Goal: Communication & Community: Share content

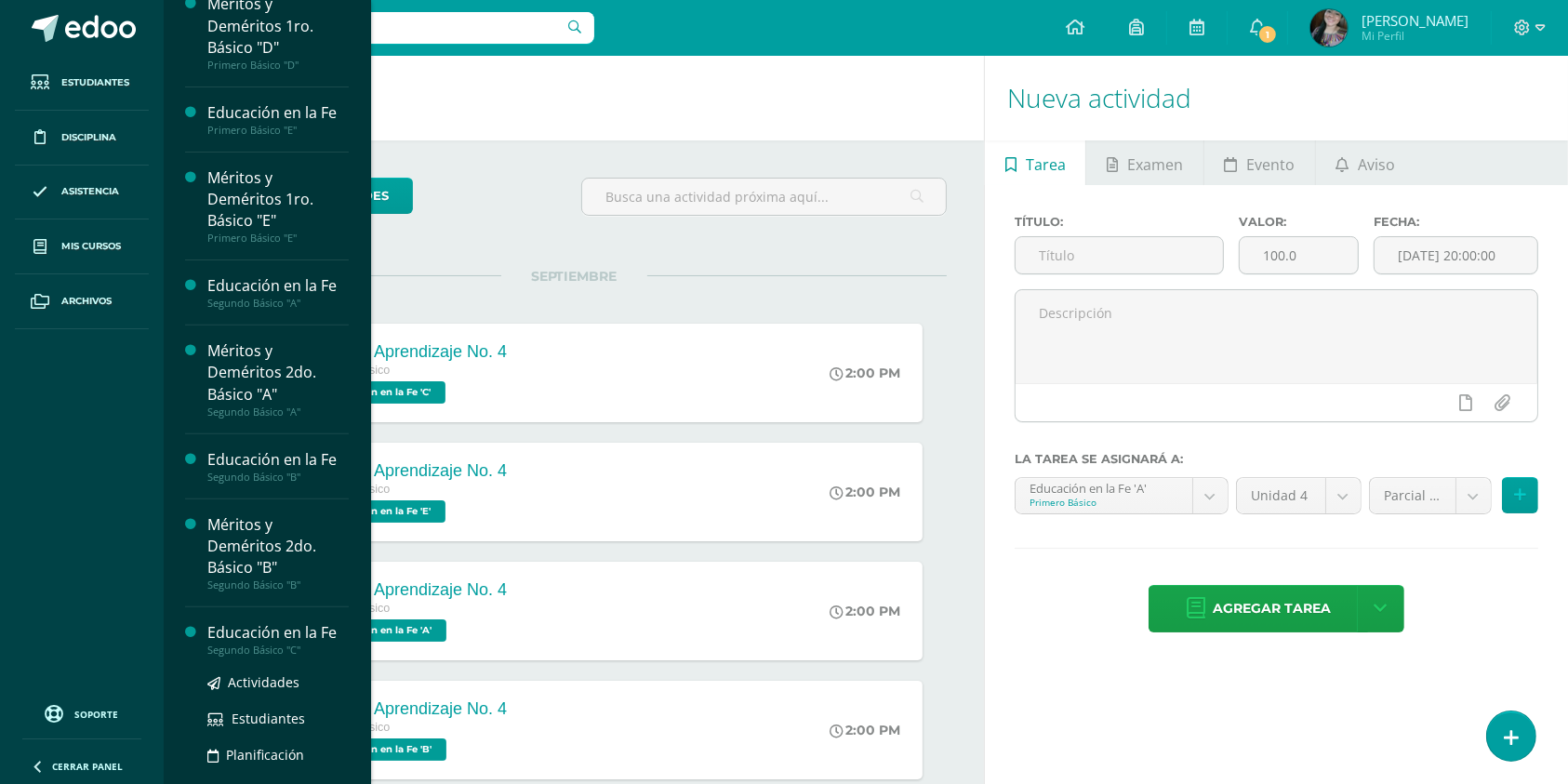
scroll to position [602, 0]
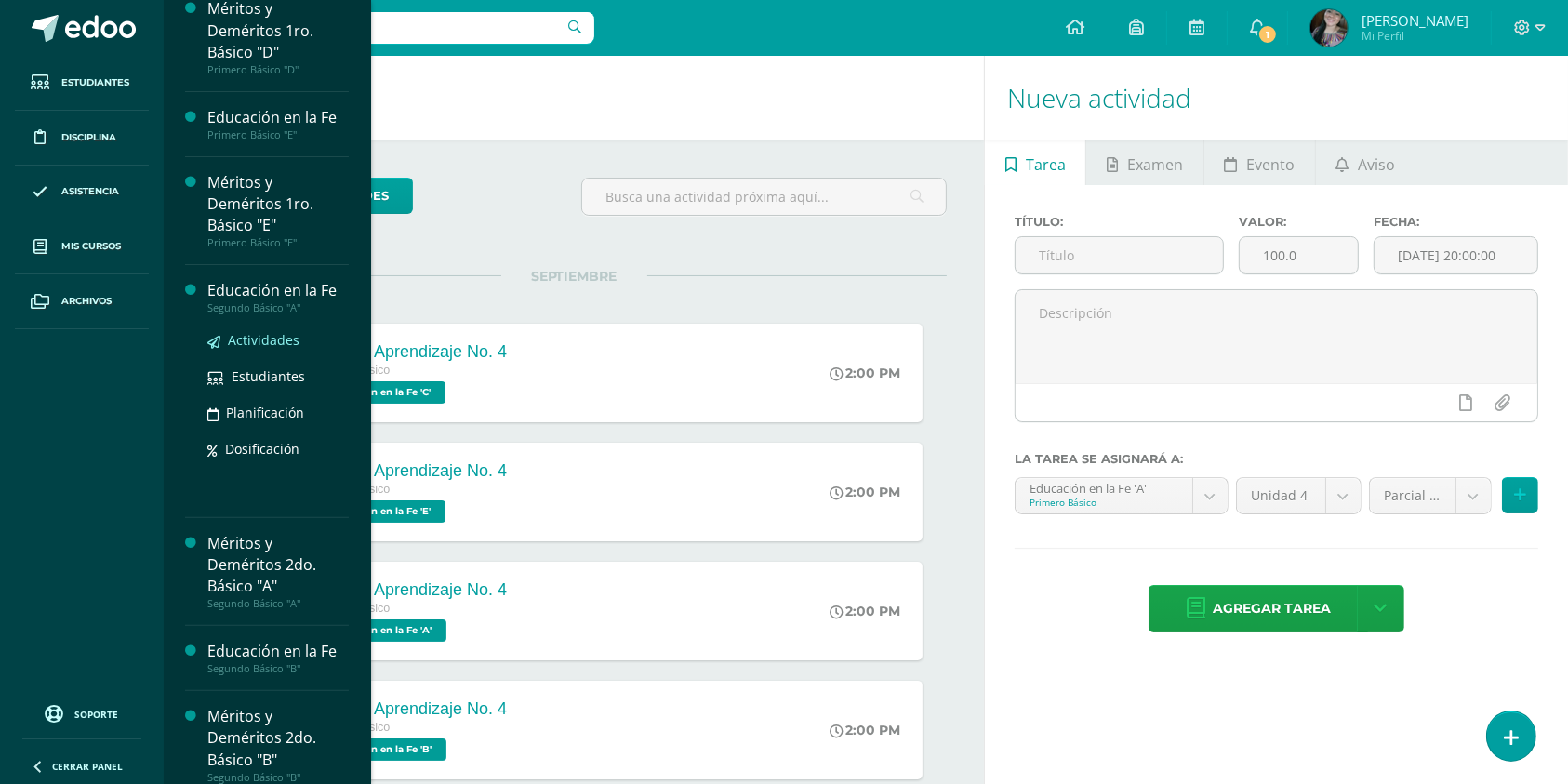
click at [261, 339] on span "Actividades" at bounding box center [263, 340] width 71 height 18
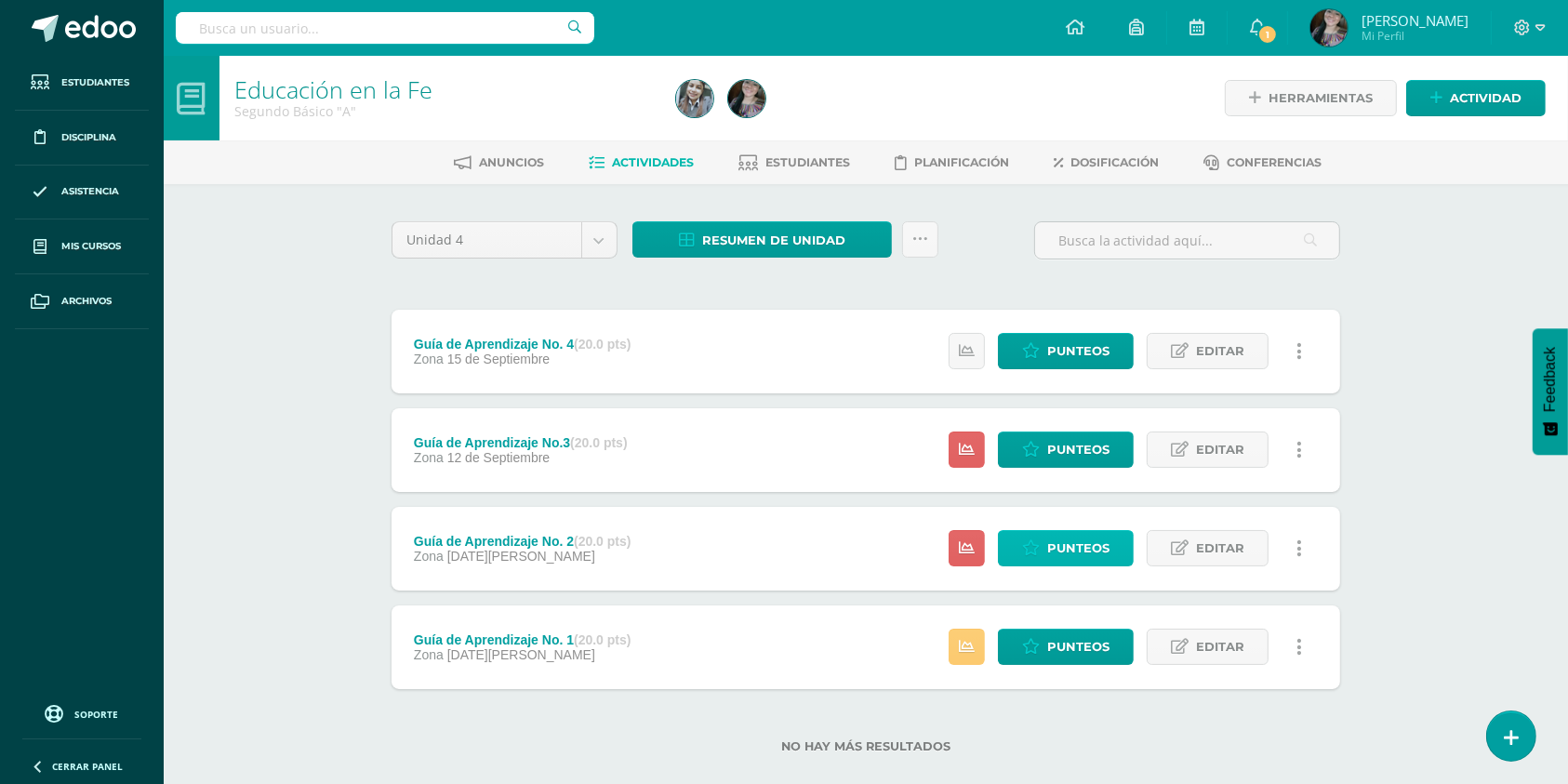
click at [1064, 552] on span "Punteos" at bounding box center [1078, 548] width 63 height 34
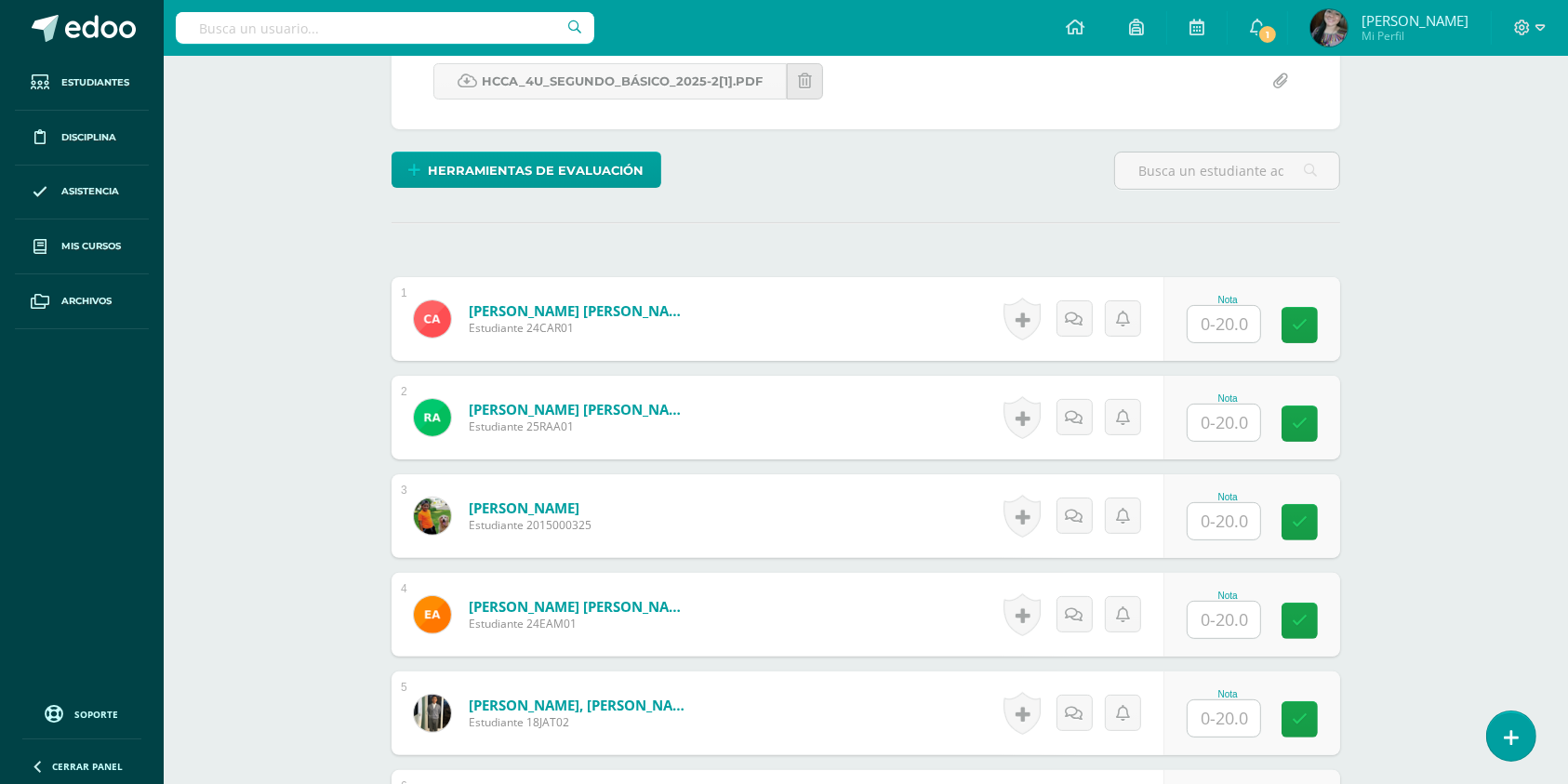
scroll to position [562, 0]
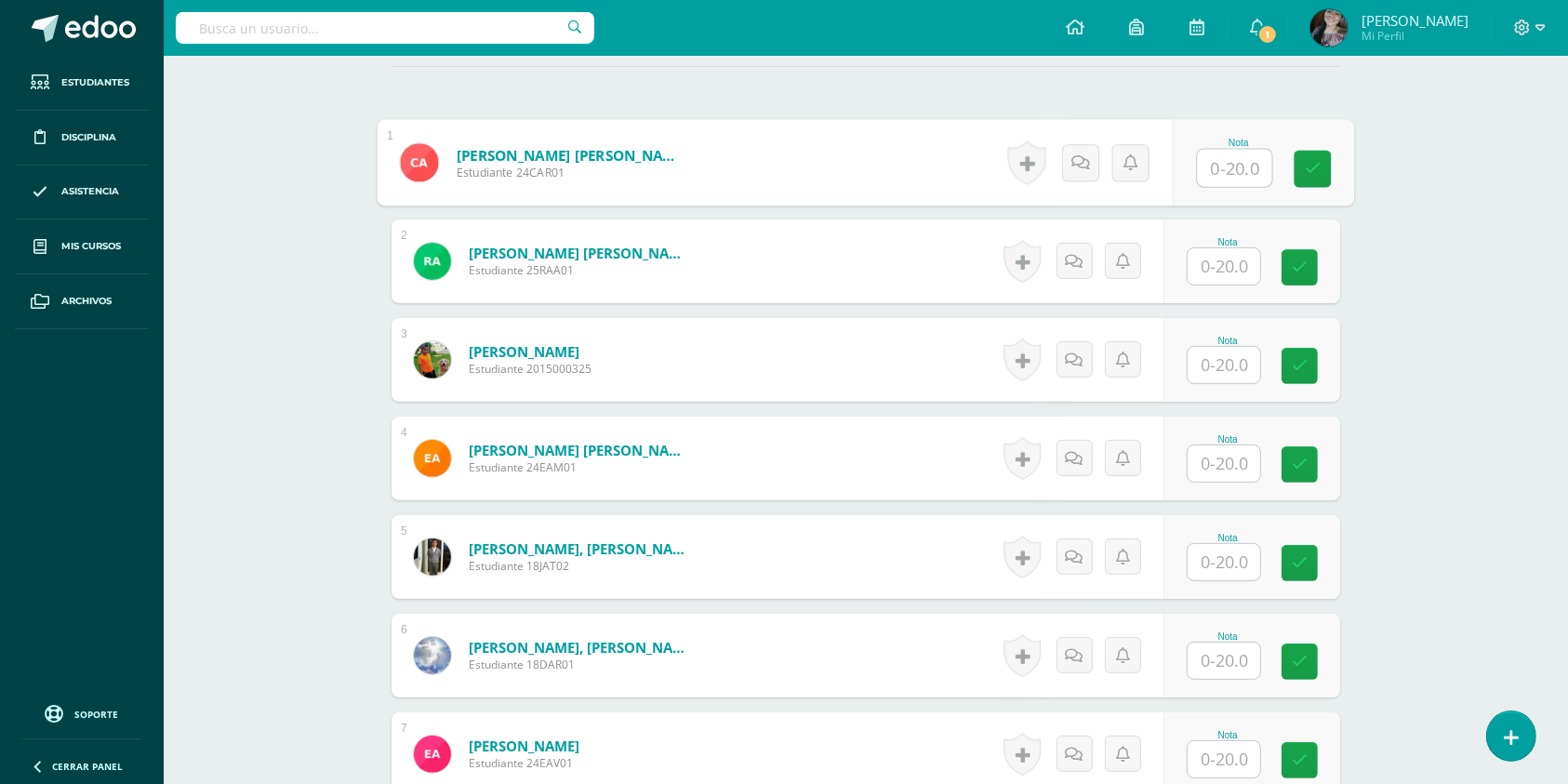
click at [1217, 151] on input "text" at bounding box center [1235, 169] width 74 height 37
type input "20"
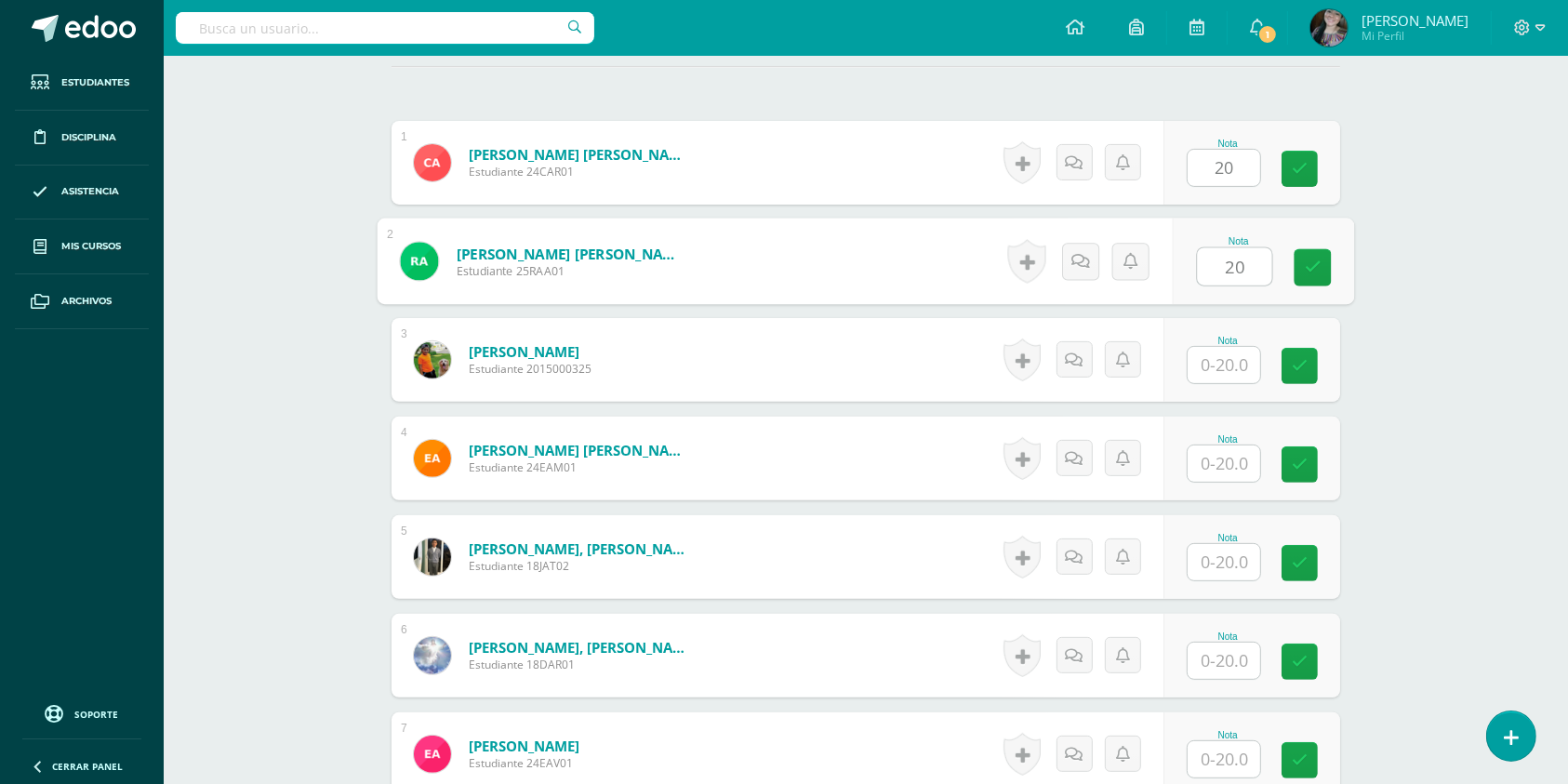
type input "20"
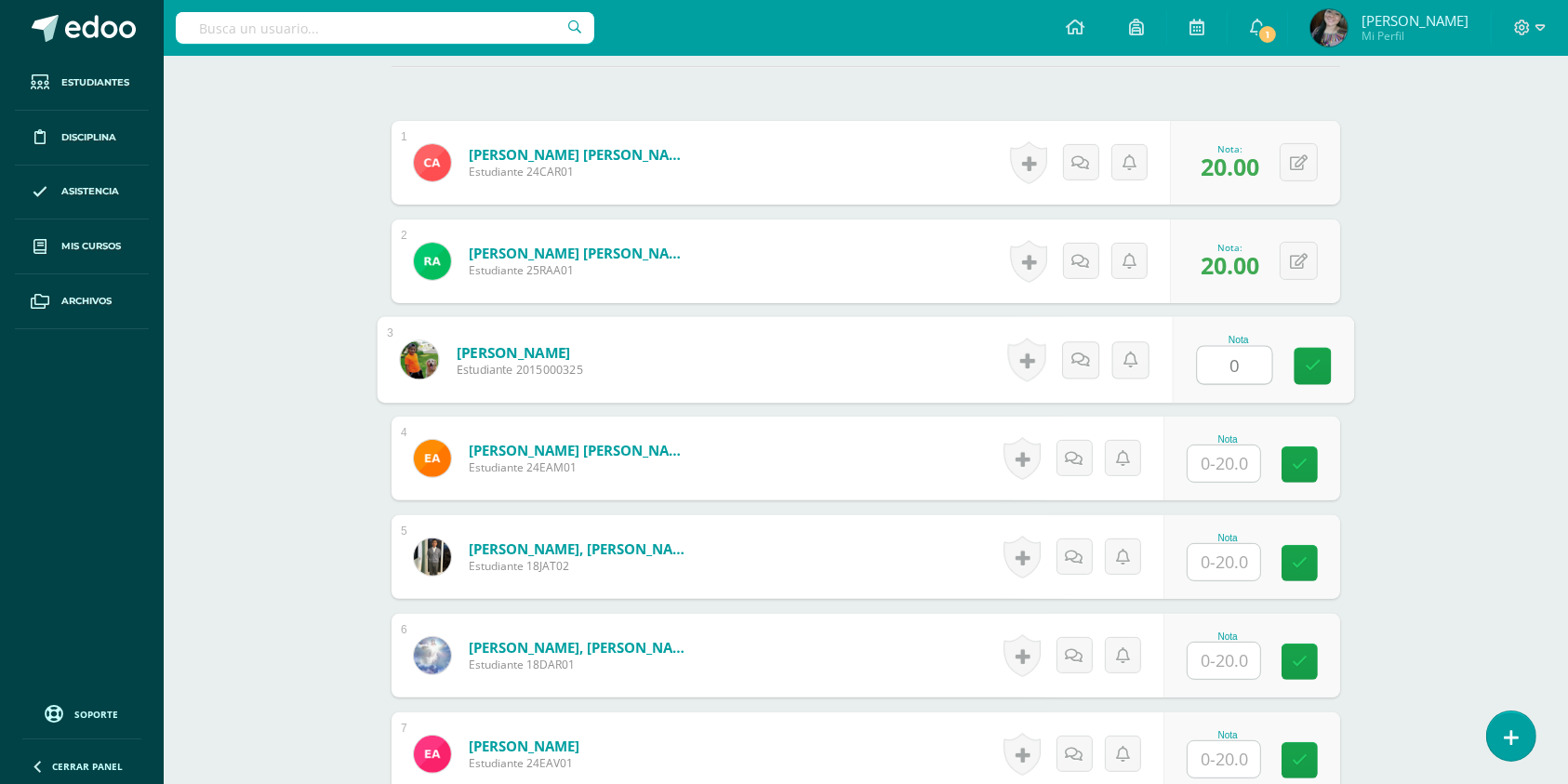
type input "0"
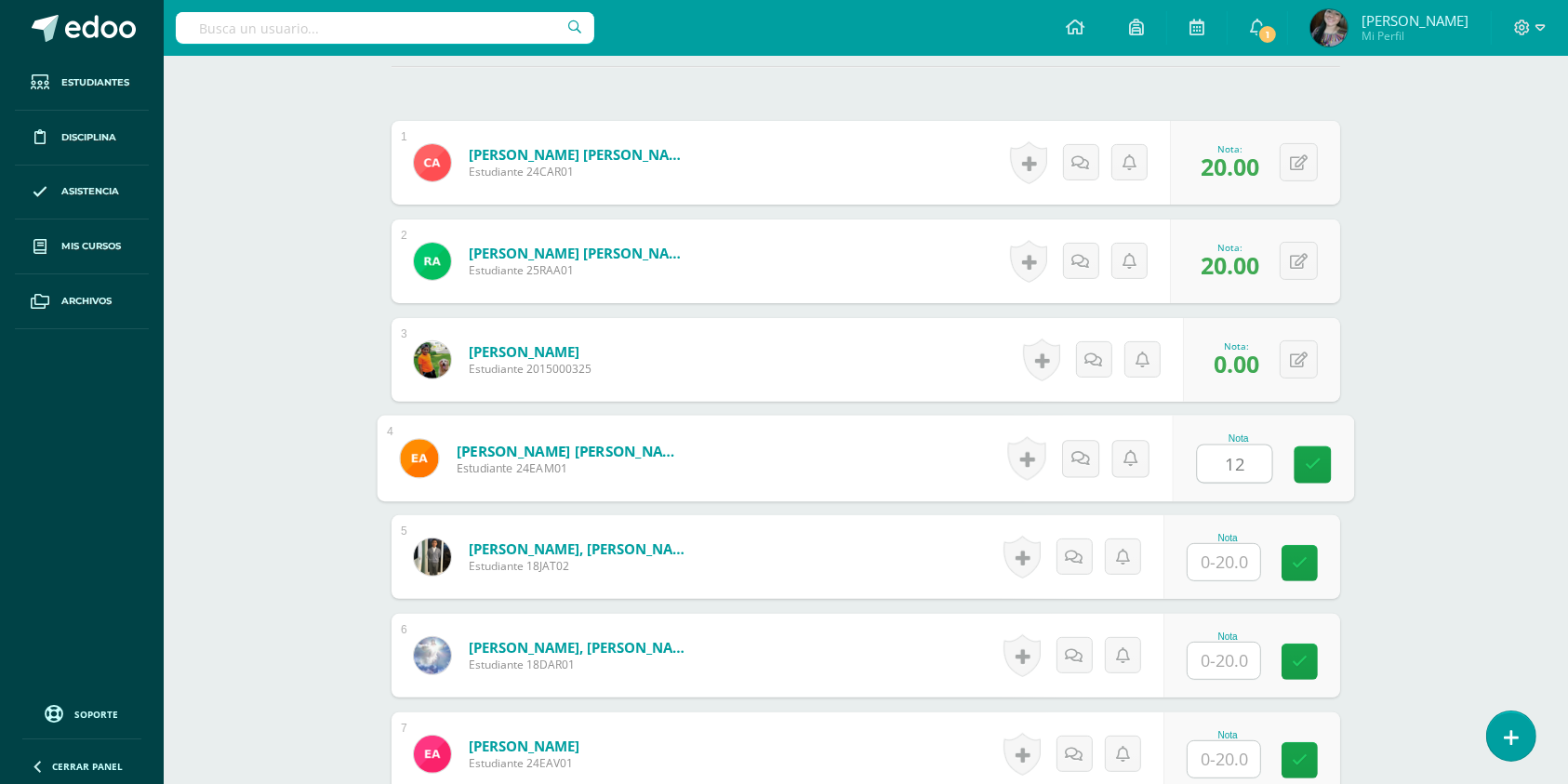
type input "12"
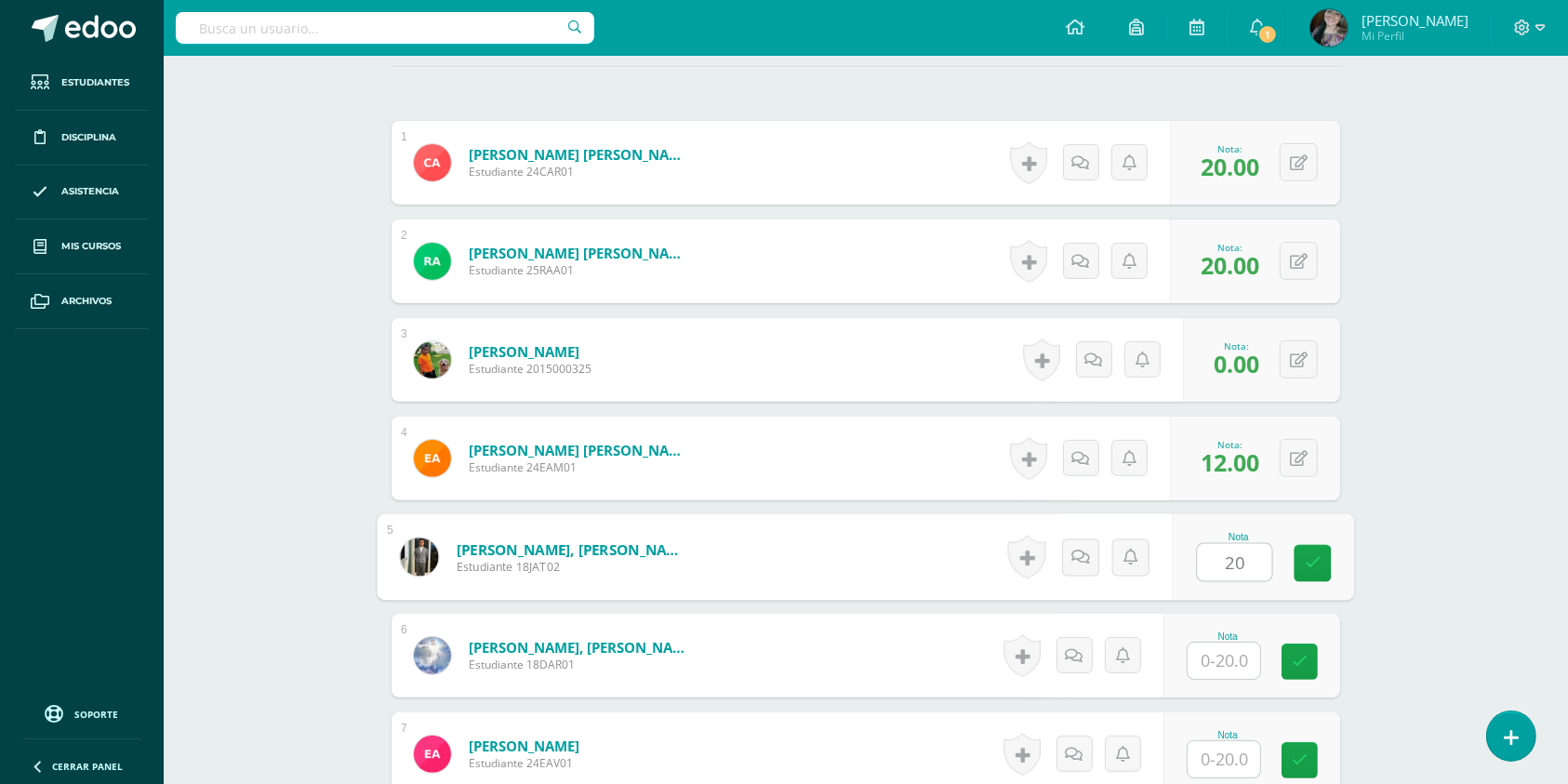
type input "20"
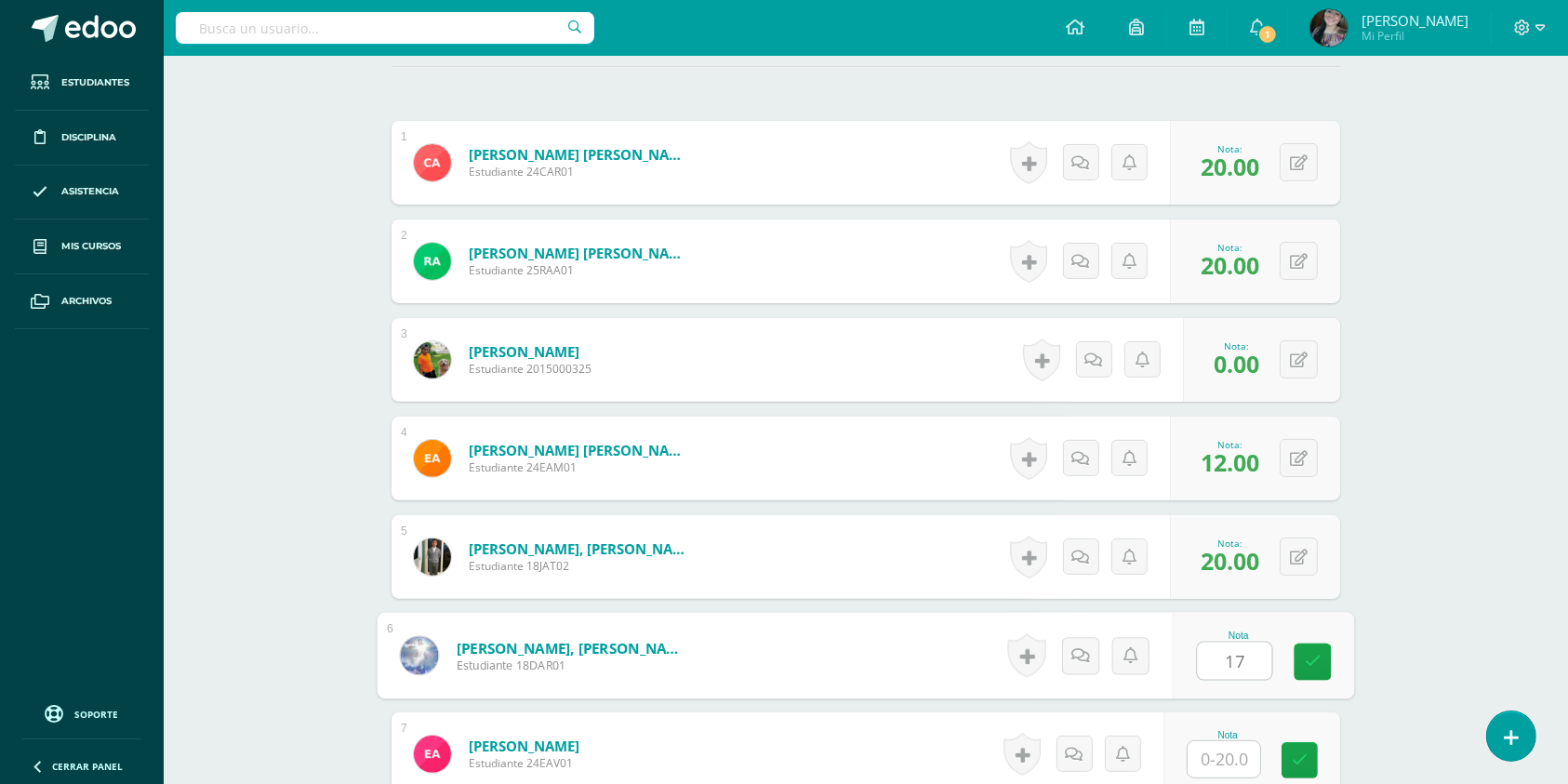
type input "17"
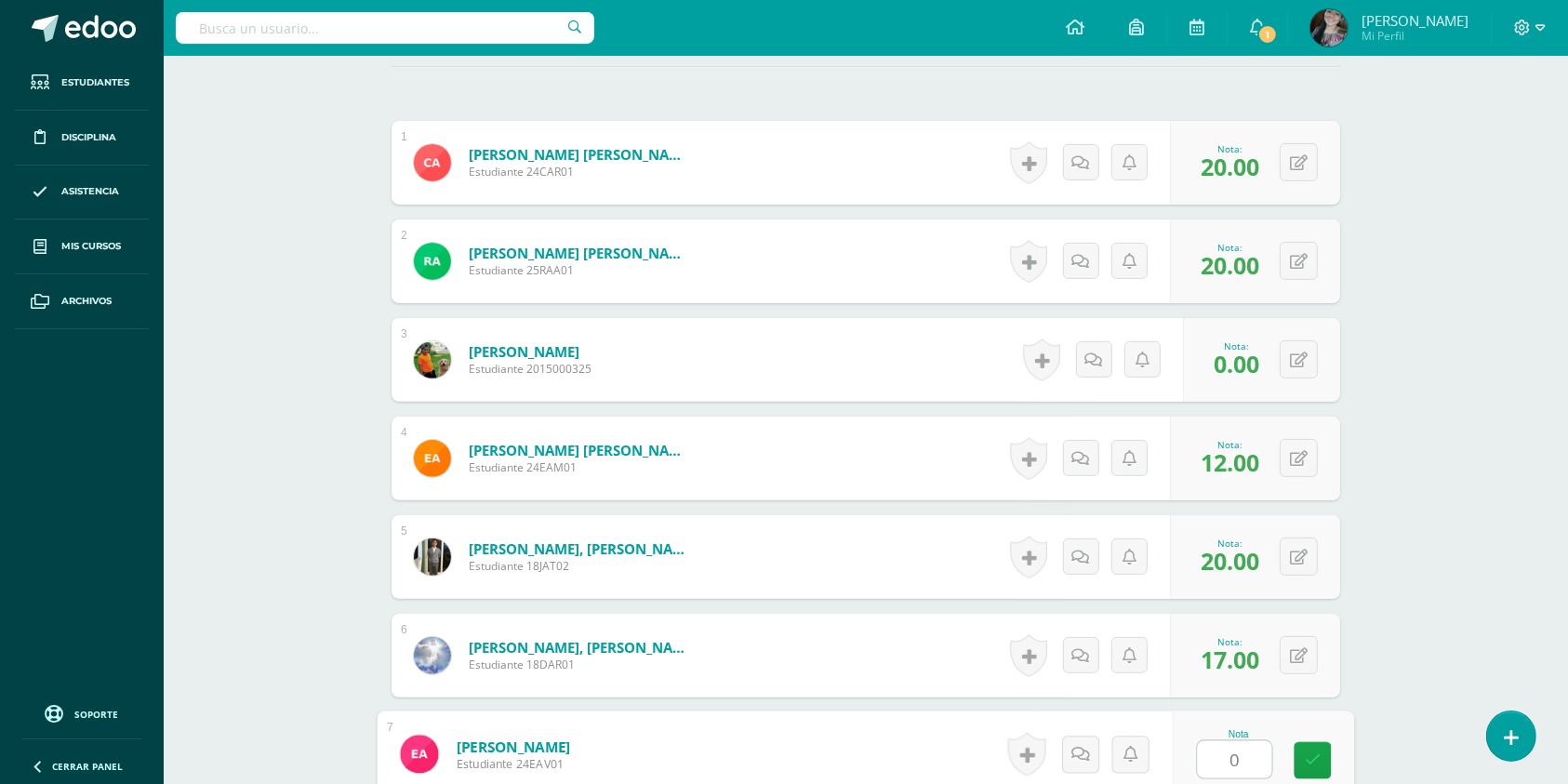
type input "0"
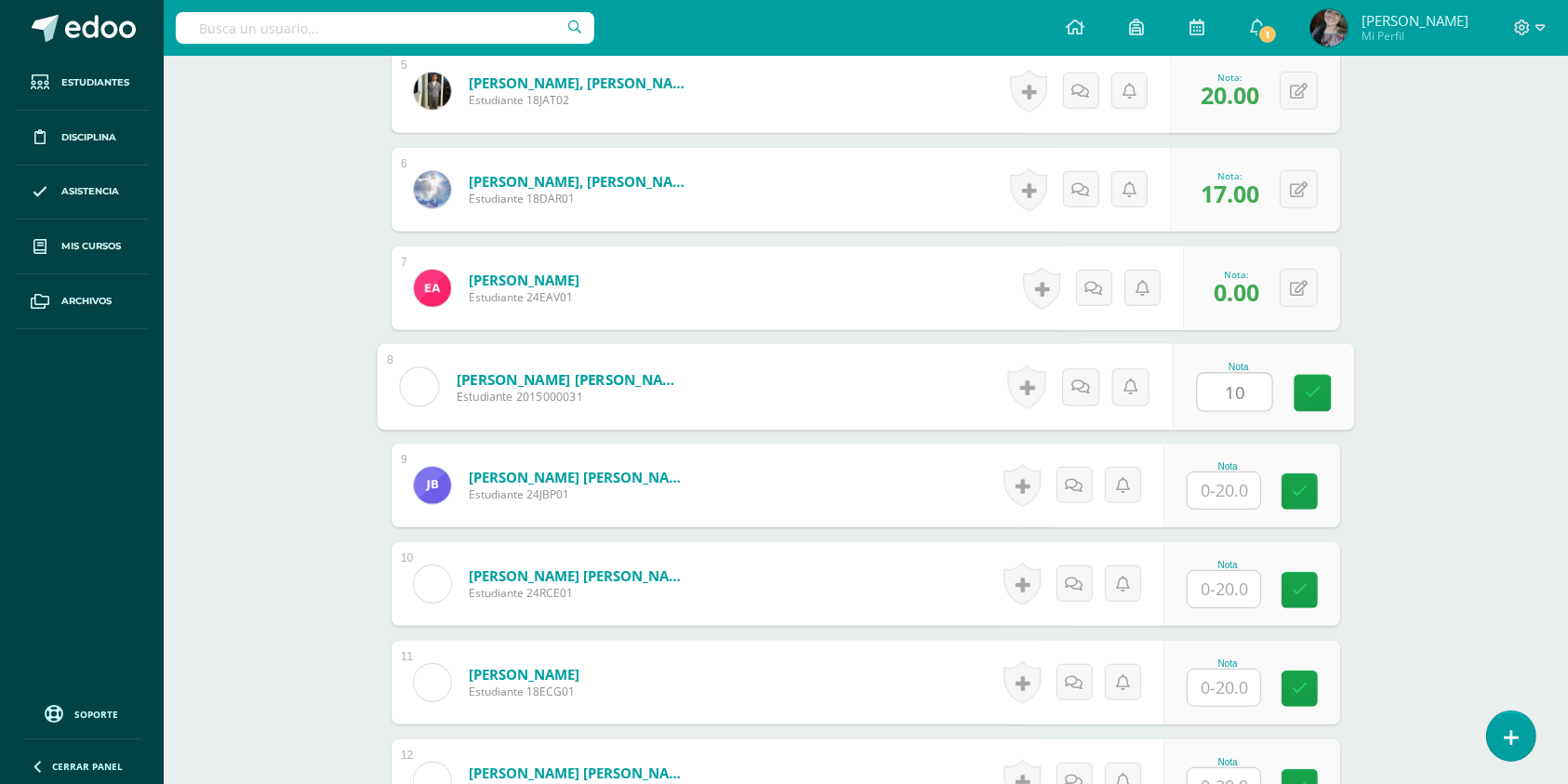
type input "10"
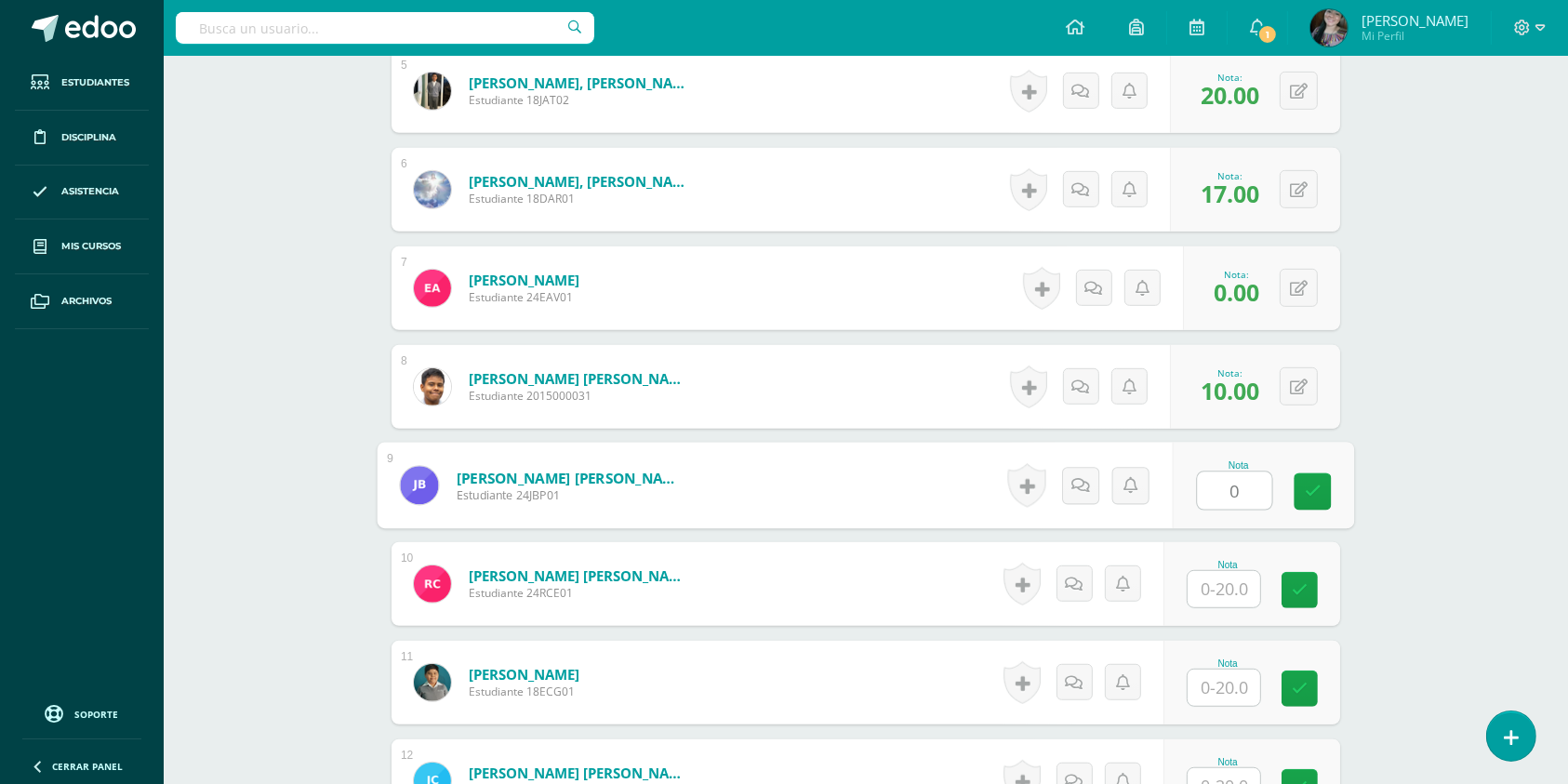
type input "0"
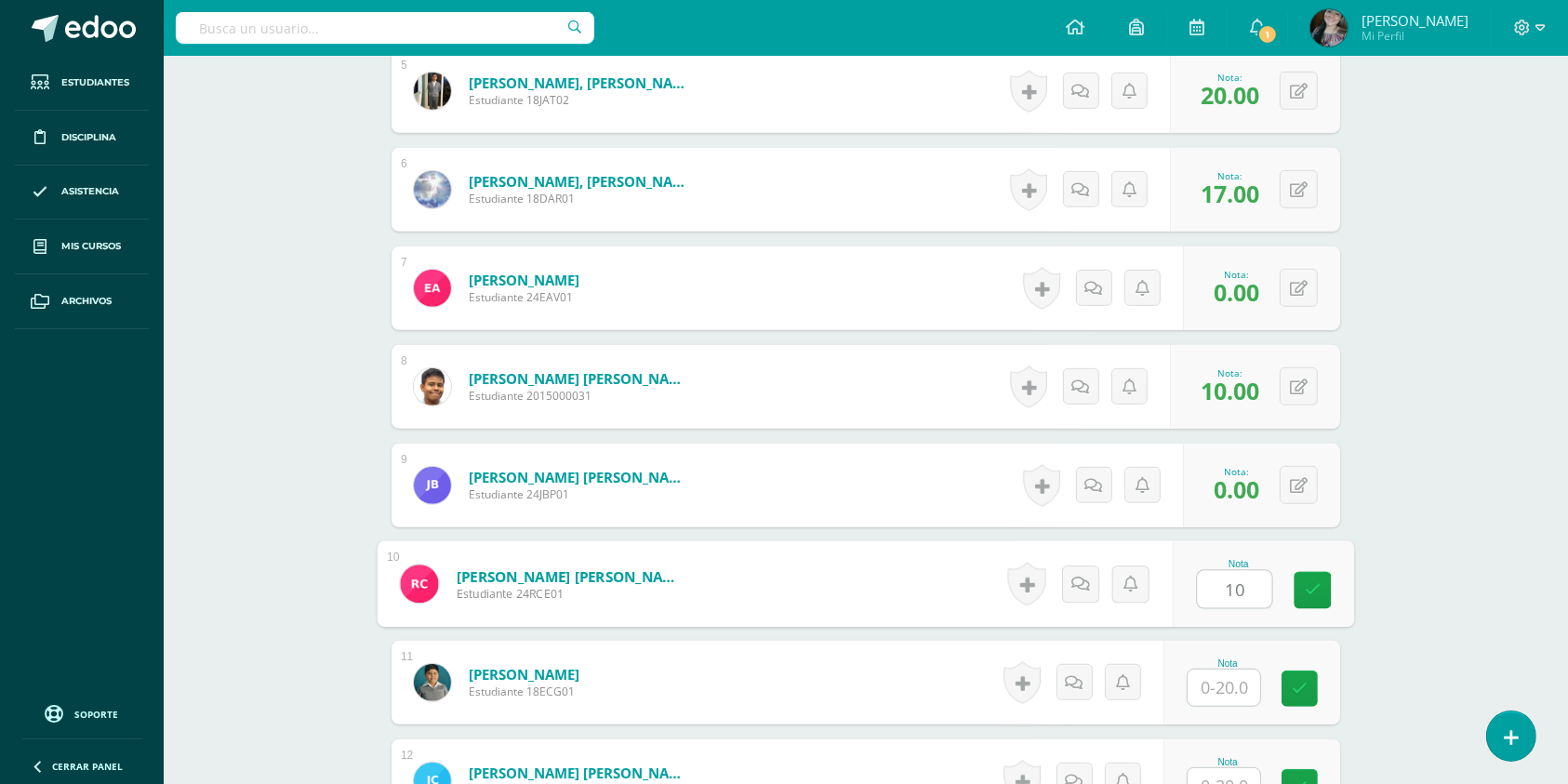
type input "10"
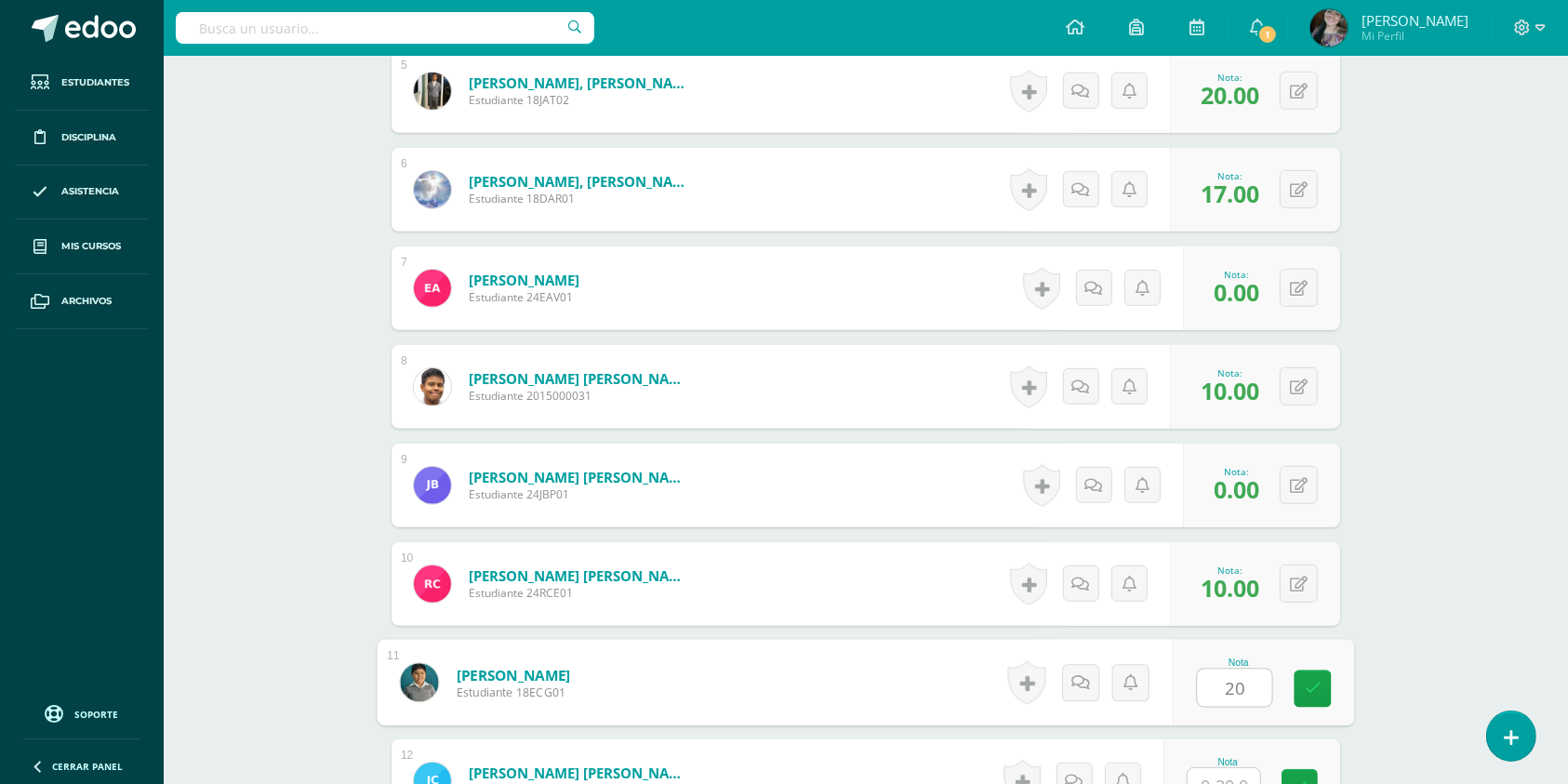
type input "20"
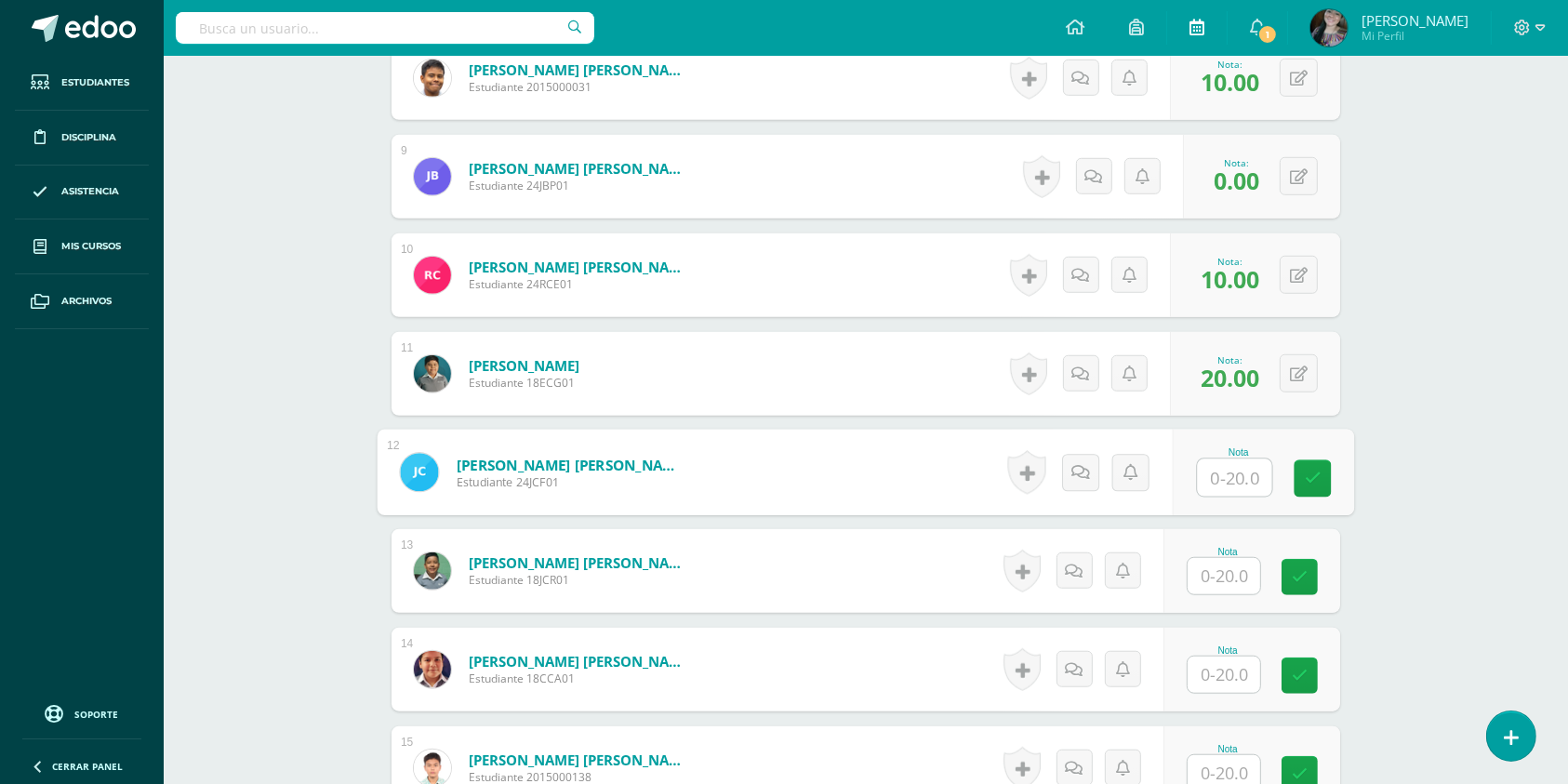
scroll to position [1344, 0]
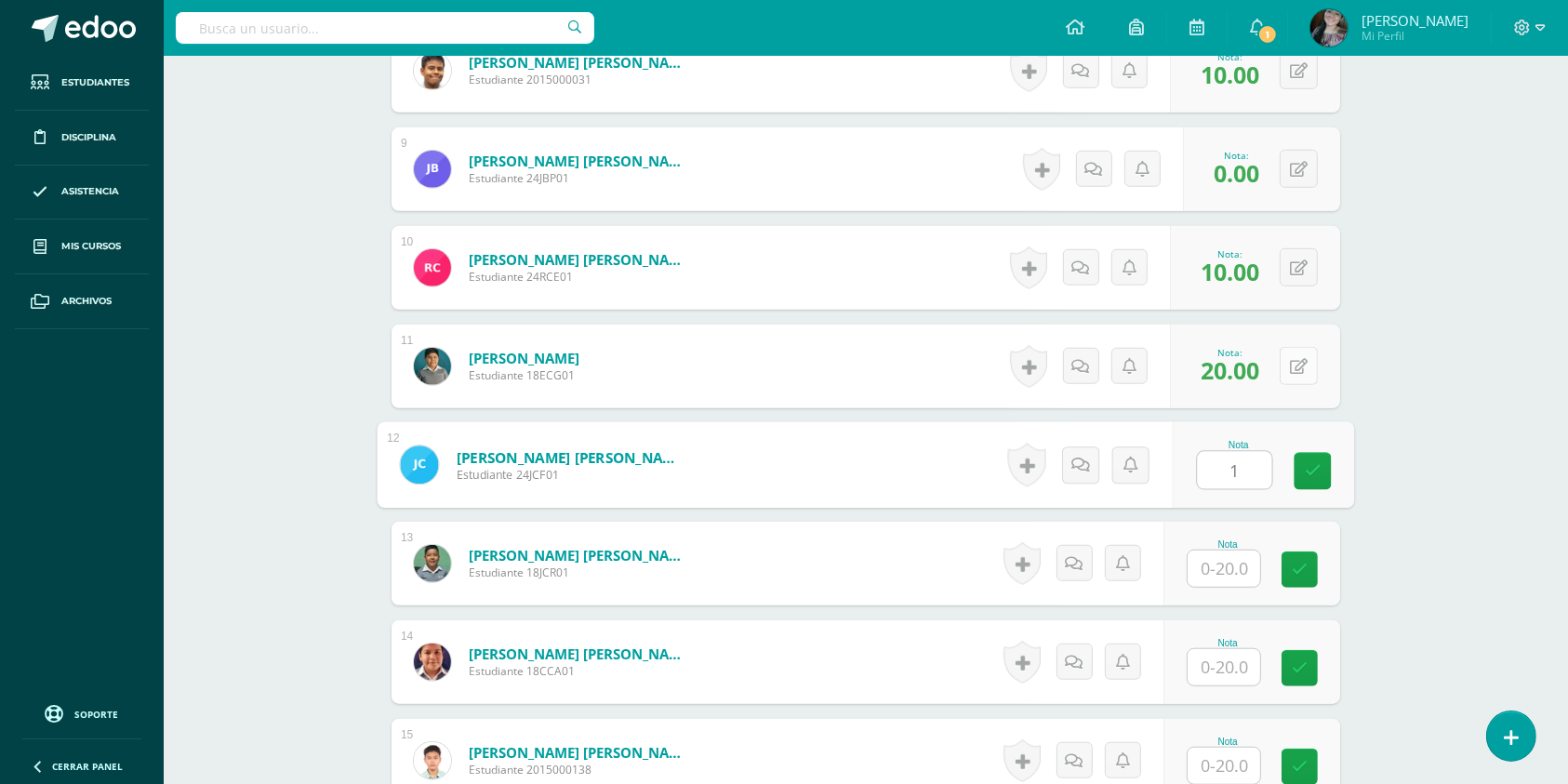
type input "1"
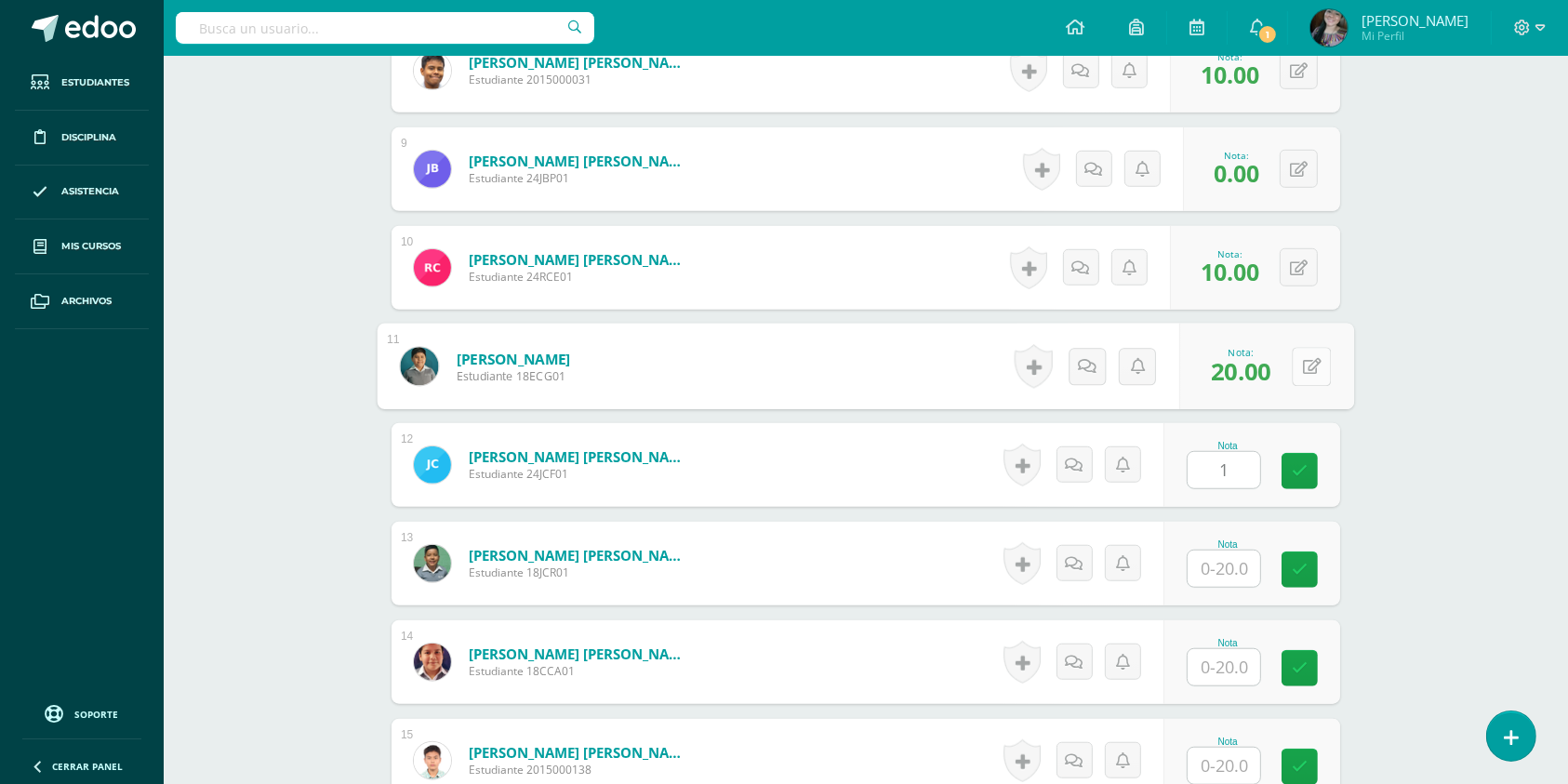
click at [1296, 360] on button at bounding box center [1311, 367] width 39 height 39
type input "10"
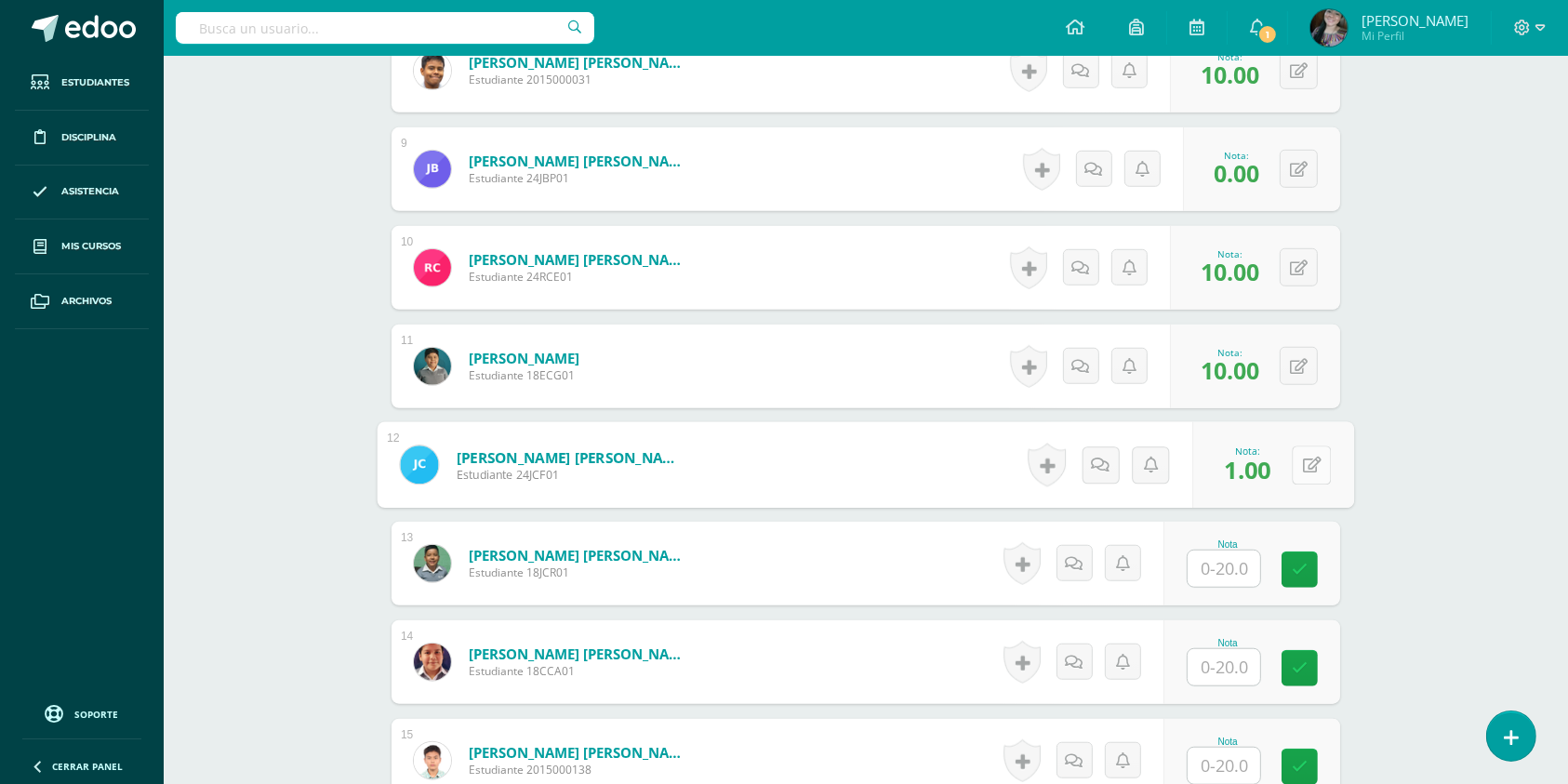
click at [1307, 453] on button at bounding box center [1311, 466] width 39 height 39
type input "0"
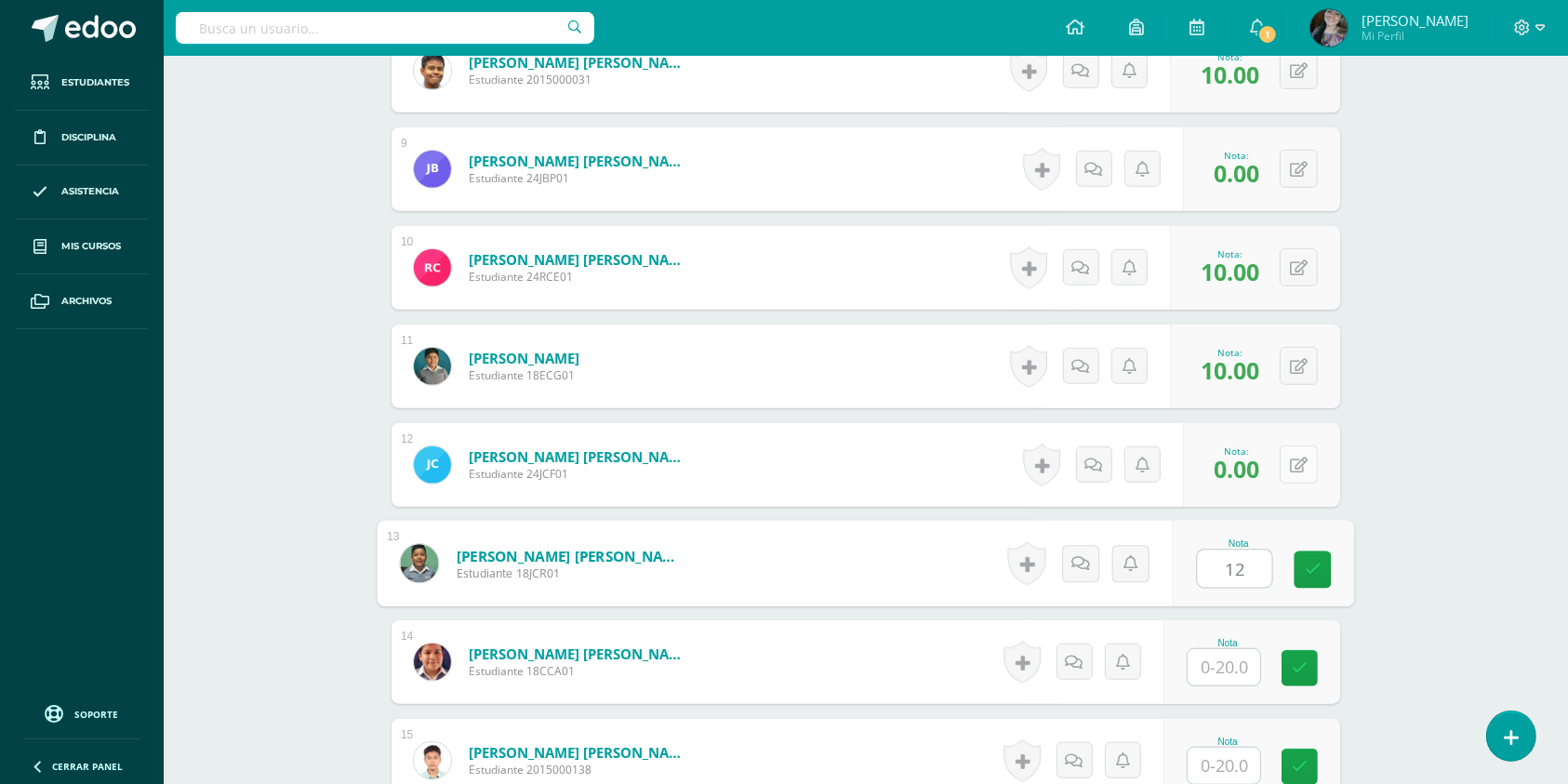
type input "12"
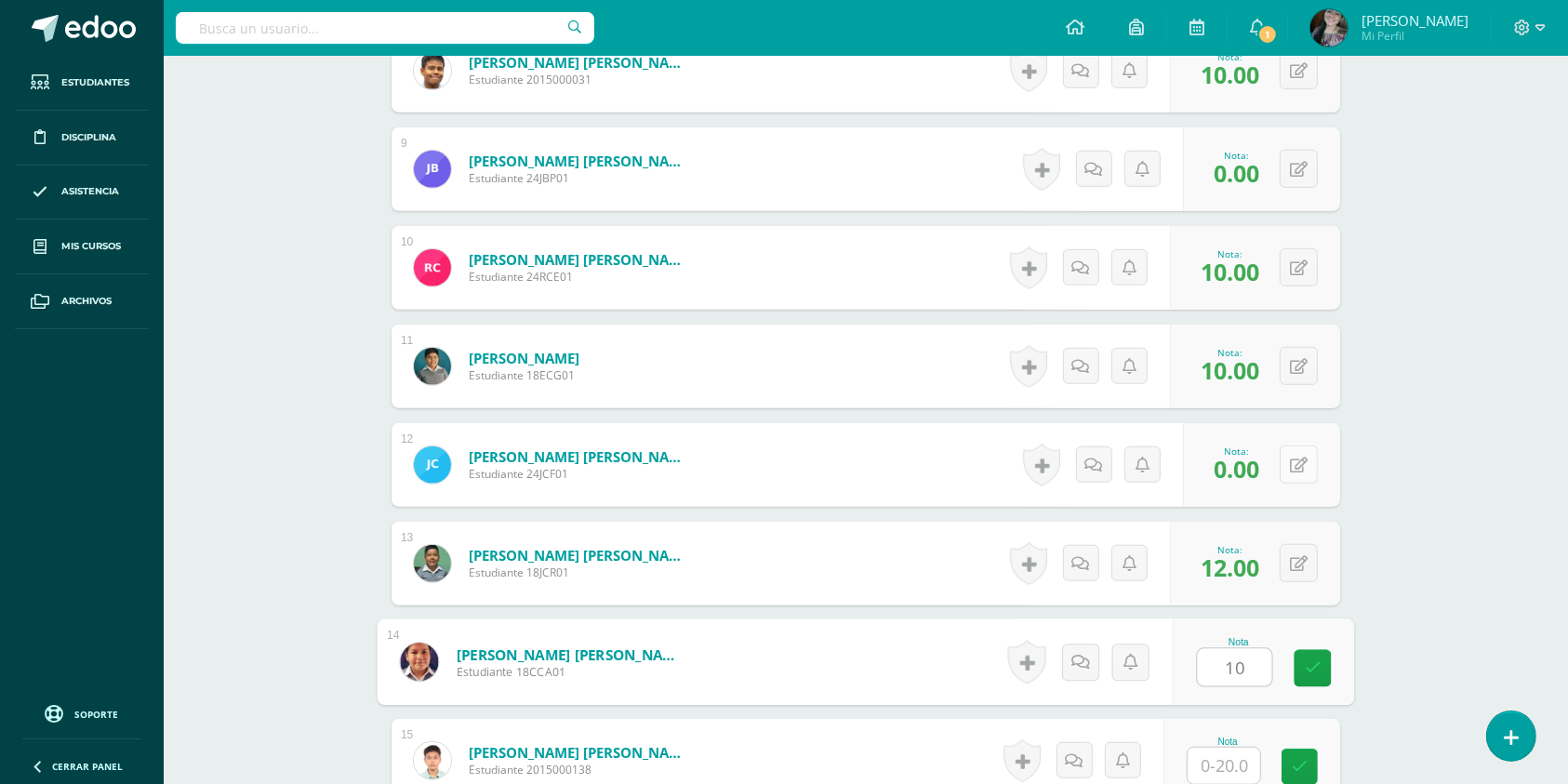
type input "10"
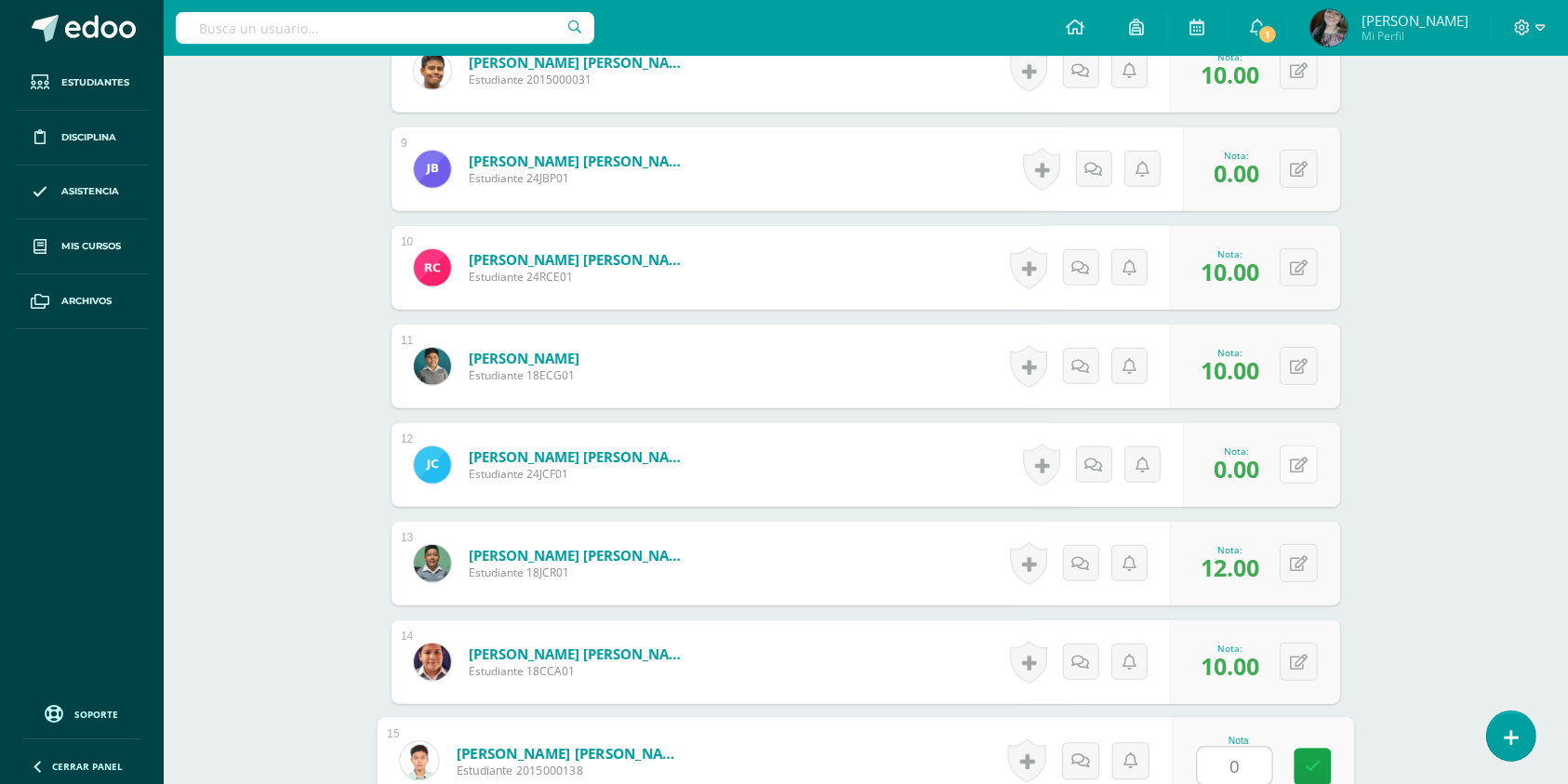
type input "0"
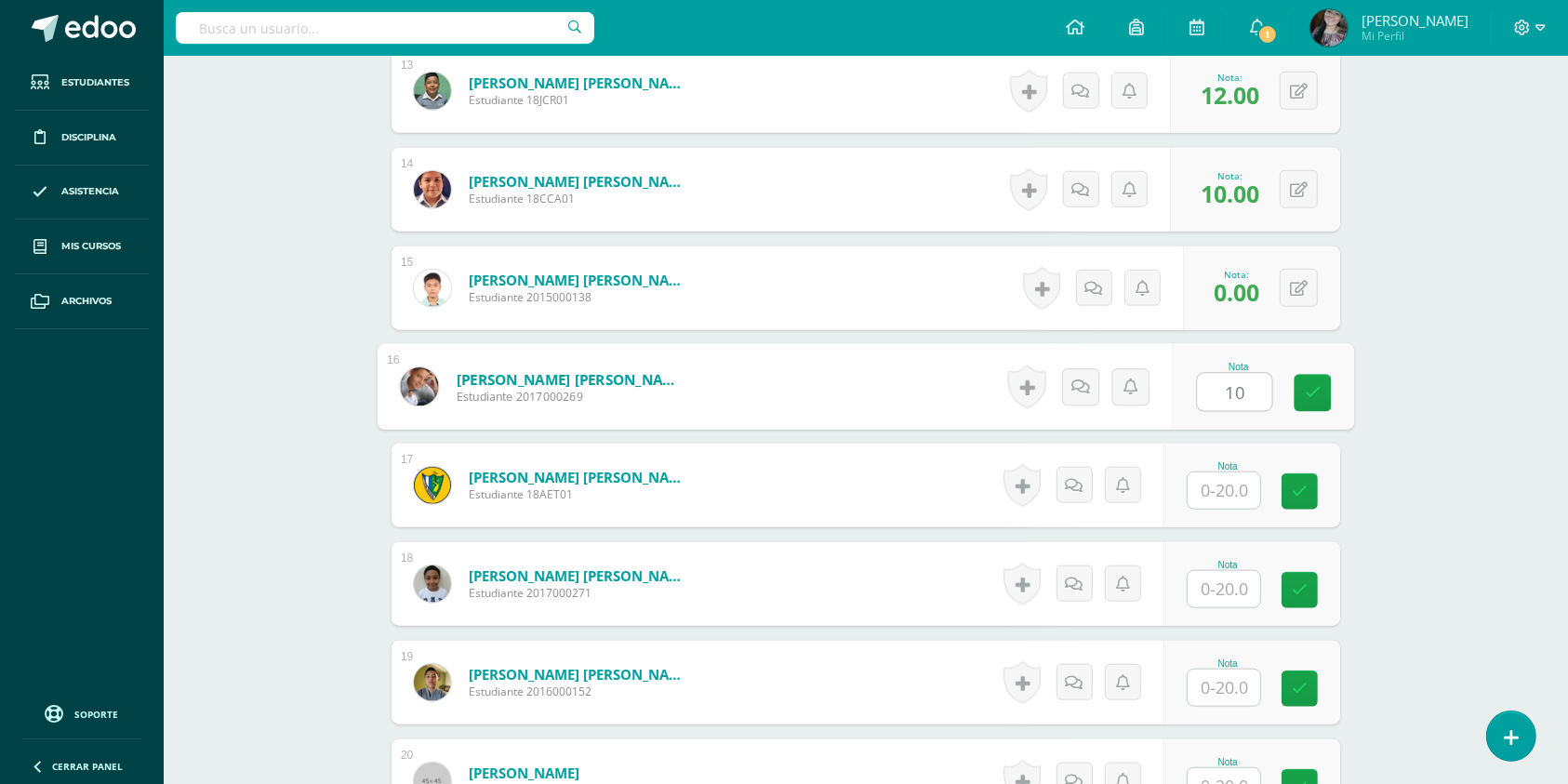
type input "10"
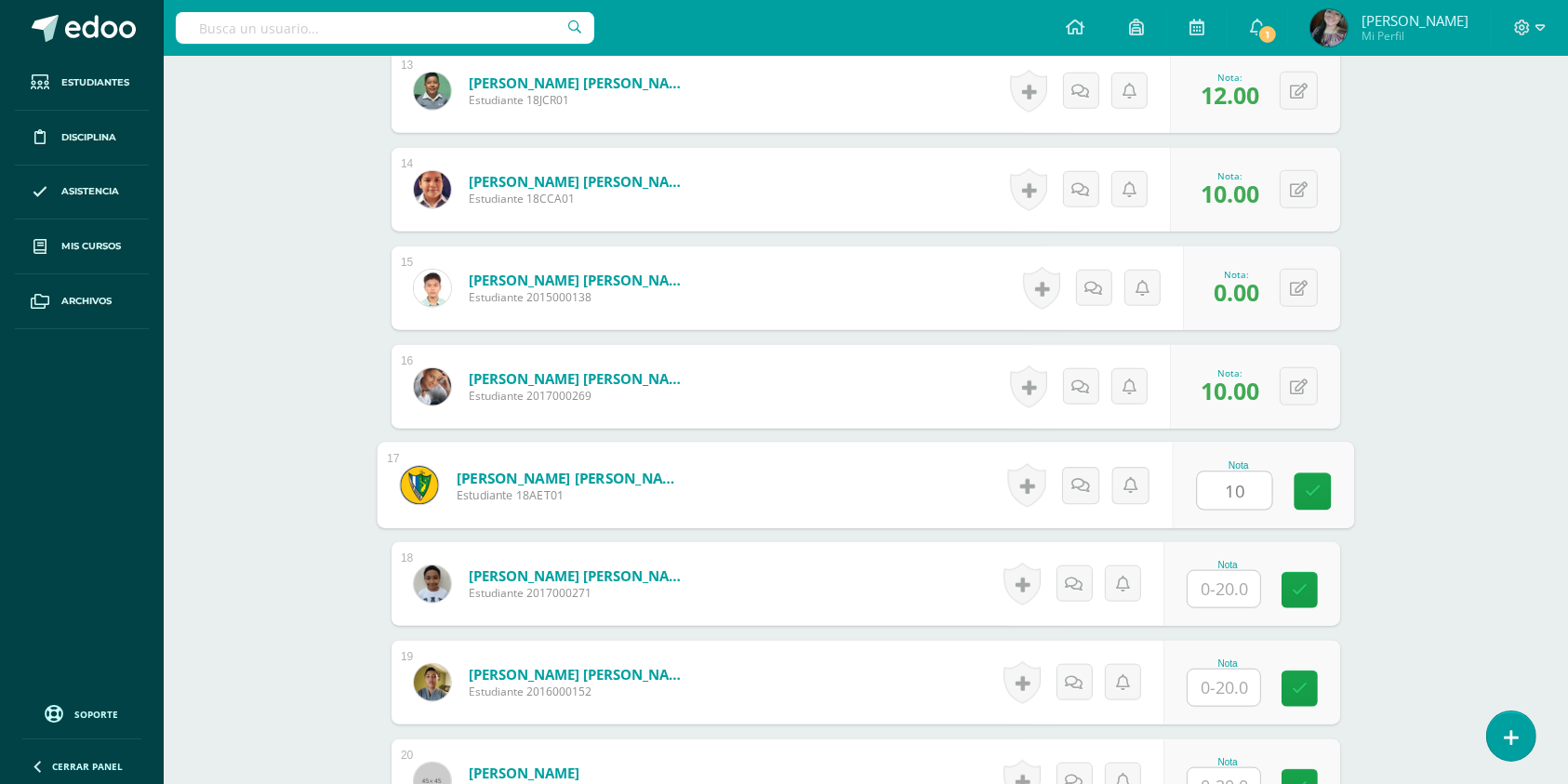
type input "10"
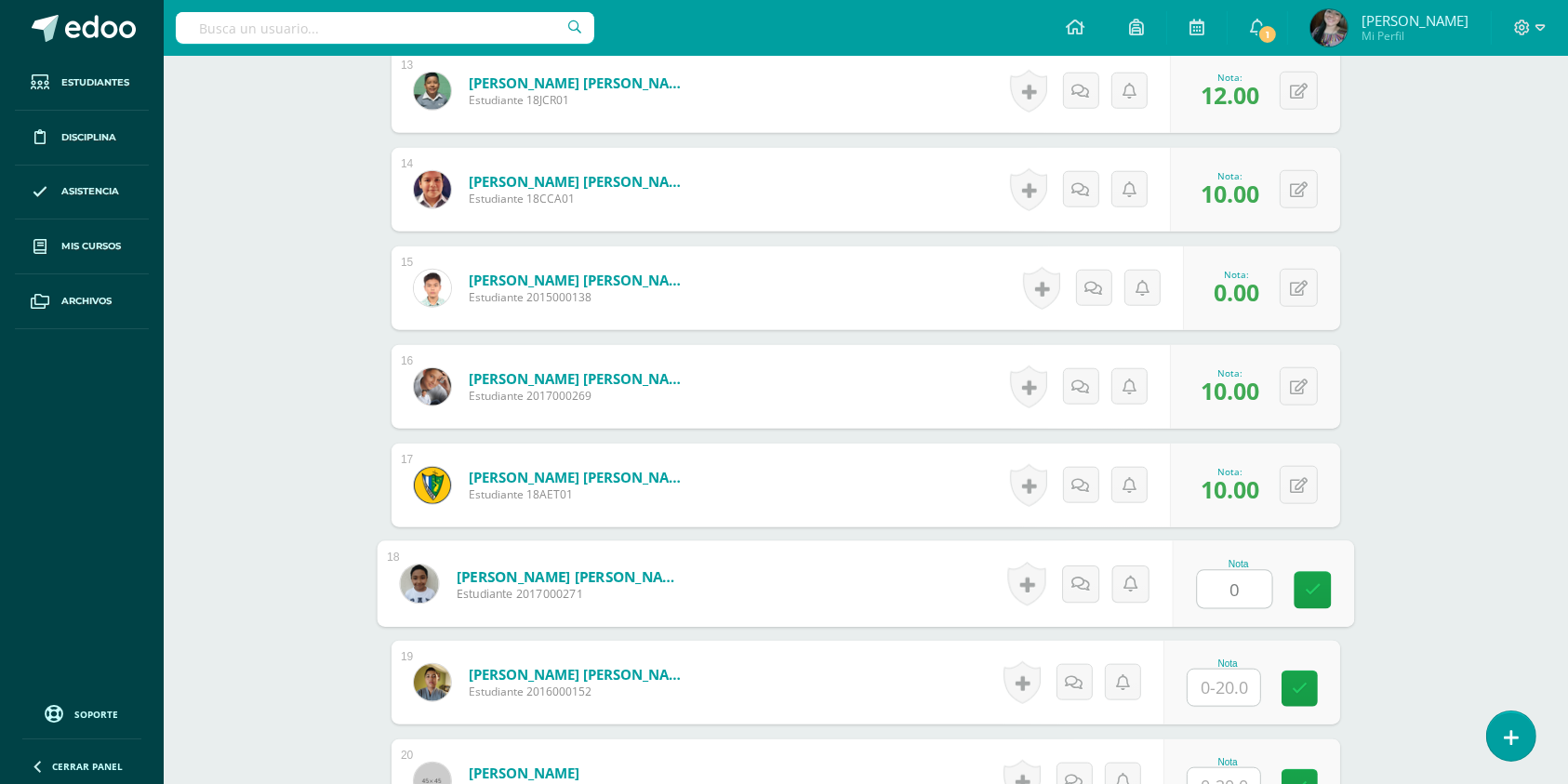
type input "0"
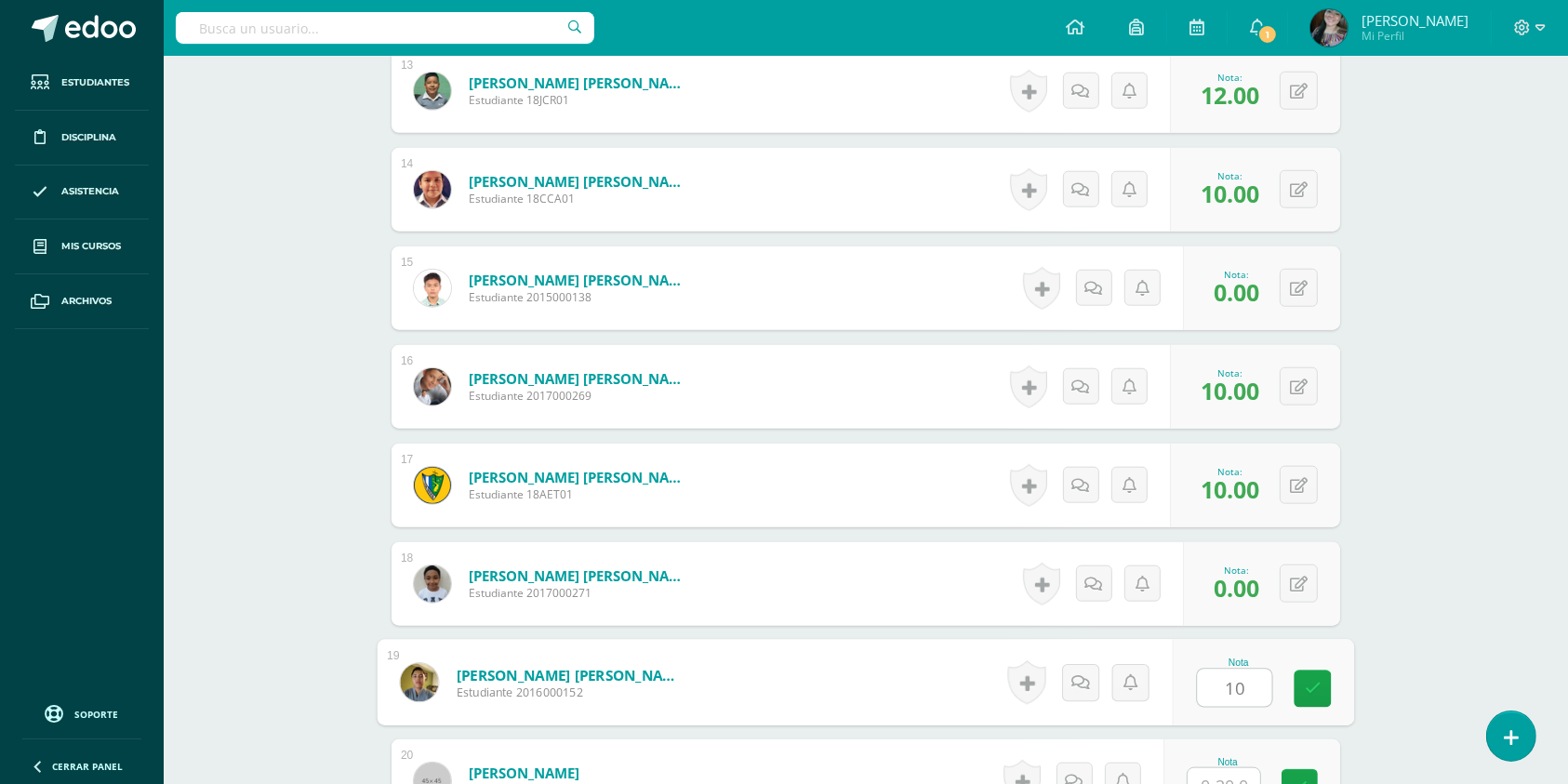
type input "10"
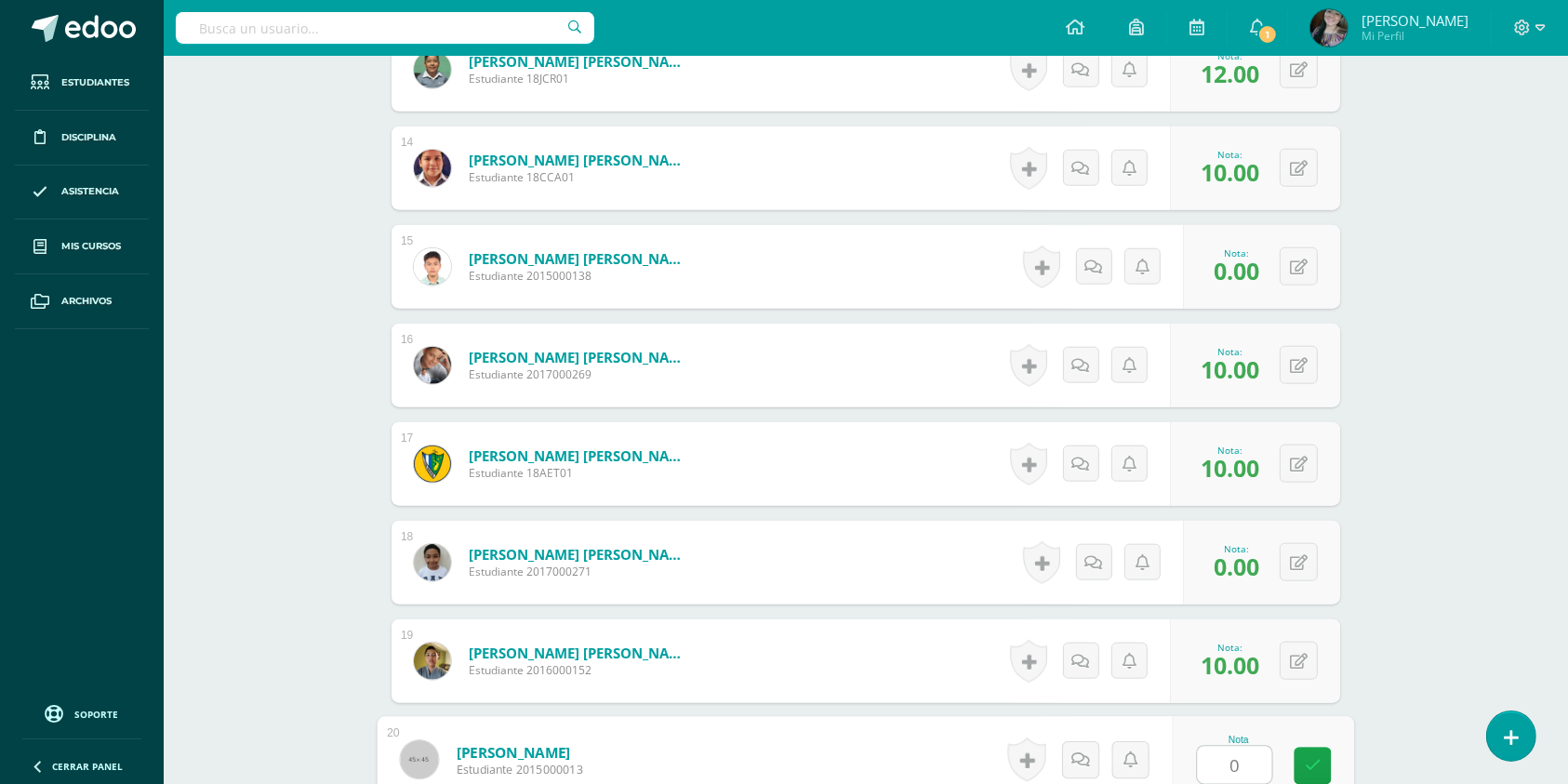
type input "0"
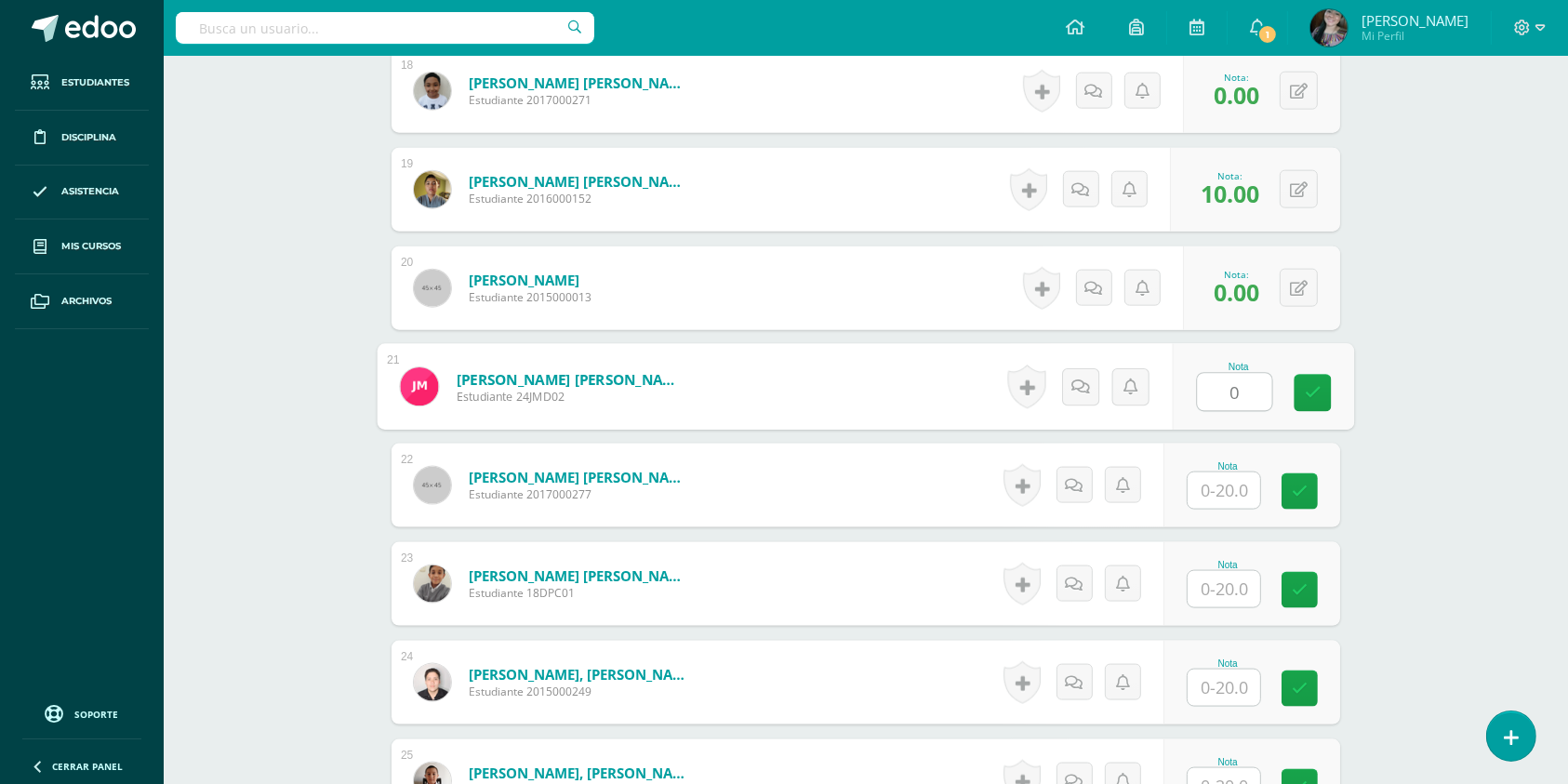
type input "0"
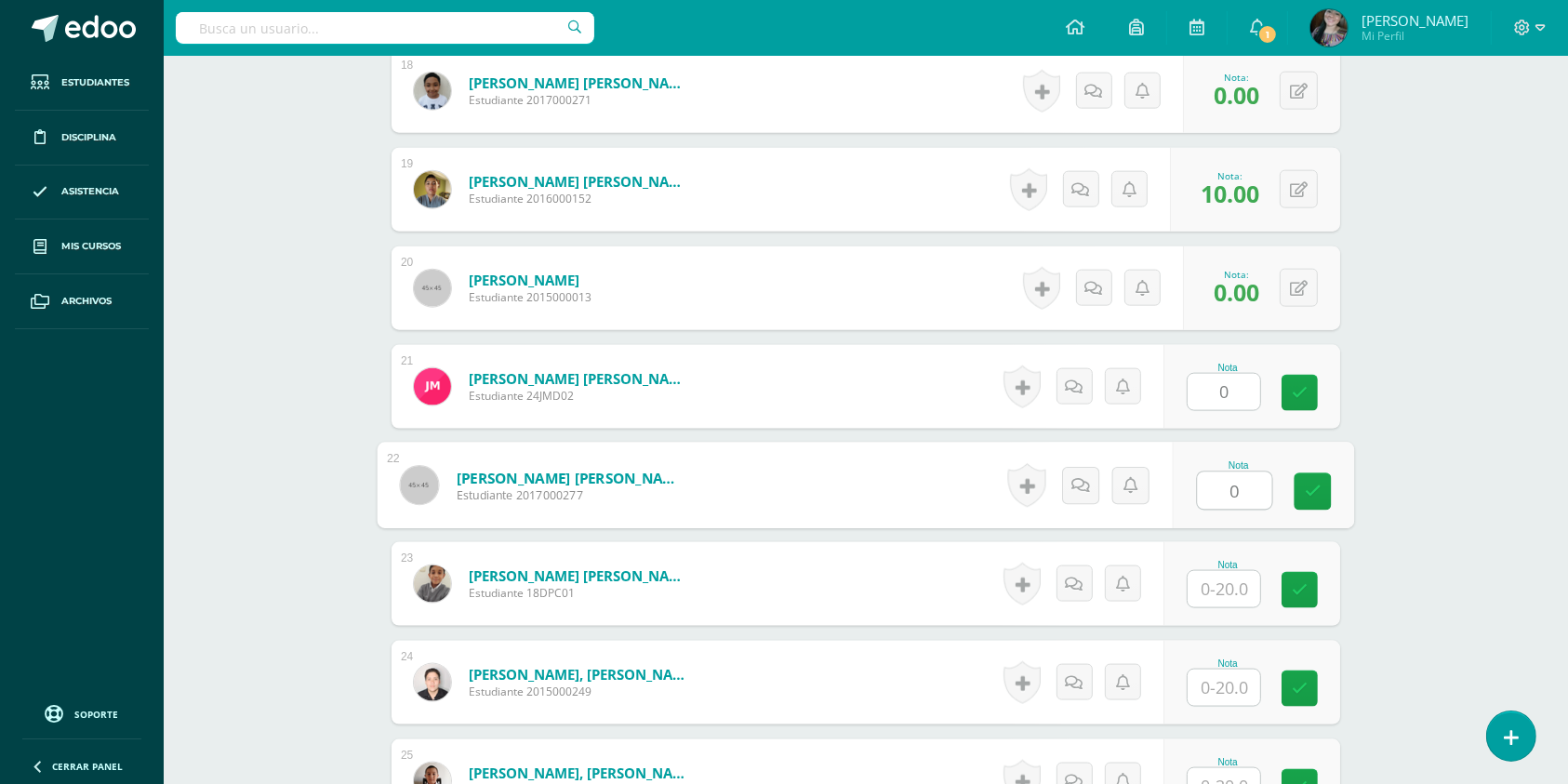
type input "0"
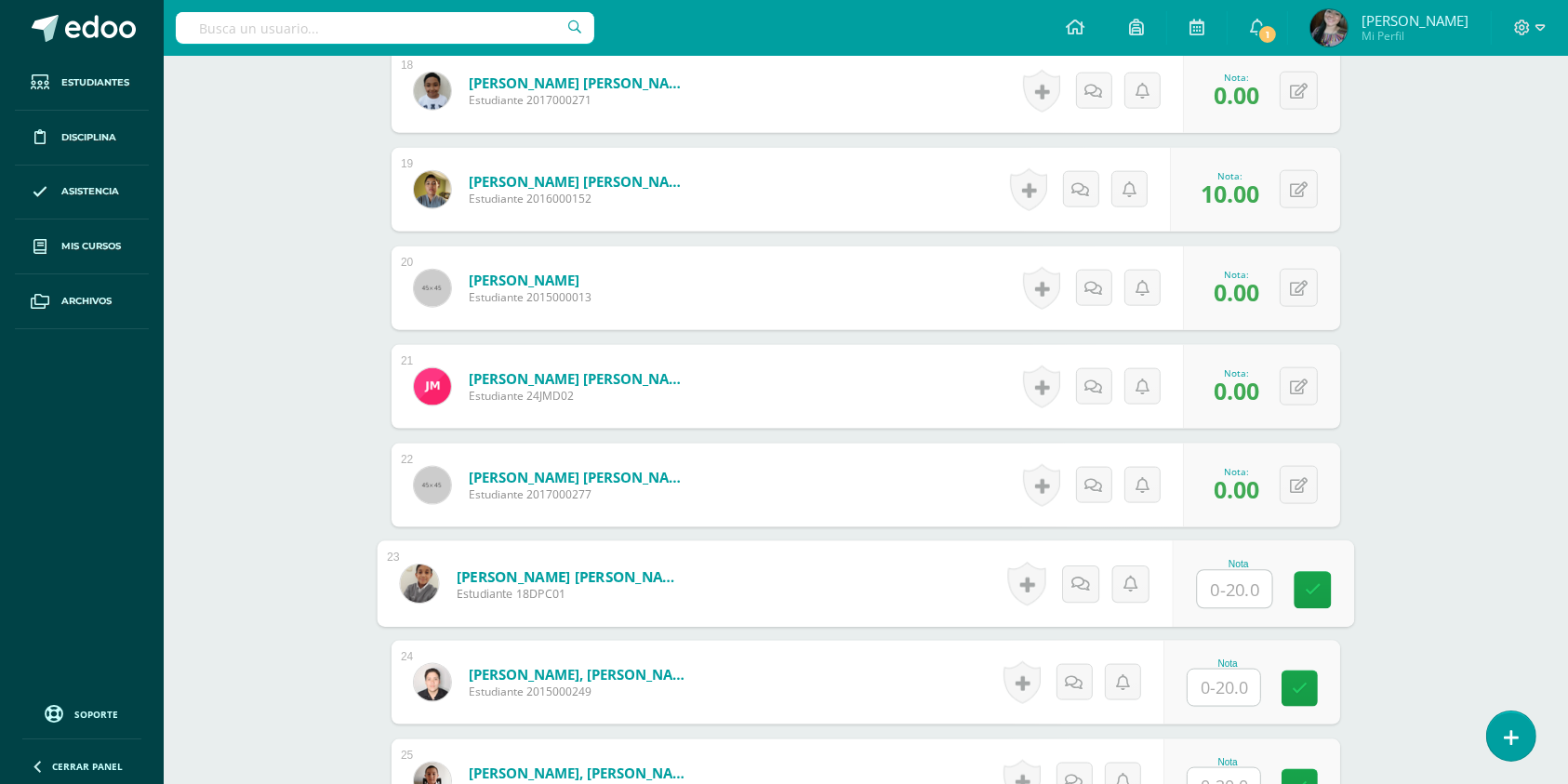
type input "1"
type input "20"
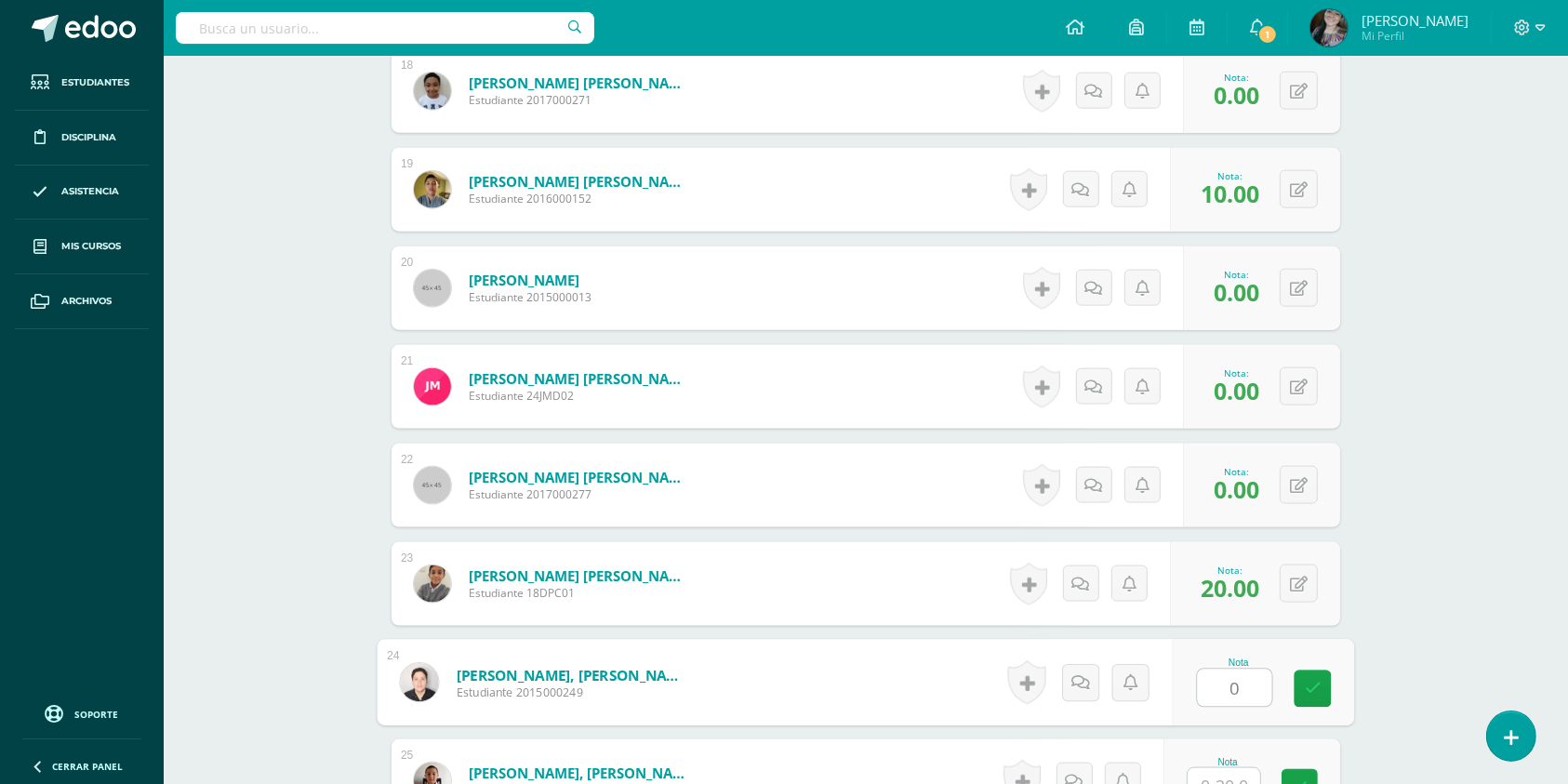
type input "0"
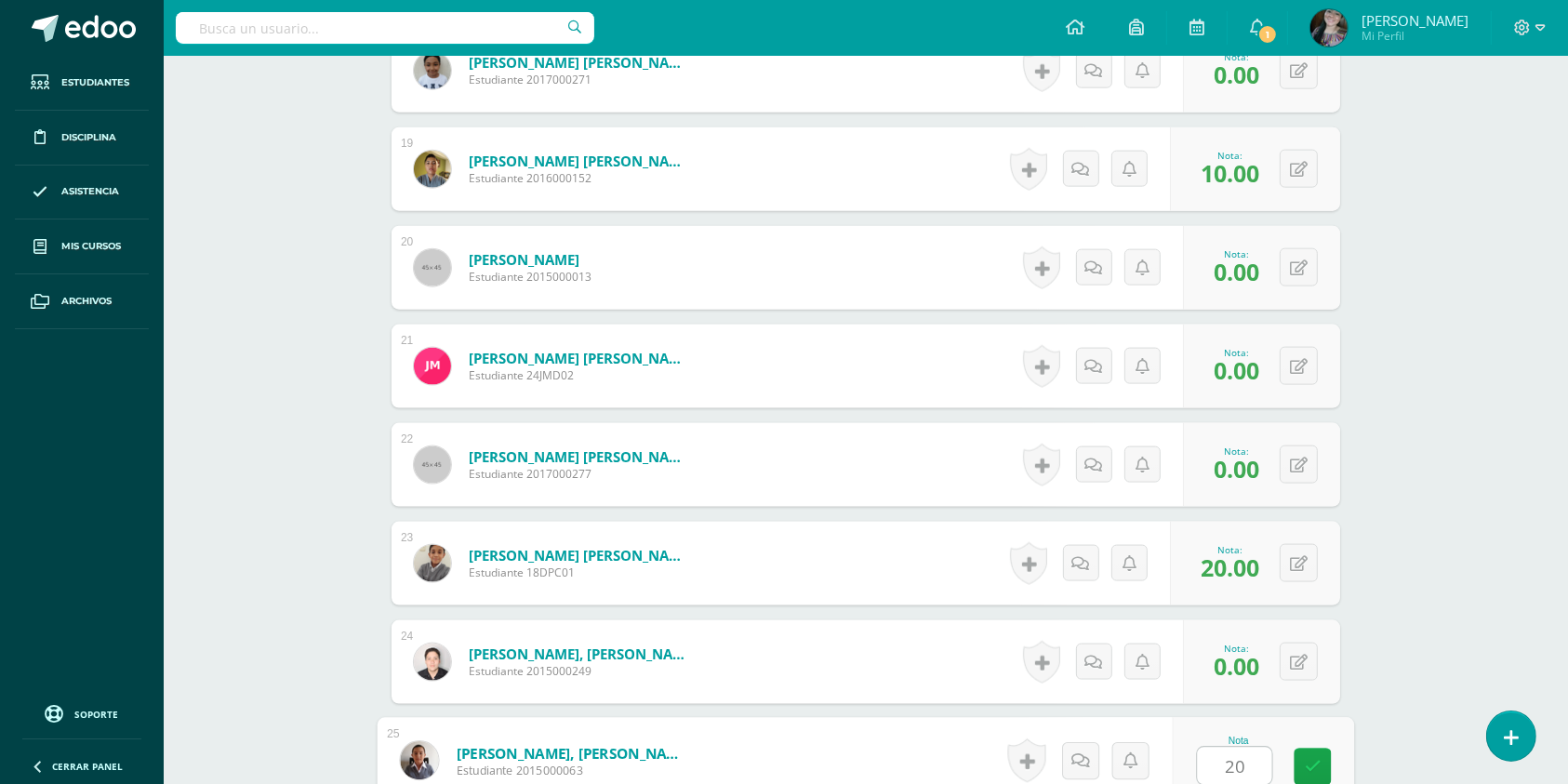
type input "20"
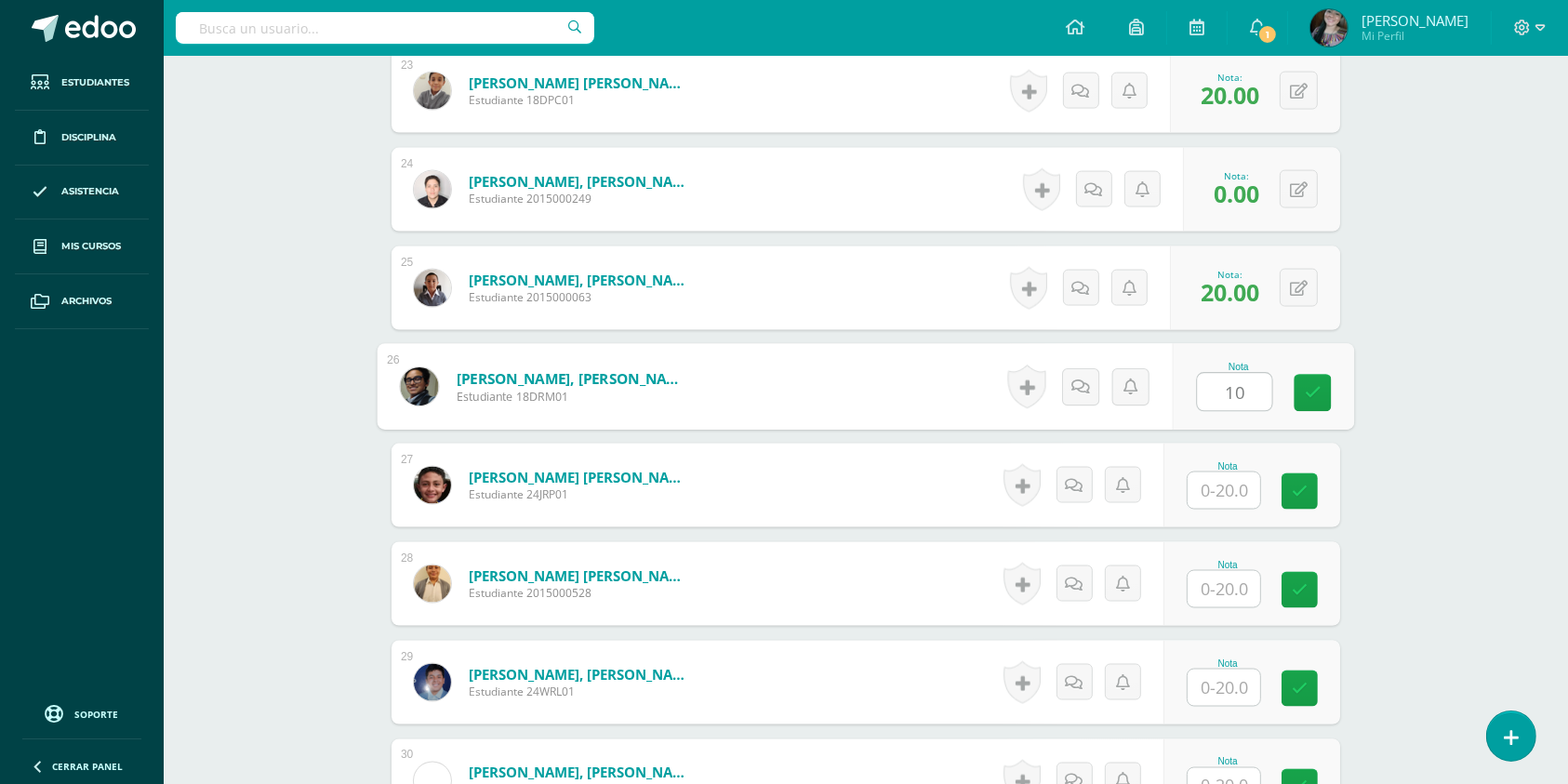
type input "10"
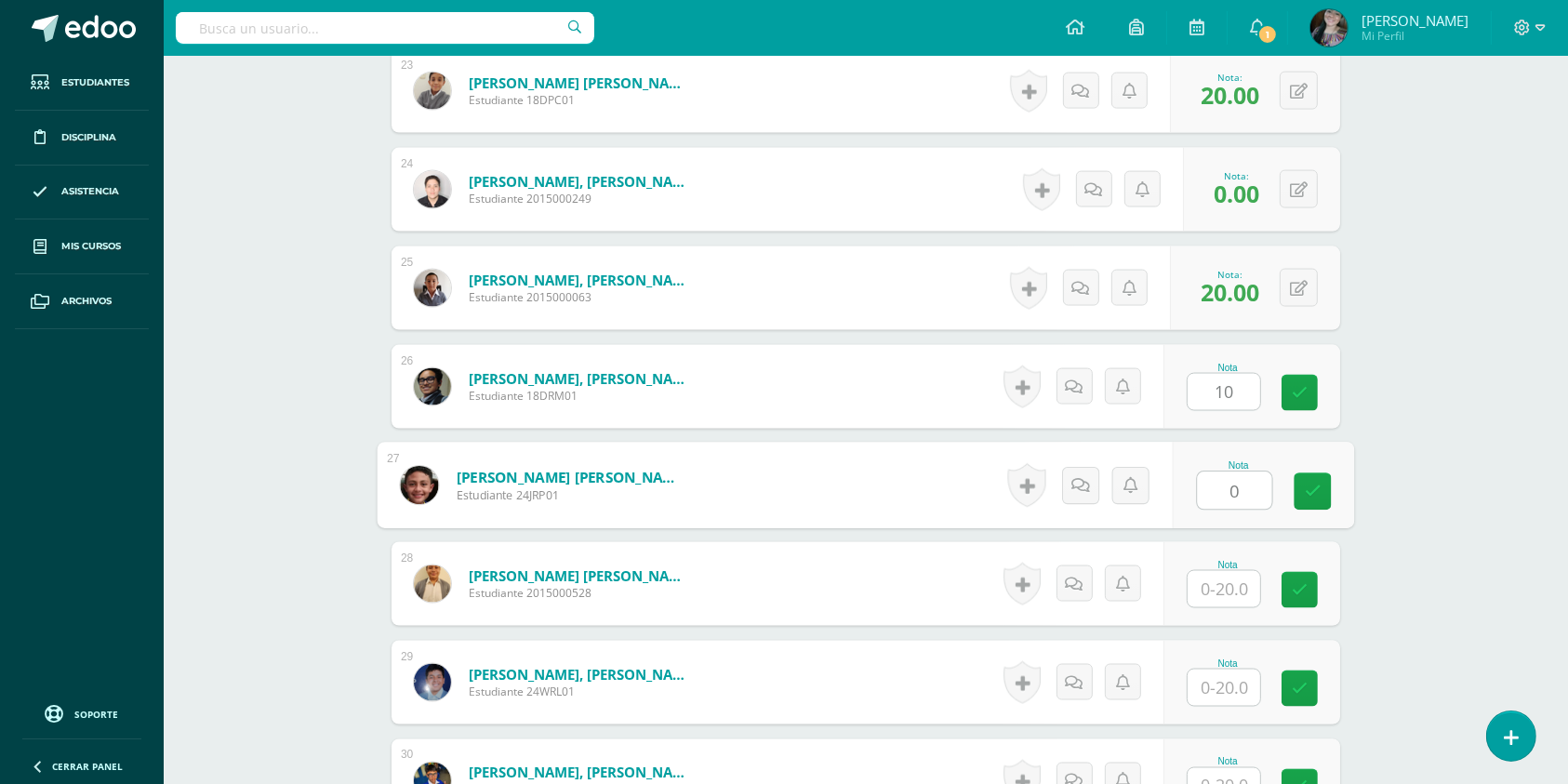
type input "0"
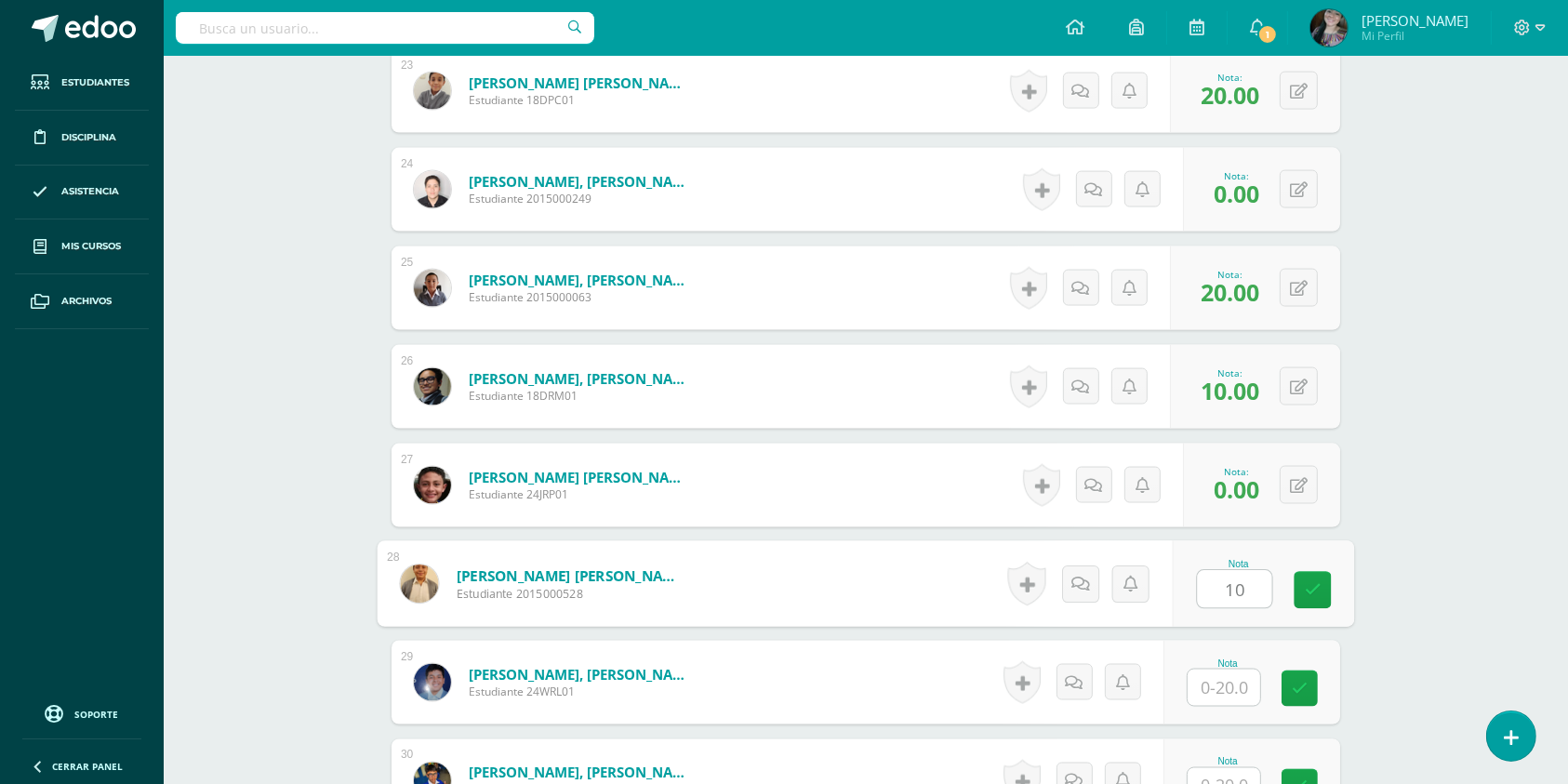
type input "10"
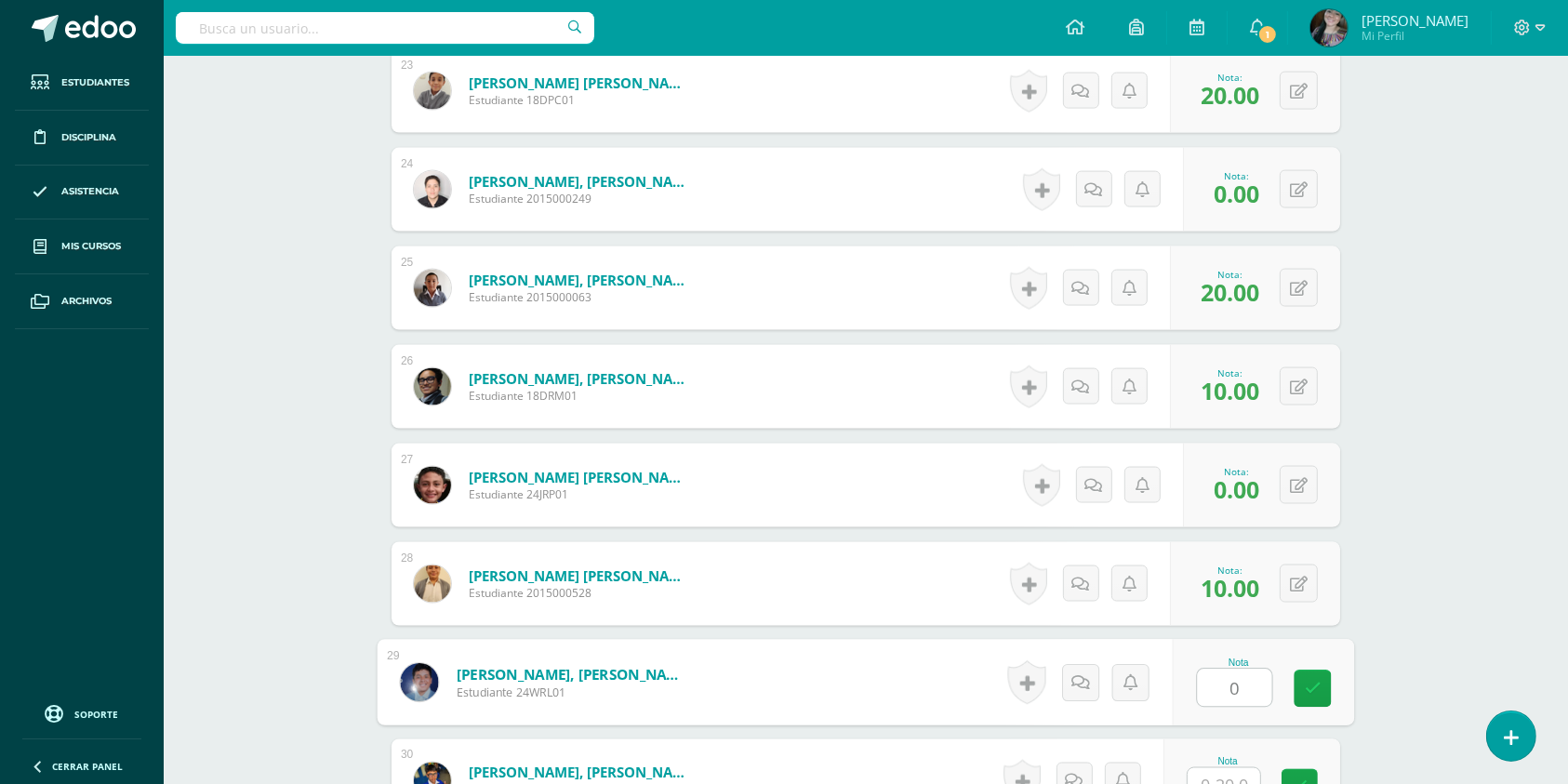
type input "0"
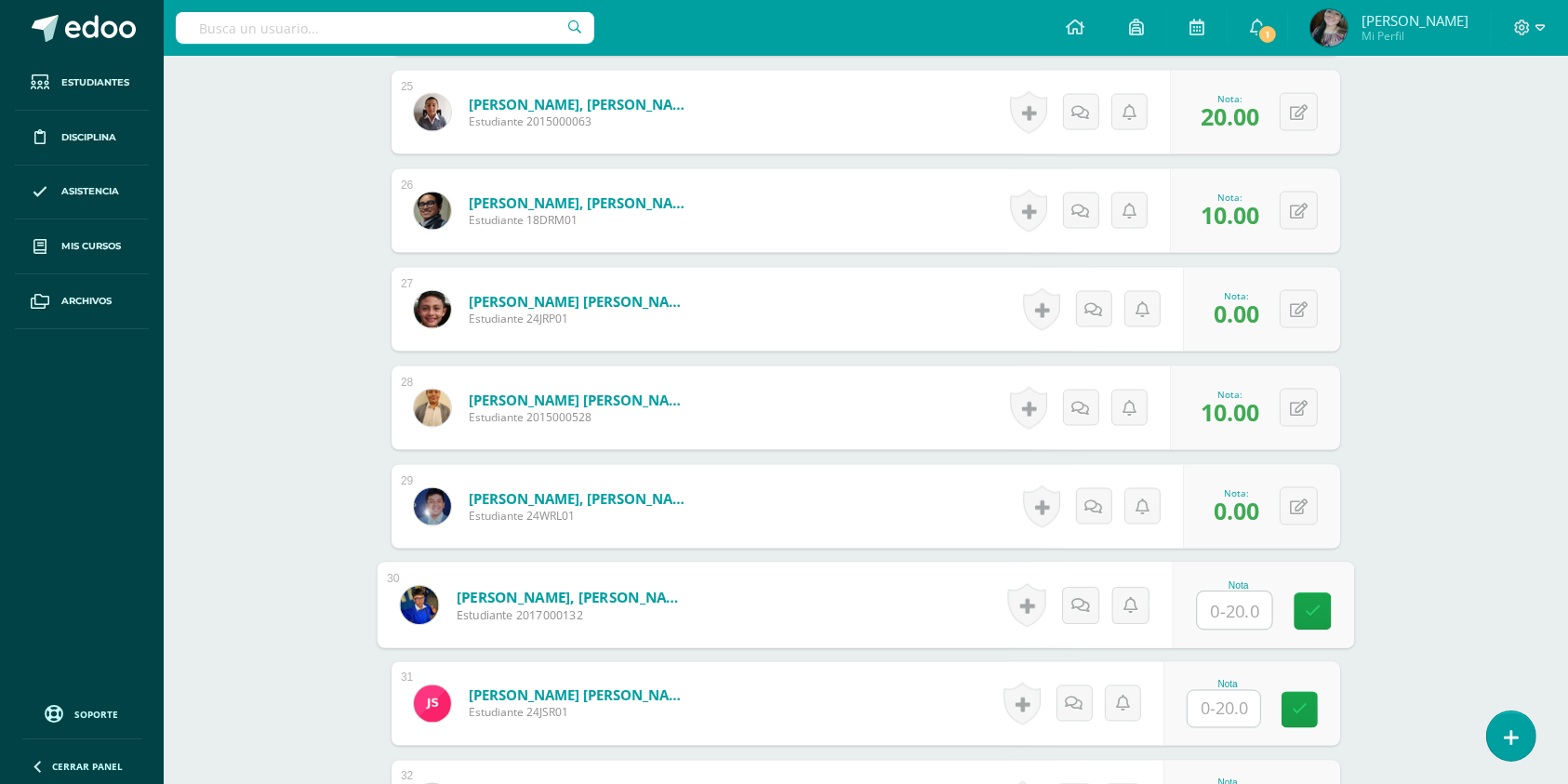
scroll to position [2979, 0]
type input "0"
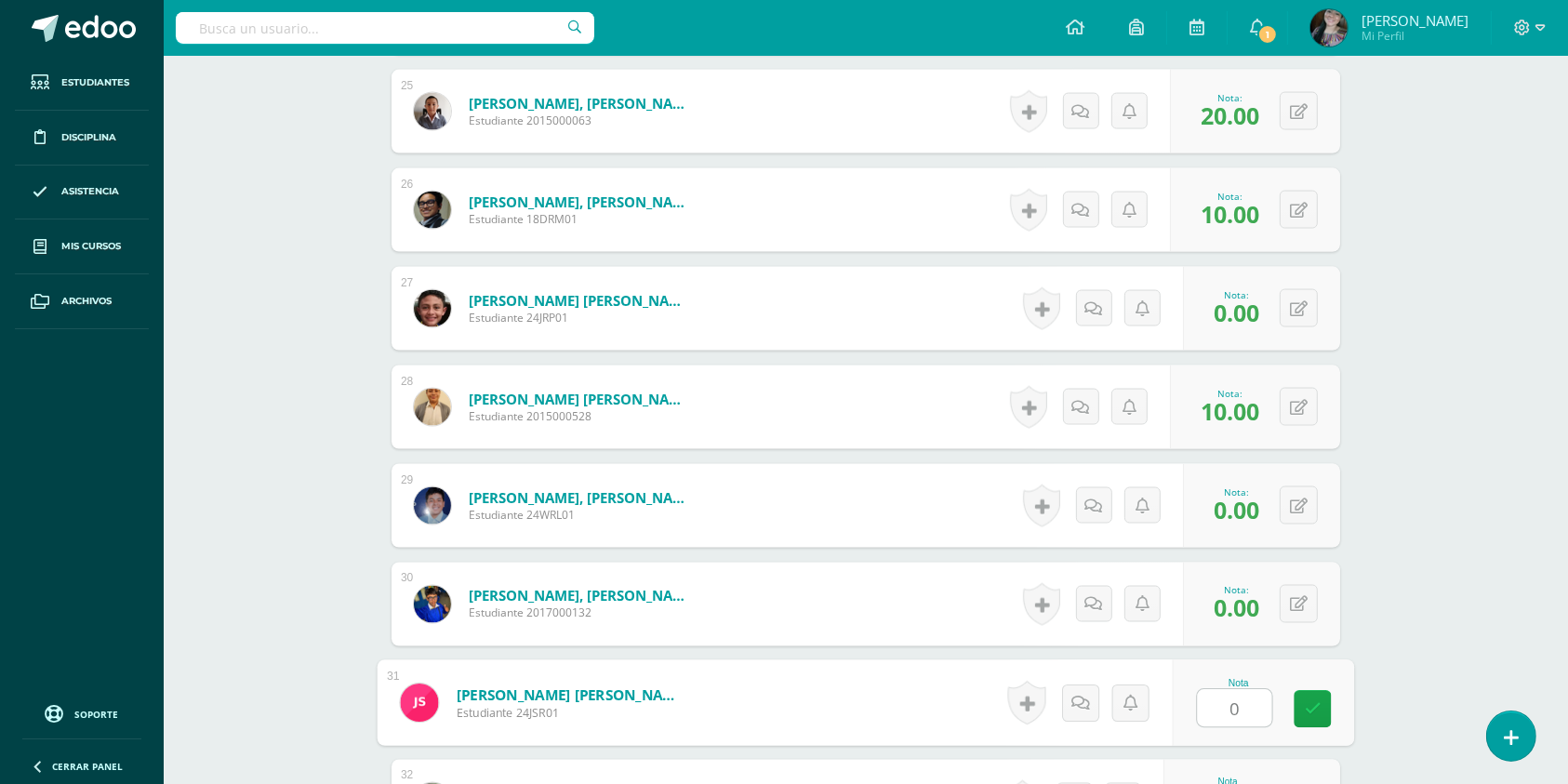
type input "0"
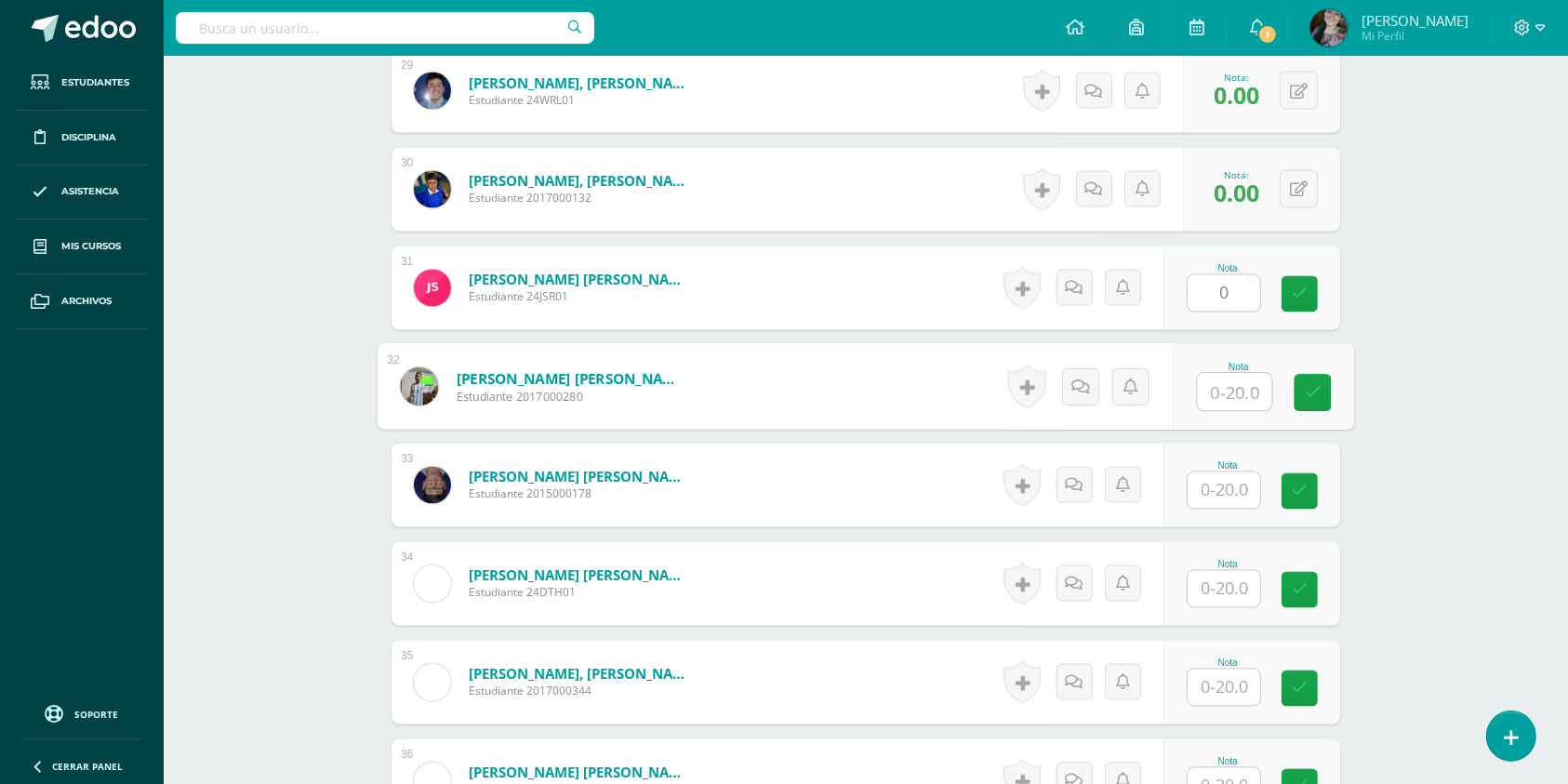
scroll to position [3555, 0]
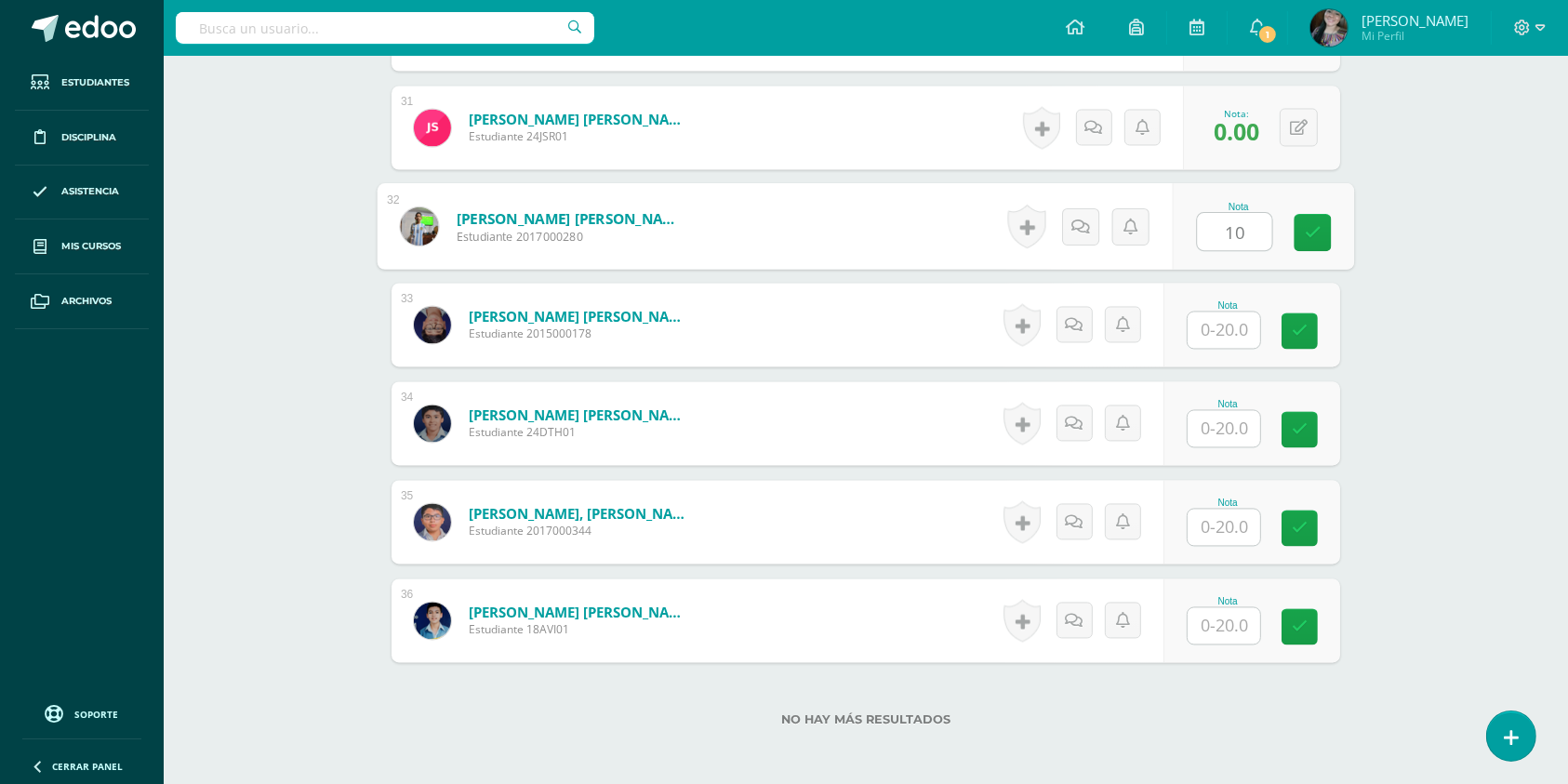
type input "10"
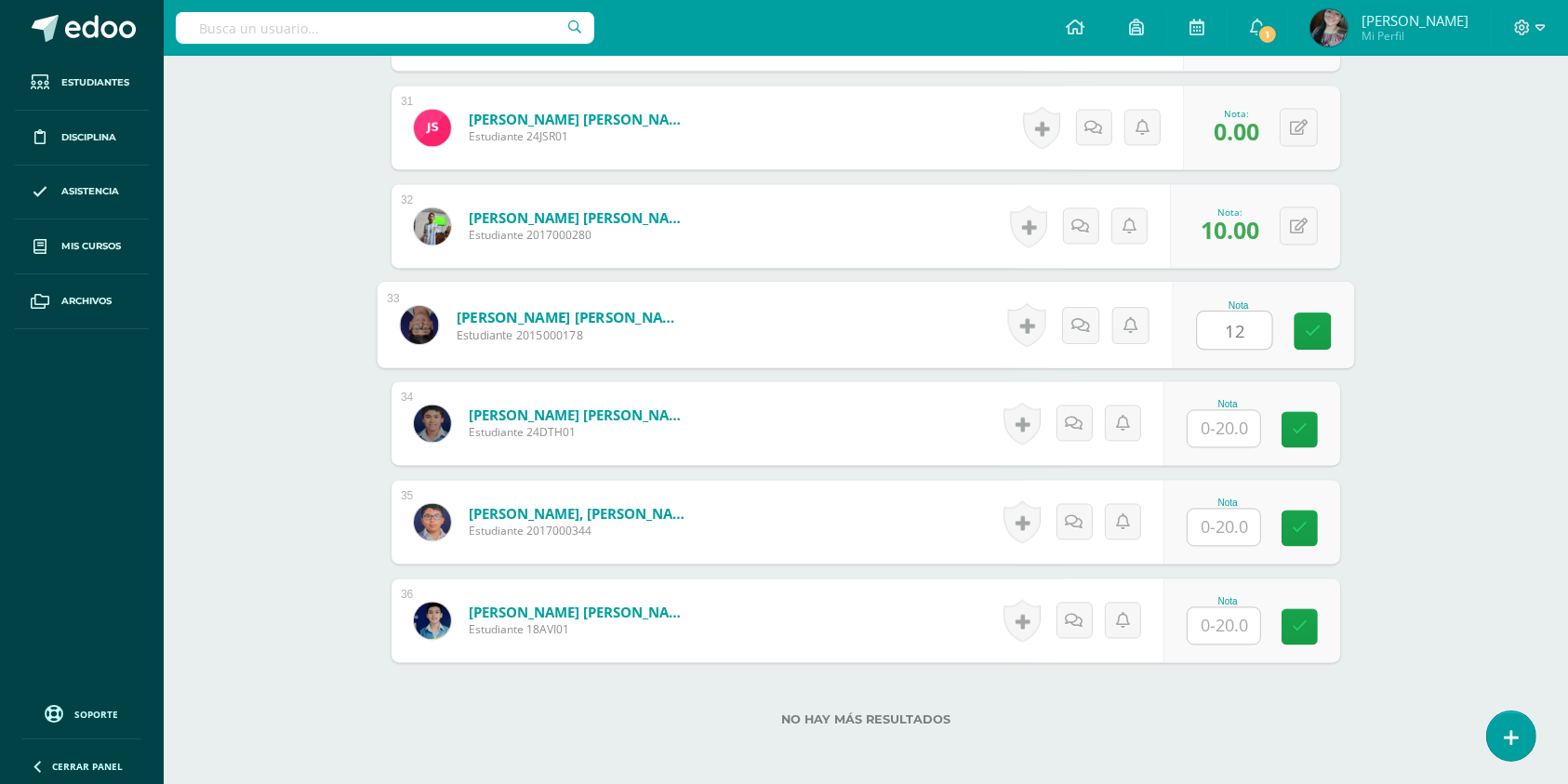
type input "12"
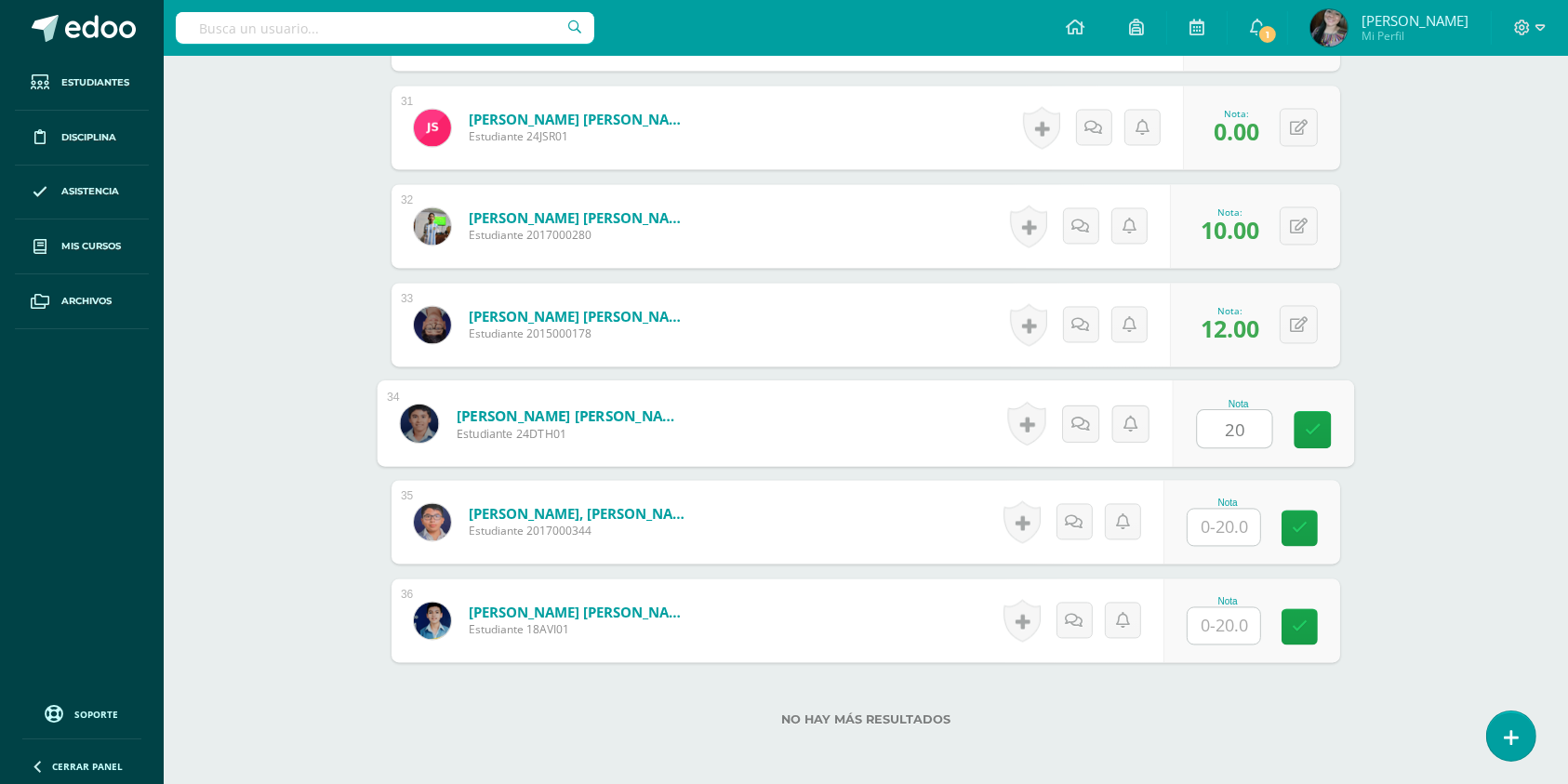
type input "20"
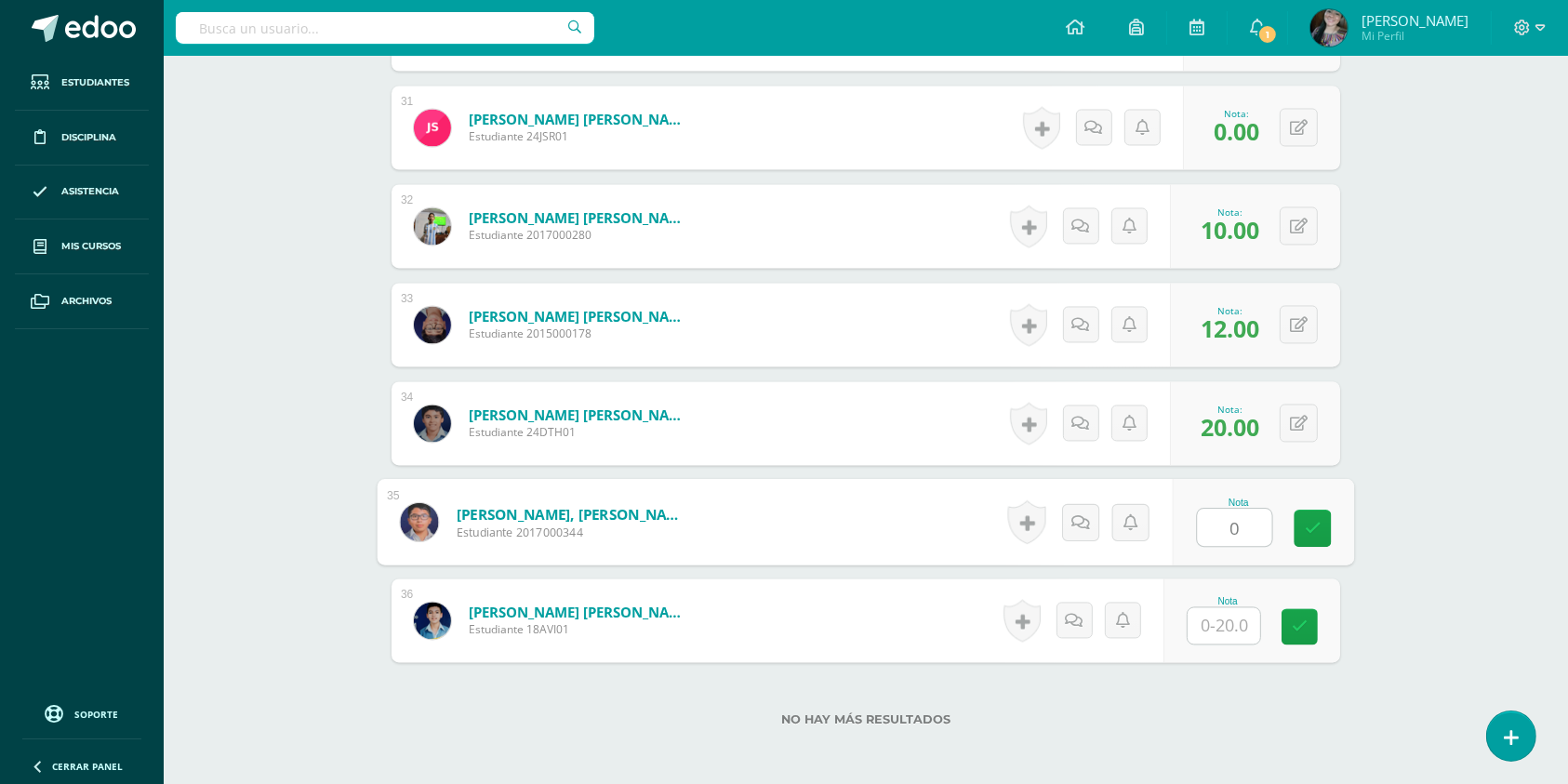
type input "0"
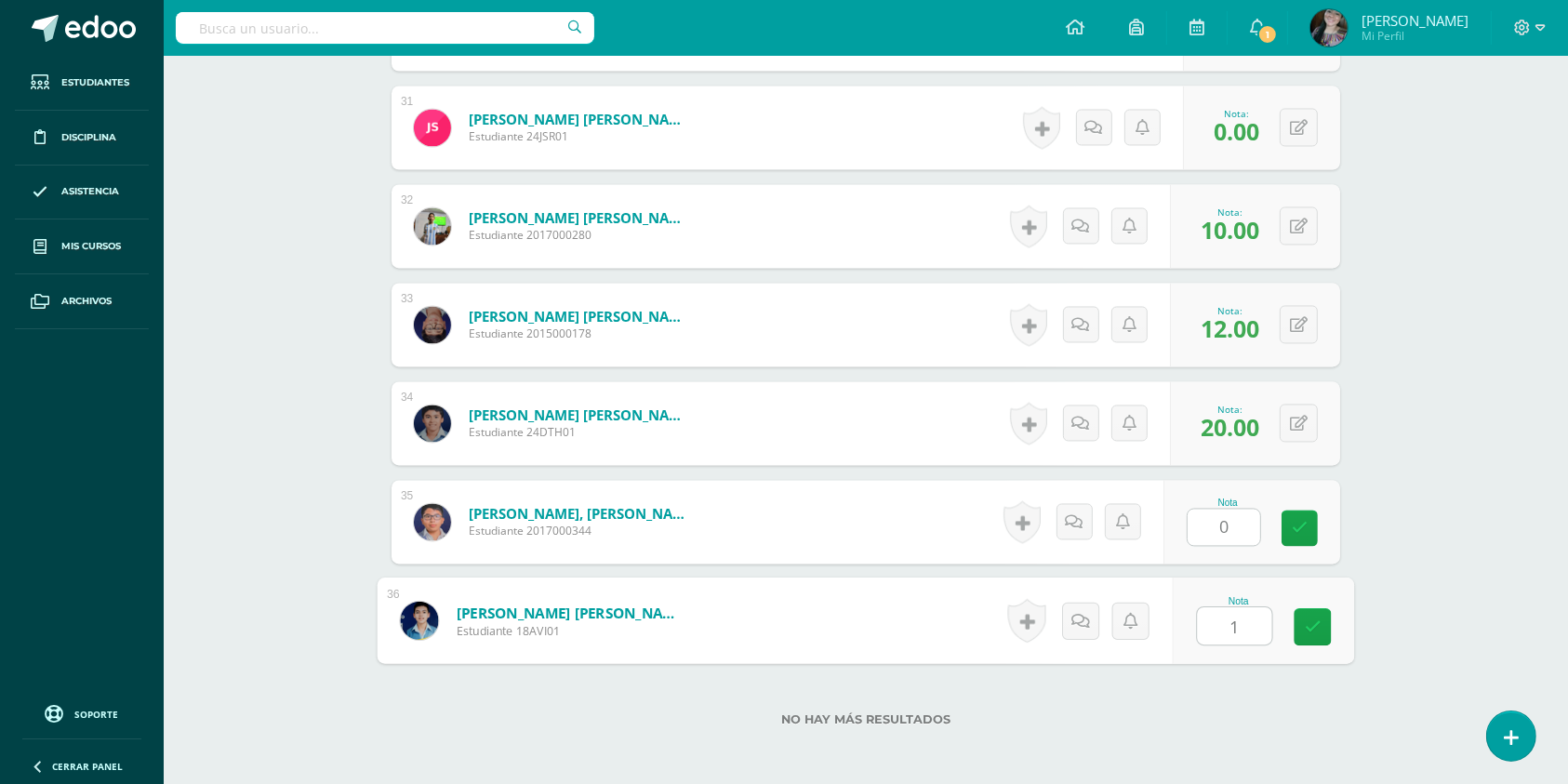
type input "15"
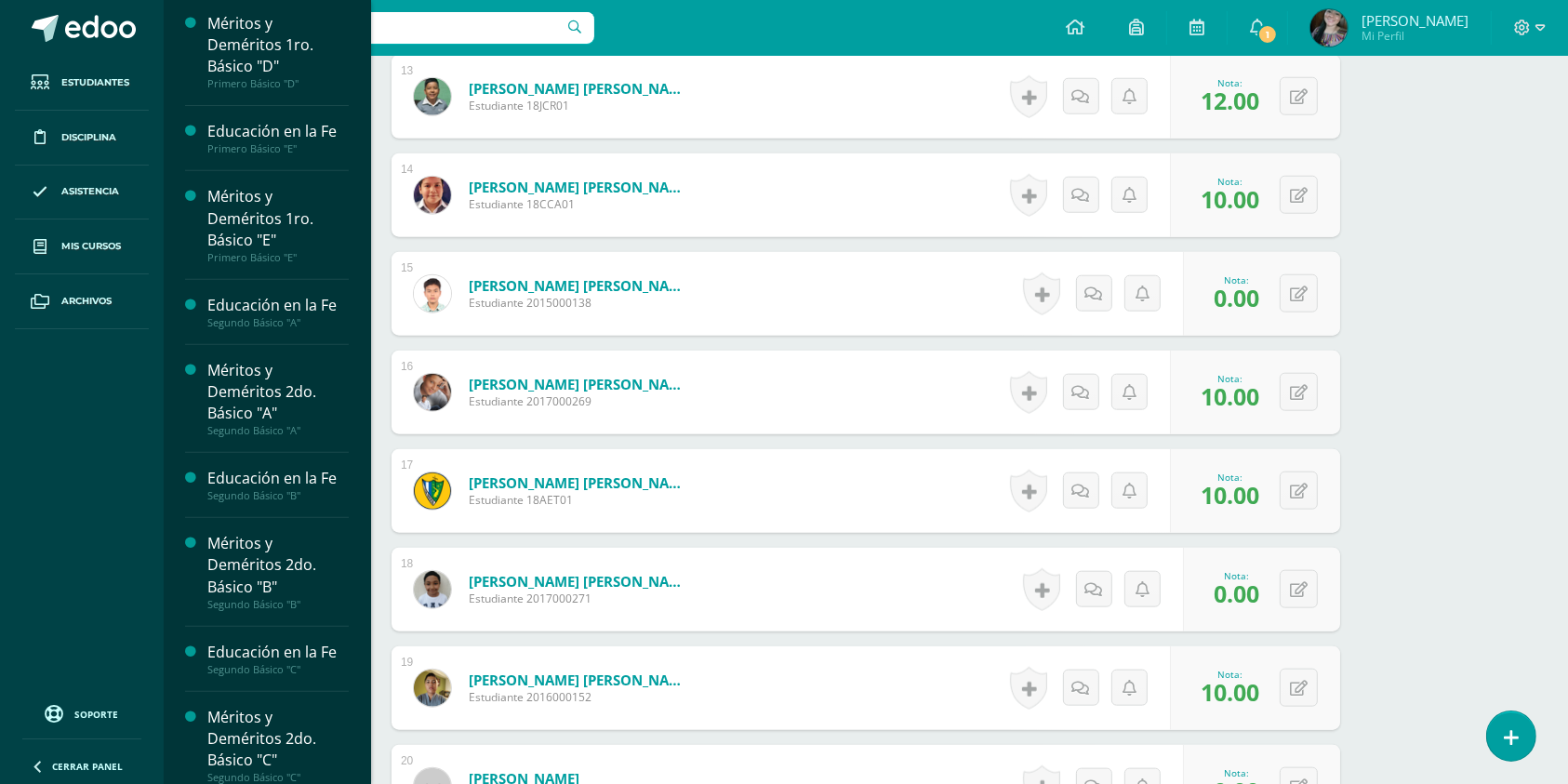
scroll to position [759, 0]
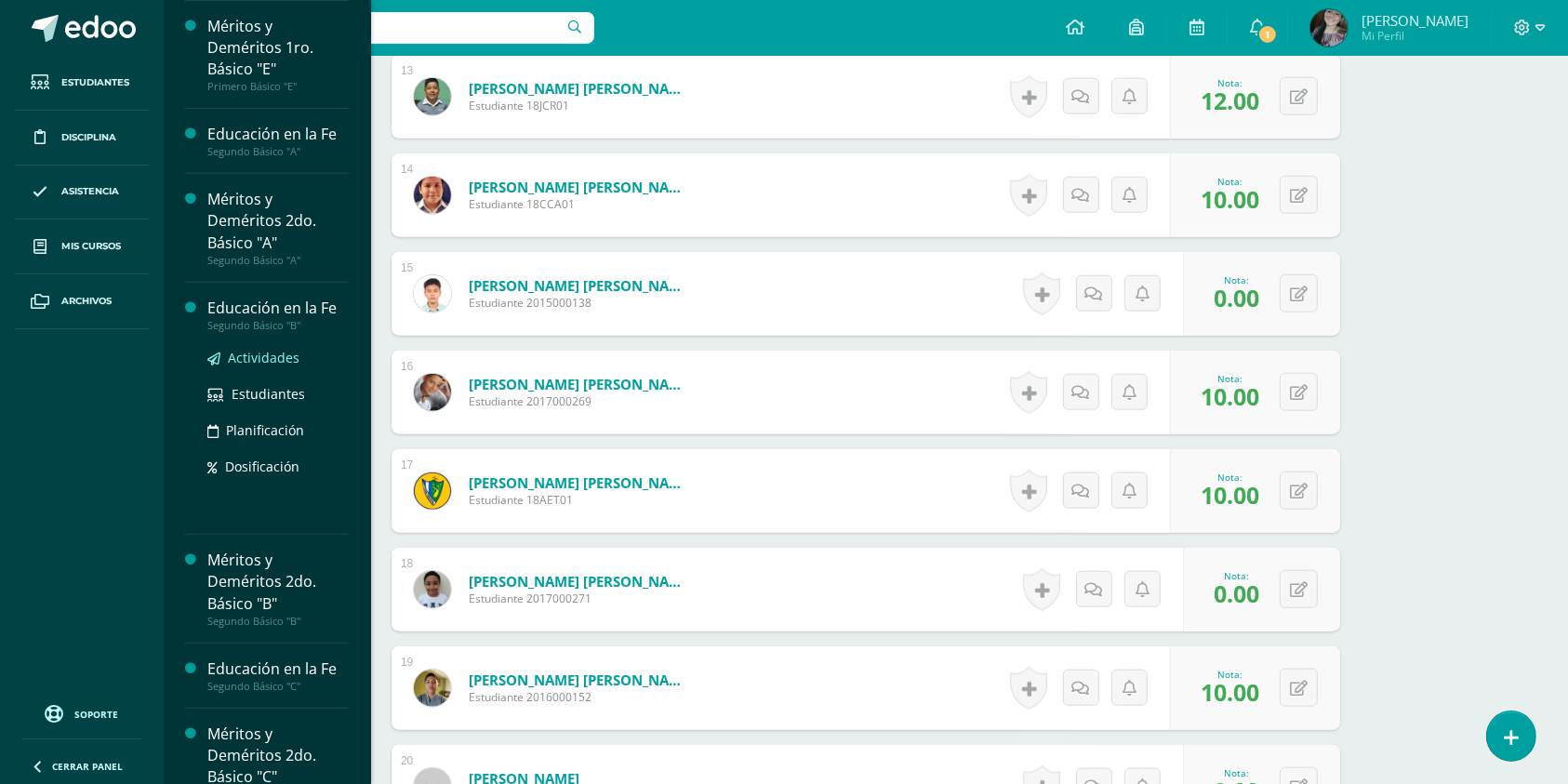
click at [264, 361] on span "Actividades" at bounding box center [263, 358] width 71 height 18
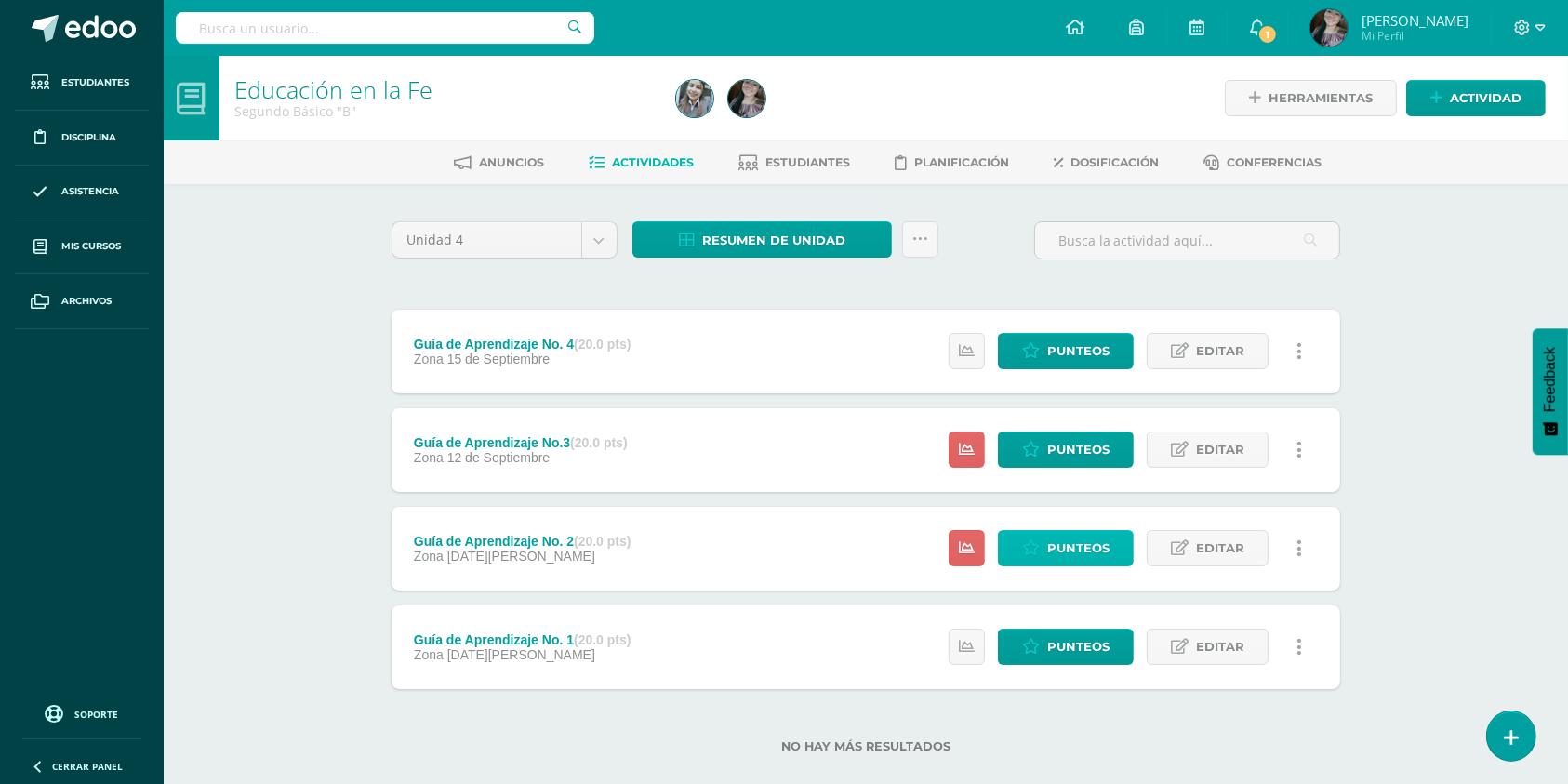
click at [1058, 546] on span "Punteos" at bounding box center [1078, 548] width 63 height 34
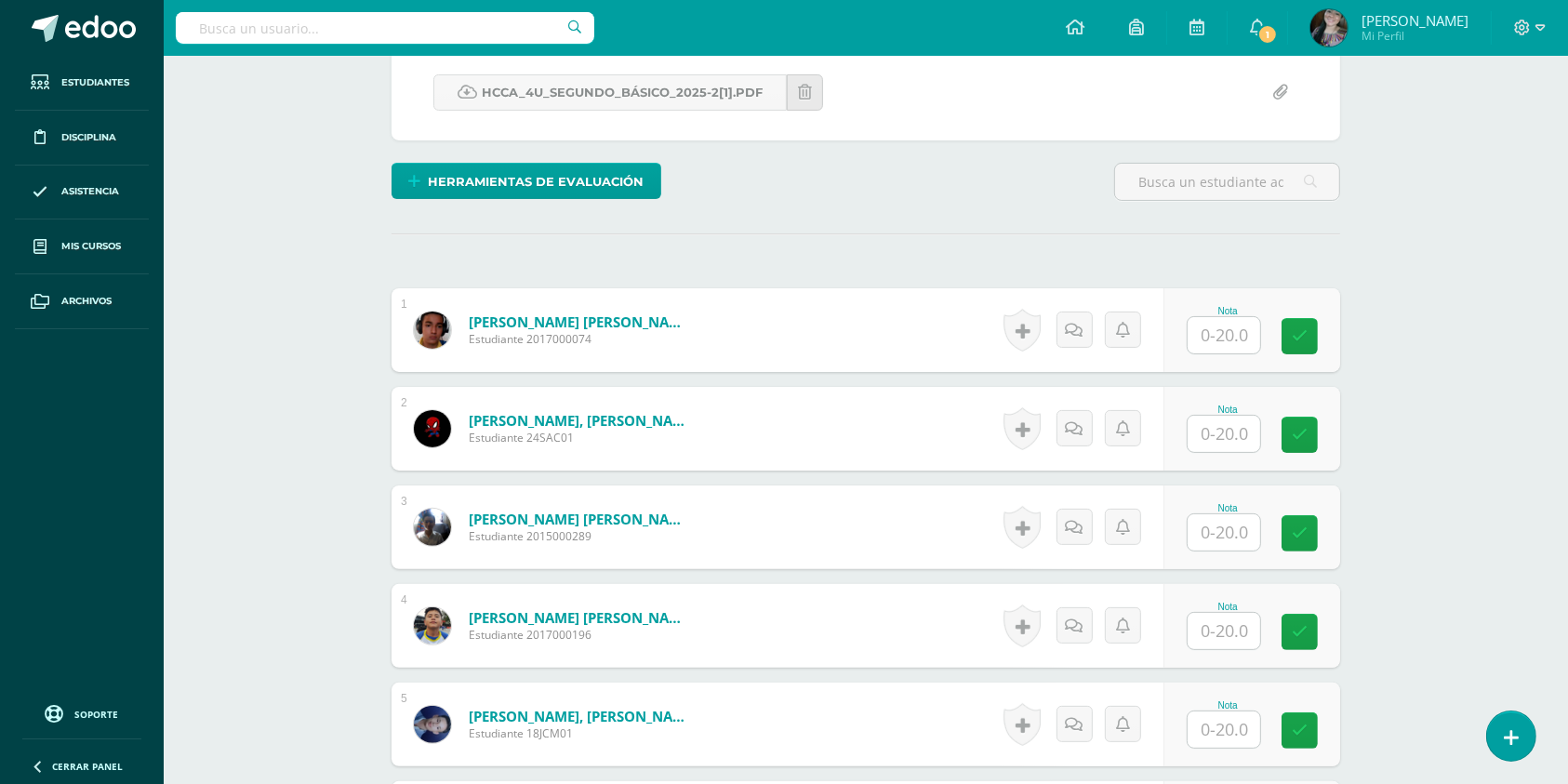
scroll to position [368, 0]
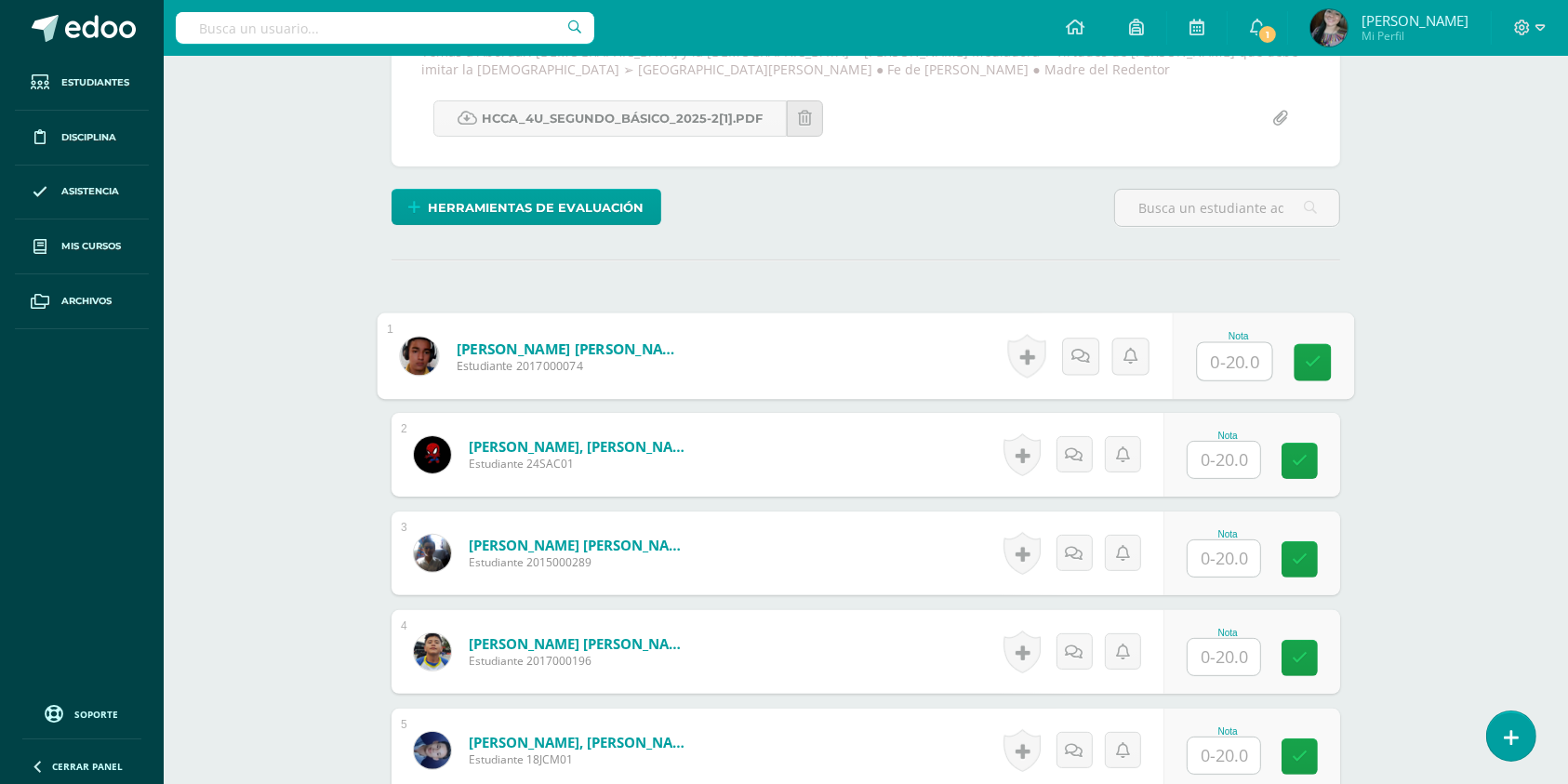
click at [1238, 346] on input "text" at bounding box center [1235, 362] width 74 height 37
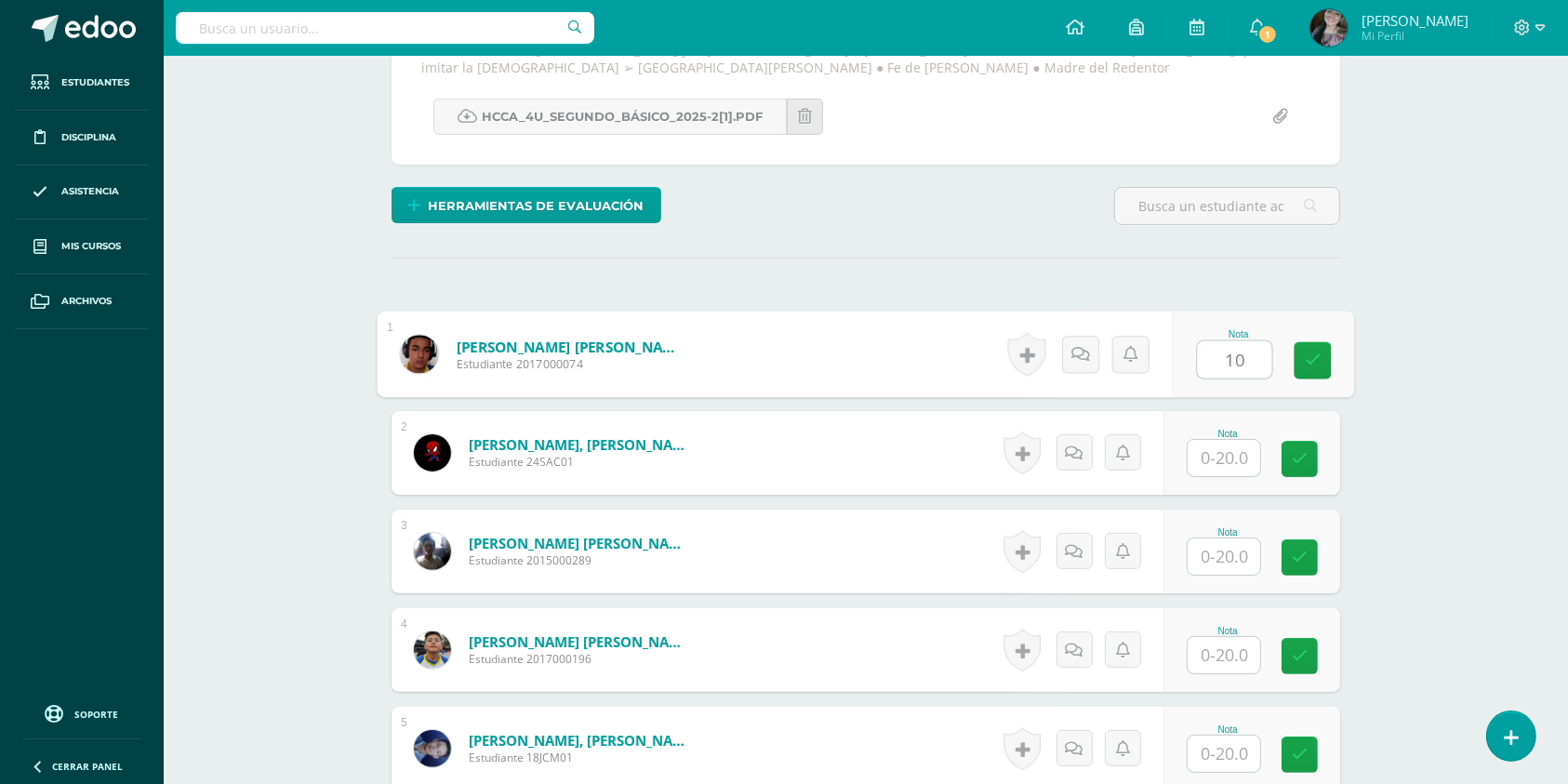
type input "10"
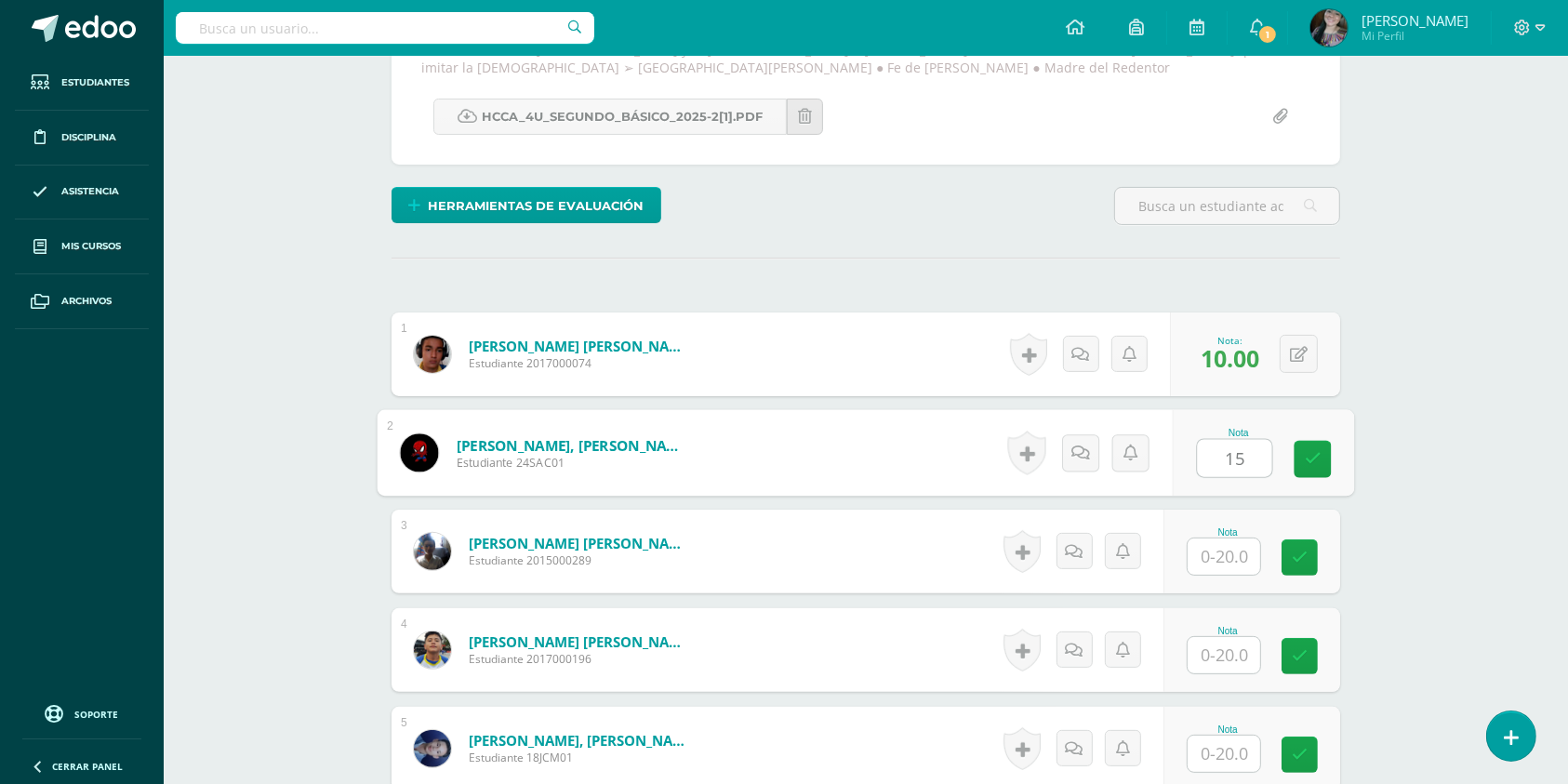
scroll to position [370, 0]
type input "15"
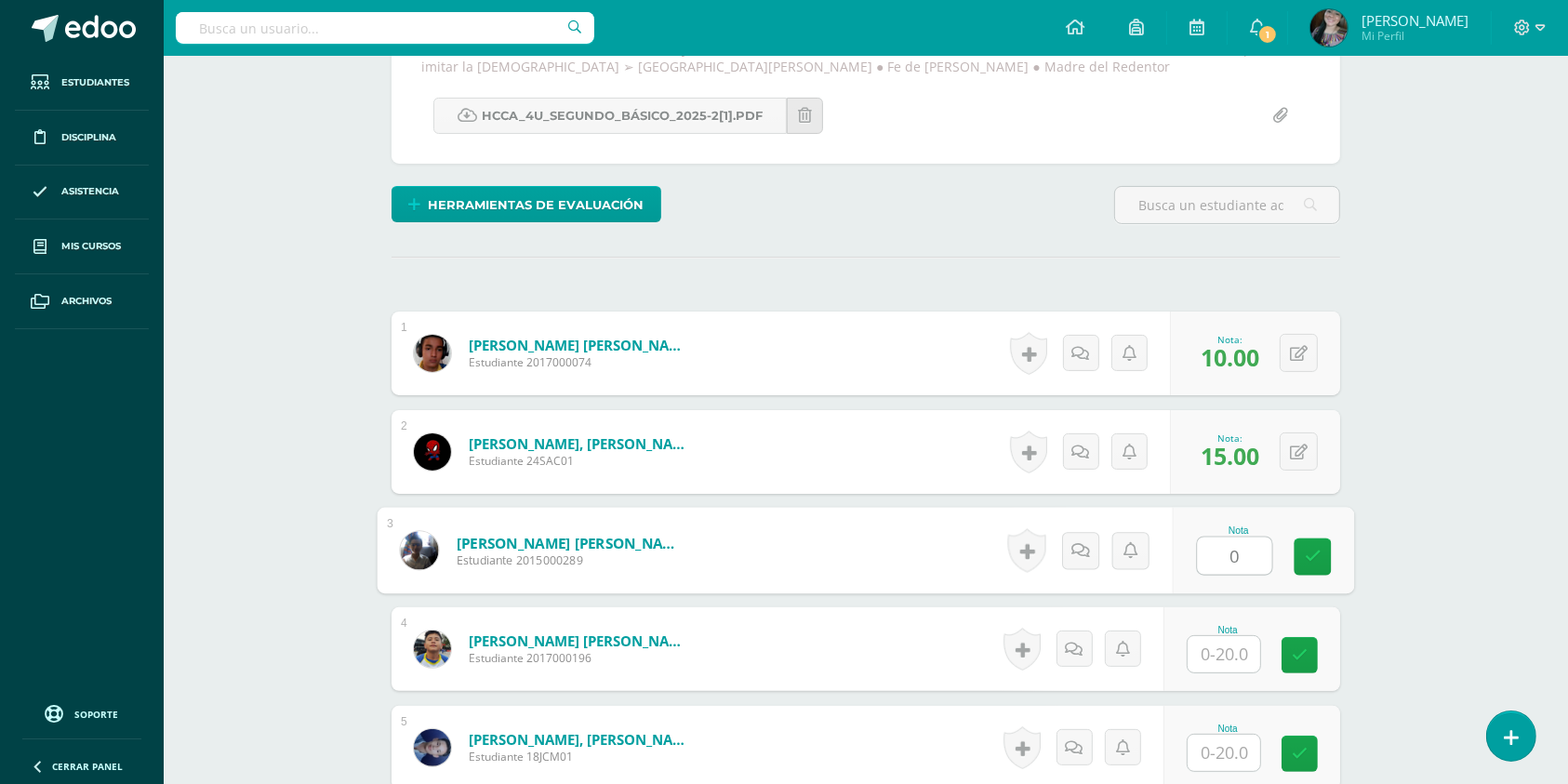
type input "0"
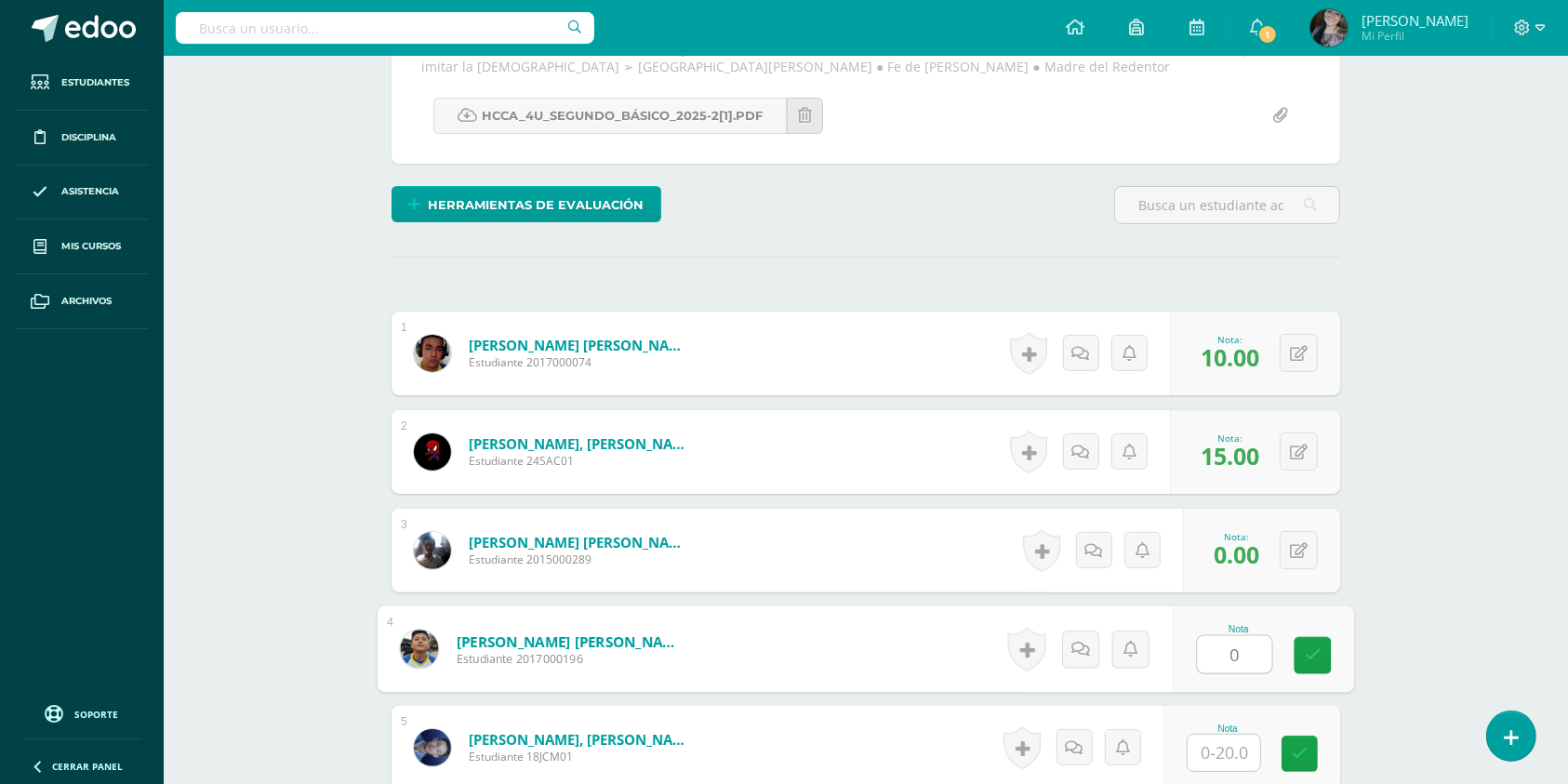
type input "0"
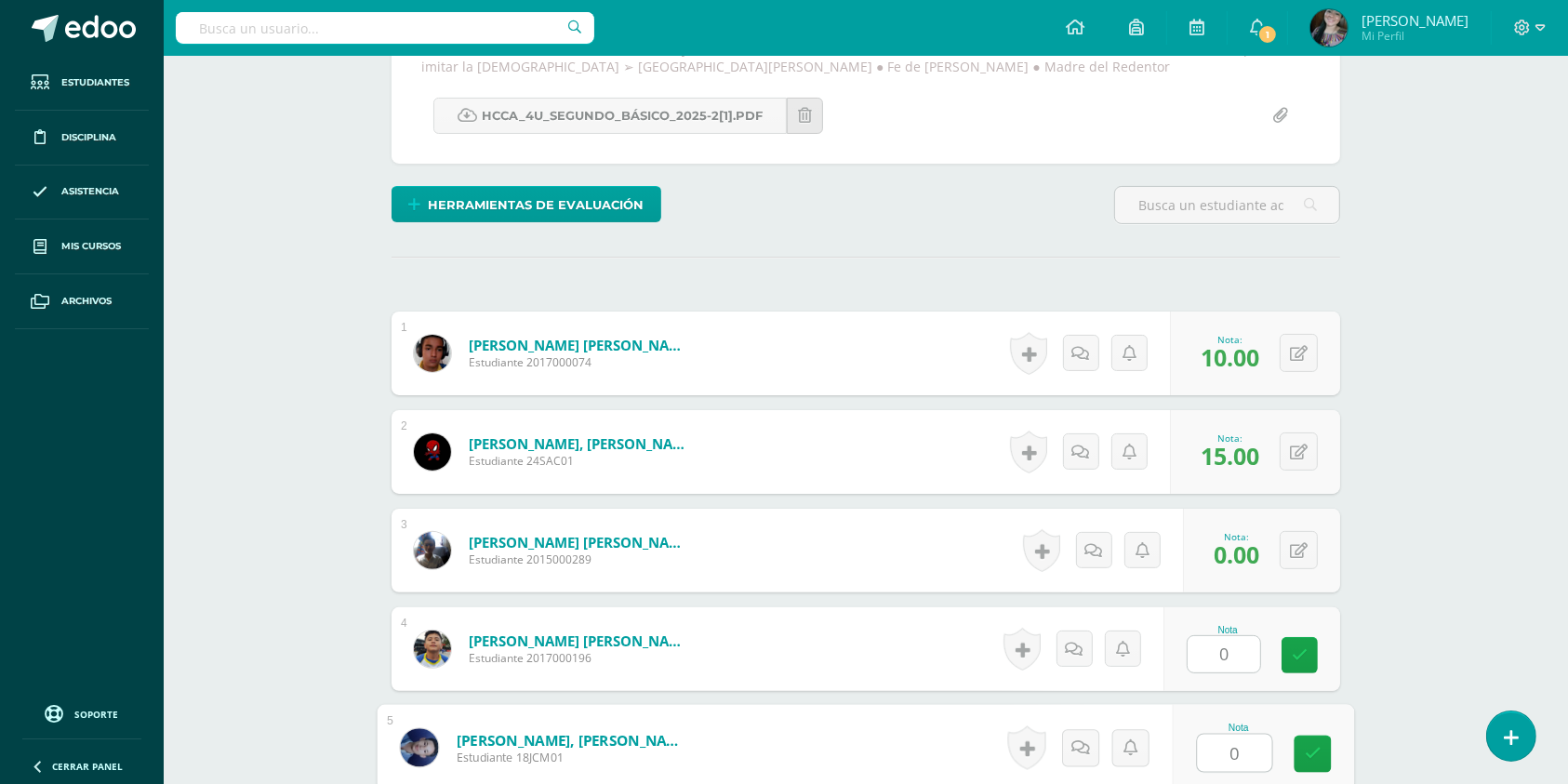
type input "0"
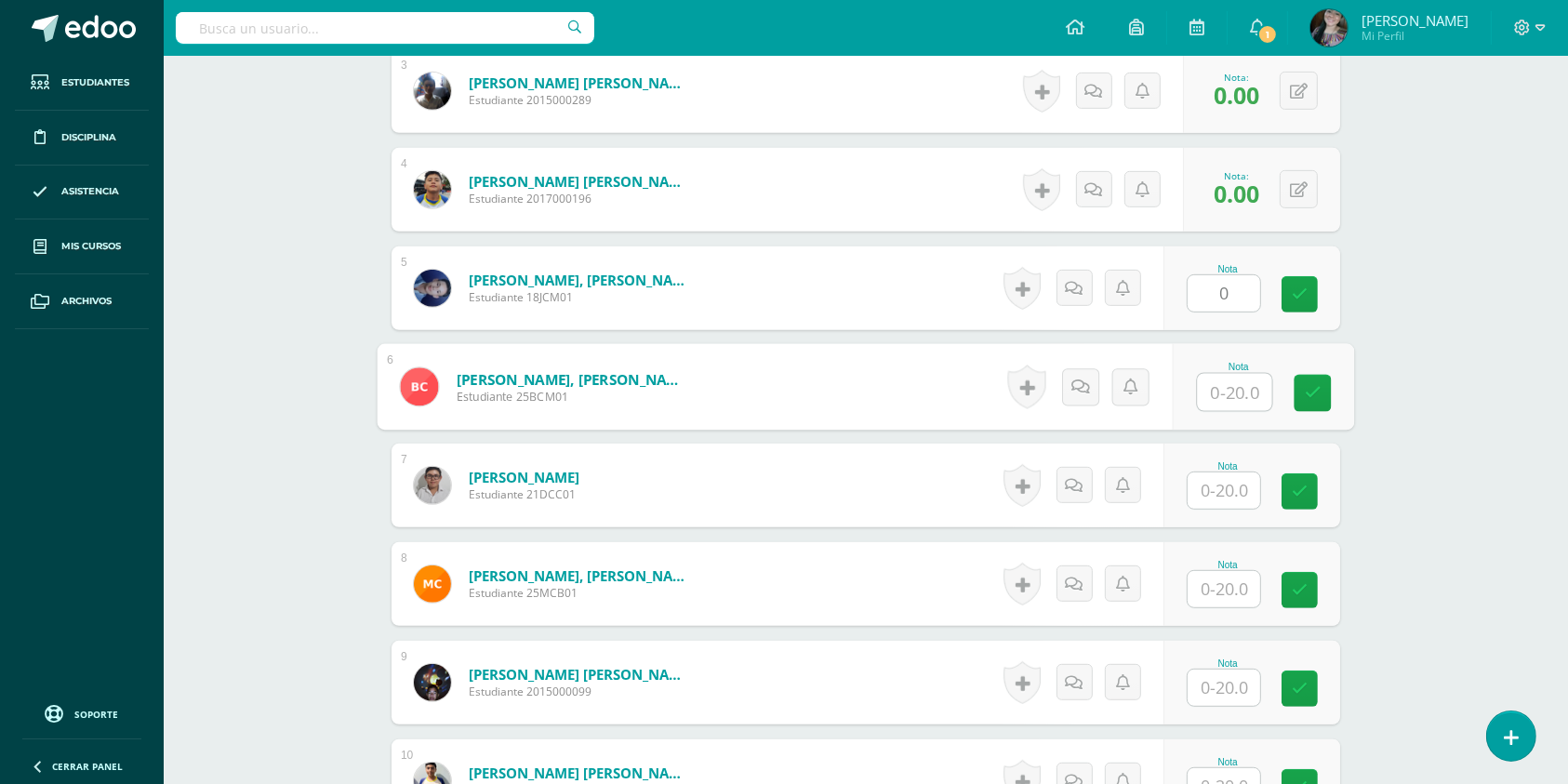
scroll to position [915, 0]
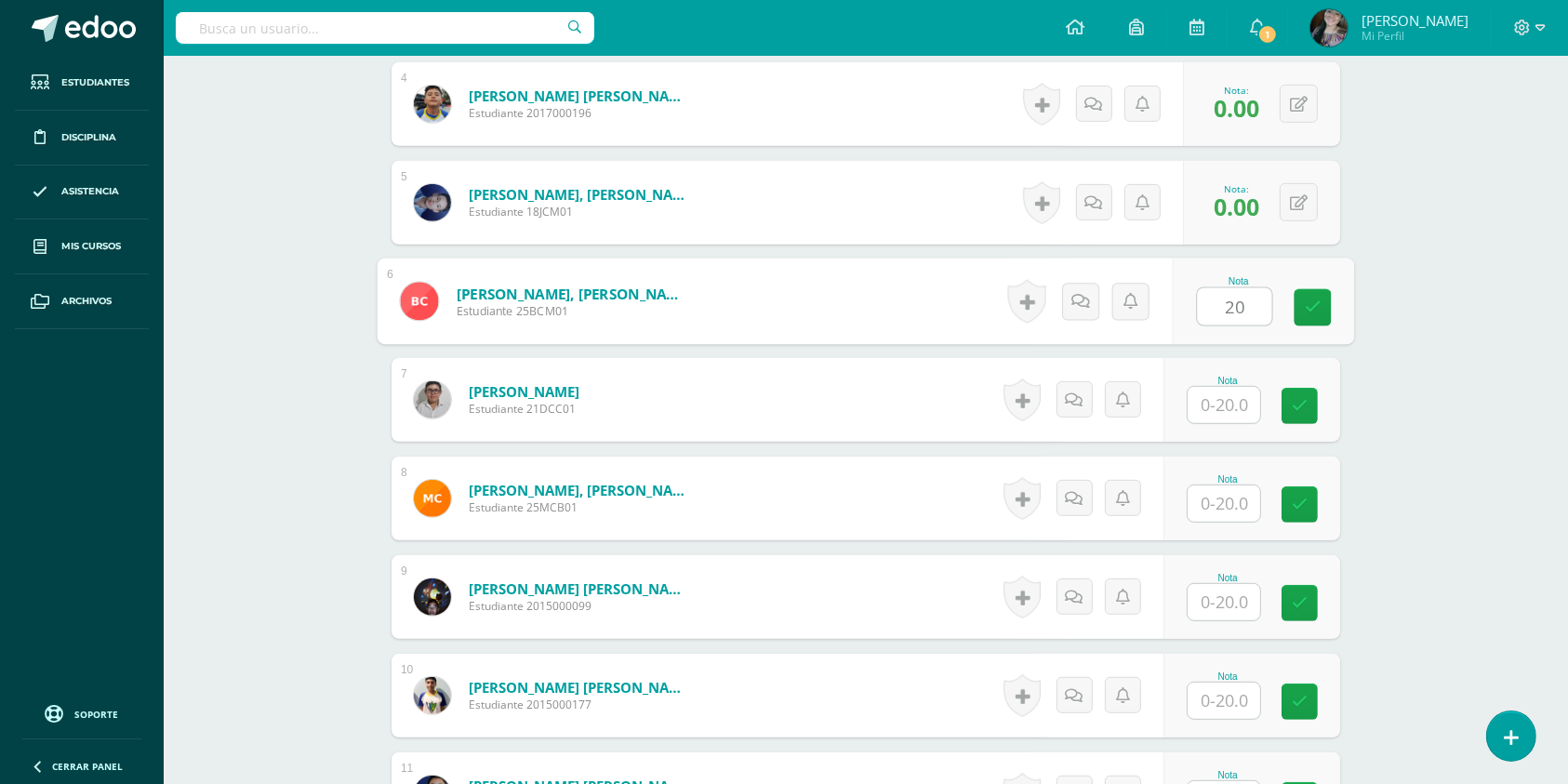
type input "20"
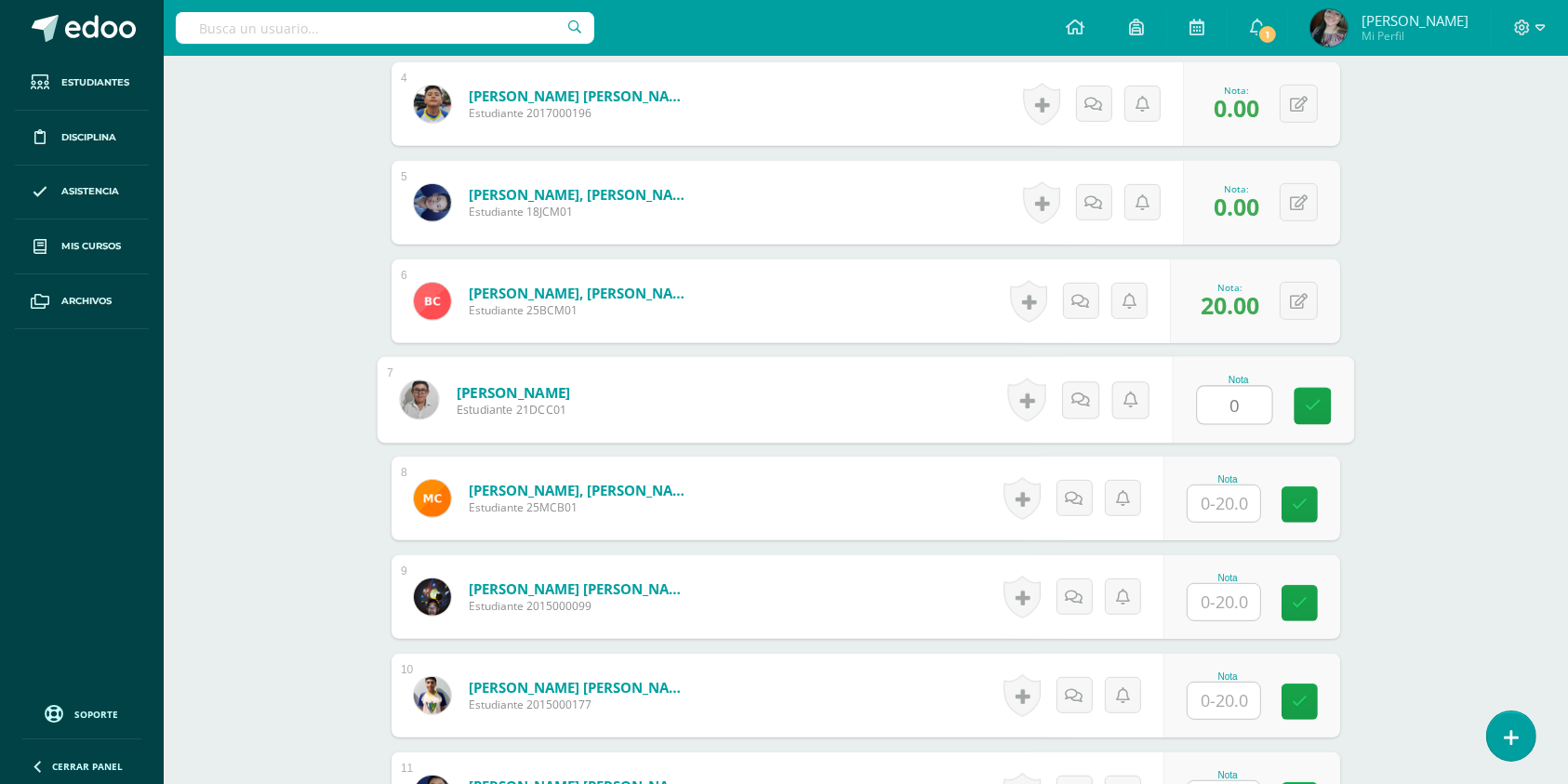
type input "0"
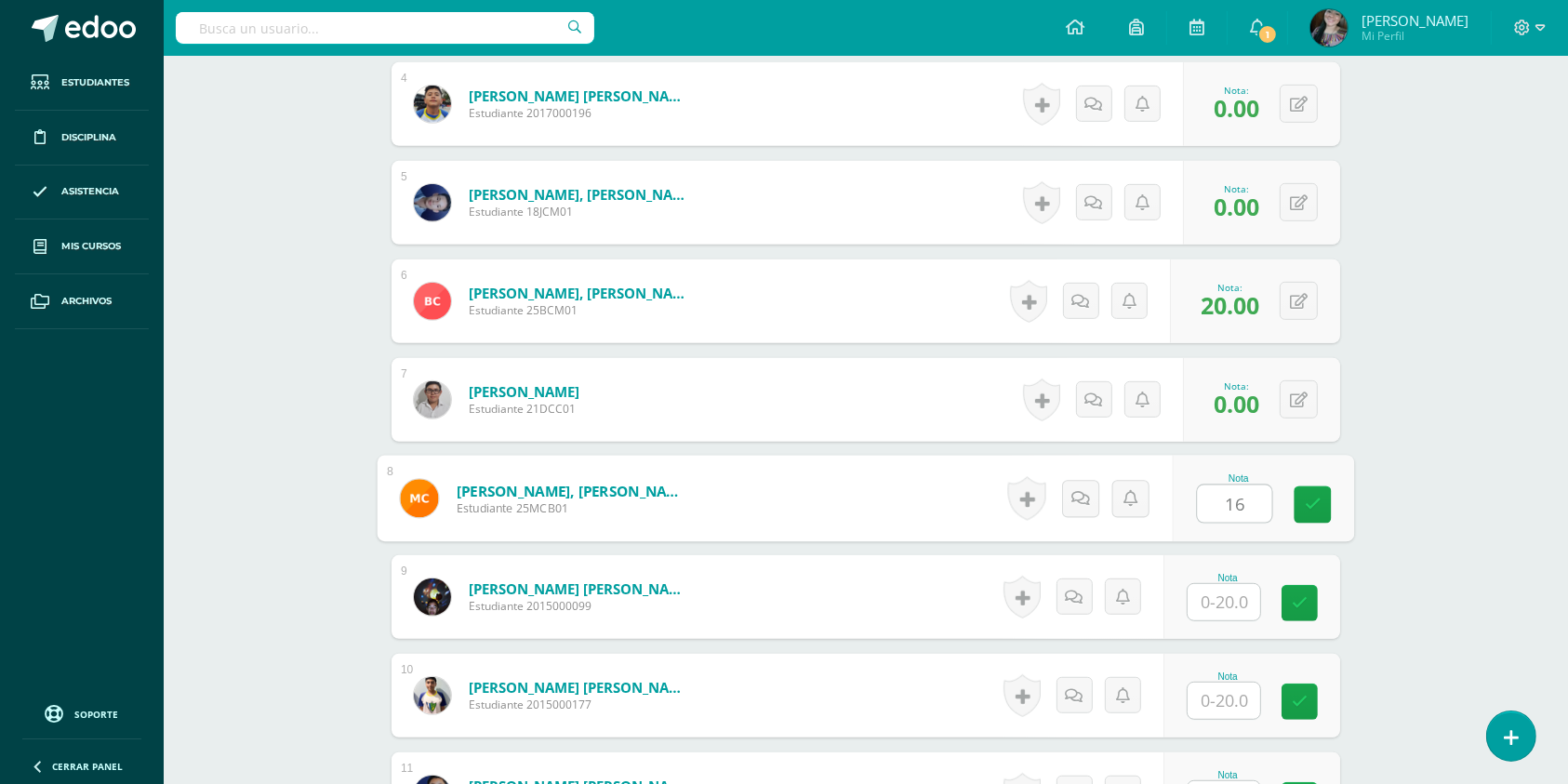
type input "16"
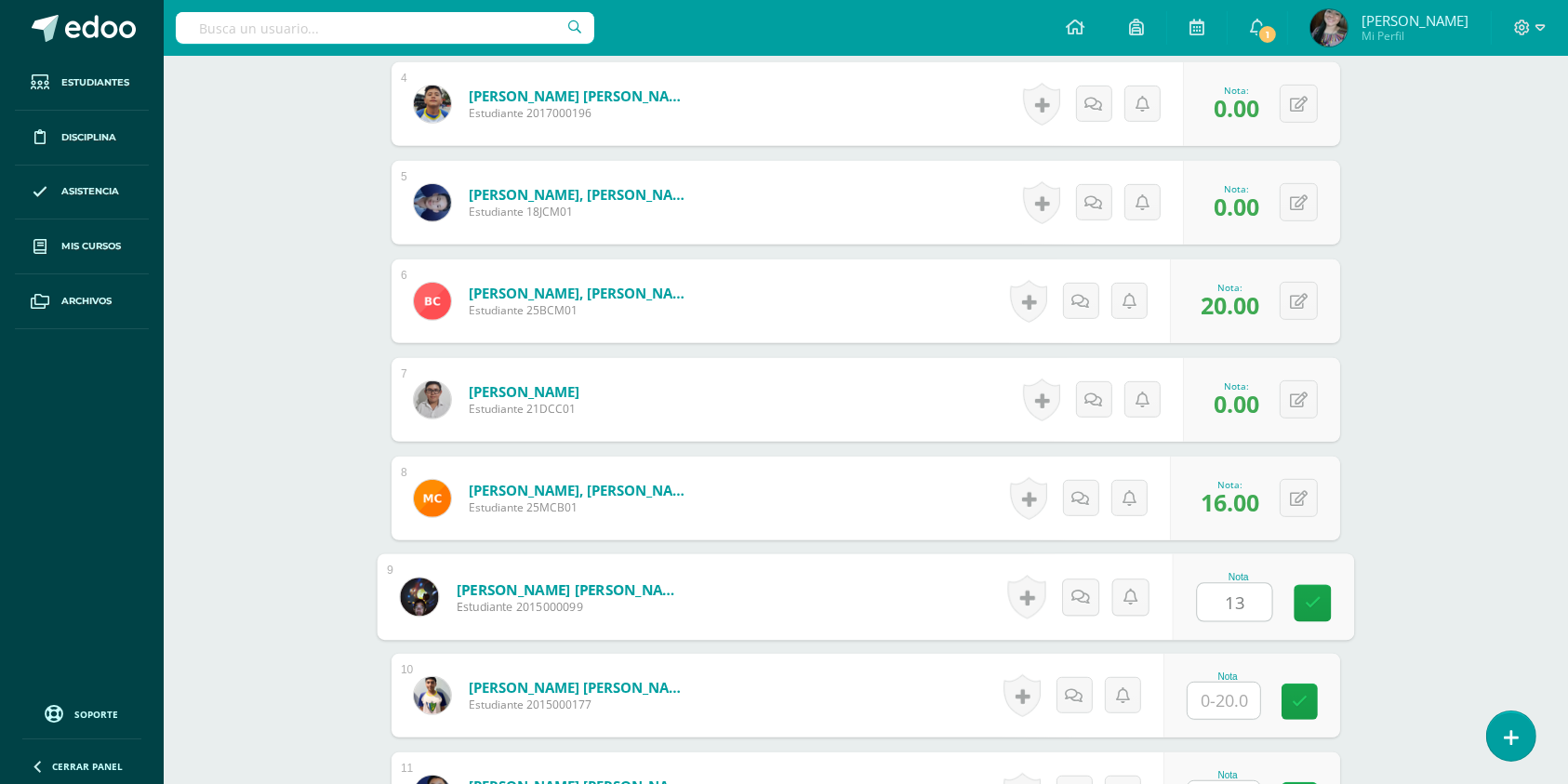
type input "13"
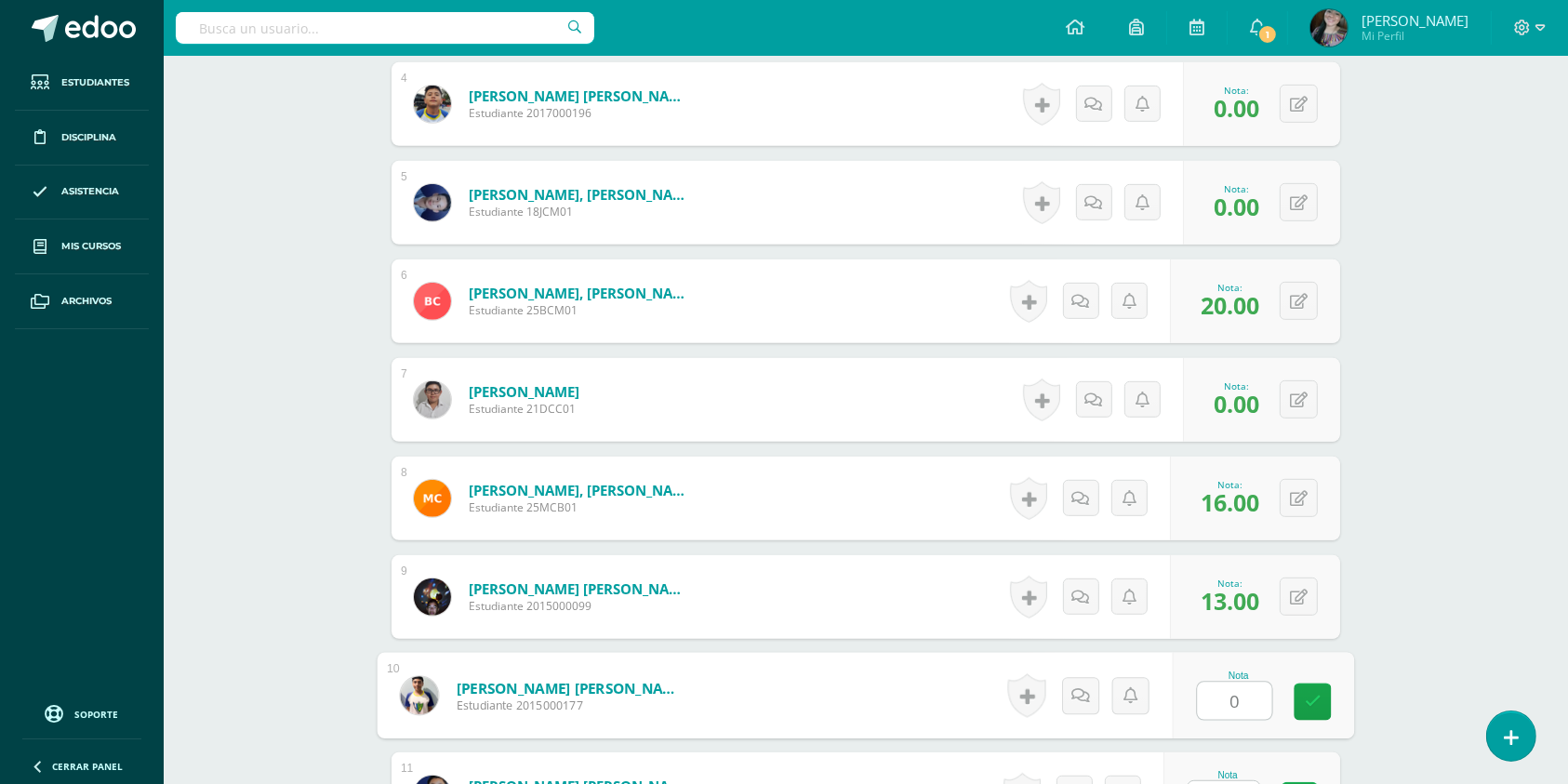
type input "0"
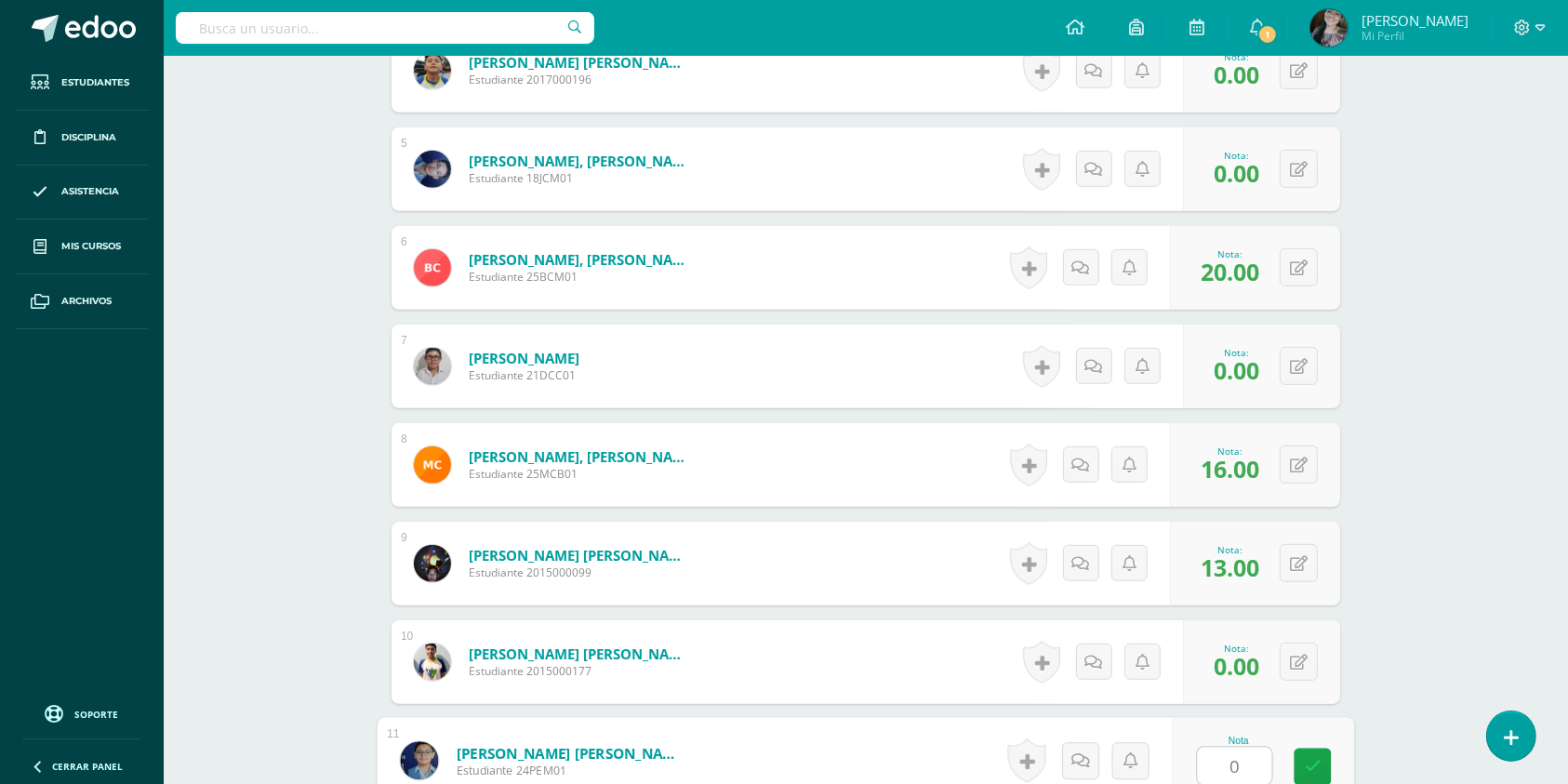
type input "0"
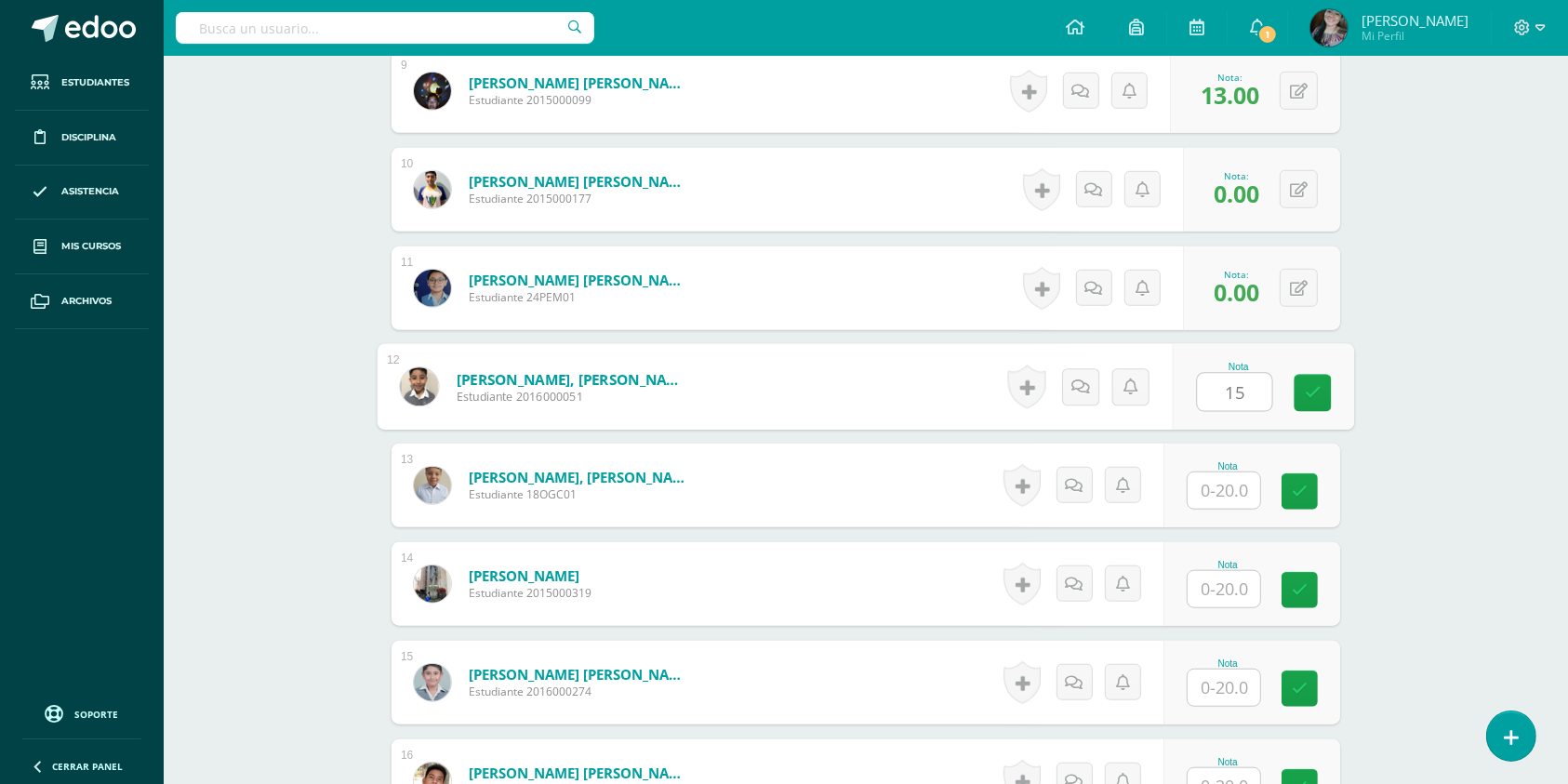
type input "15"
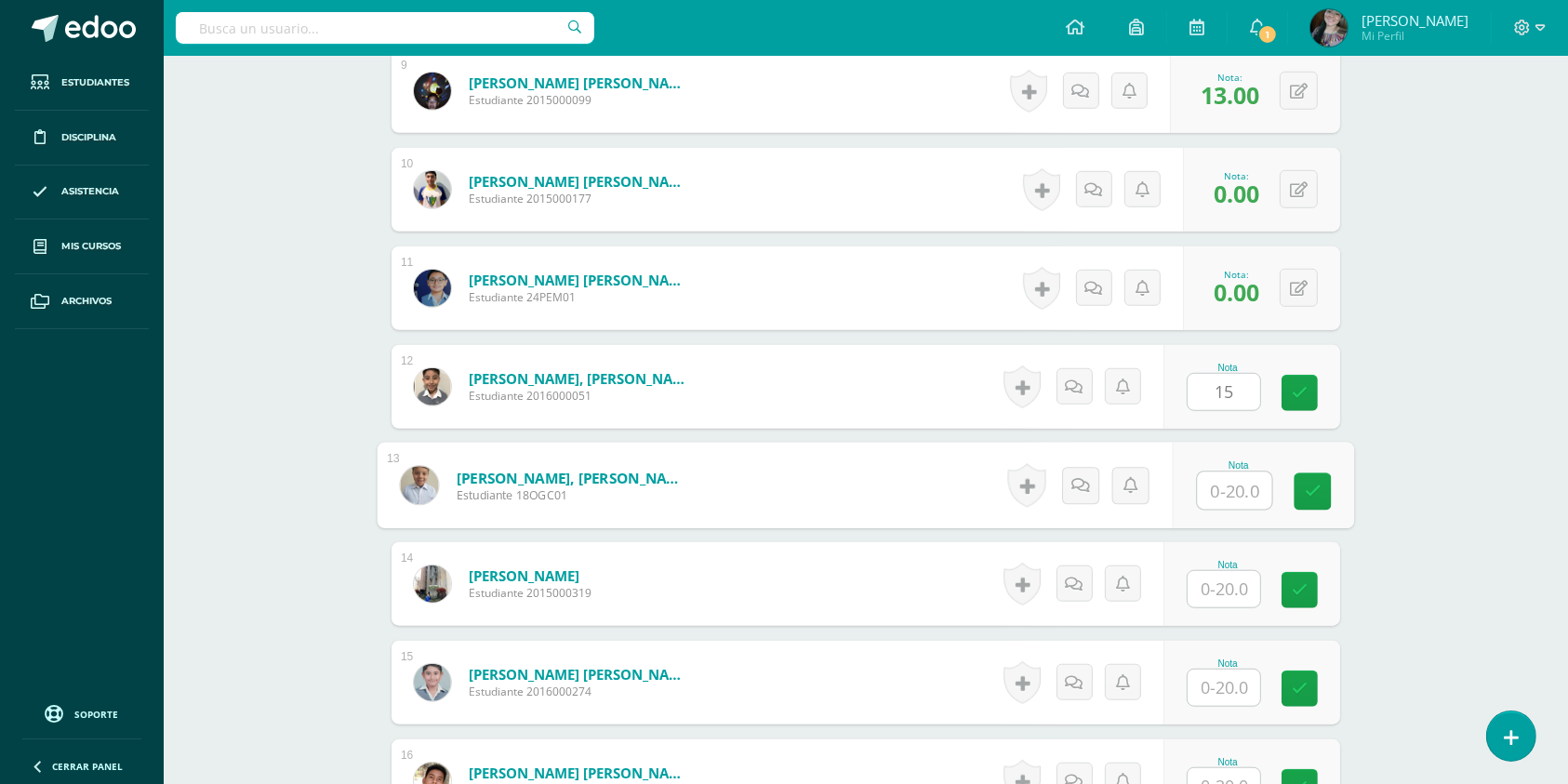
type input "9"
type input "0"
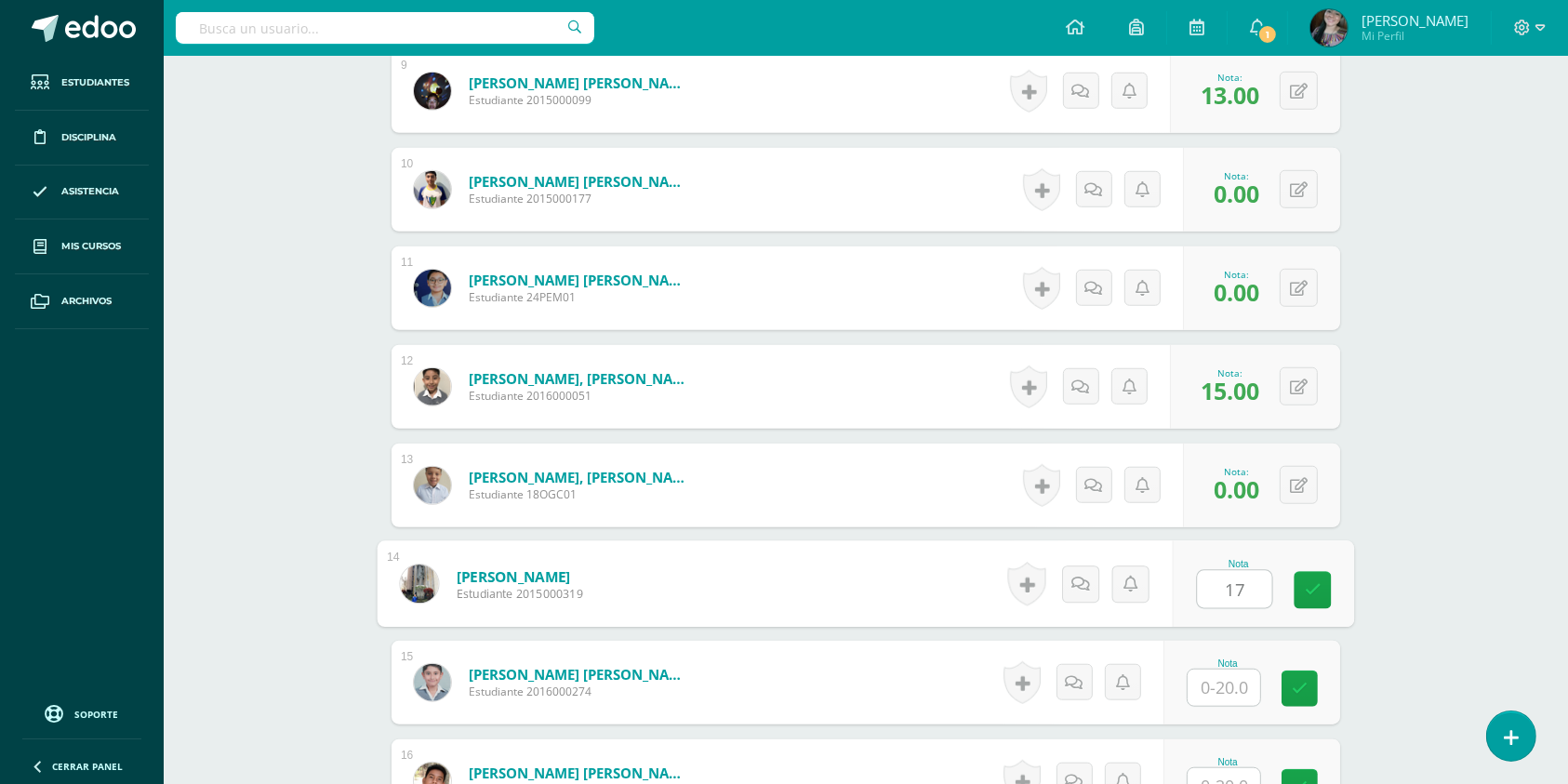
type input "17"
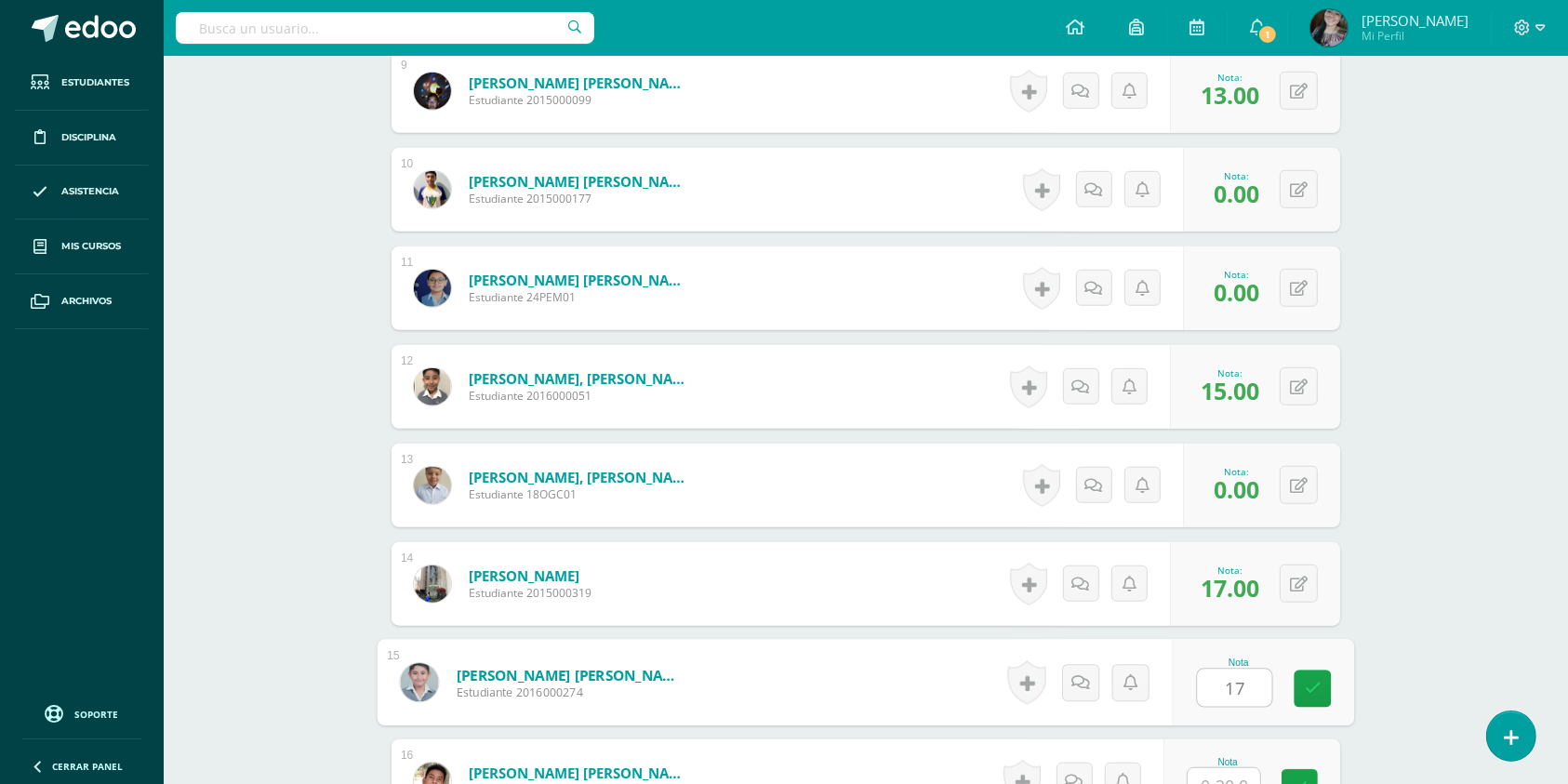
type input "17"
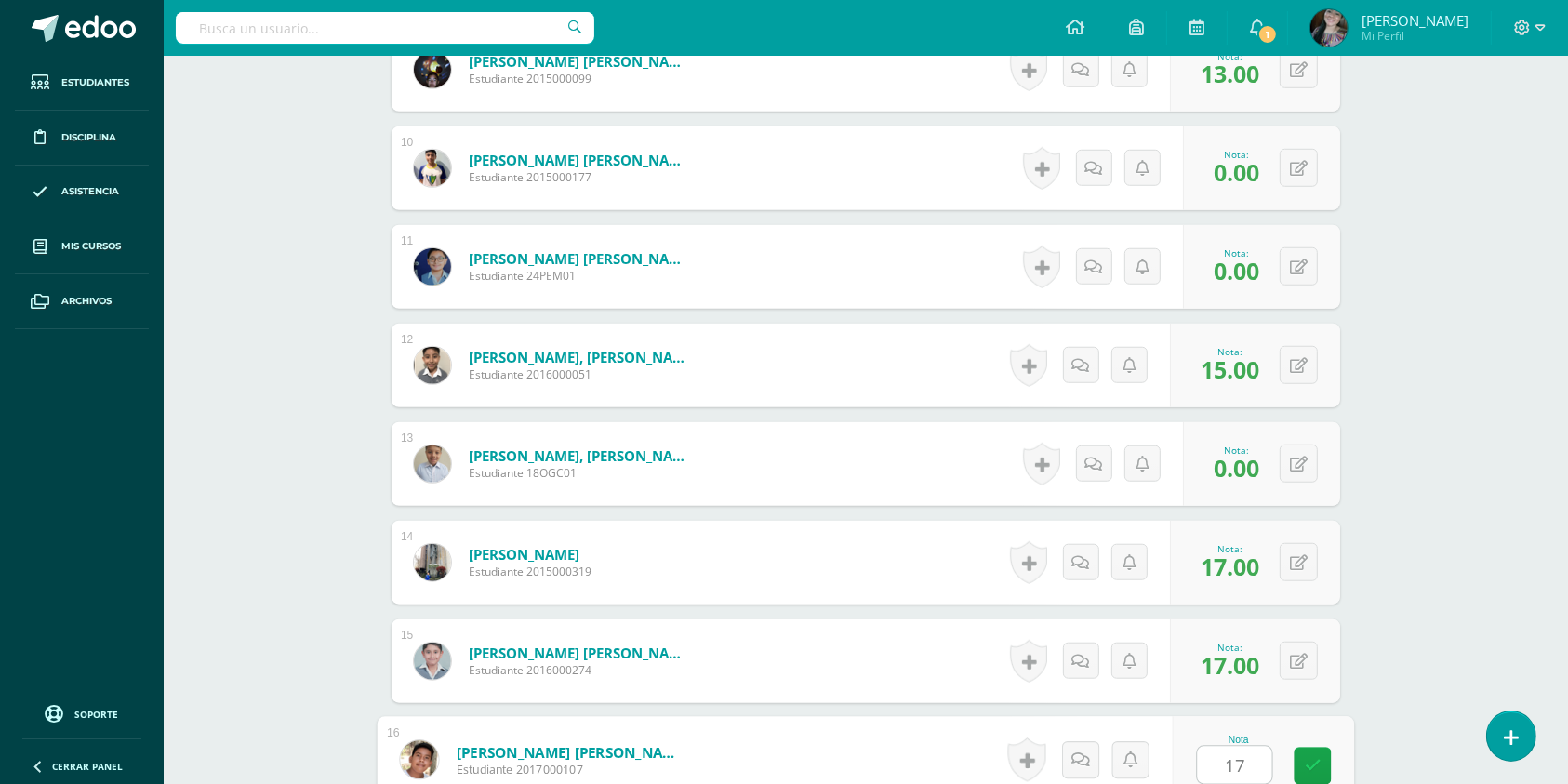
type input "17"
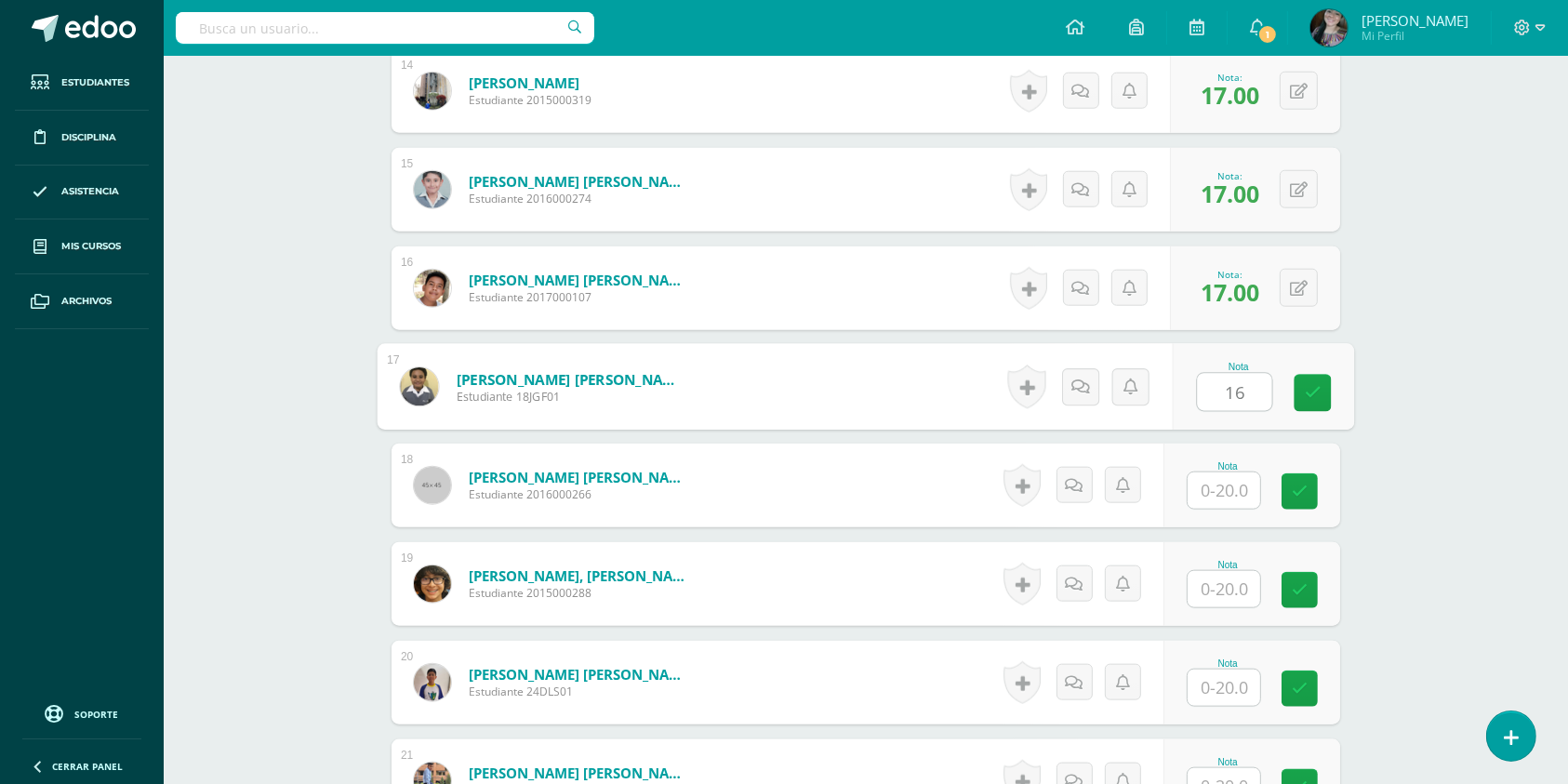
type input "16"
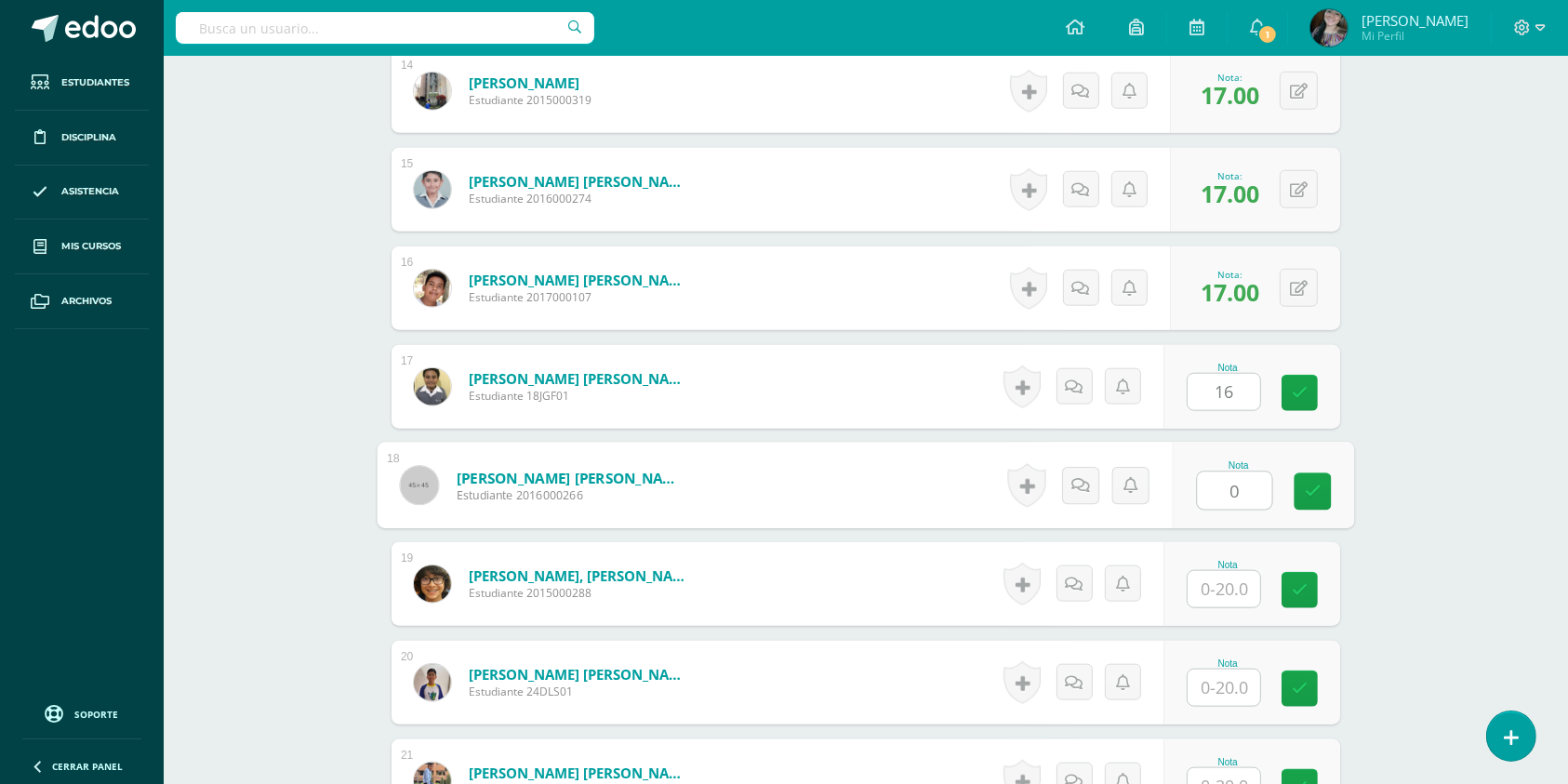
type input "0"
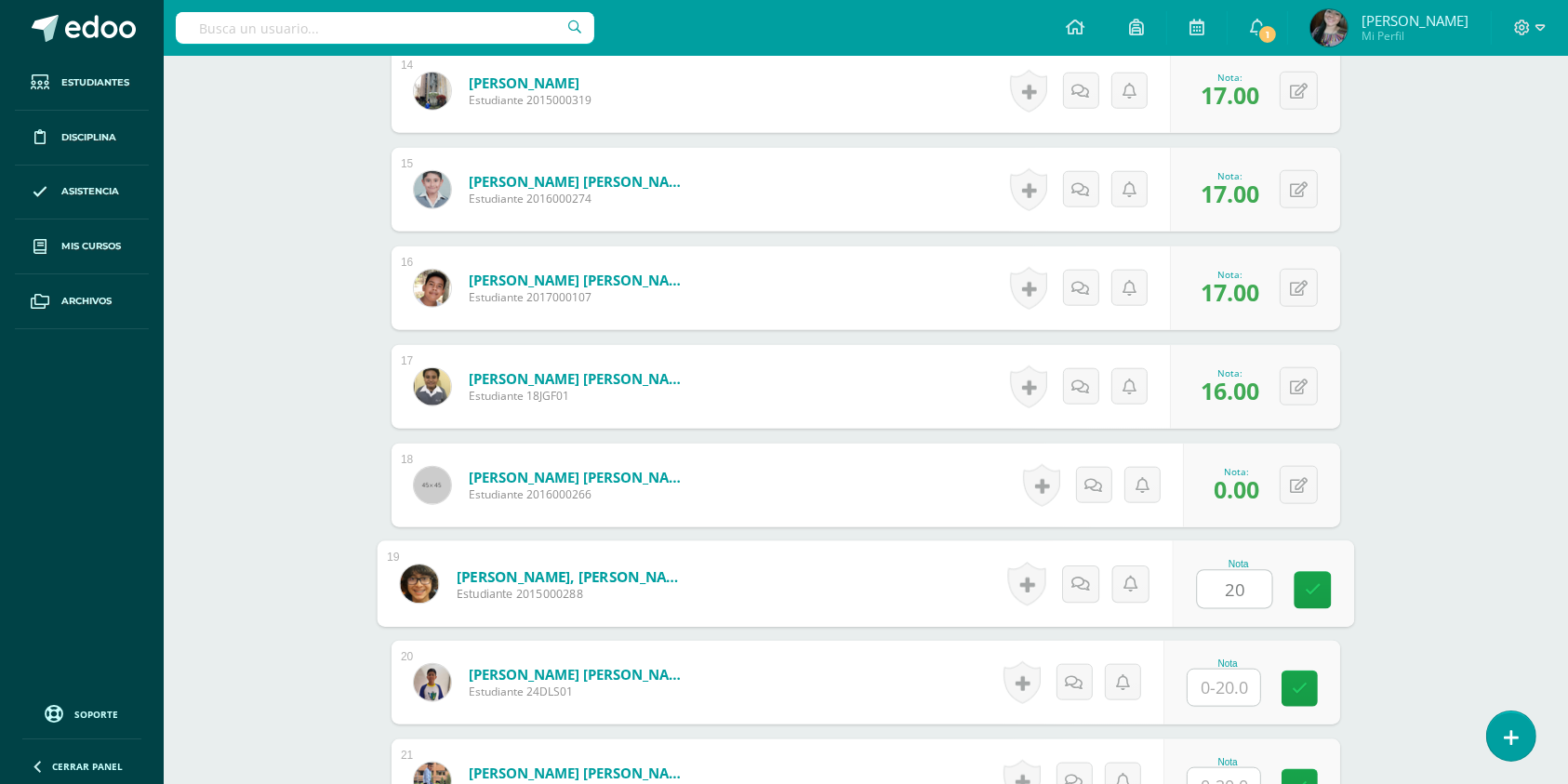
type input "20"
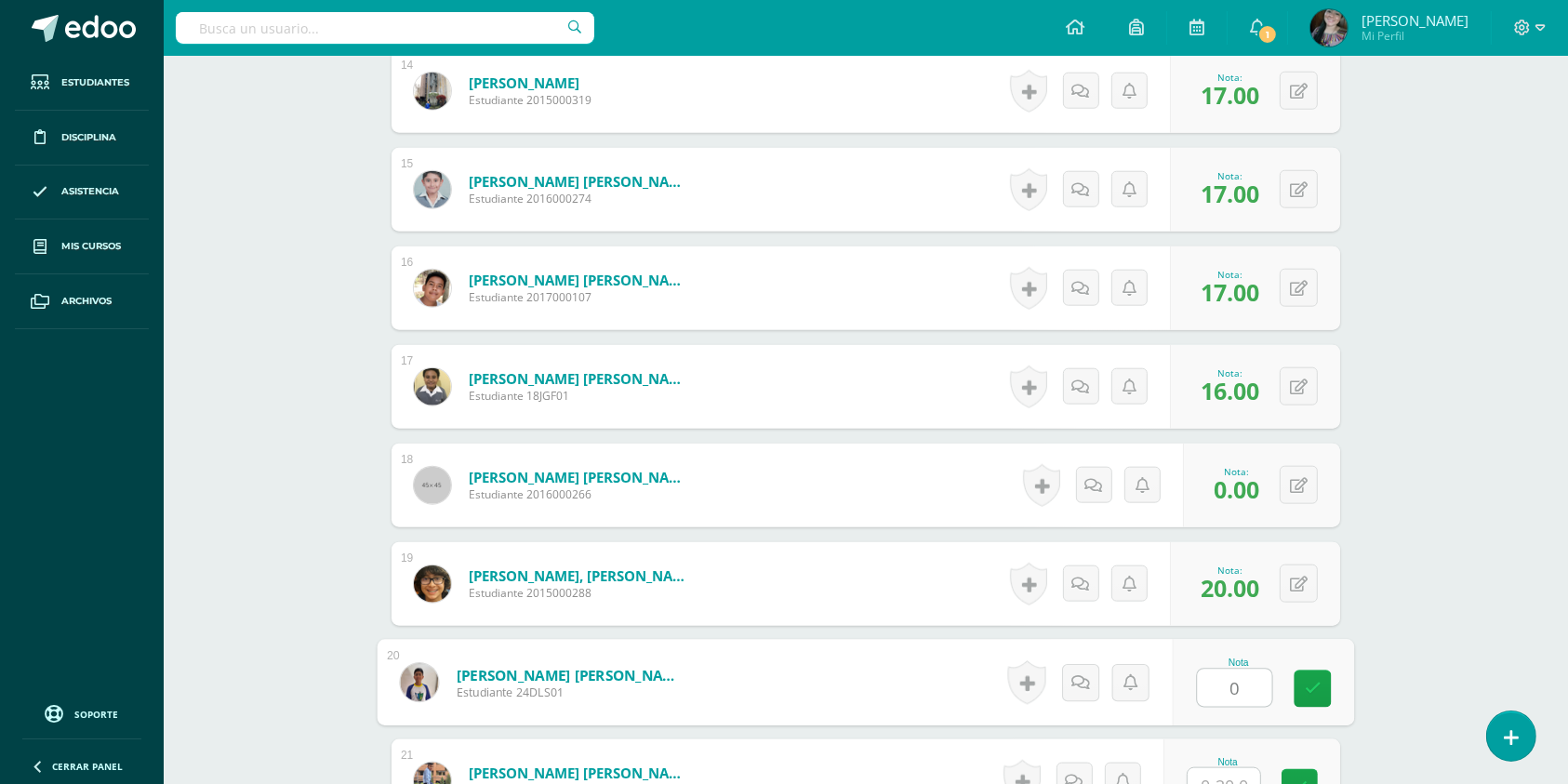
type input "0"
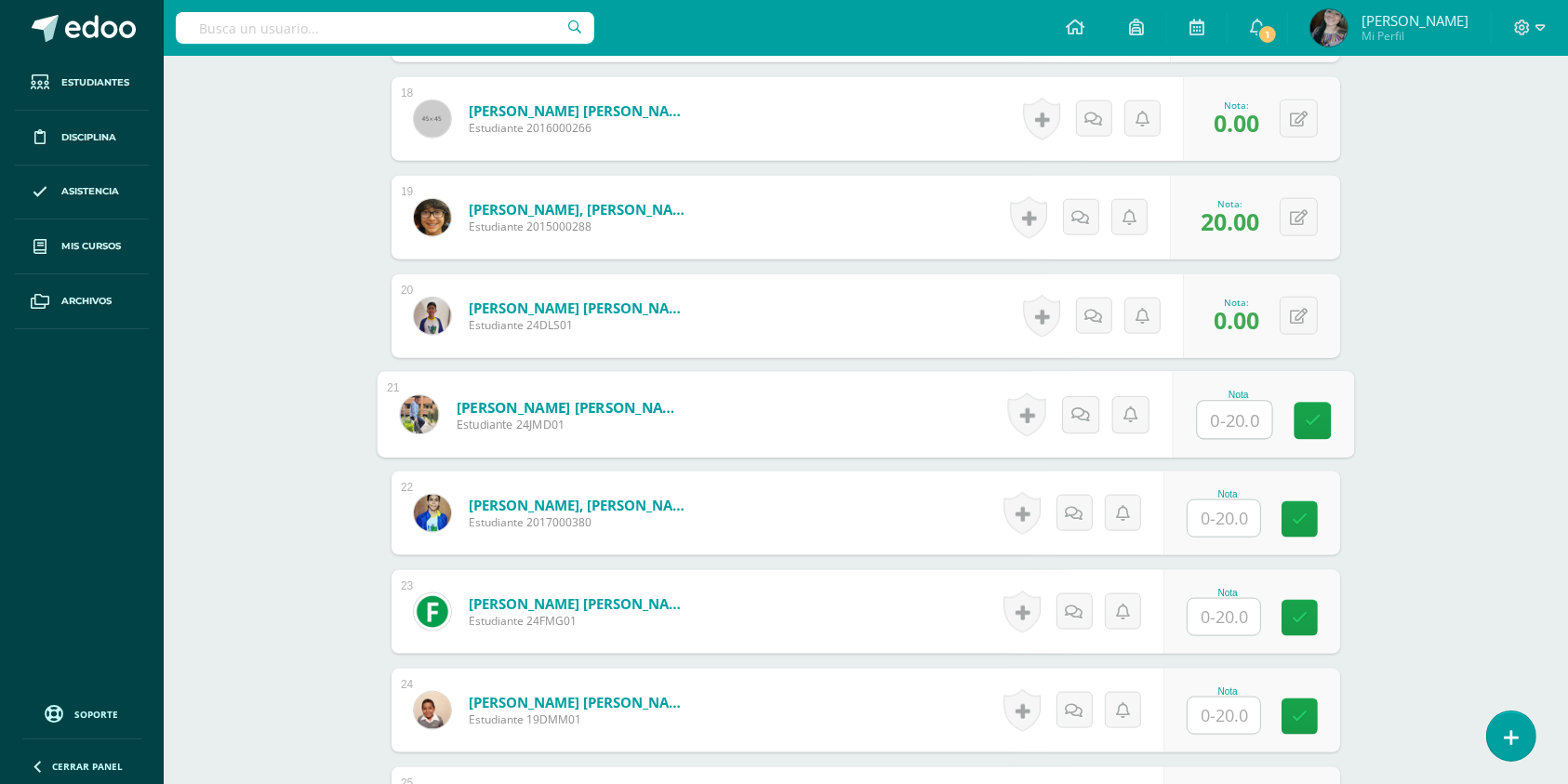
scroll to position [2283, 0]
type input "0"
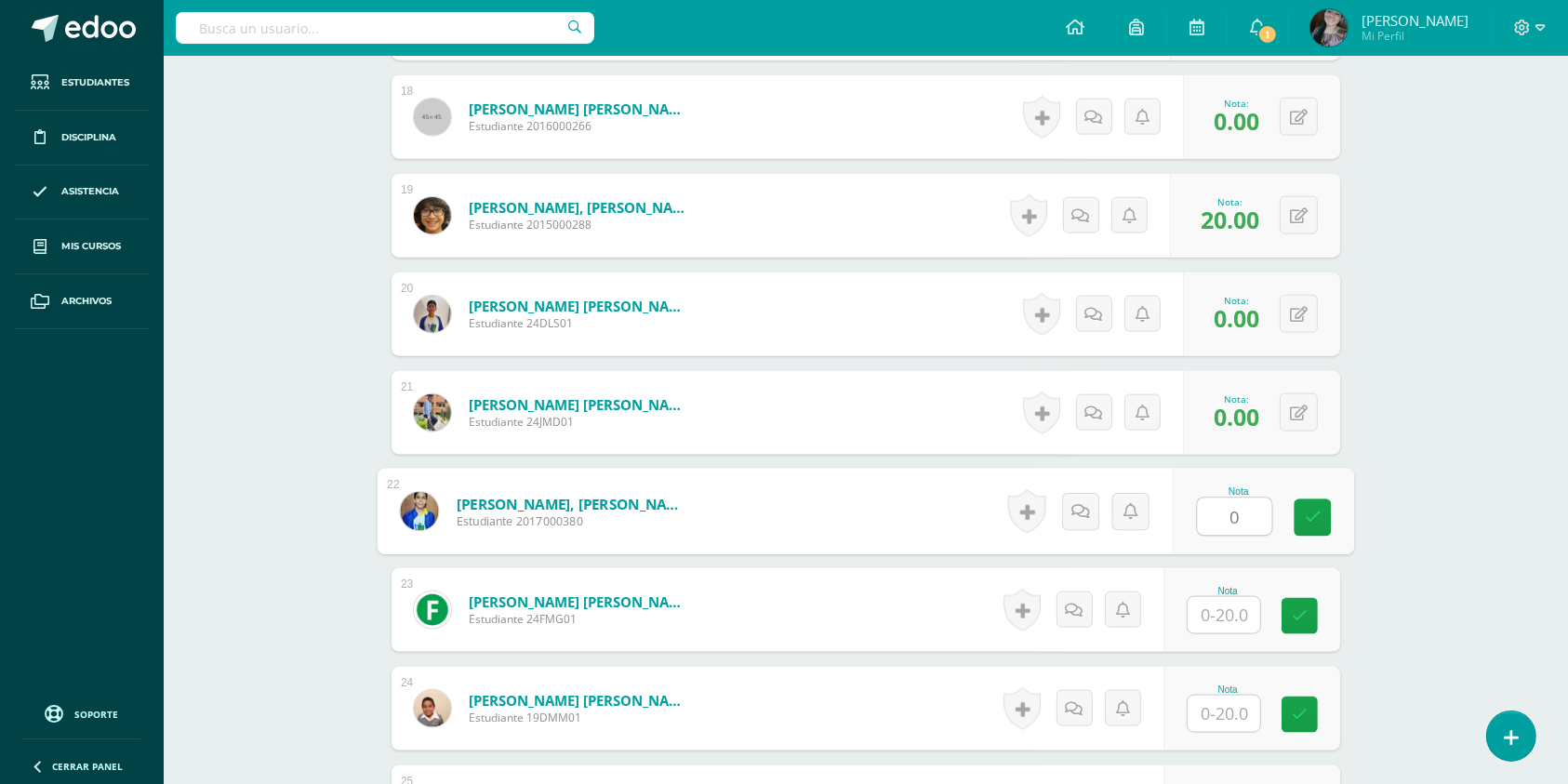
type input "0"
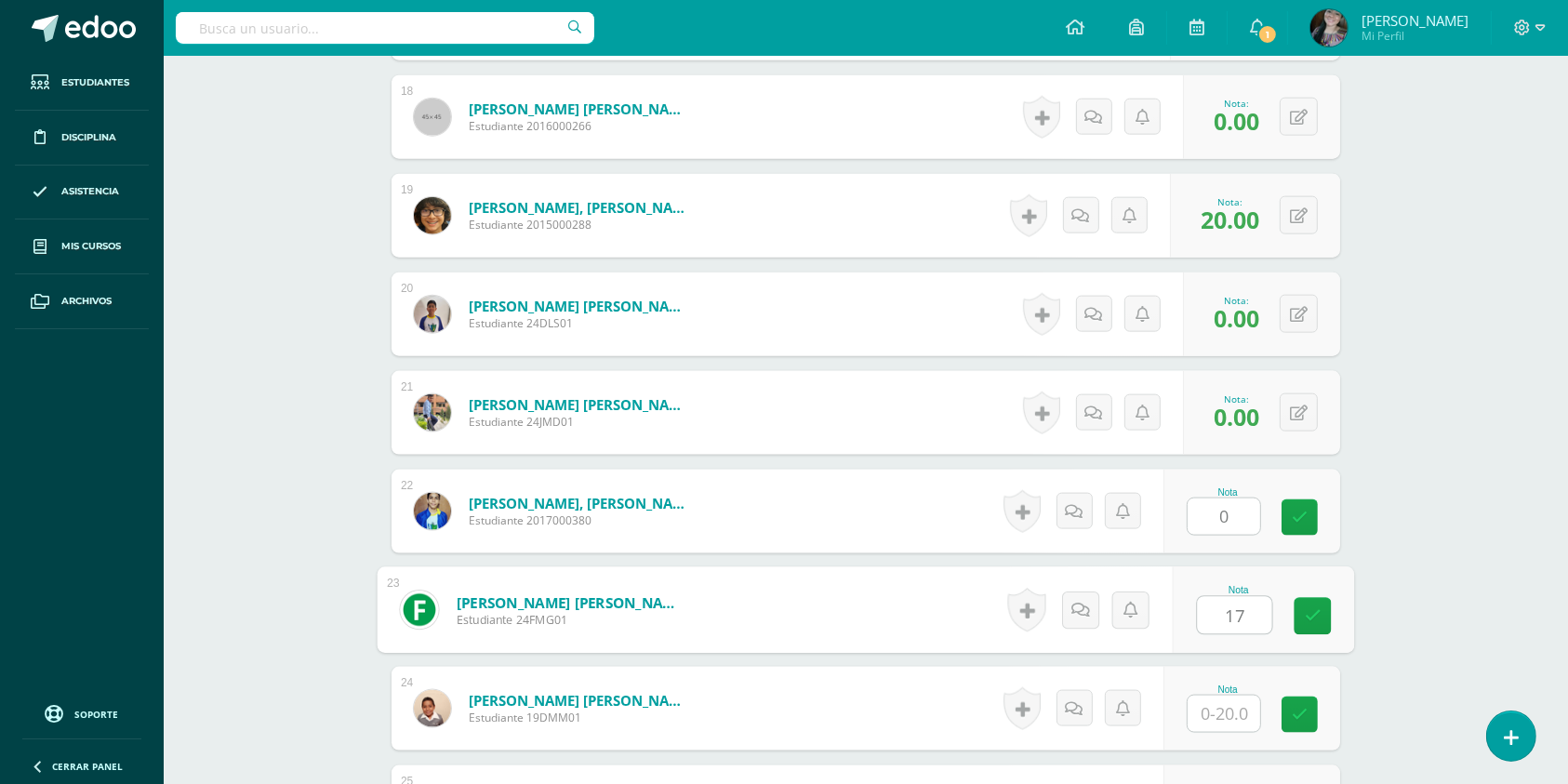
type input "17"
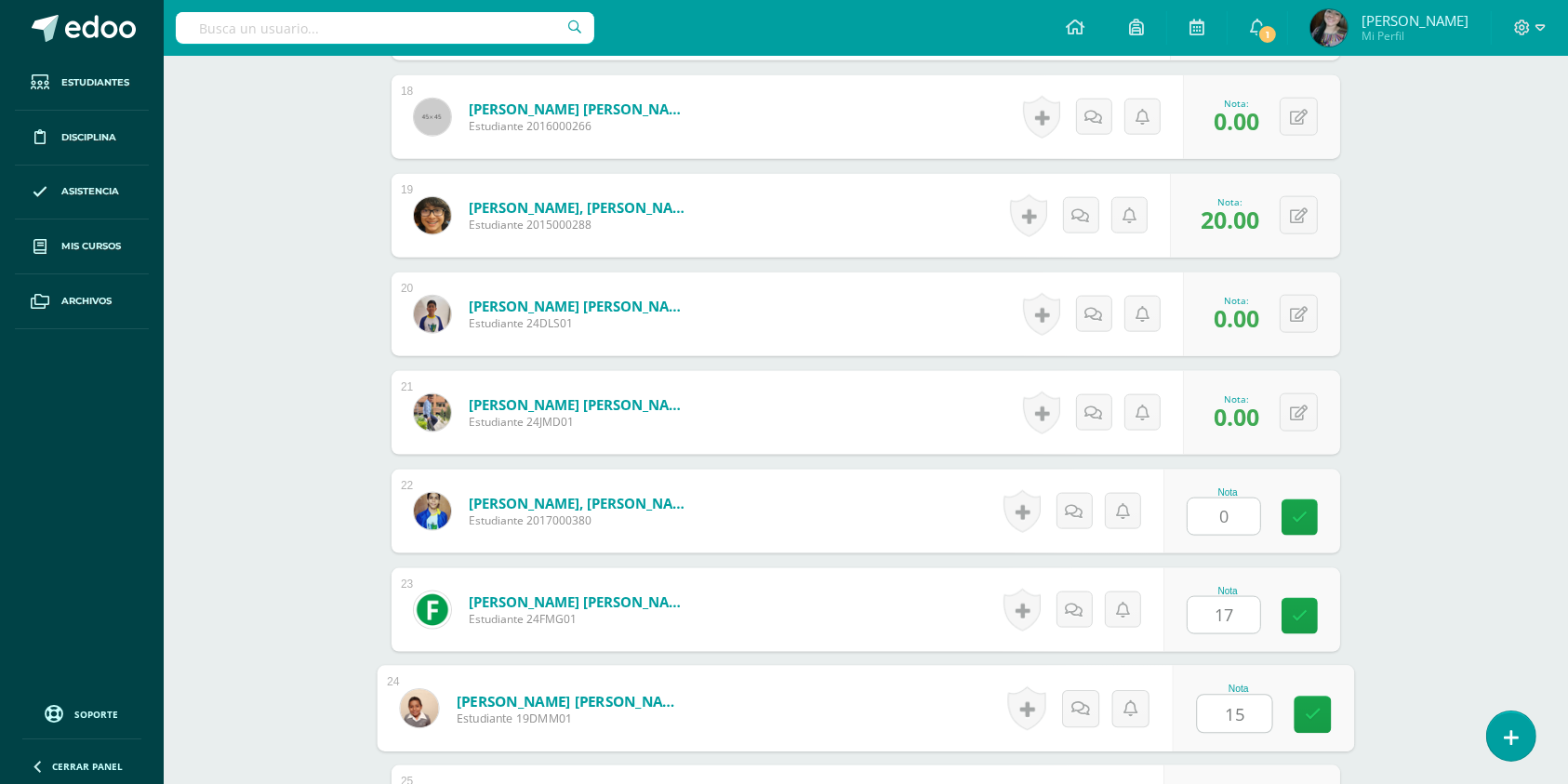
type input "15"
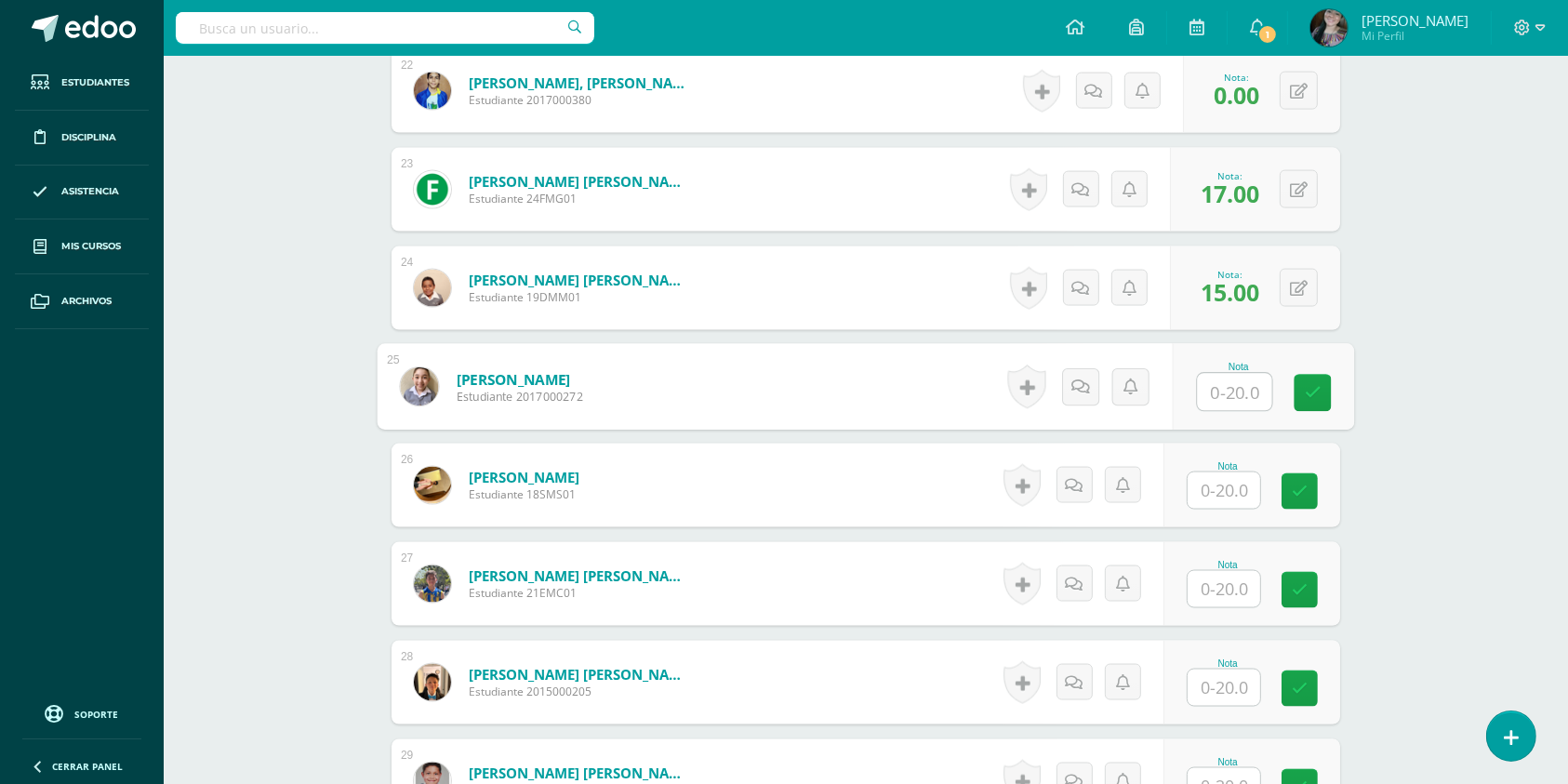
type input "1"
type input "20"
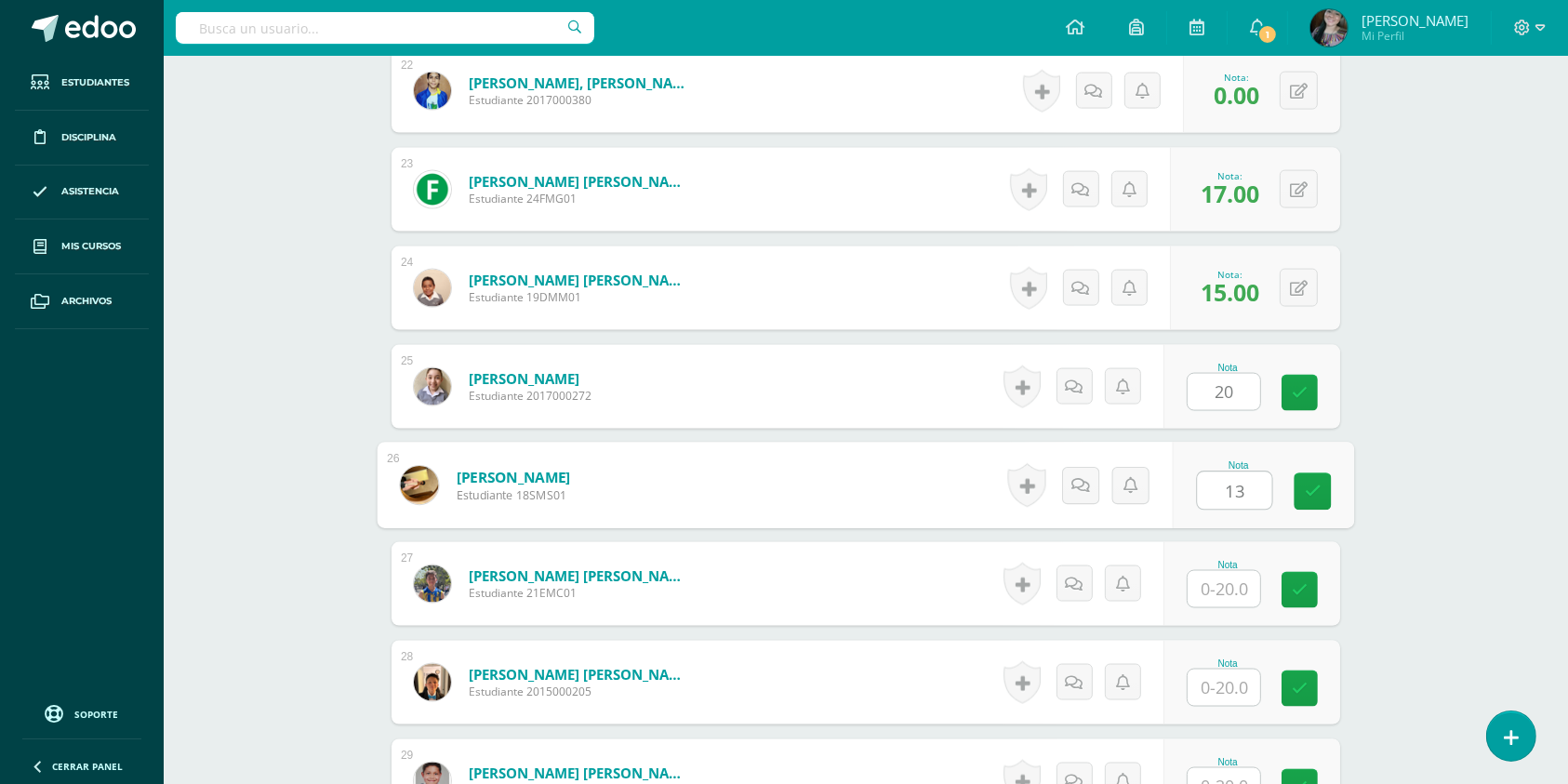
type input "13"
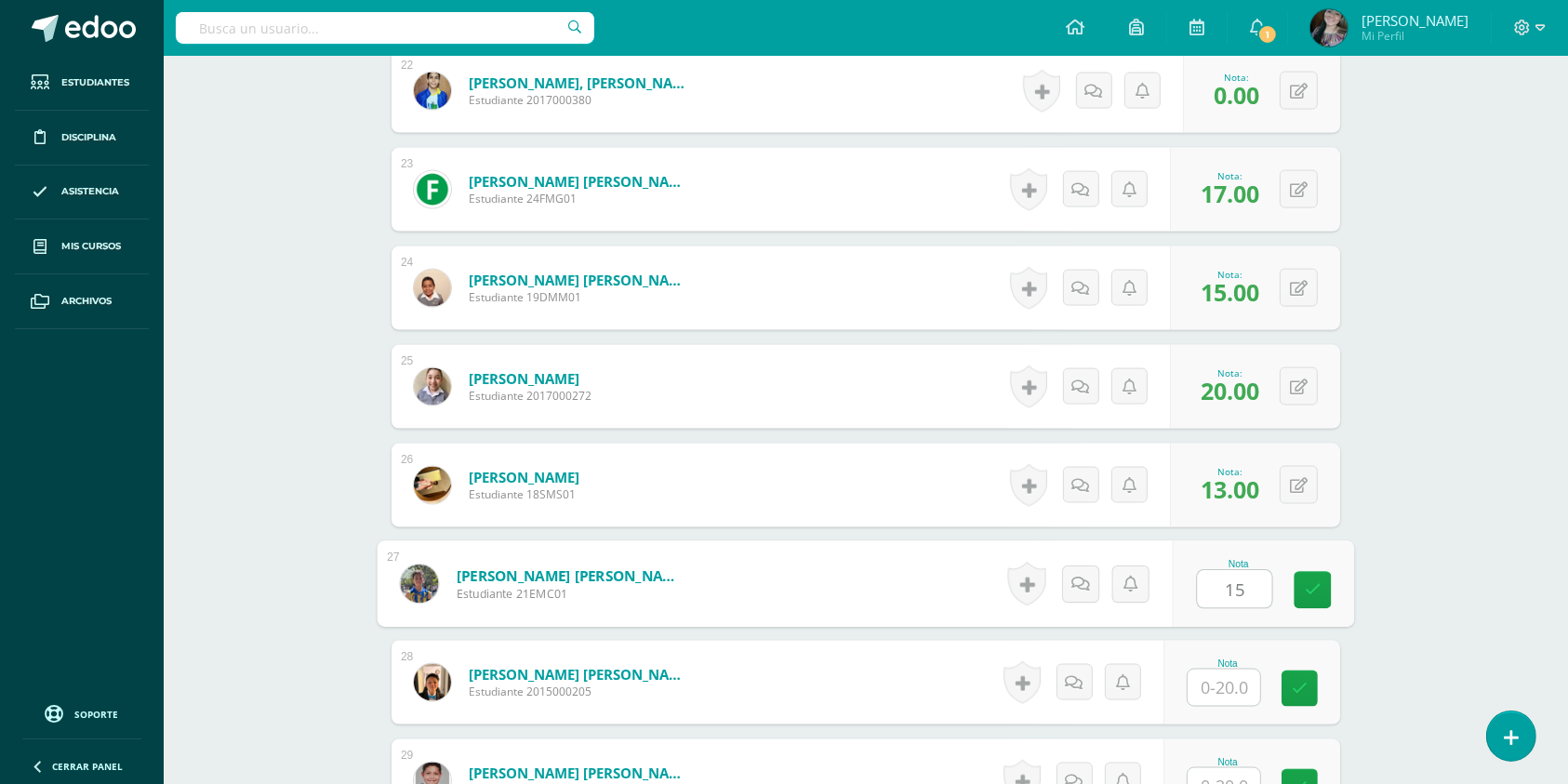
type input "15"
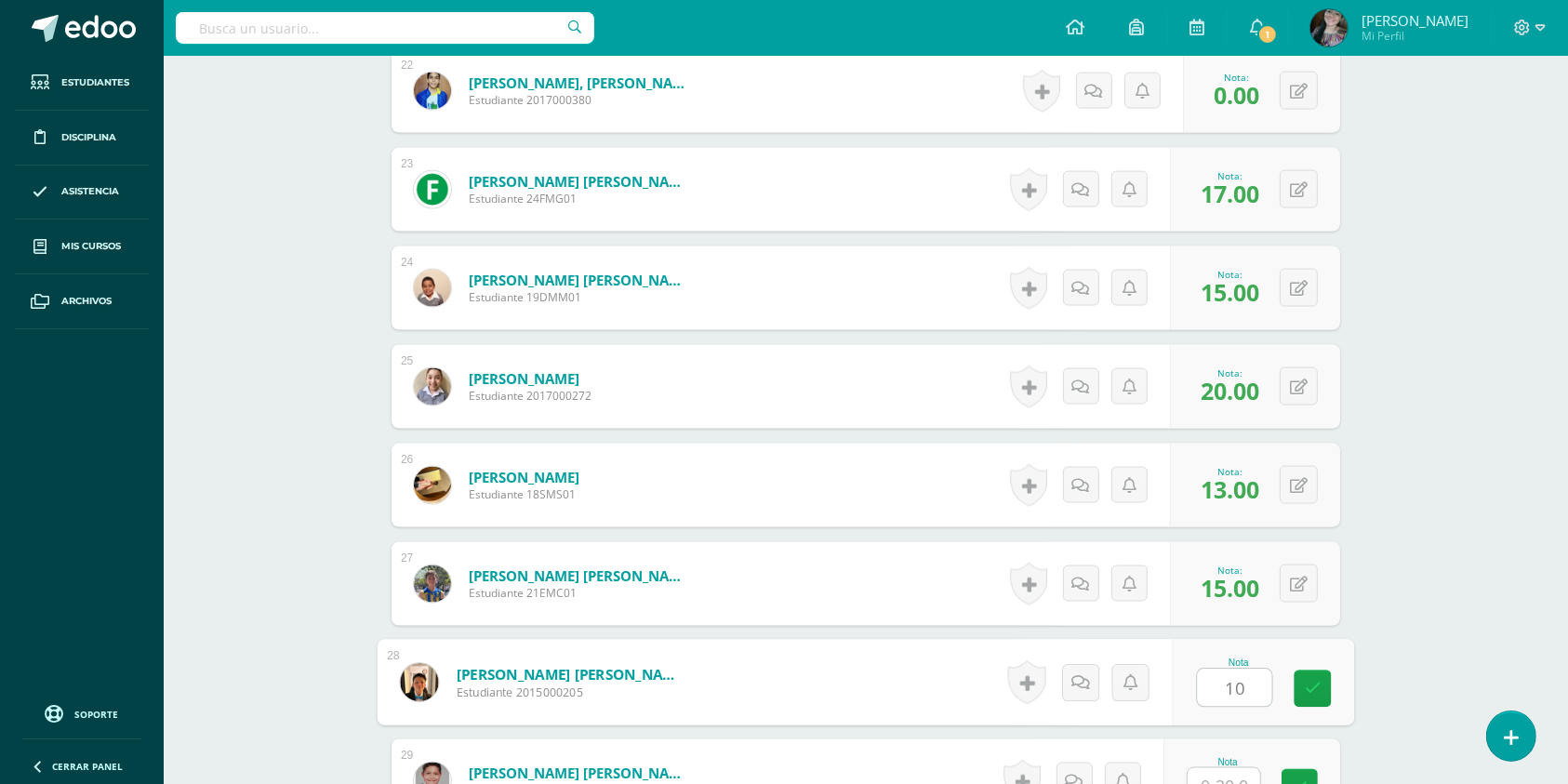
type input "10"
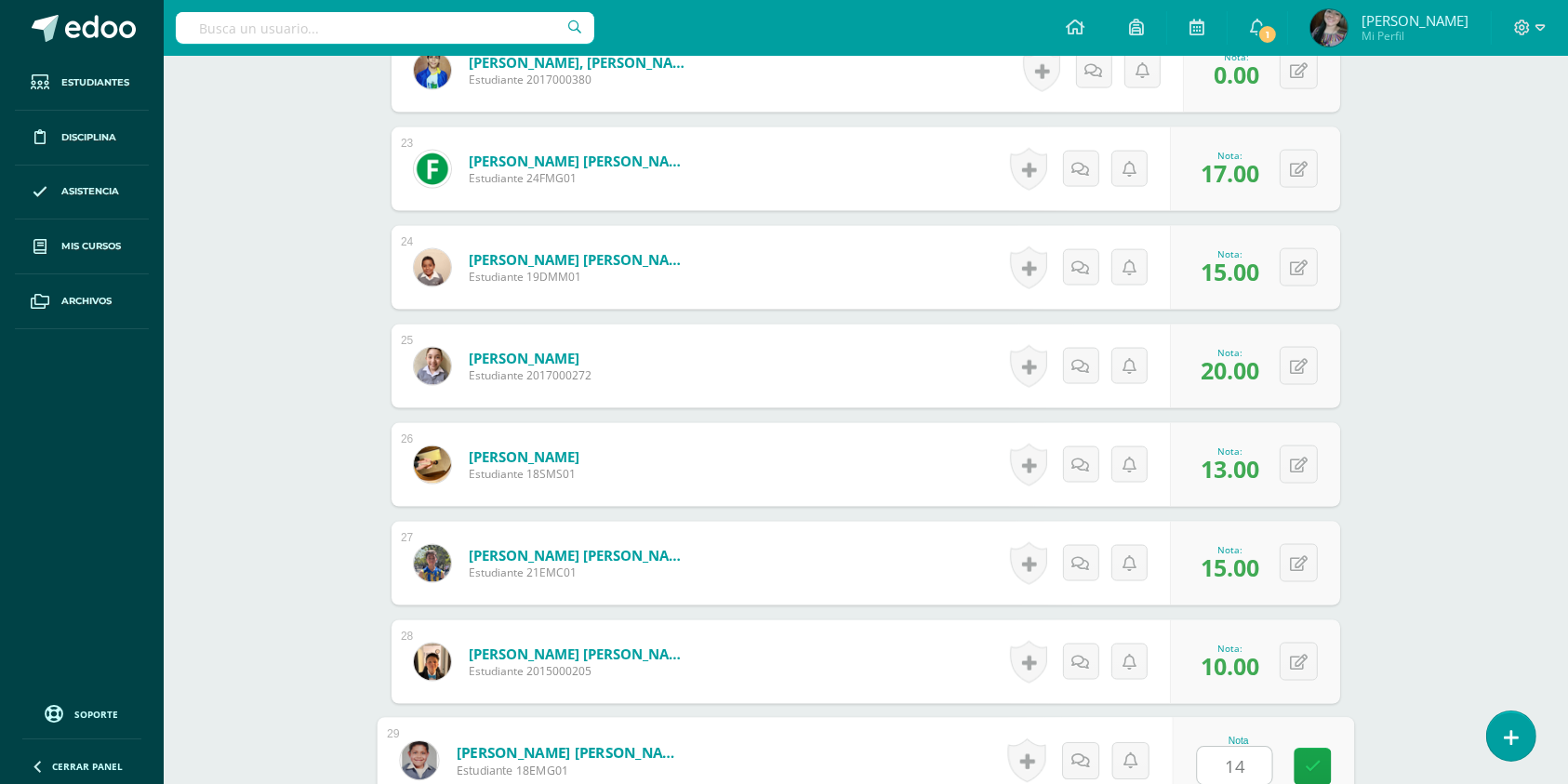
type input "14"
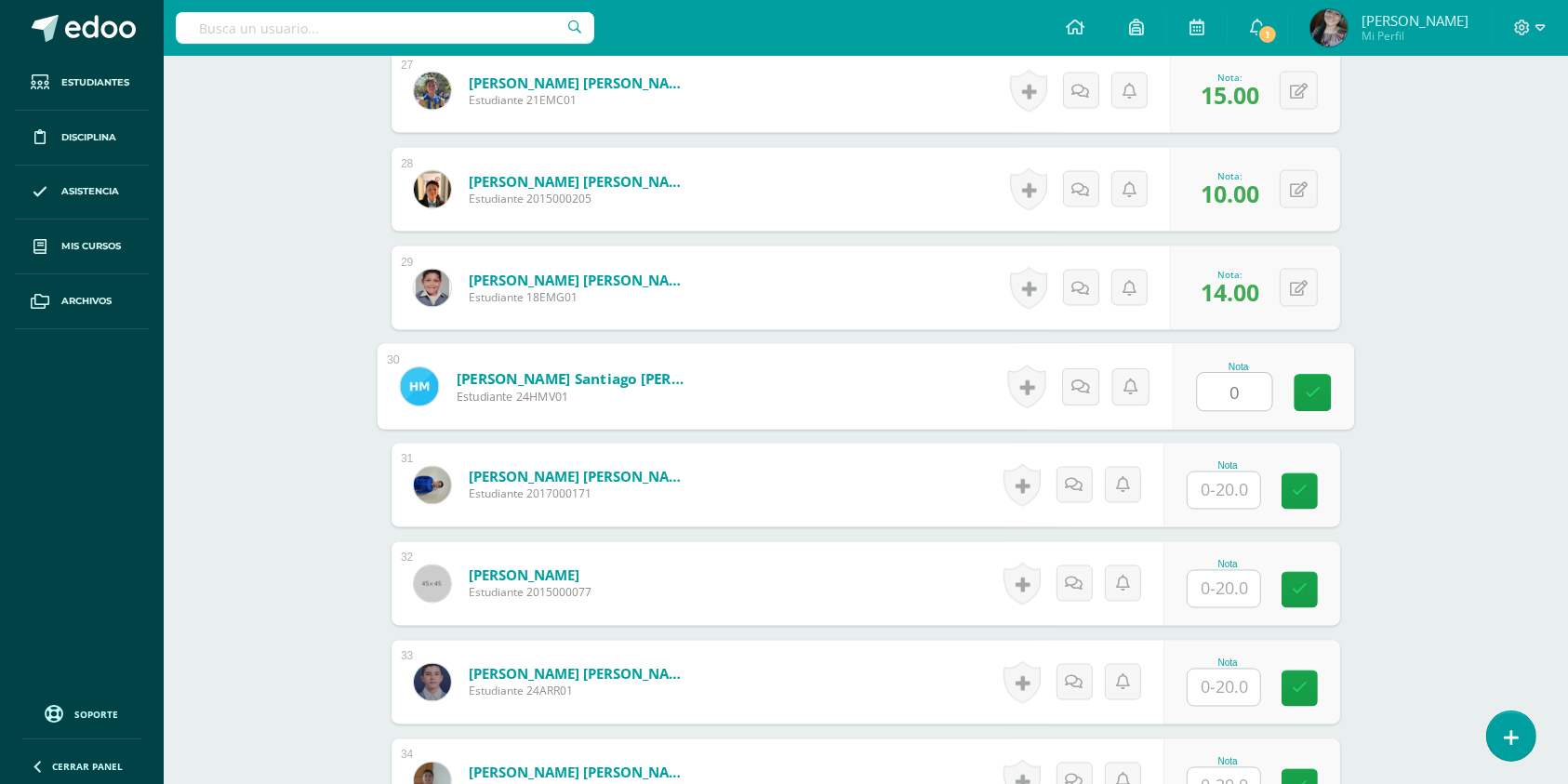
type input "0"
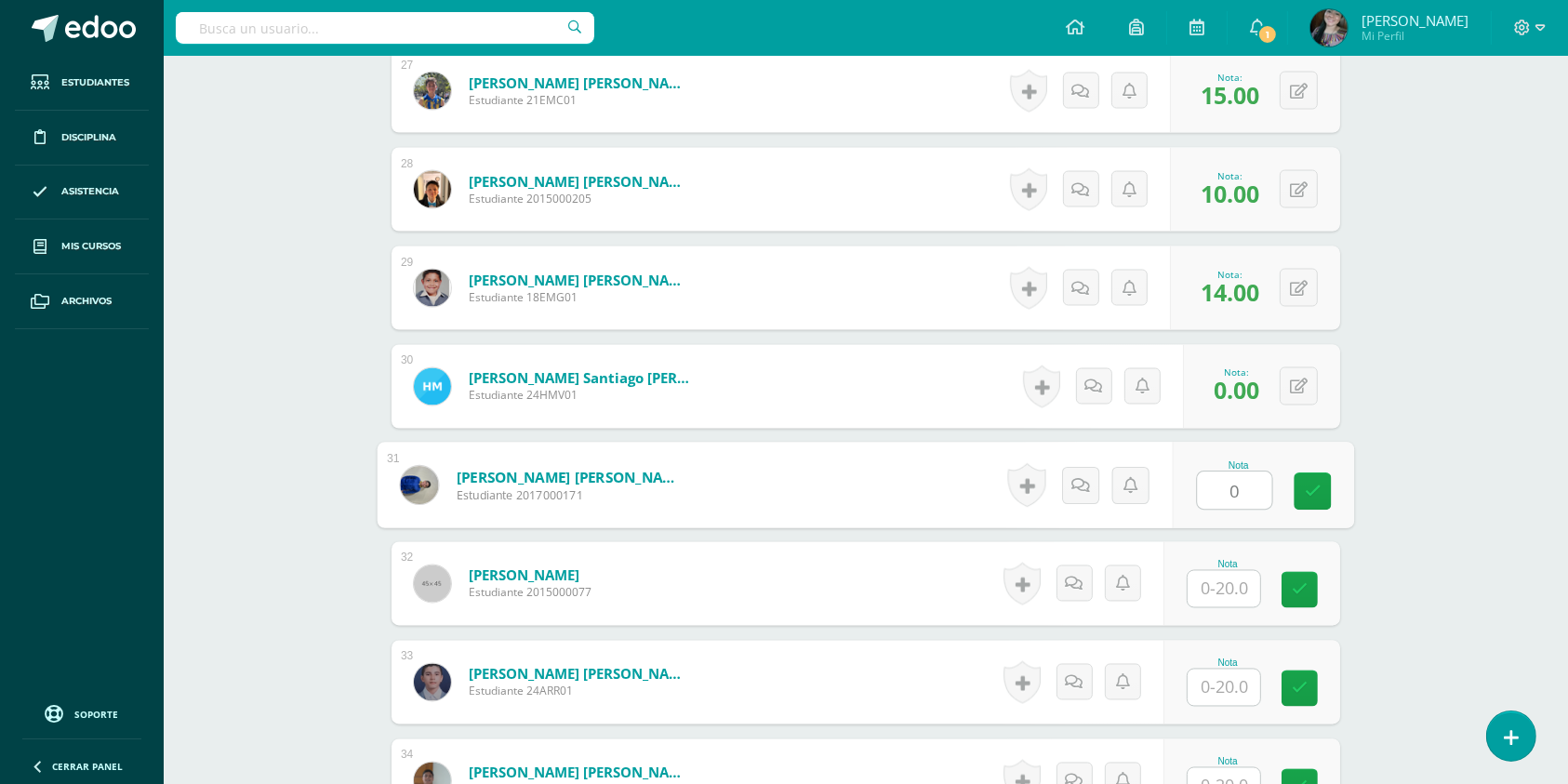
type input "0"
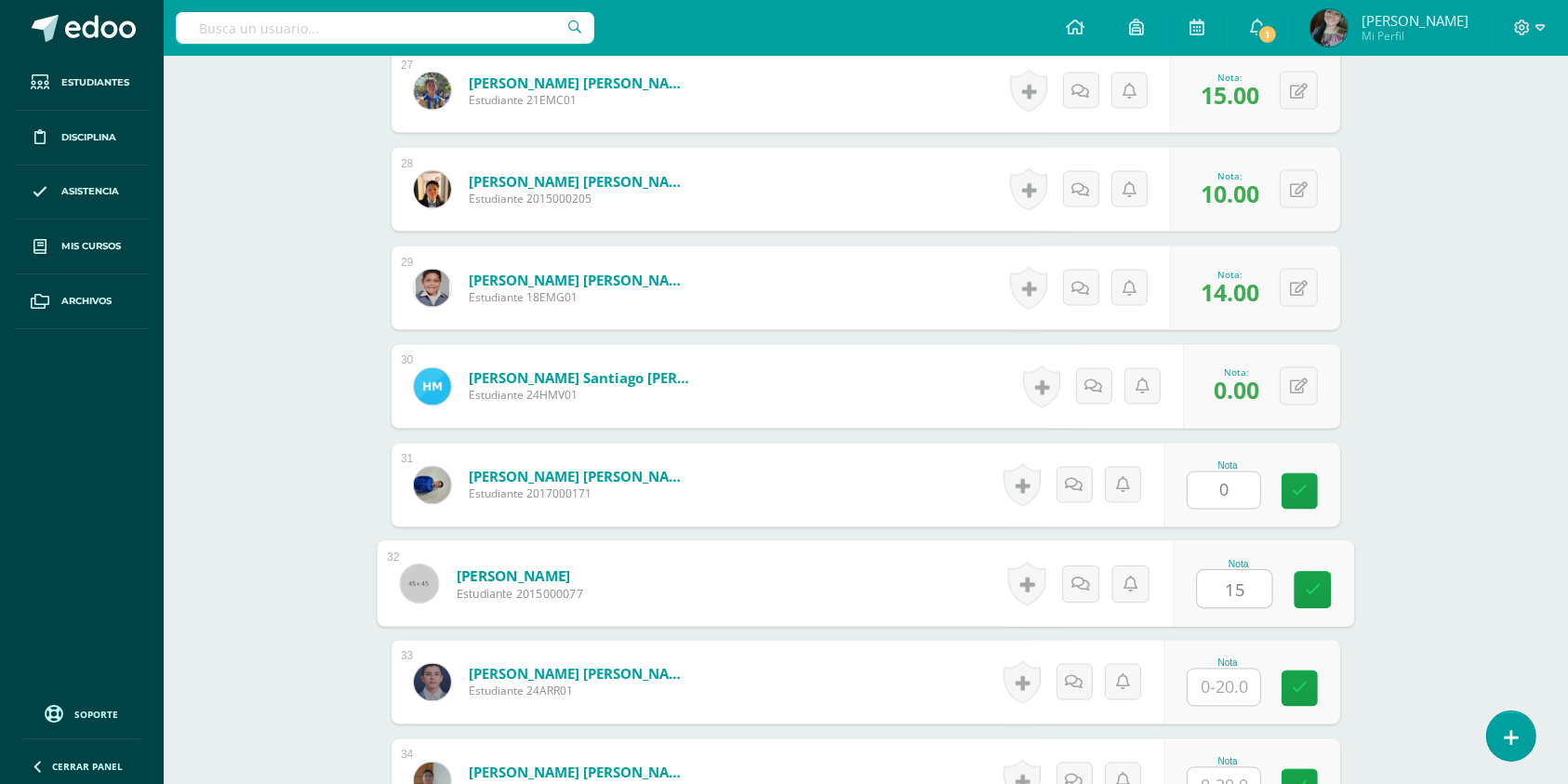
type input "15"
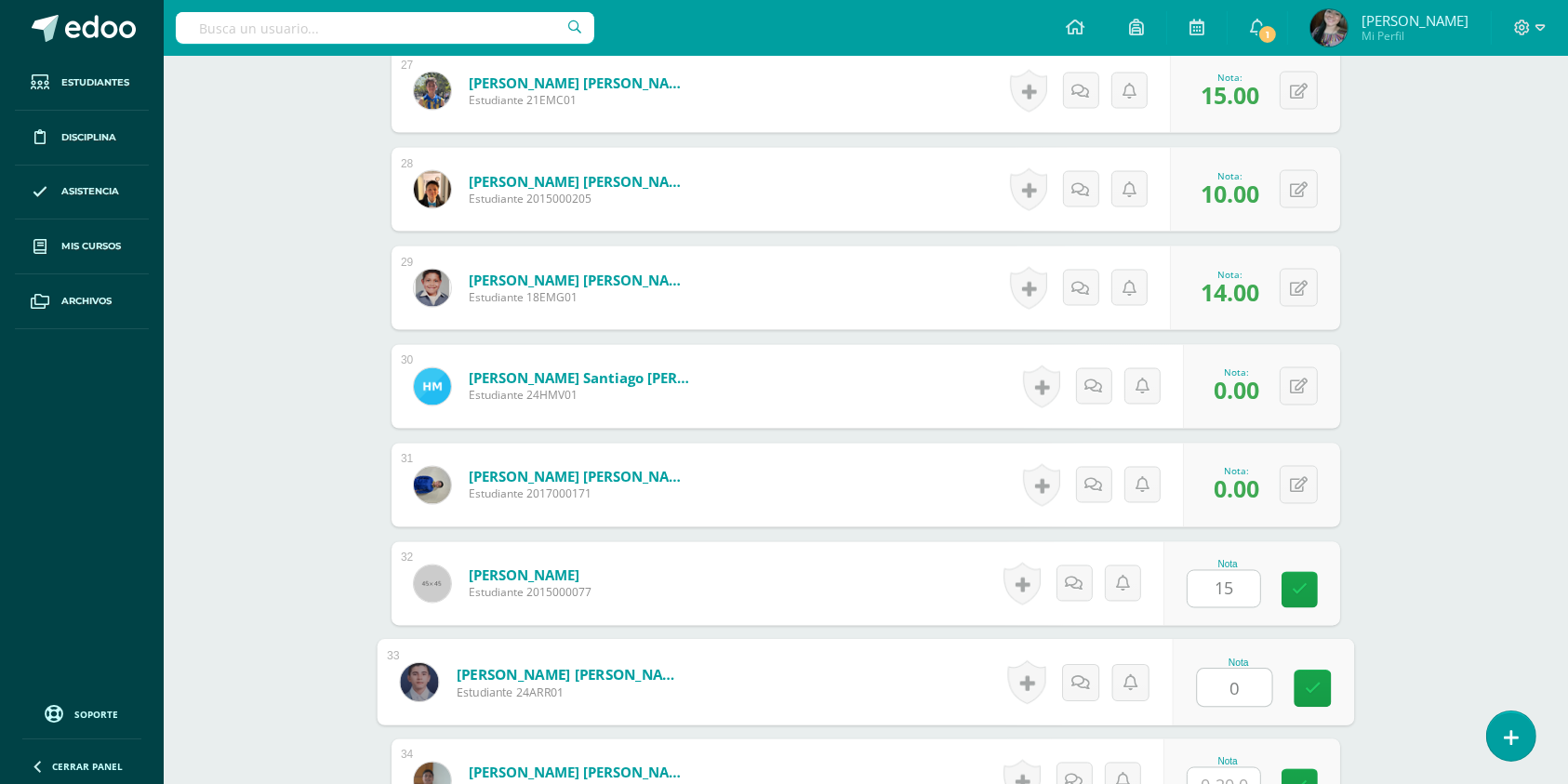
type input "0"
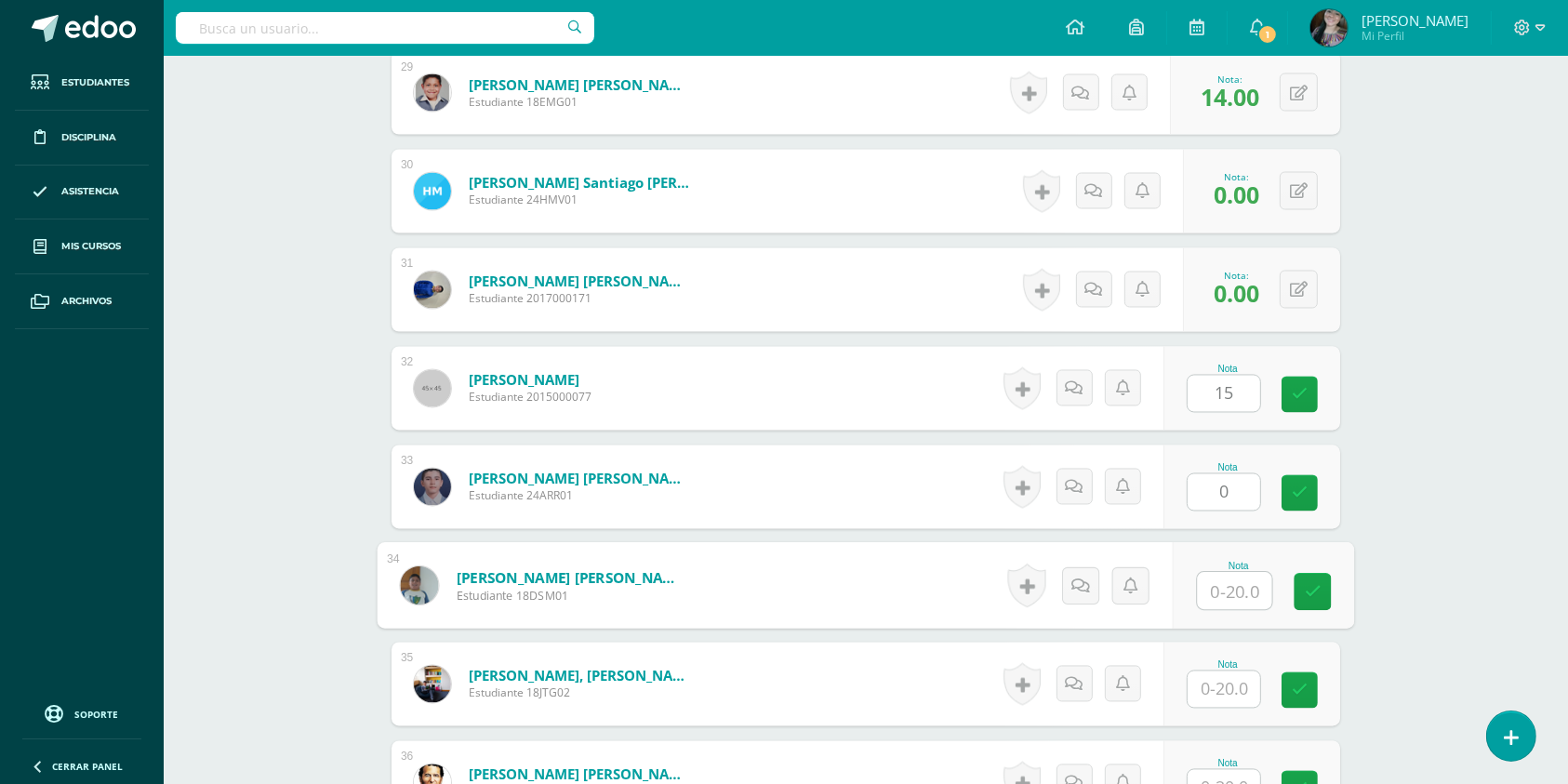
scroll to position [3536, 0]
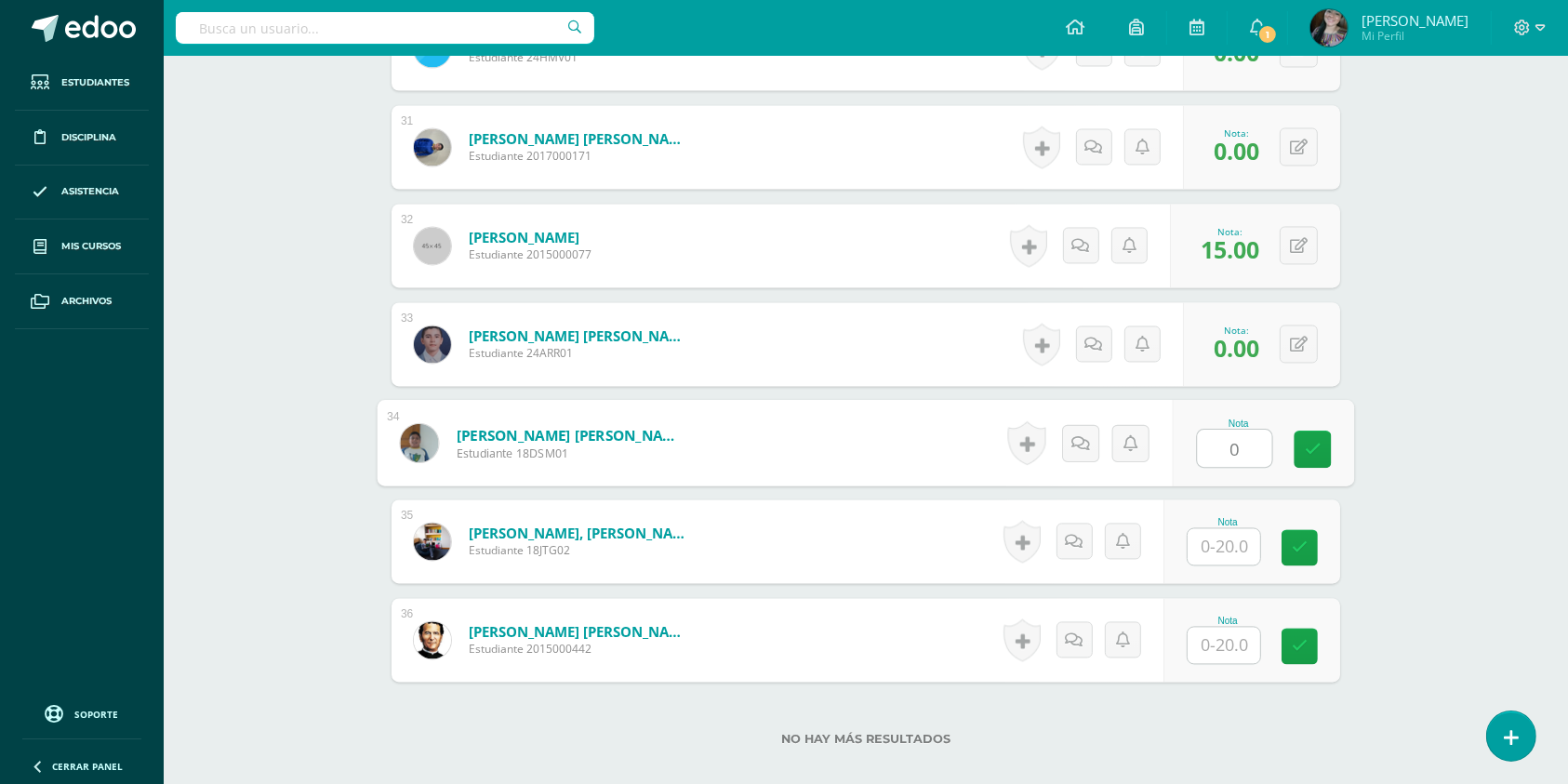
type input "0"
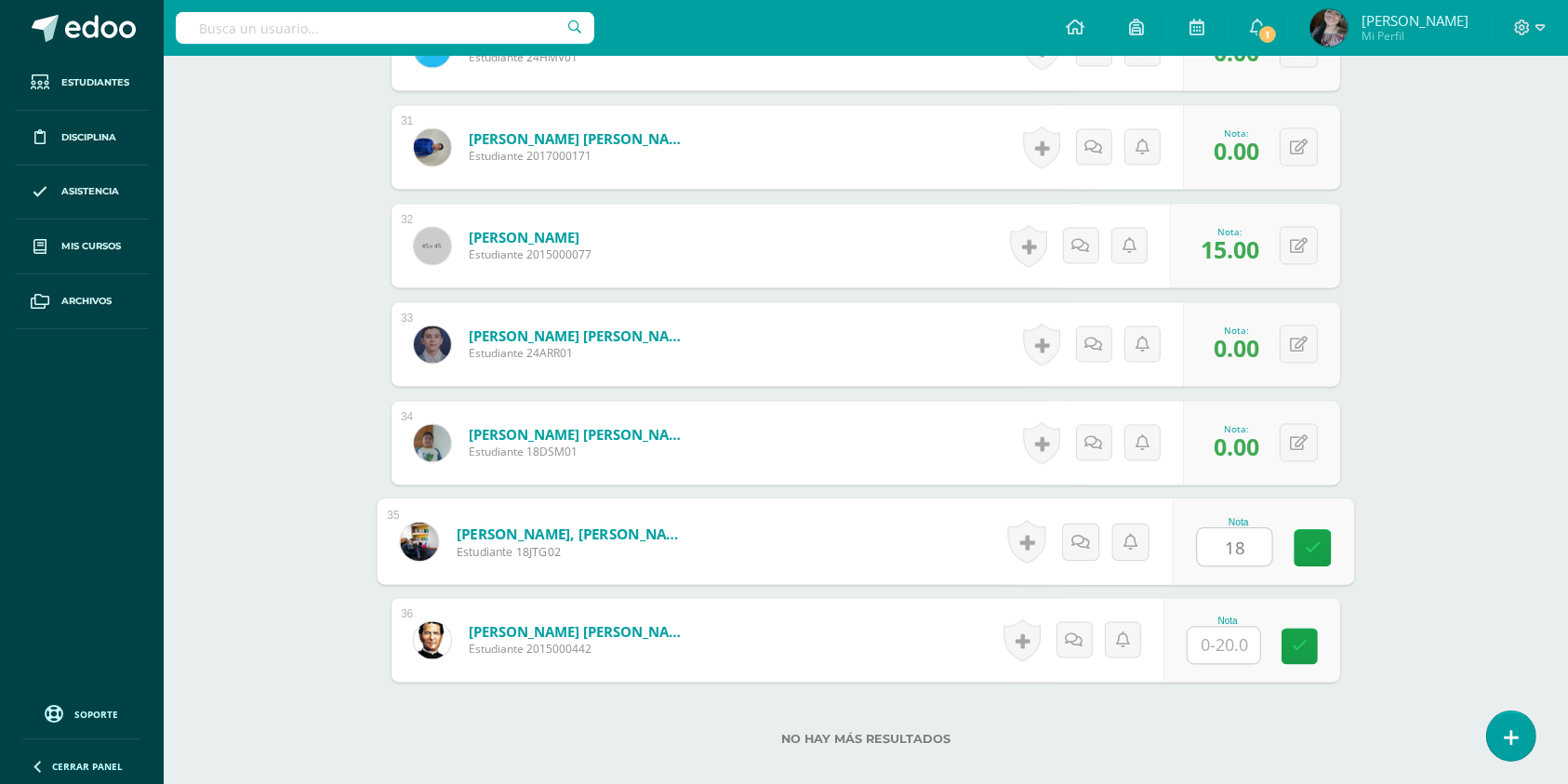
type input "18"
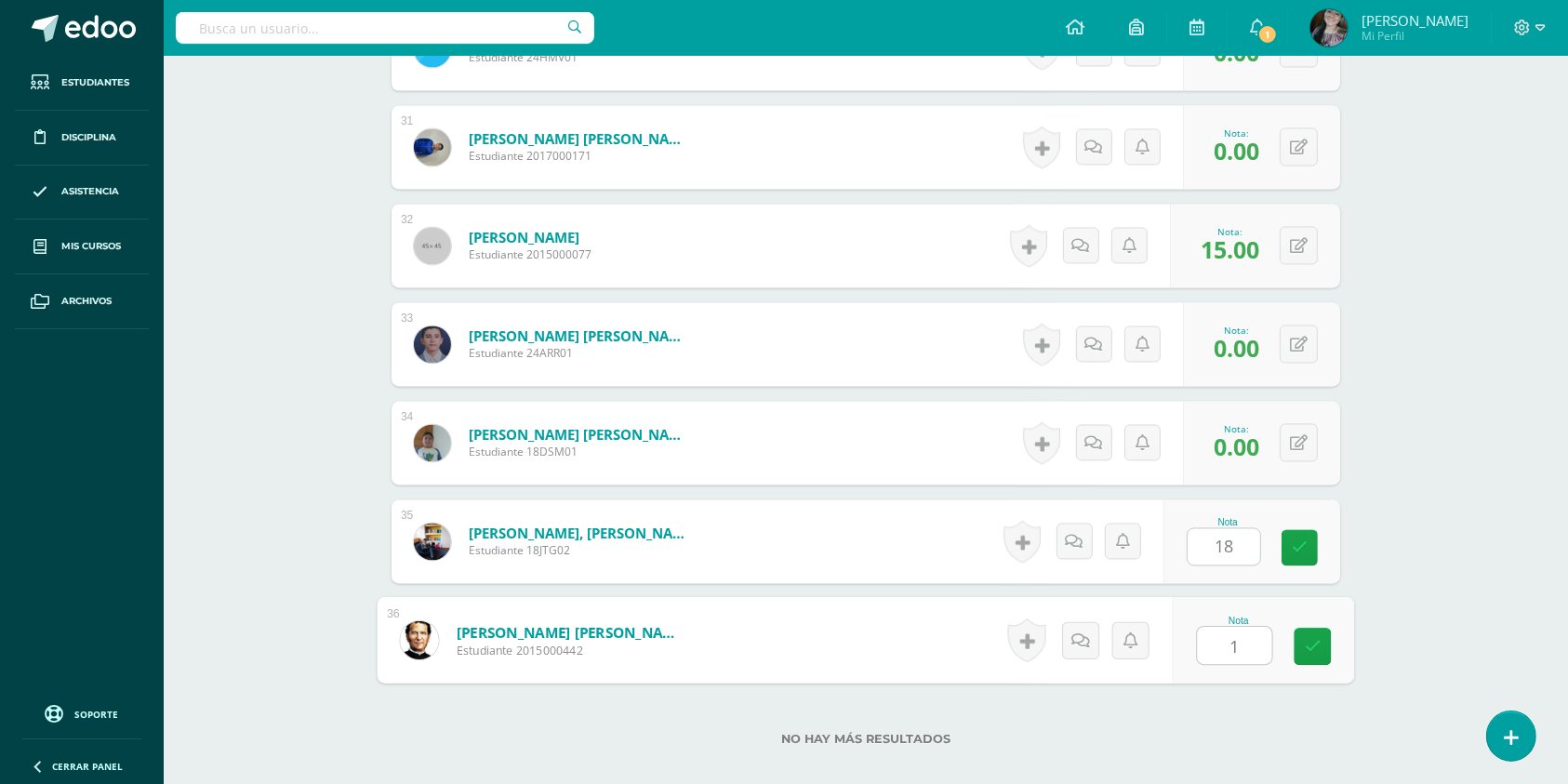
type input "15"
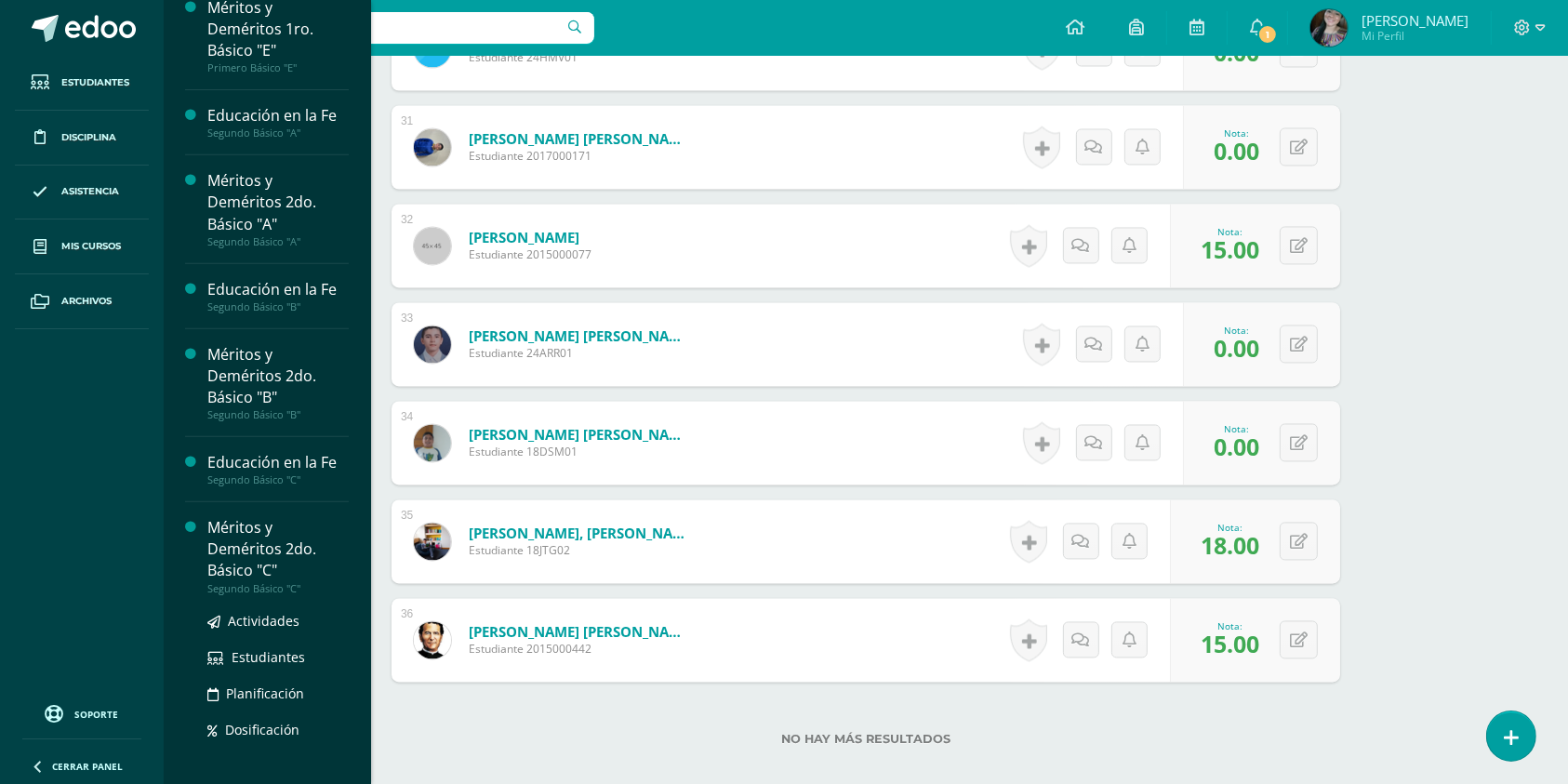
scroll to position [789, 0]
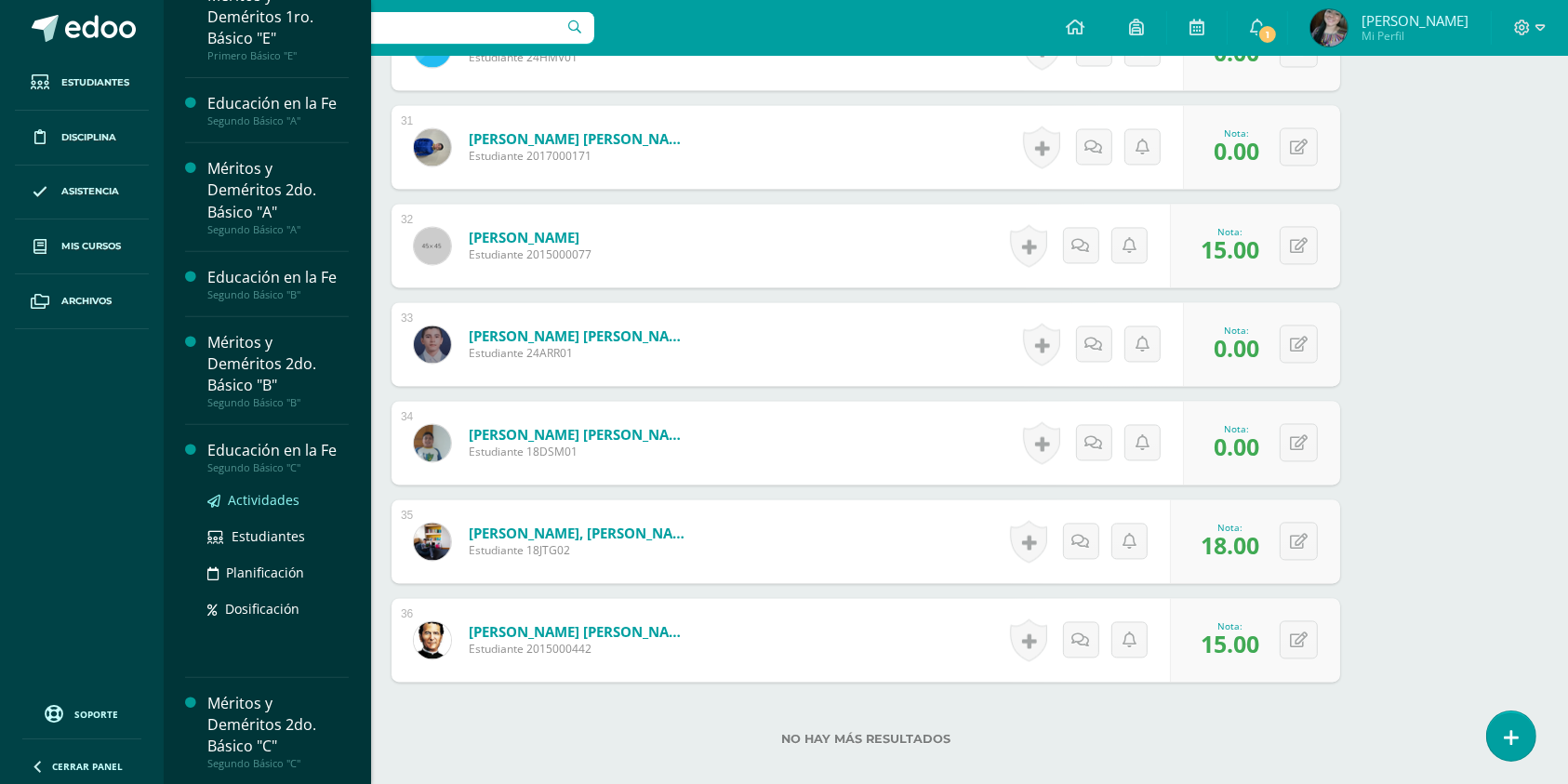
click at [269, 498] on span "Actividades" at bounding box center [263, 500] width 71 height 18
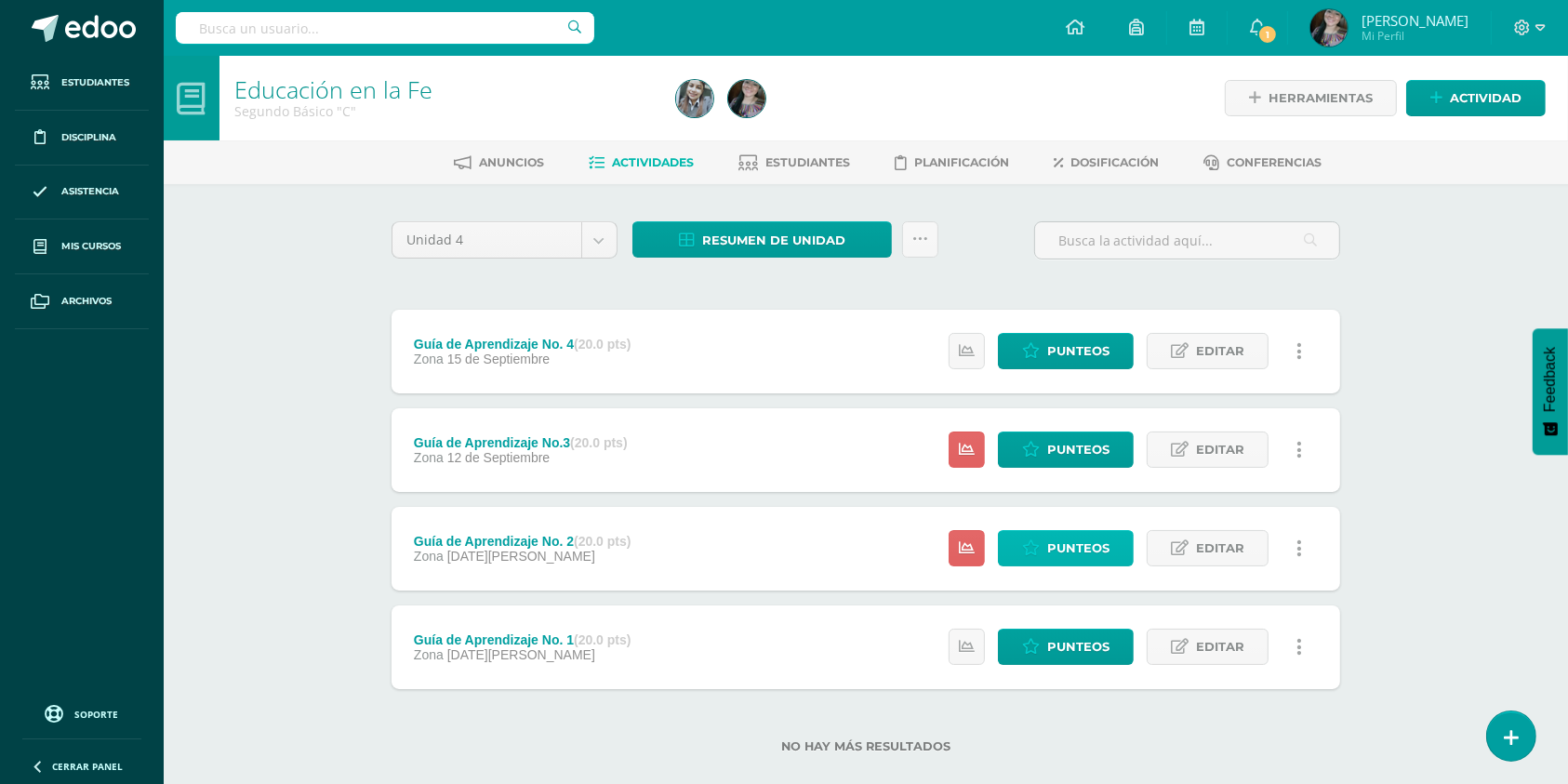
click at [1073, 560] on span "Punteos" at bounding box center [1078, 548] width 63 height 34
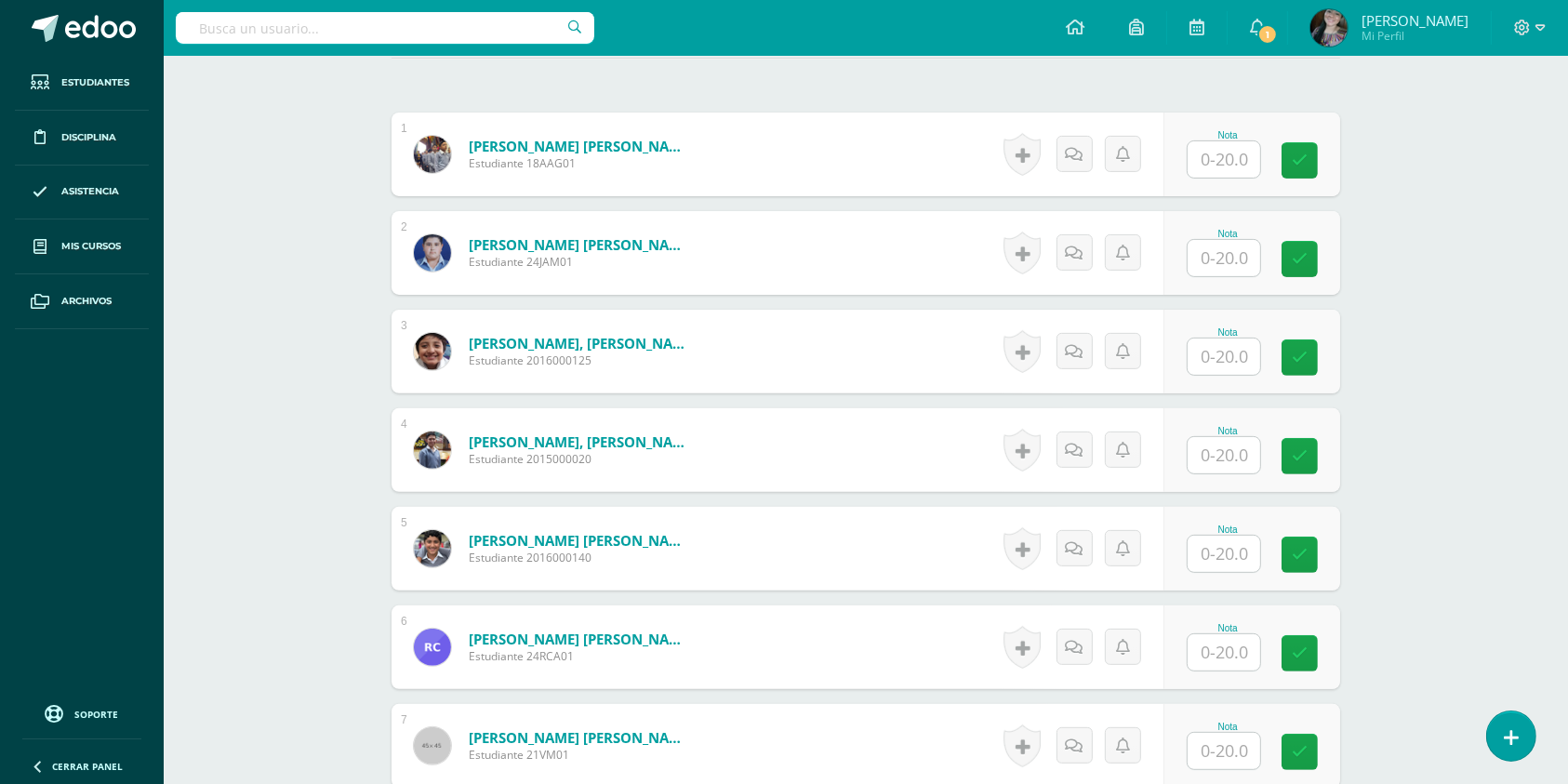
scroll to position [570, 0]
click at [1216, 174] on input "text" at bounding box center [1235, 159] width 74 height 37
type input "20"
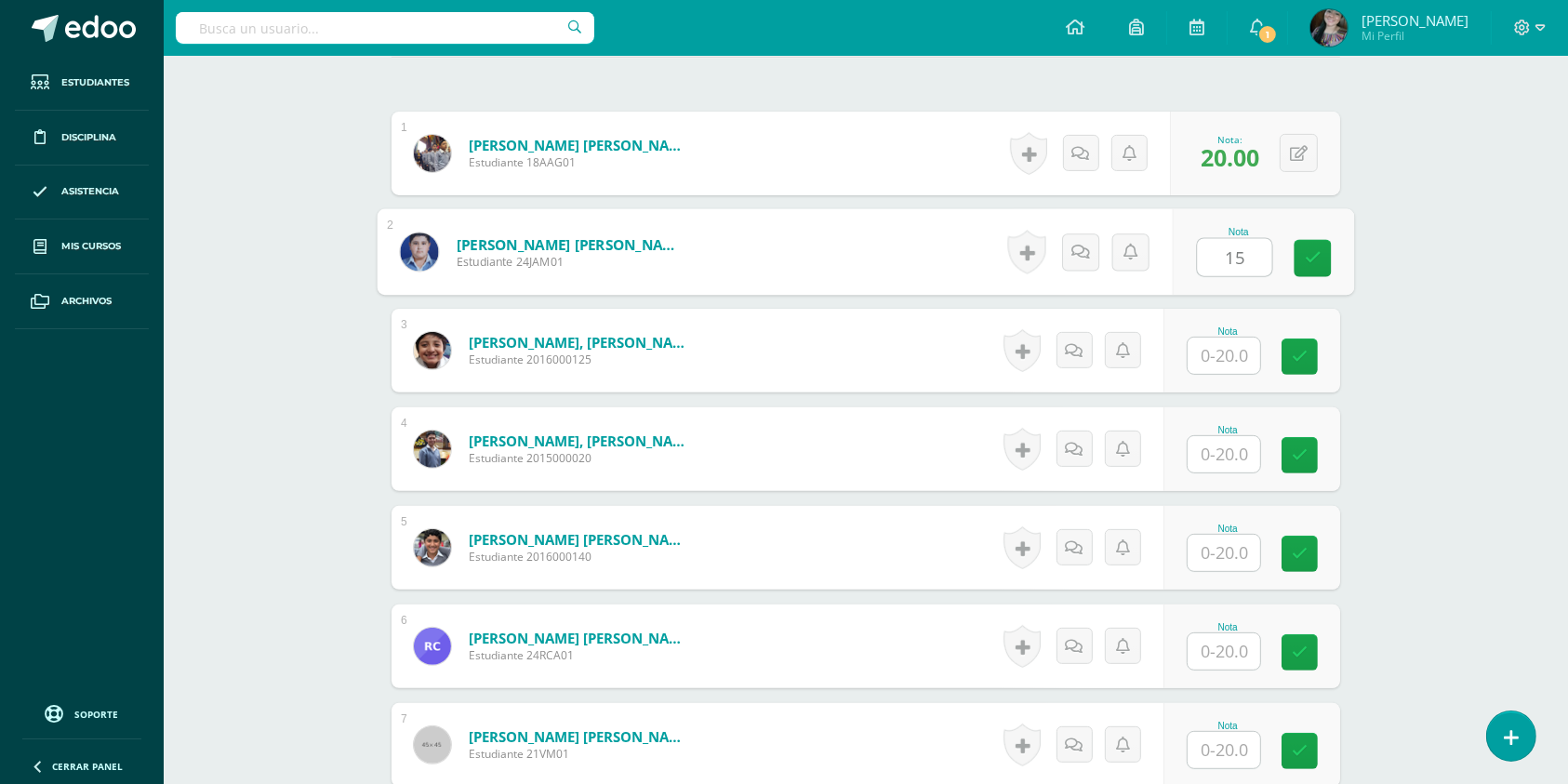
type input "15"
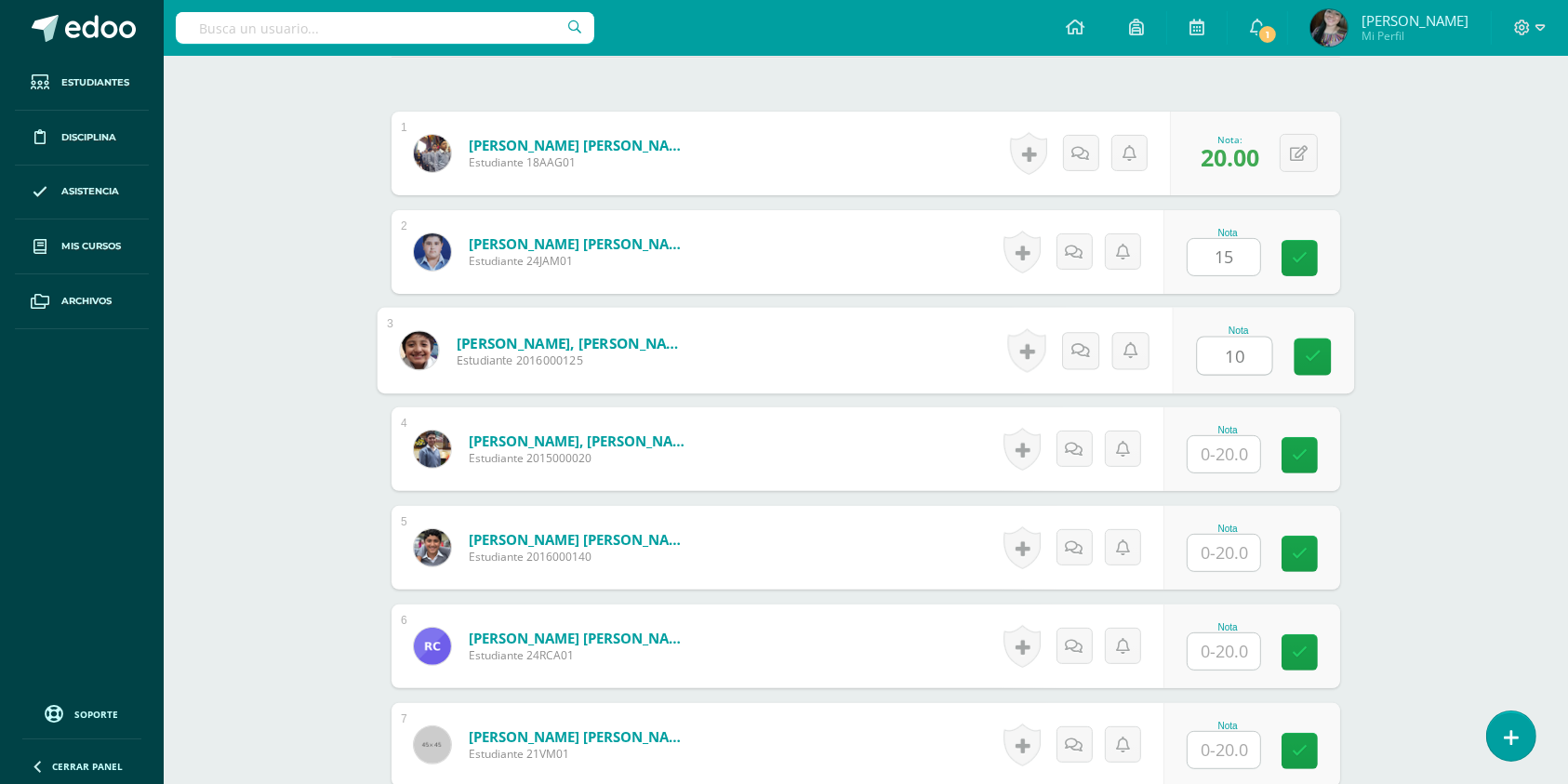
type input "10"
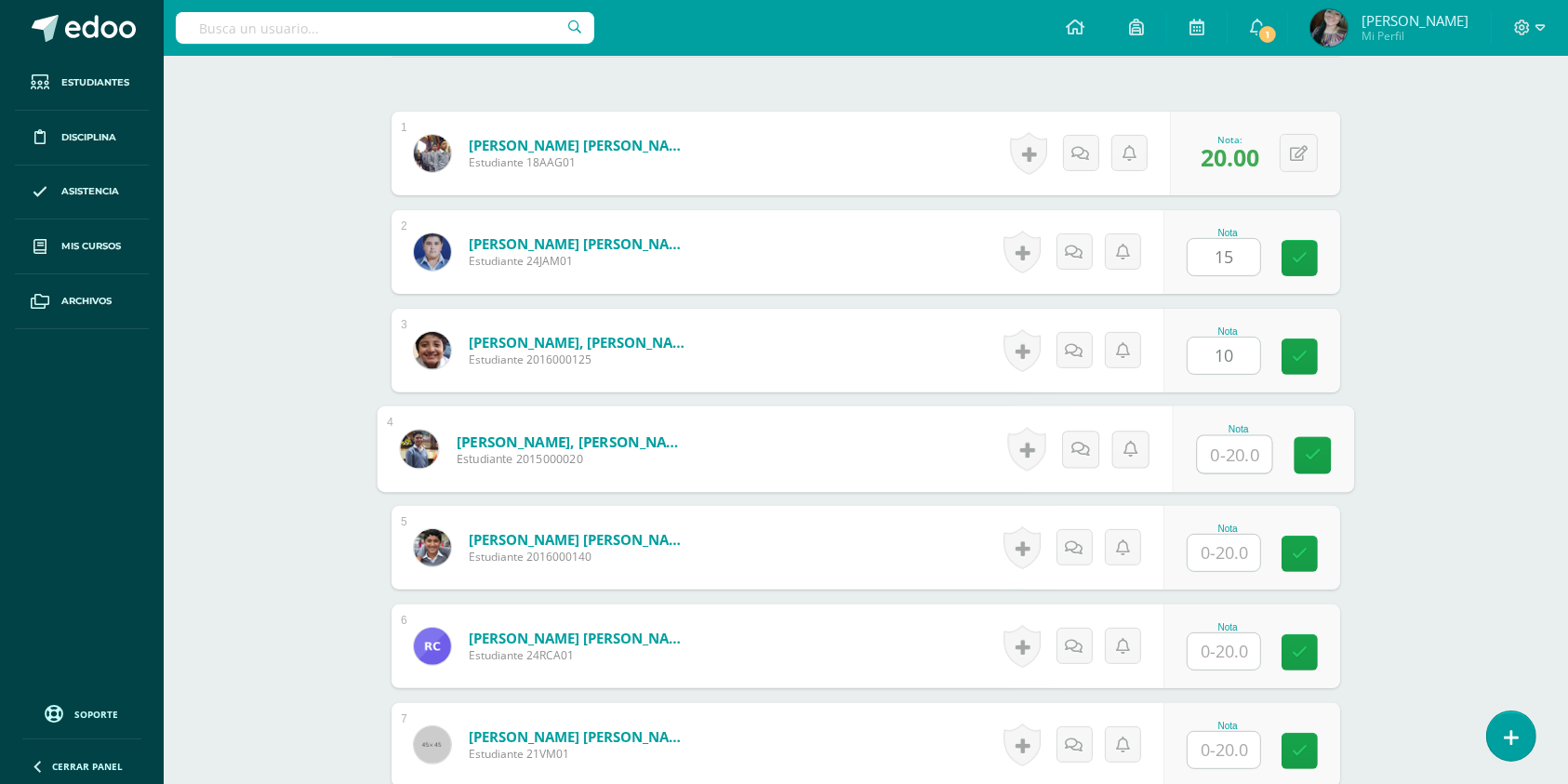
scroll to position [571, 0]
type input "10"
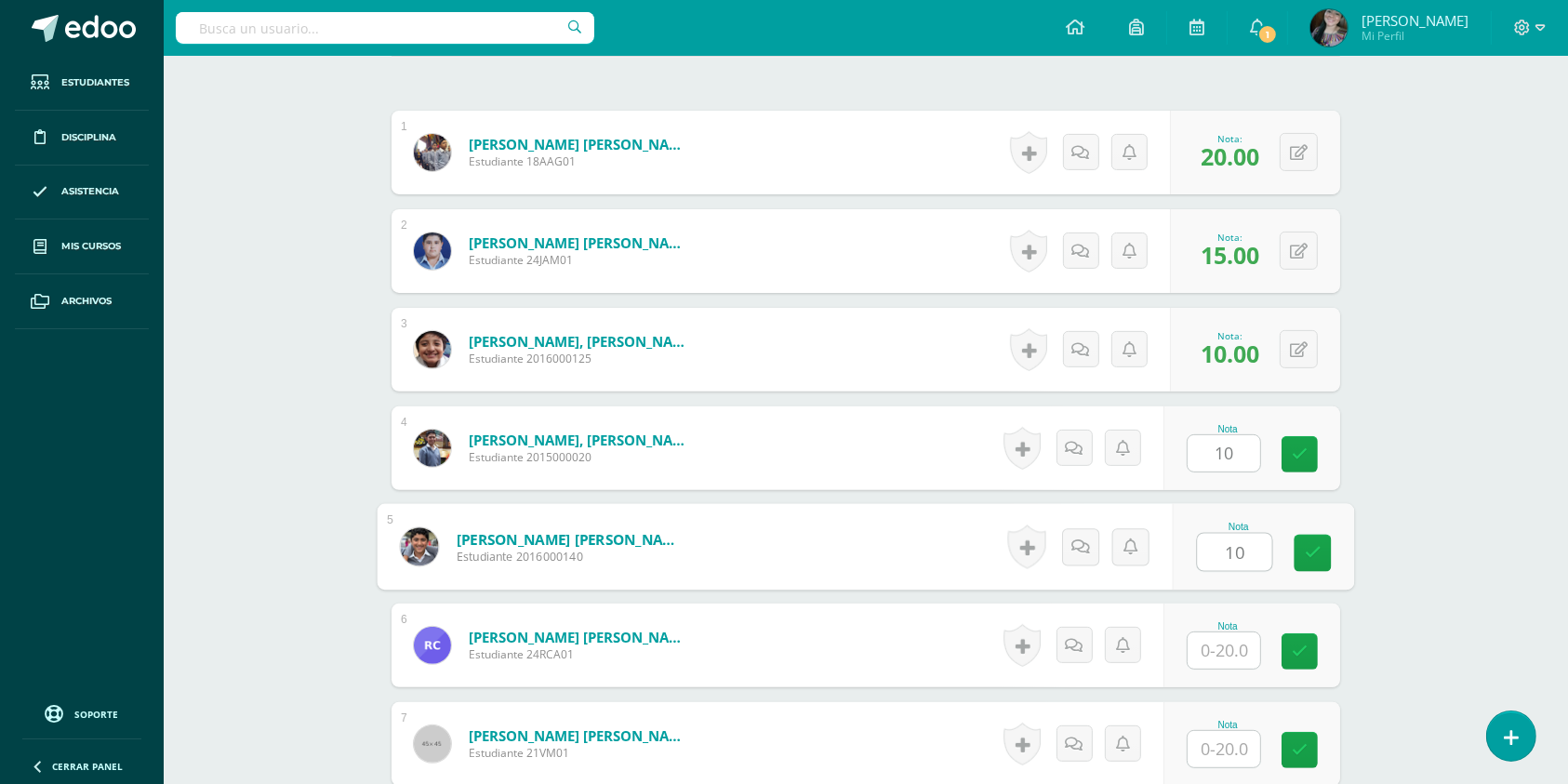
type input "10"
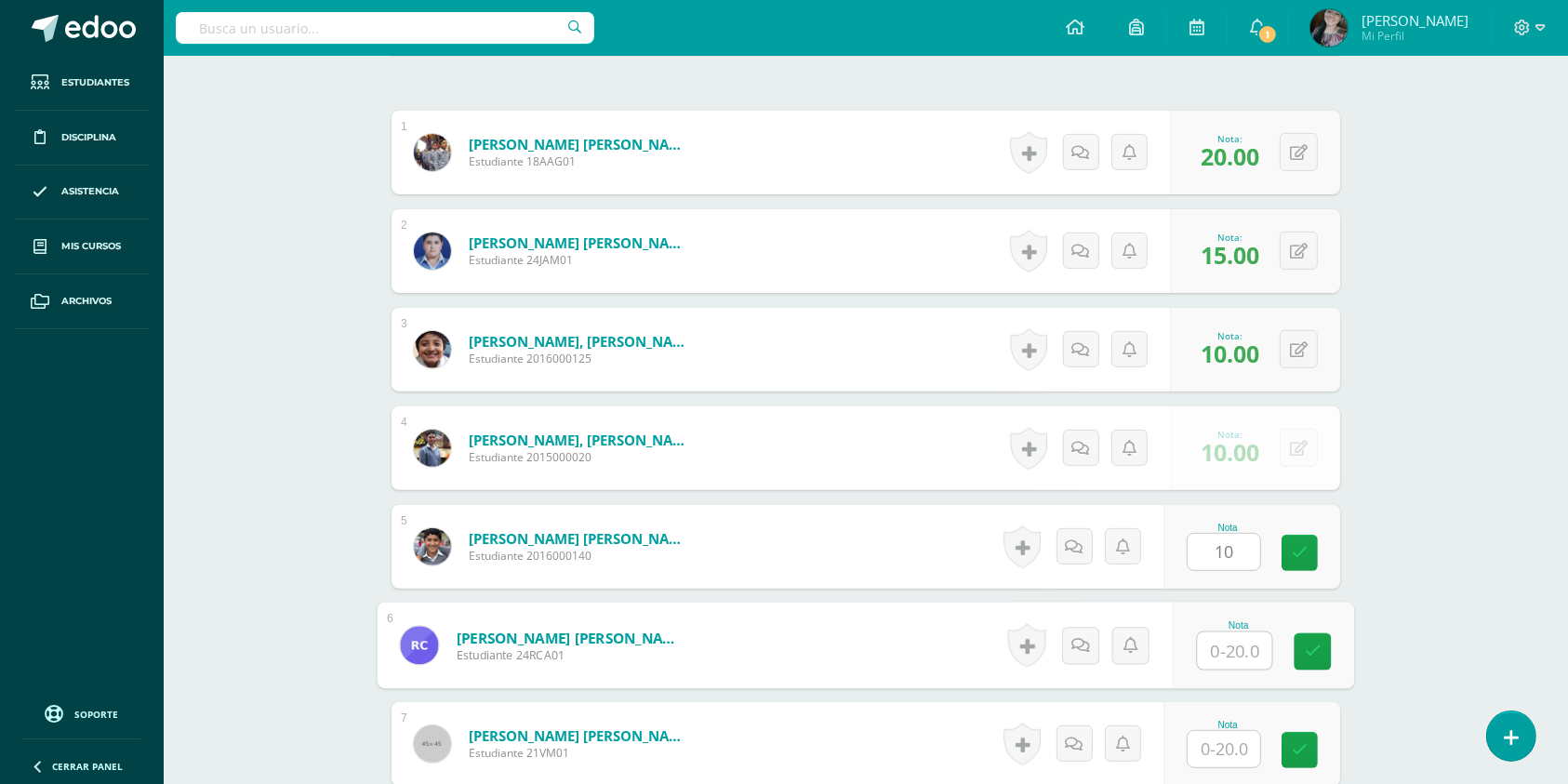
scroll to position [572, 0]
type input "20"
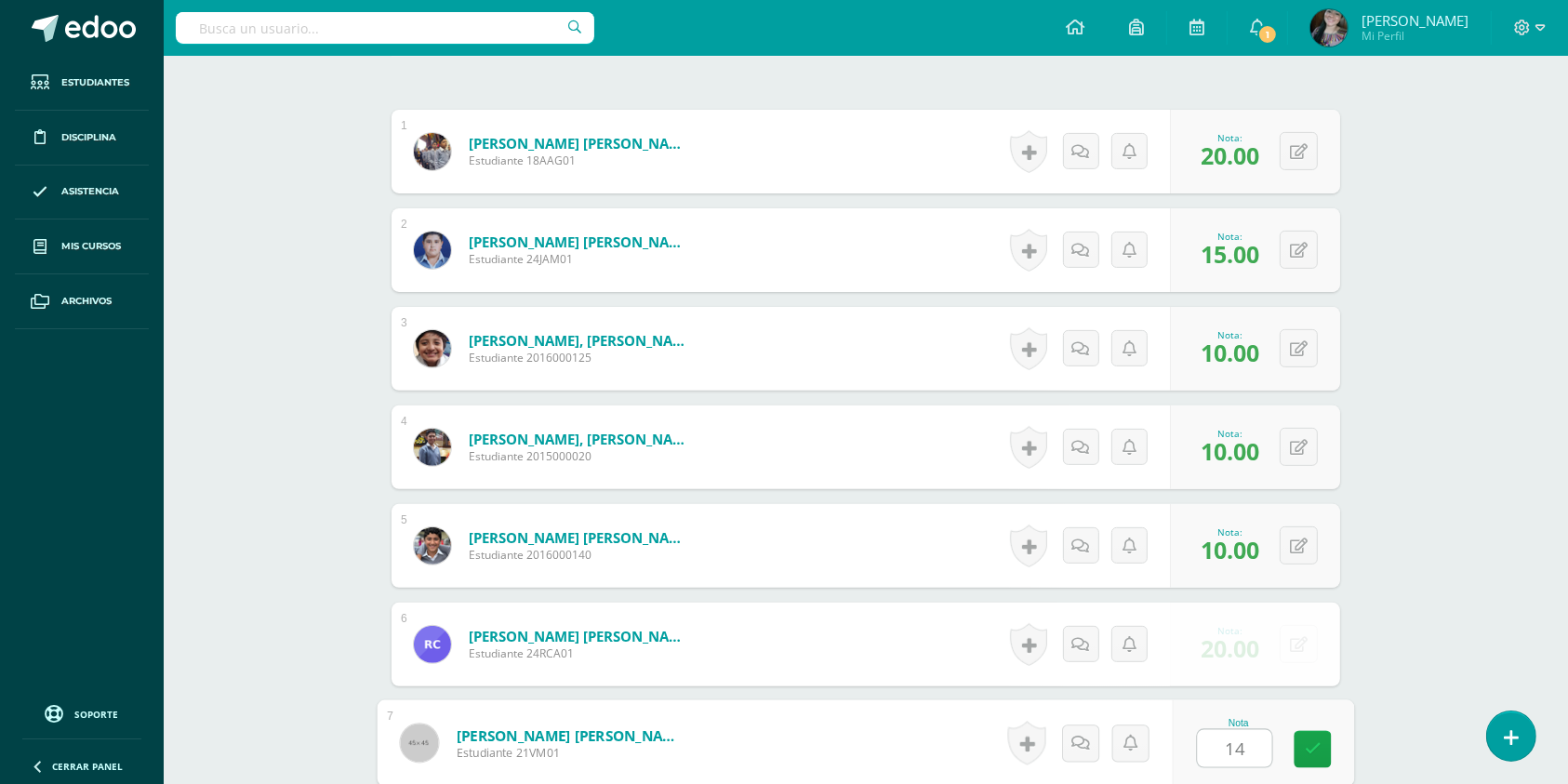
type input "14"
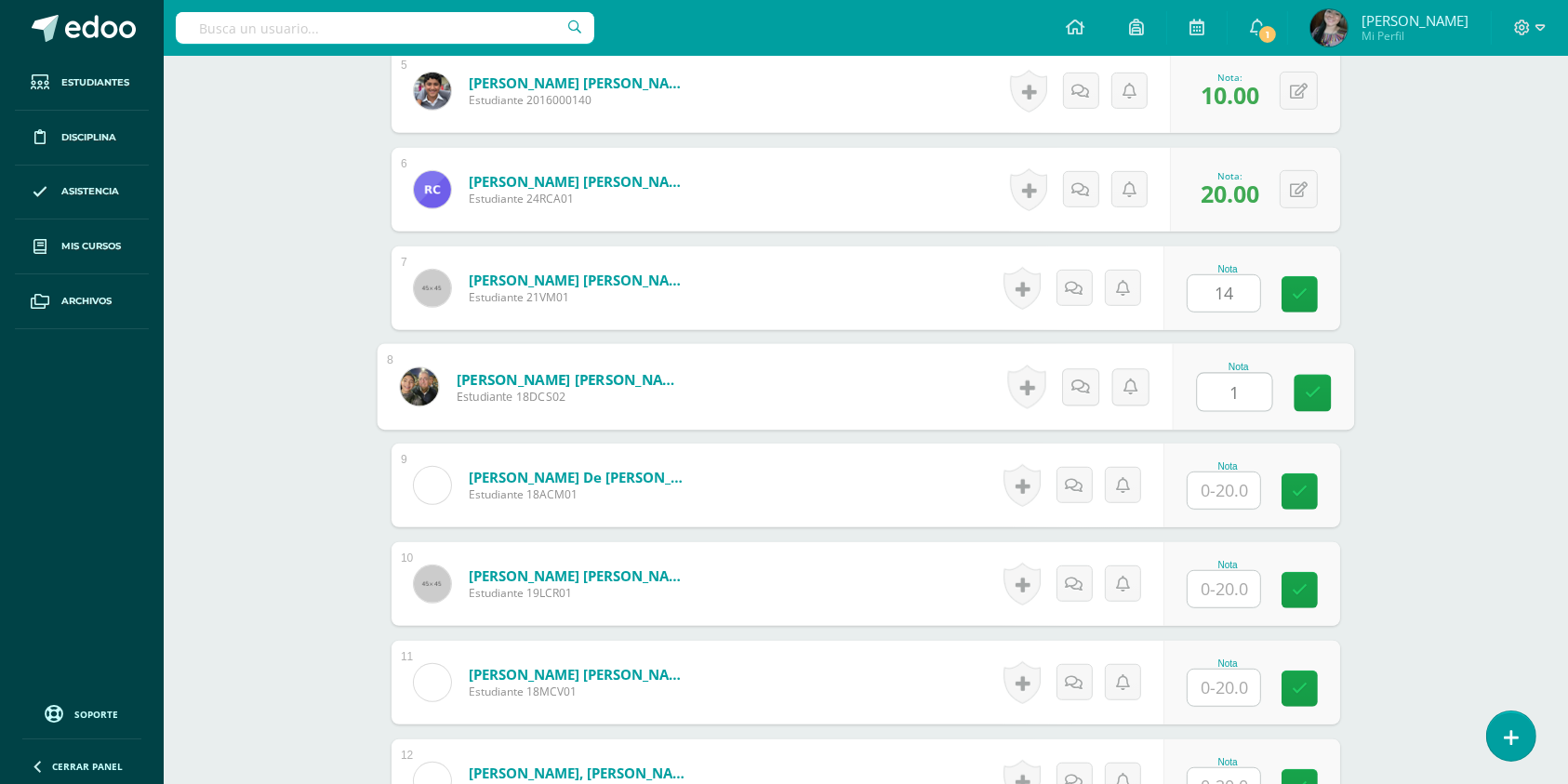
scroll to position [1028, 0]
type input "10"
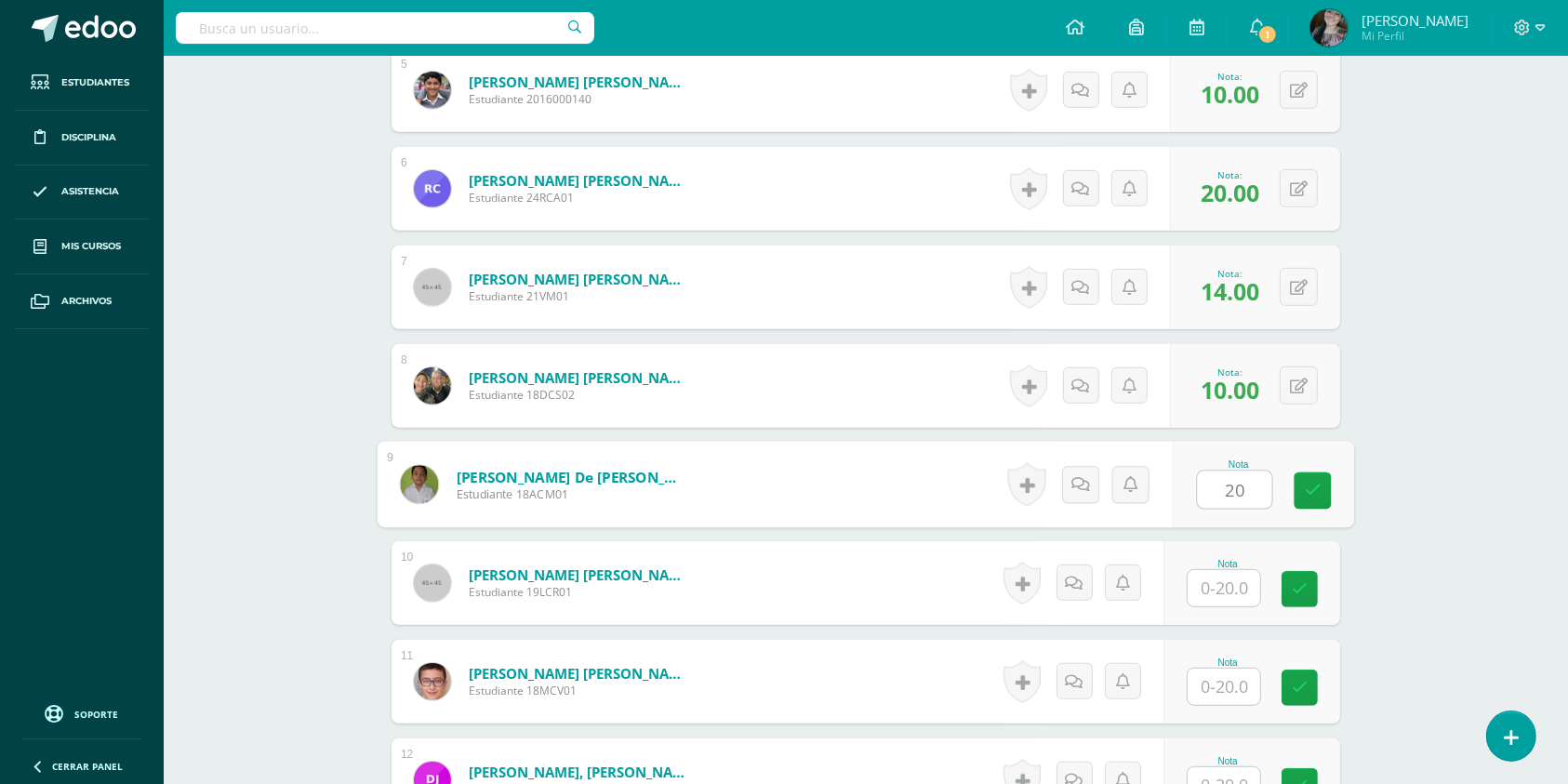
type input "20"
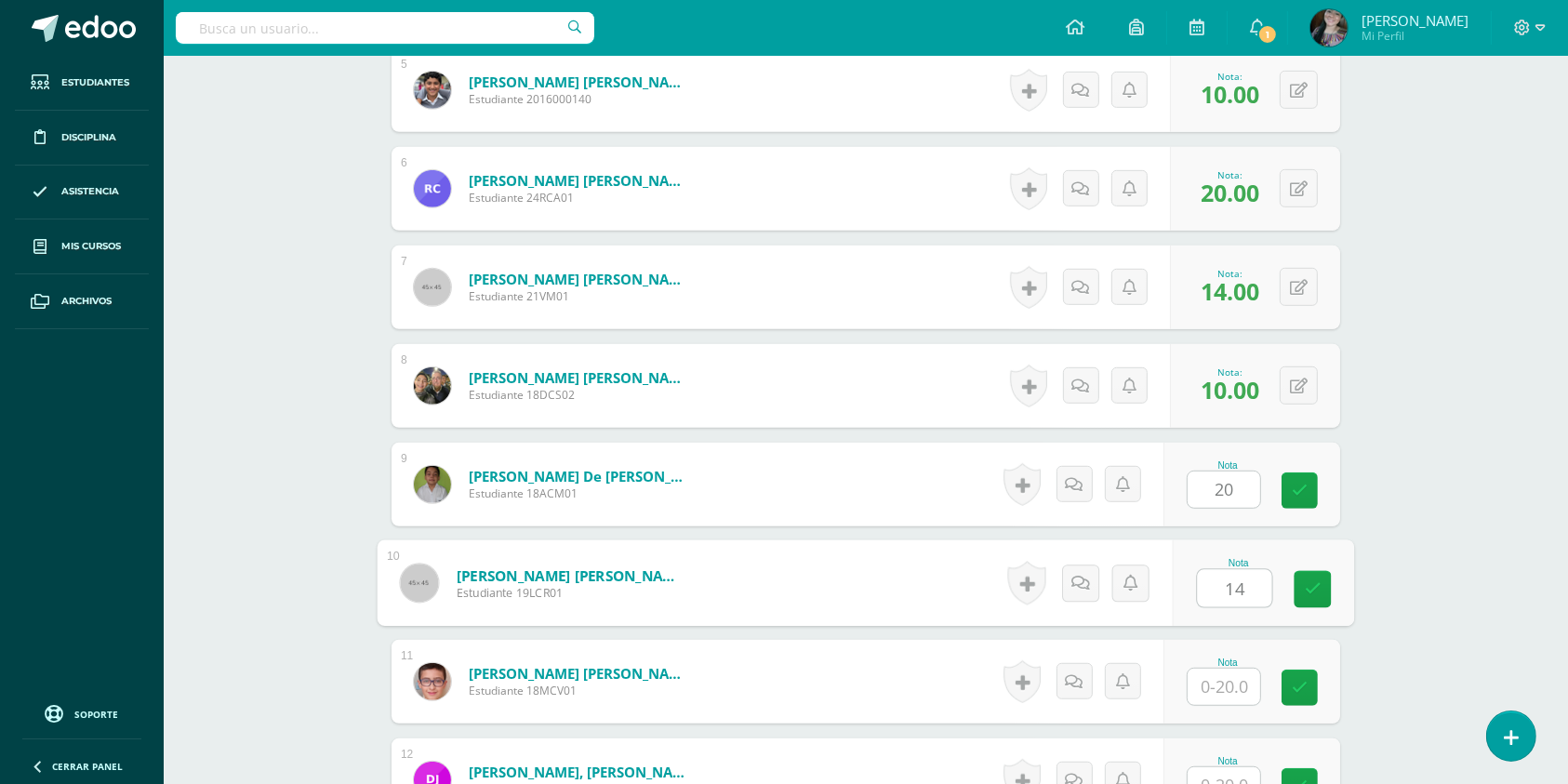
type input "14"
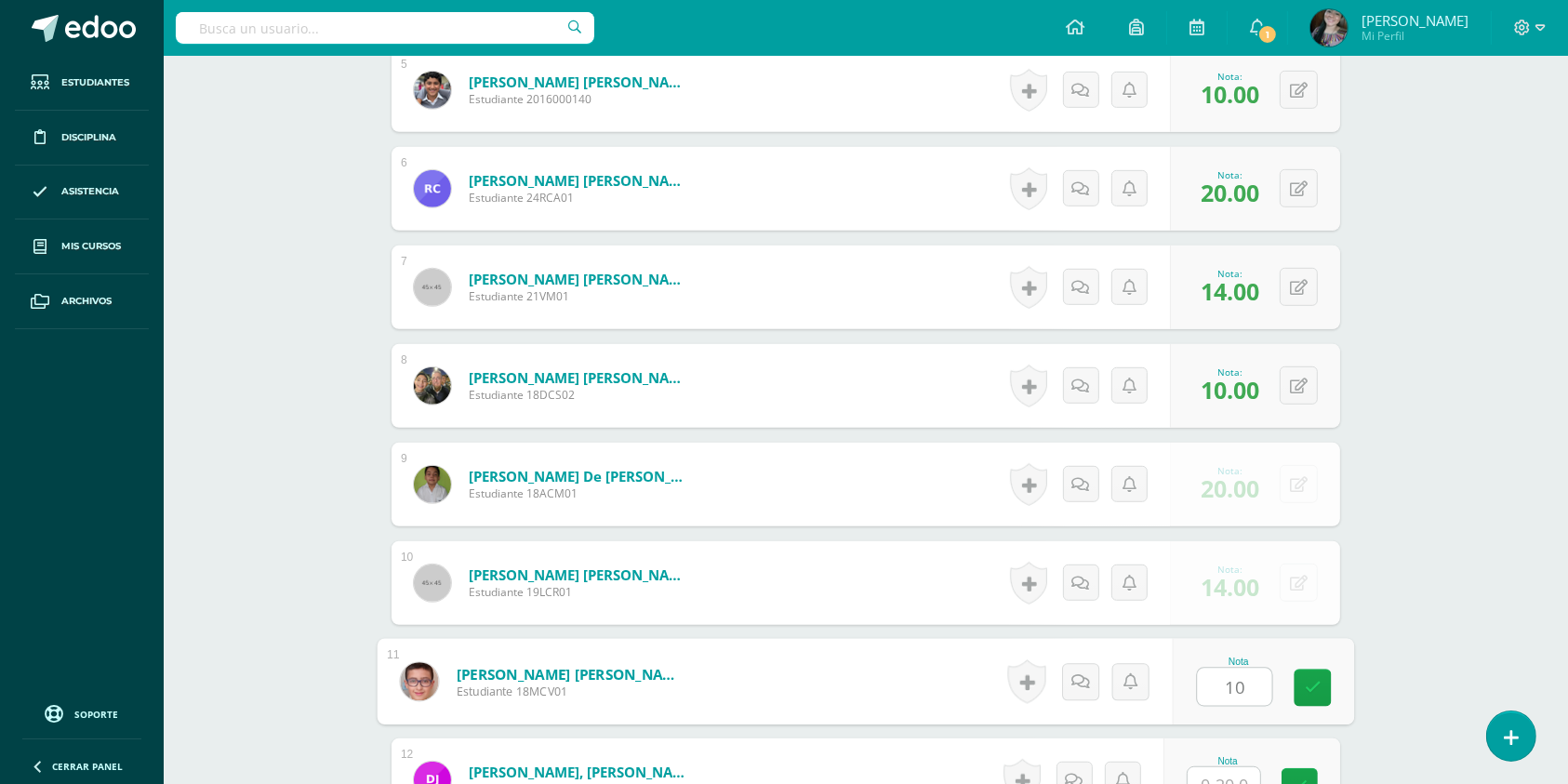
type input "10"
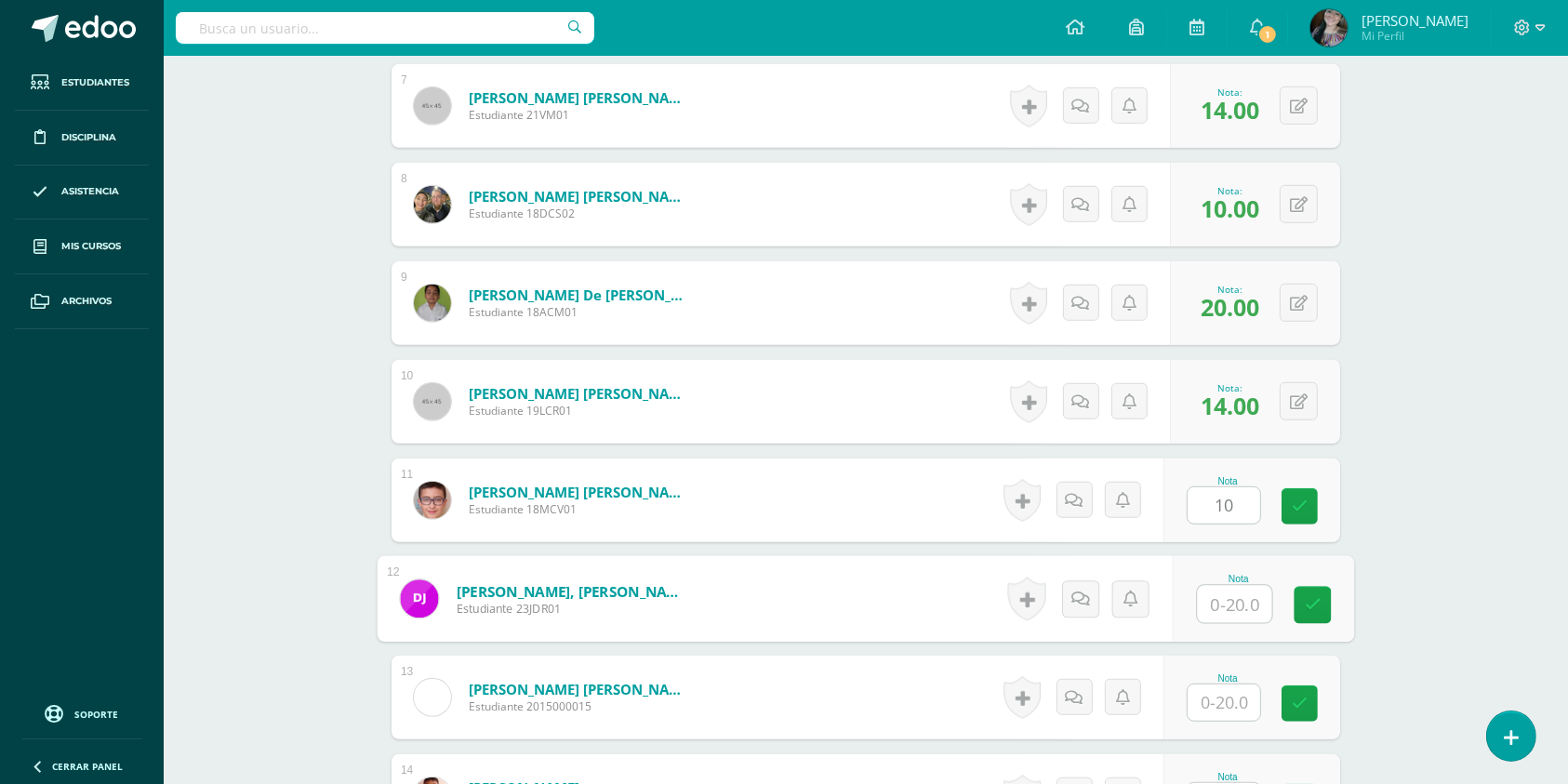
scroll to position [1213, 0]
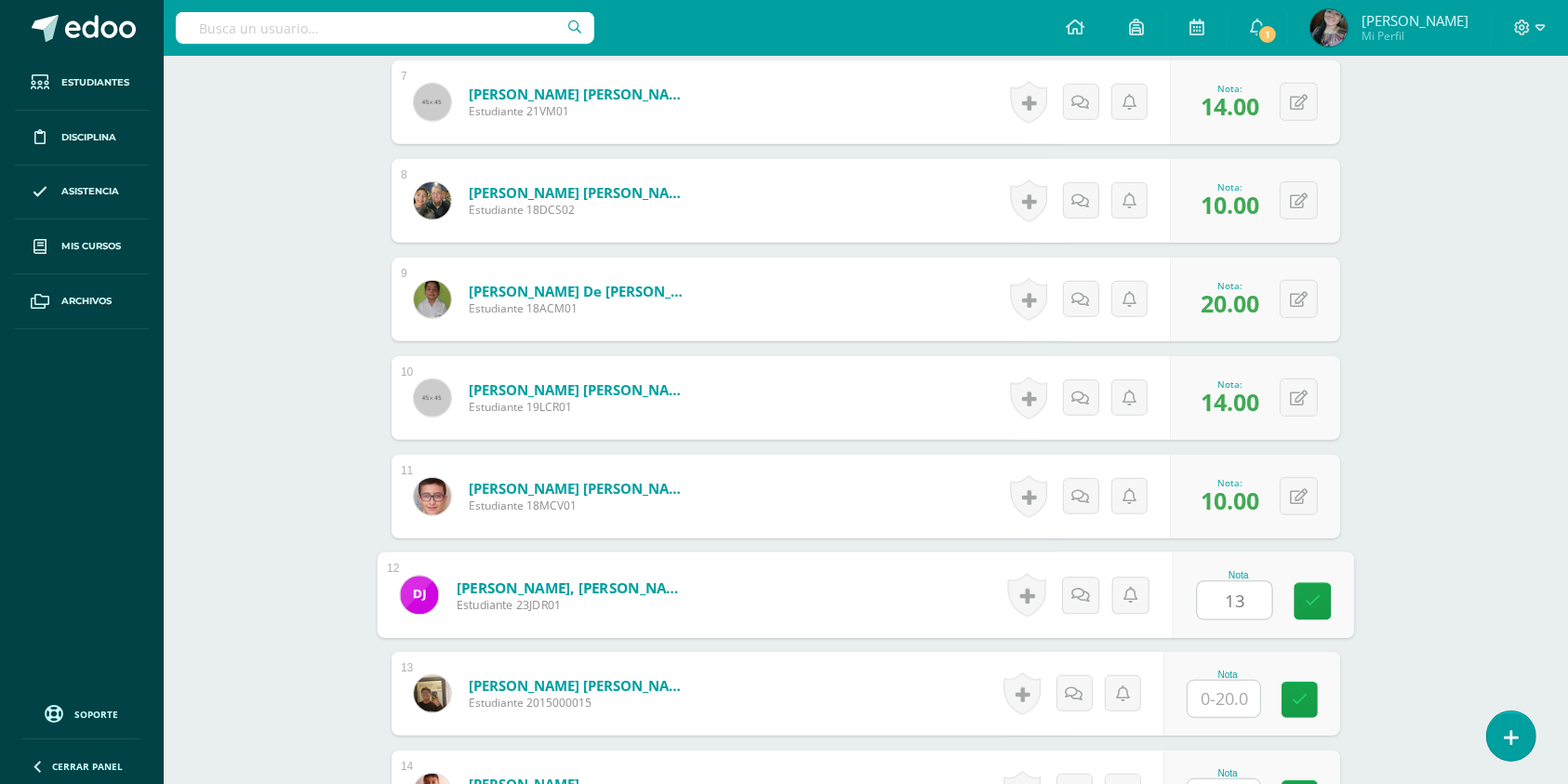
type input "13"
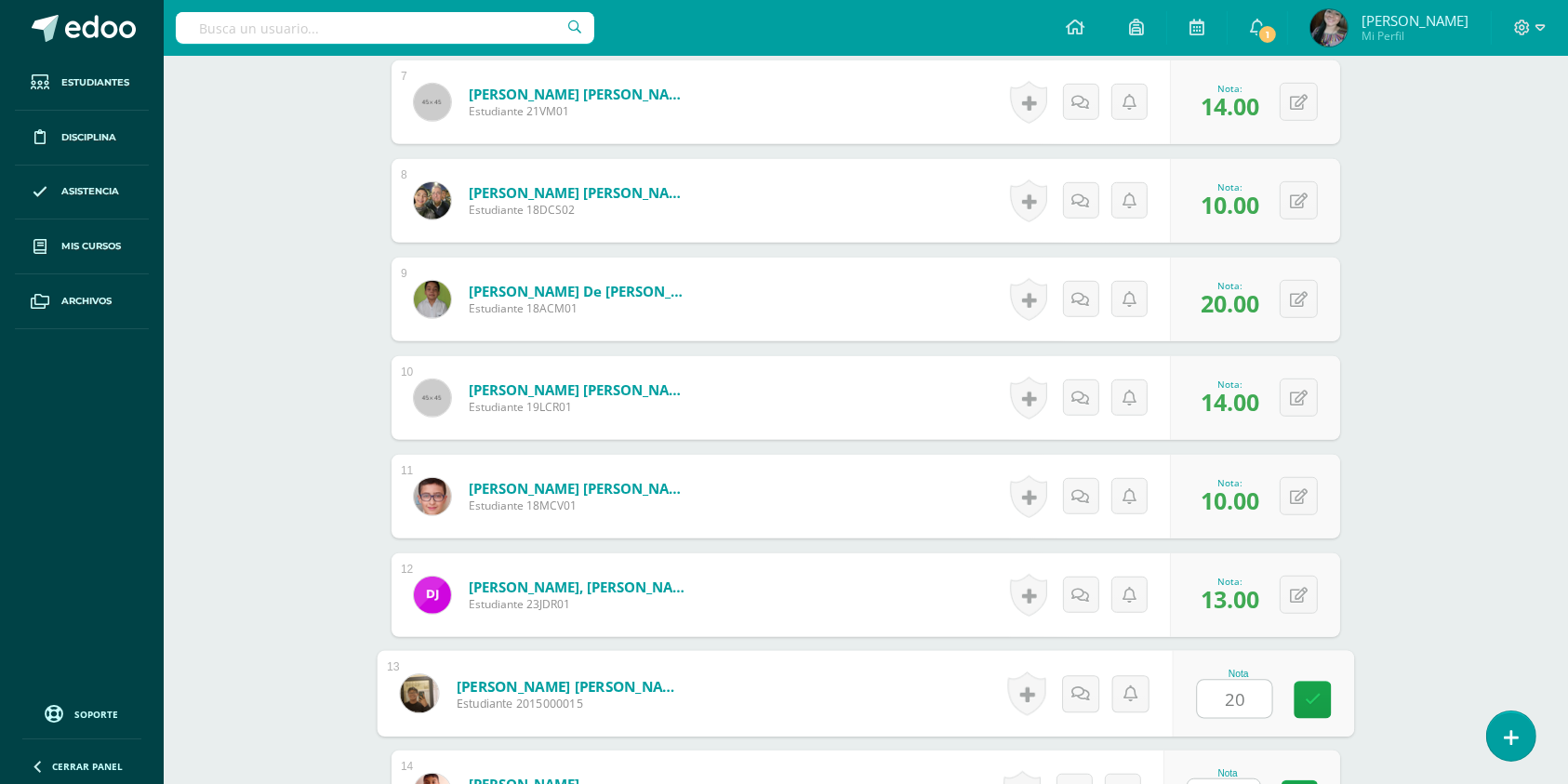
type input "20"
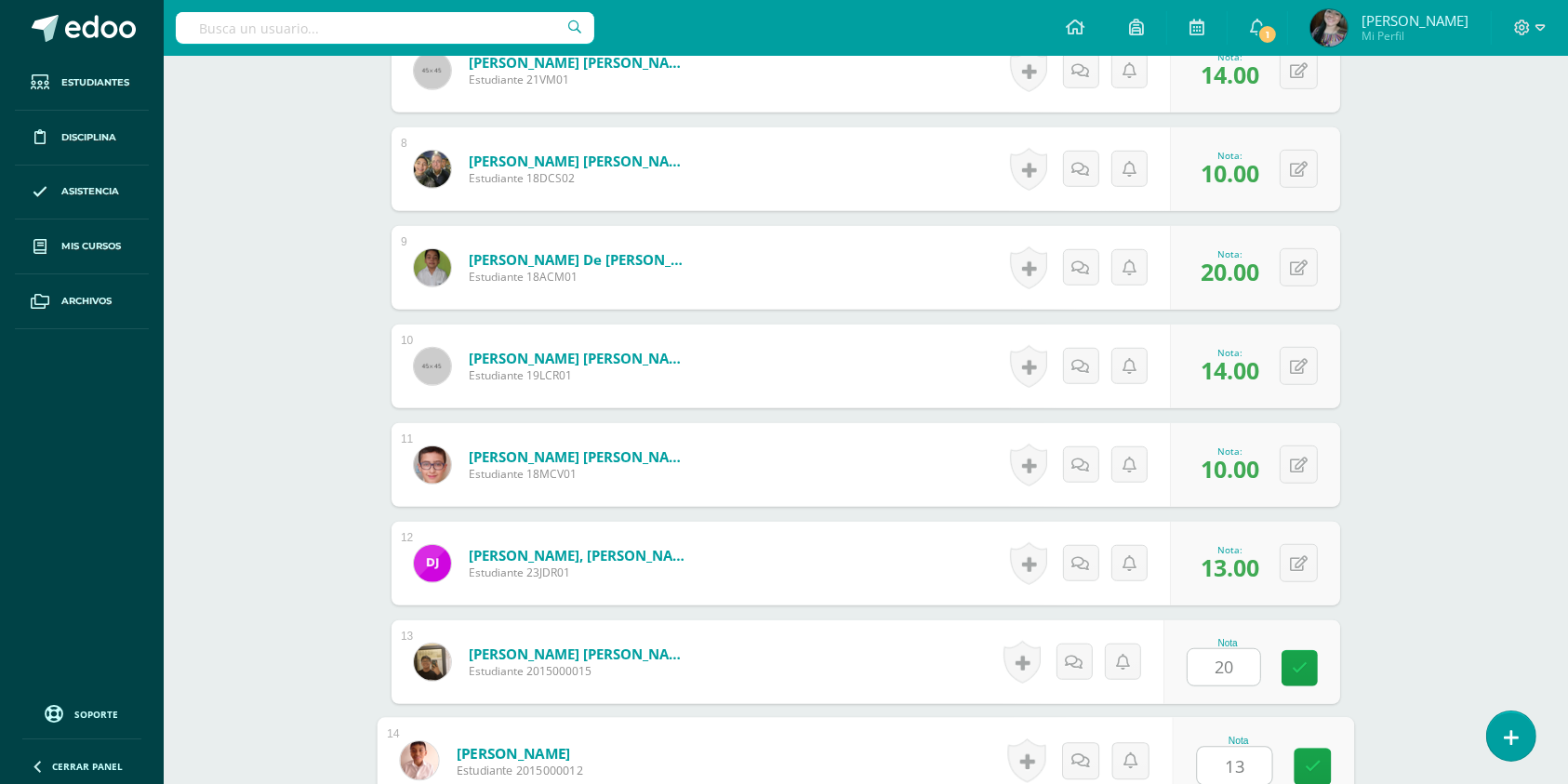
type input "13"
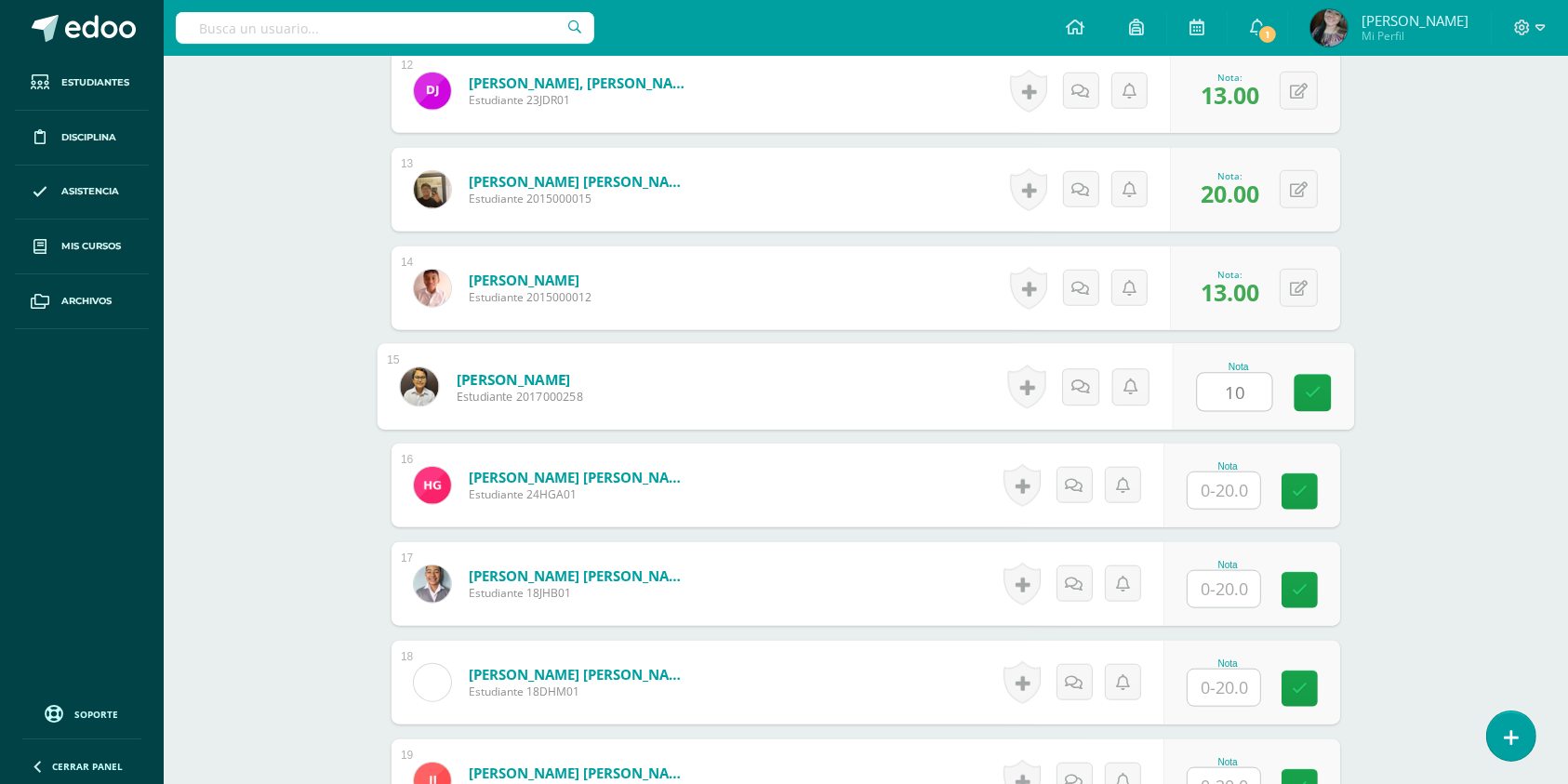
type input "10"
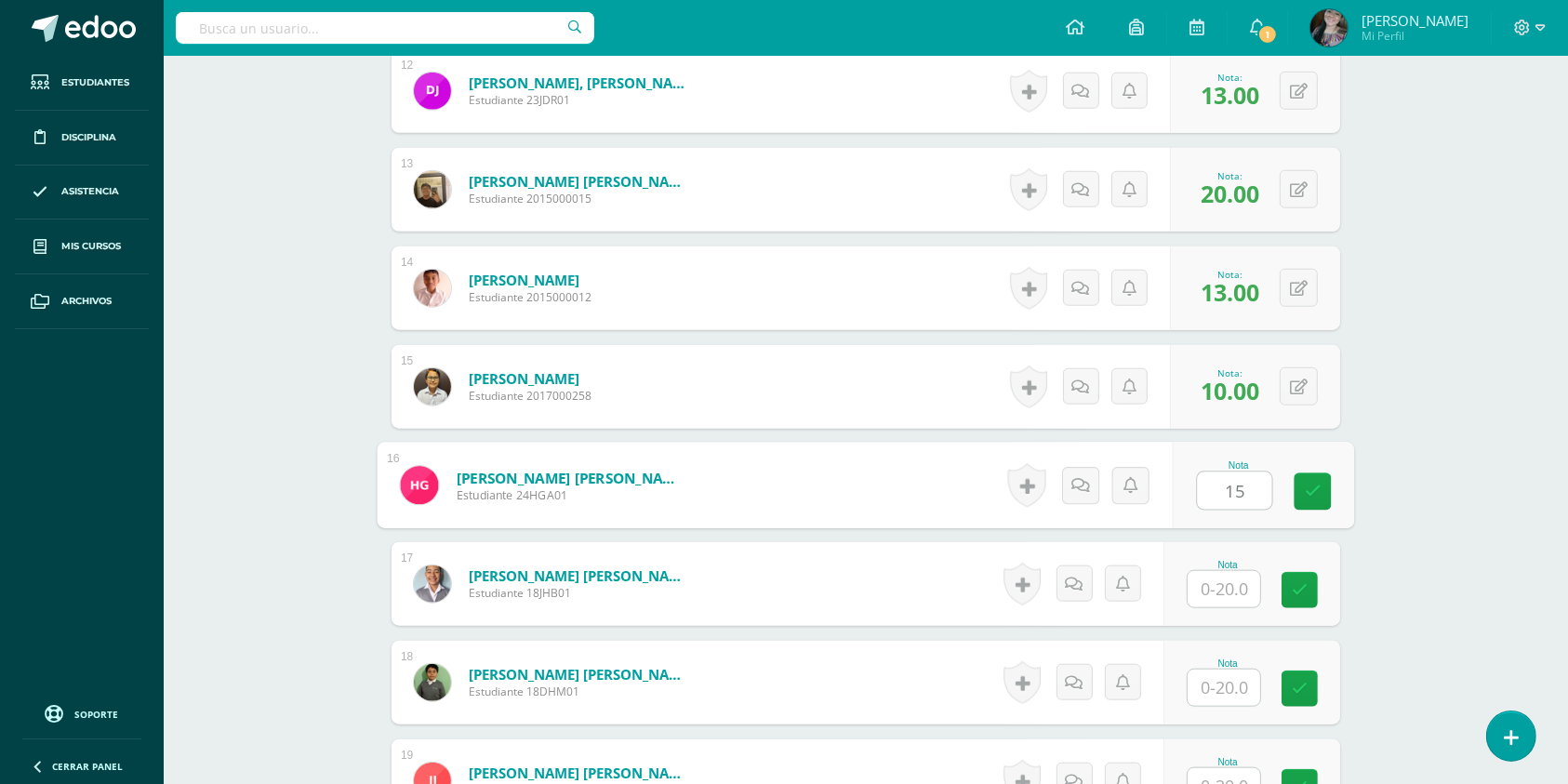
type input "15"
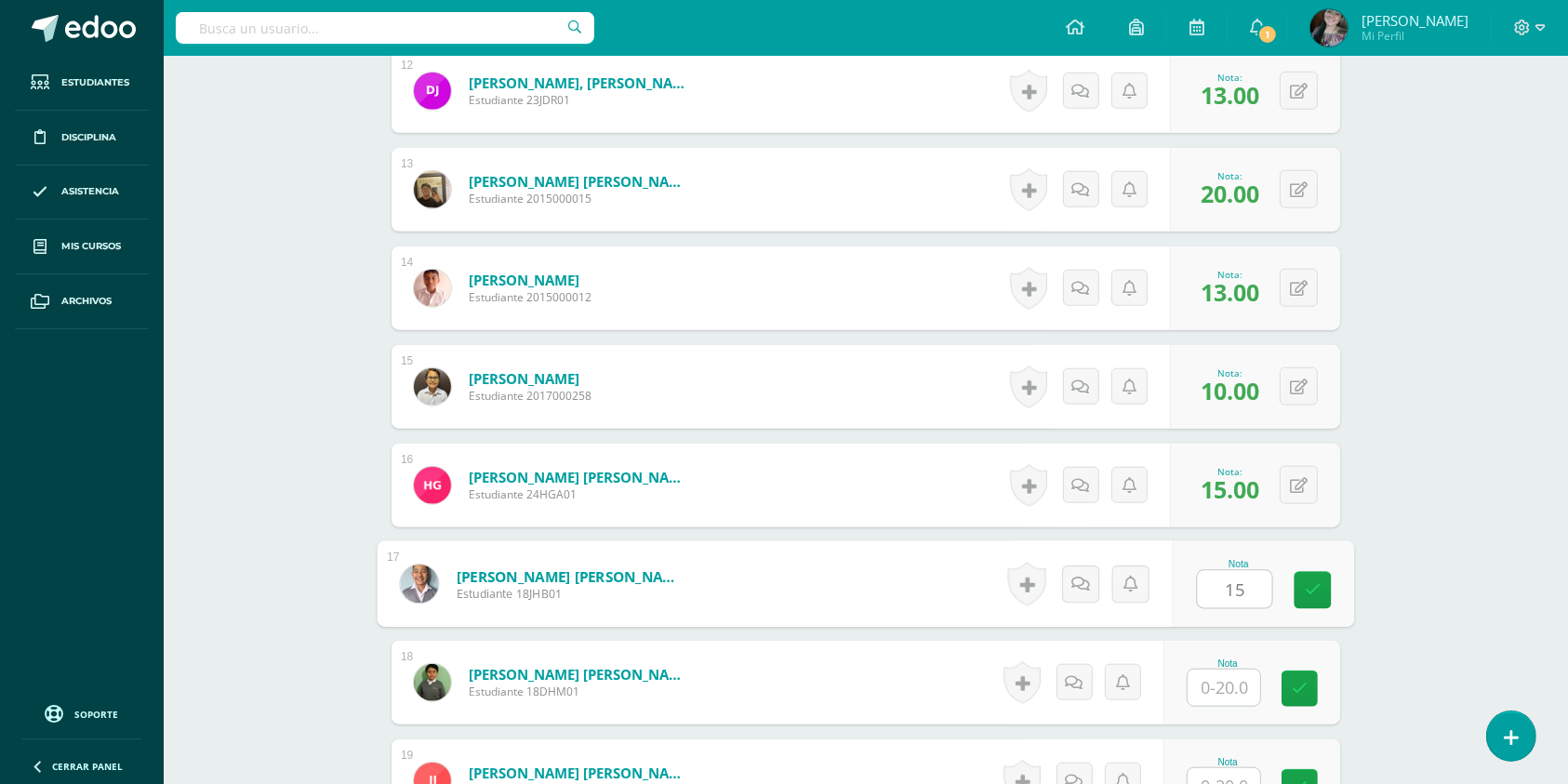
type input "15"
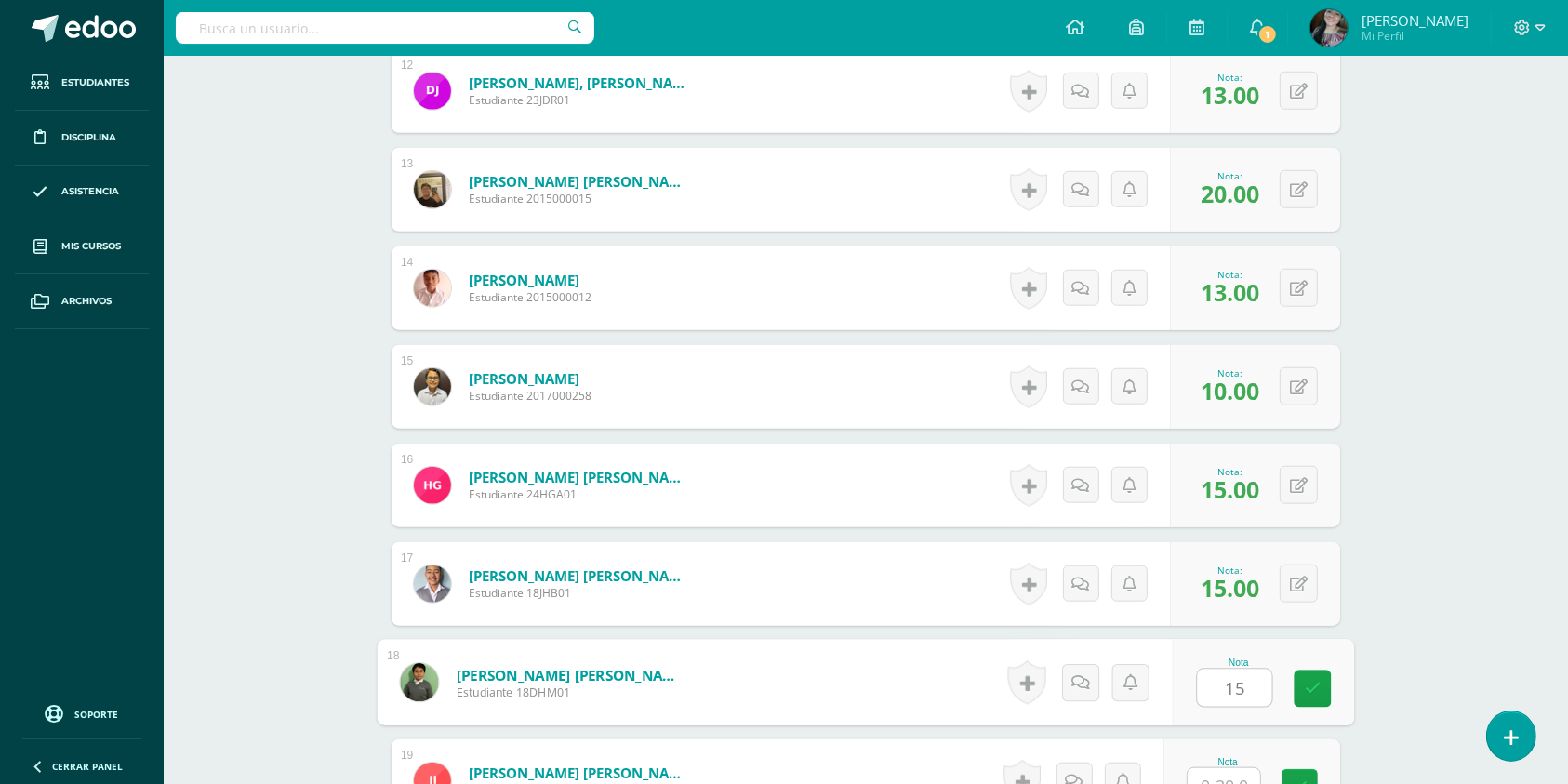
type input "15"
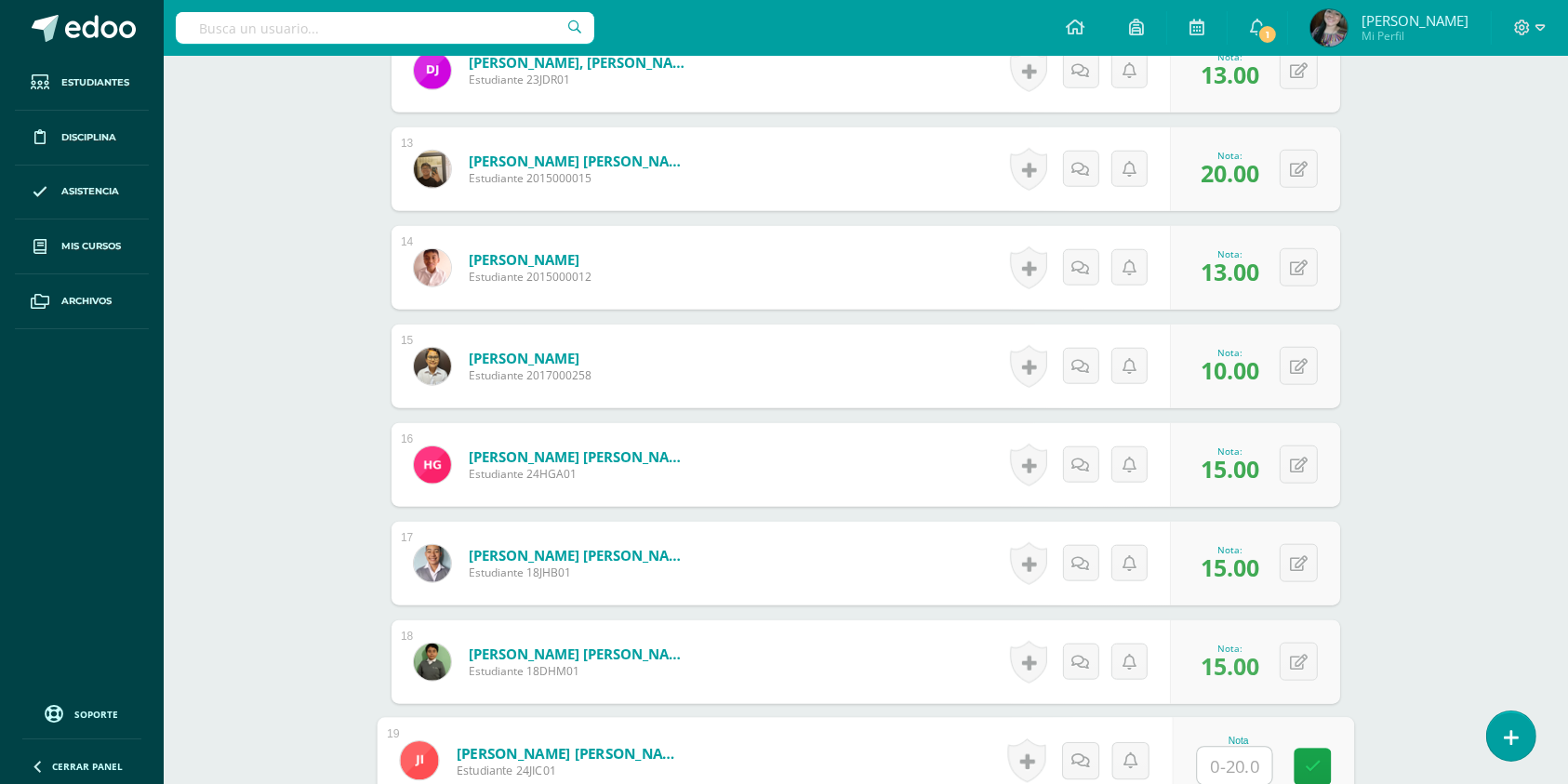
scroll to position [2024, 0]
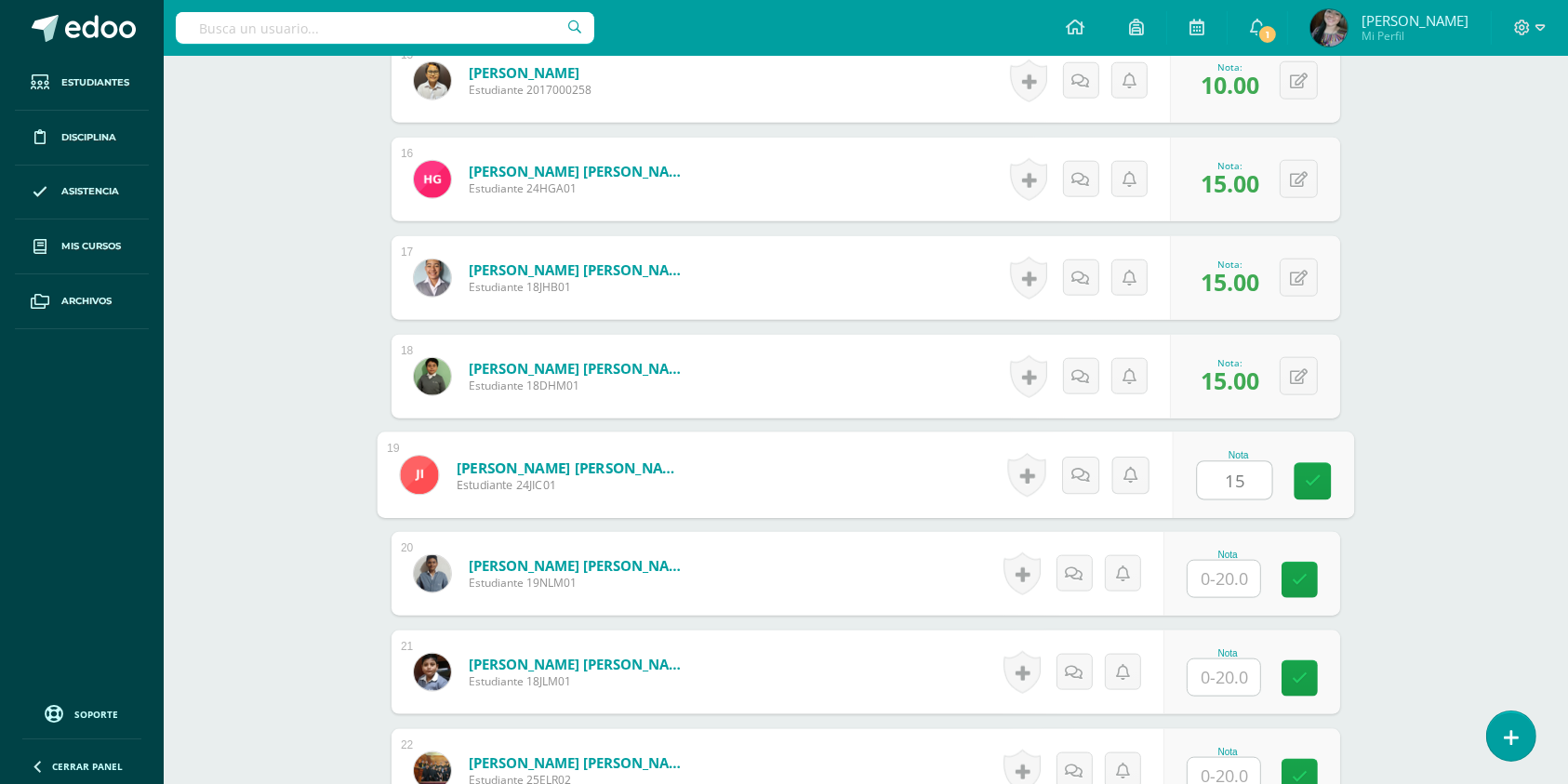
type input "15"
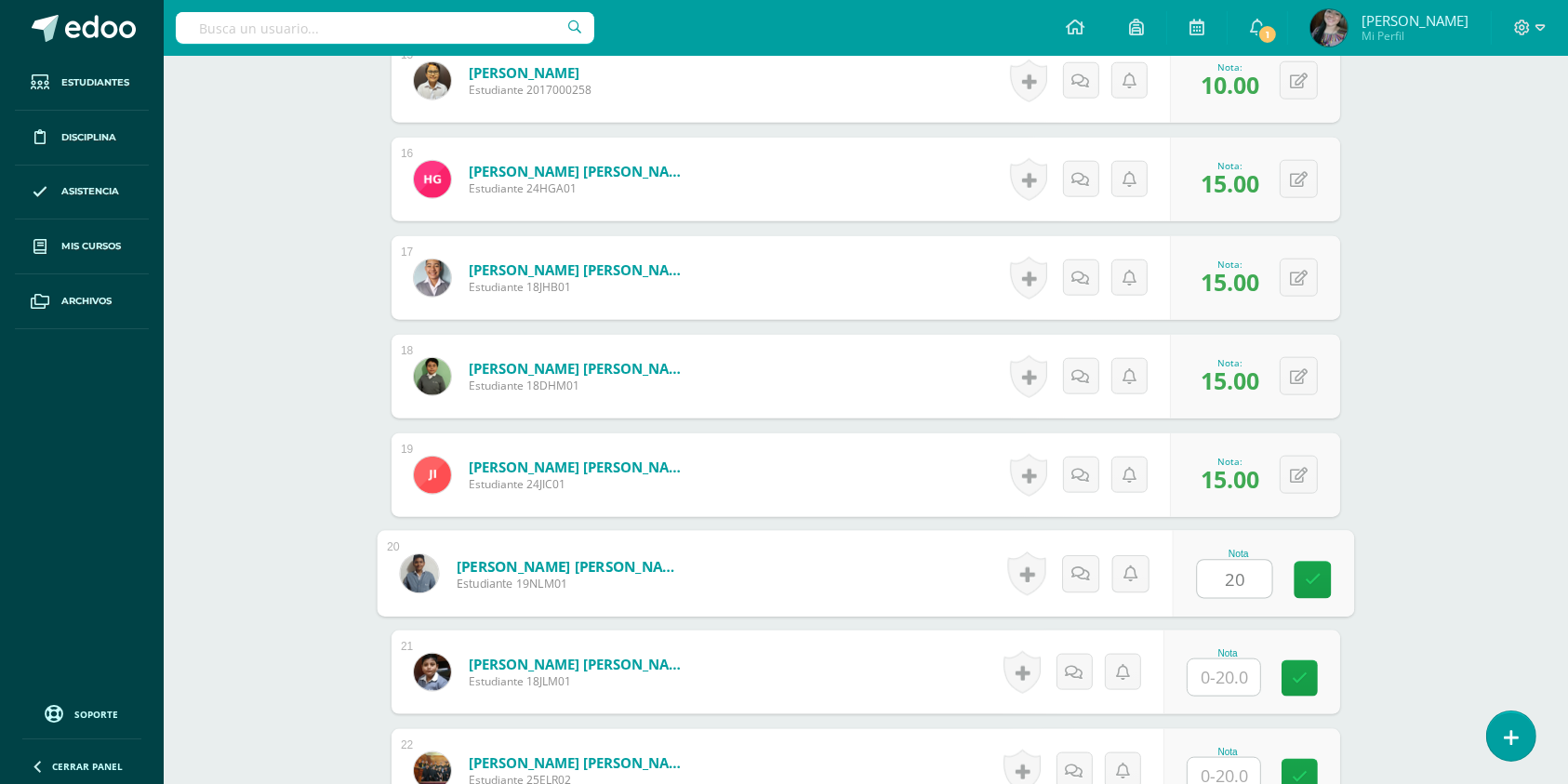
type input "20"
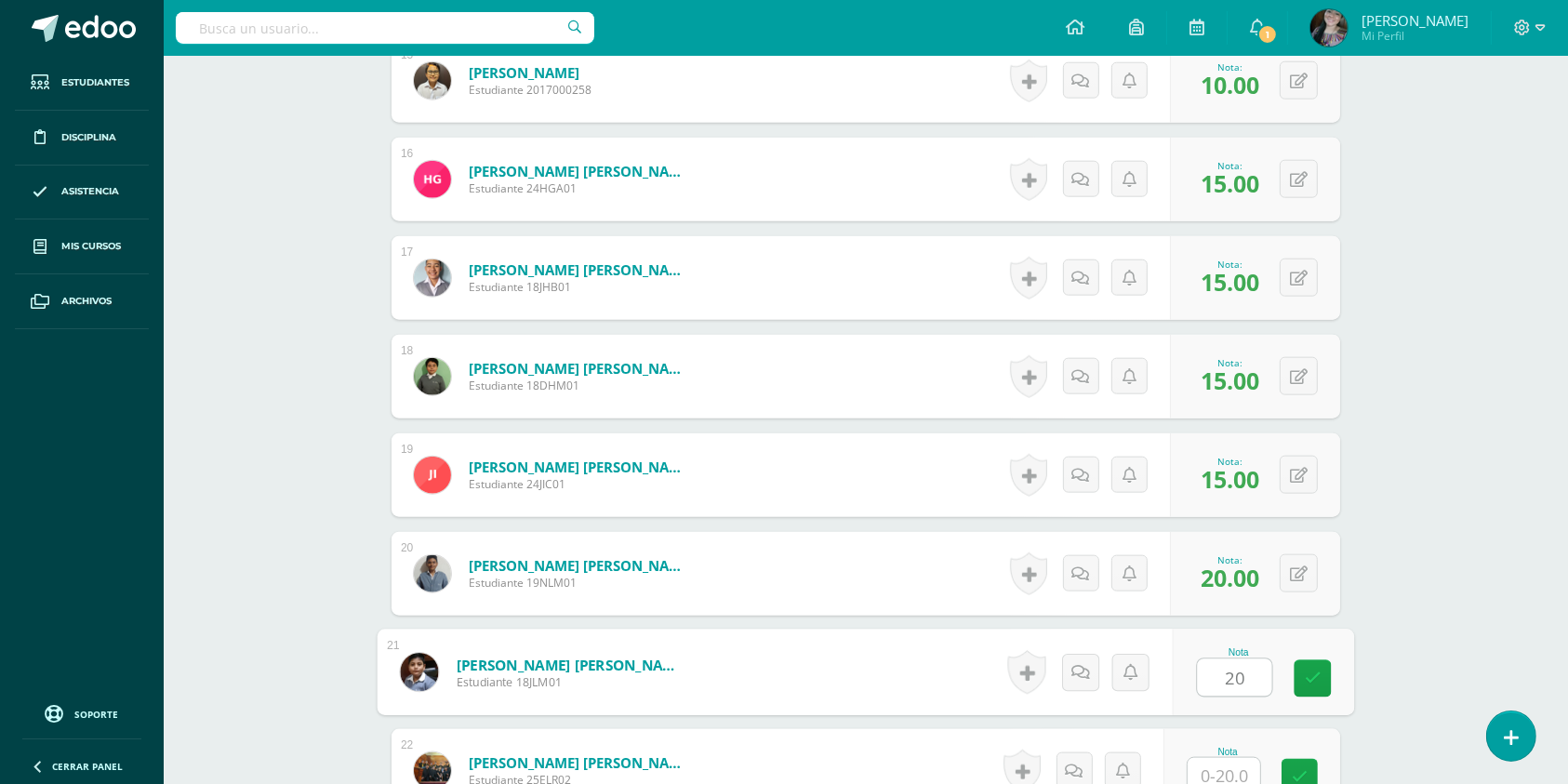
type input "20"
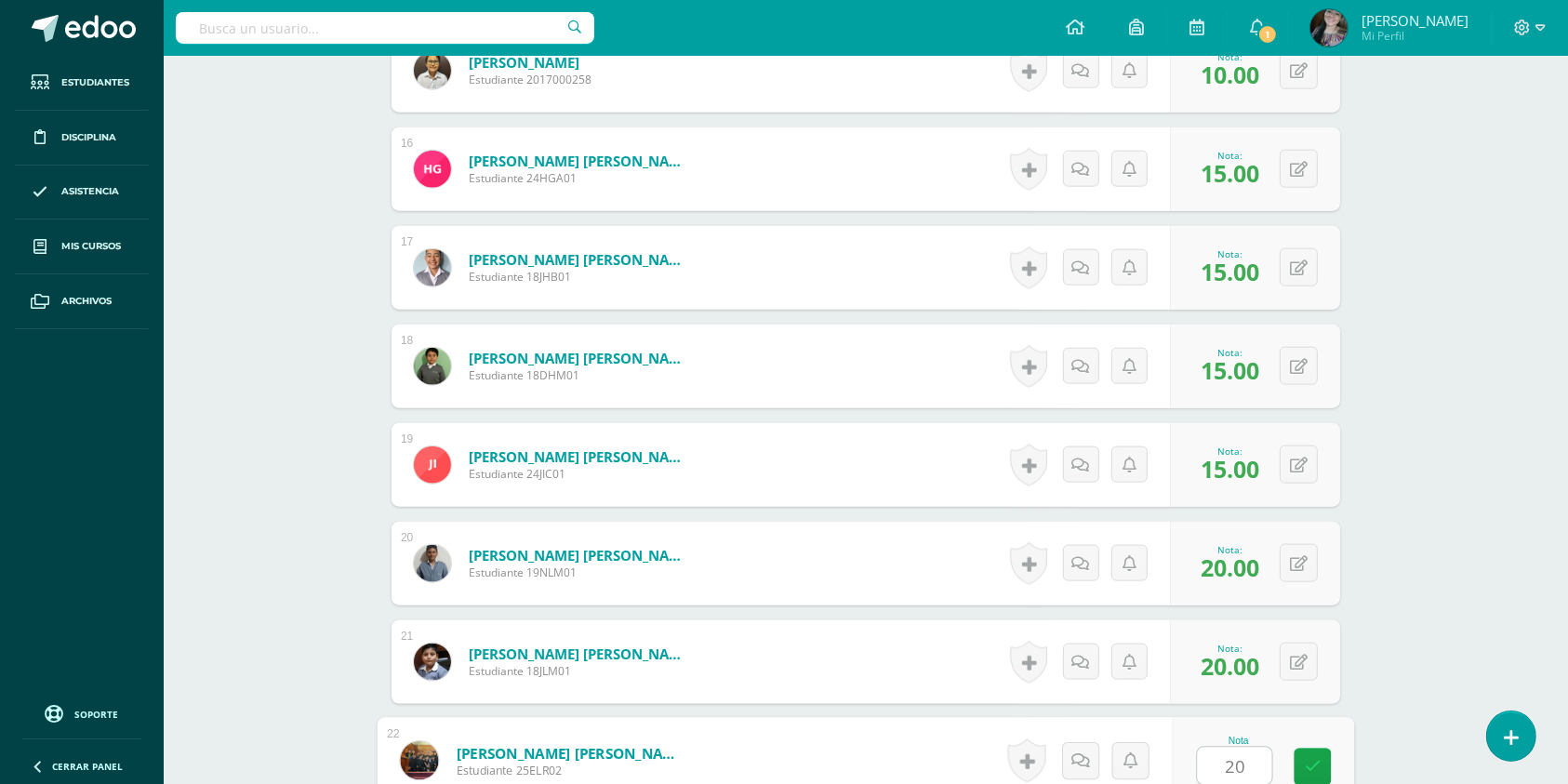
type input "20"
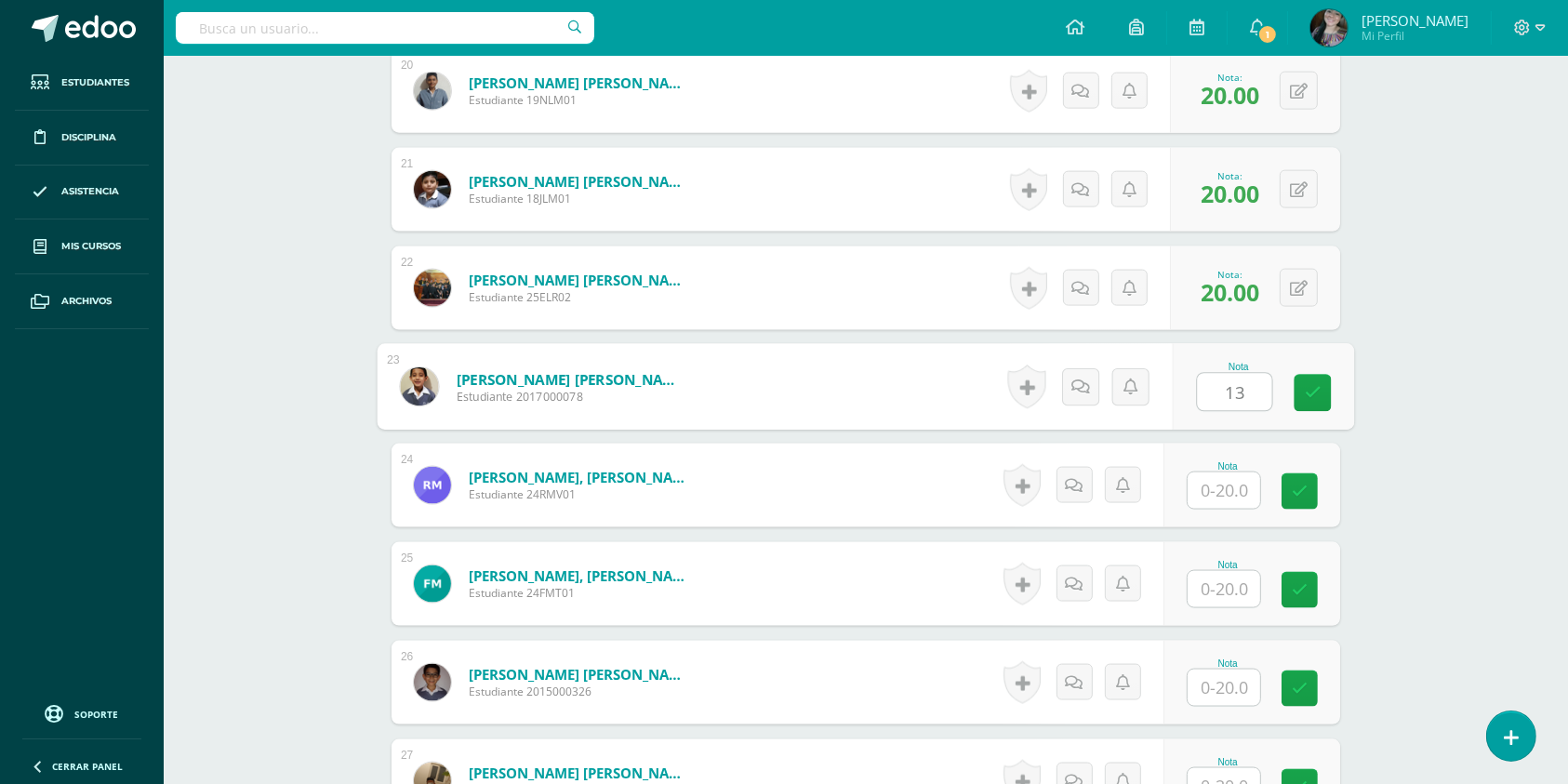
type input "13"
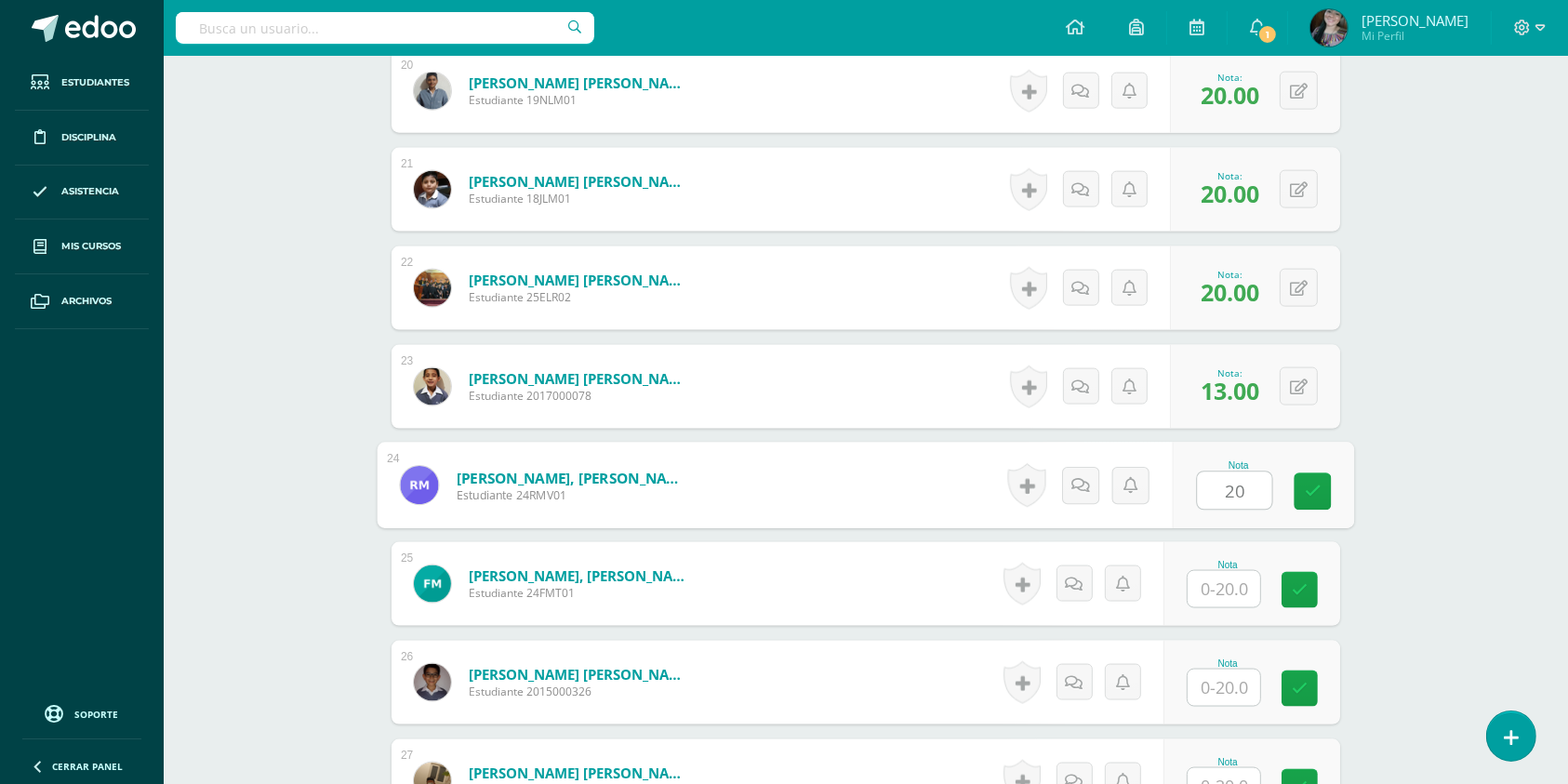
type input "20"
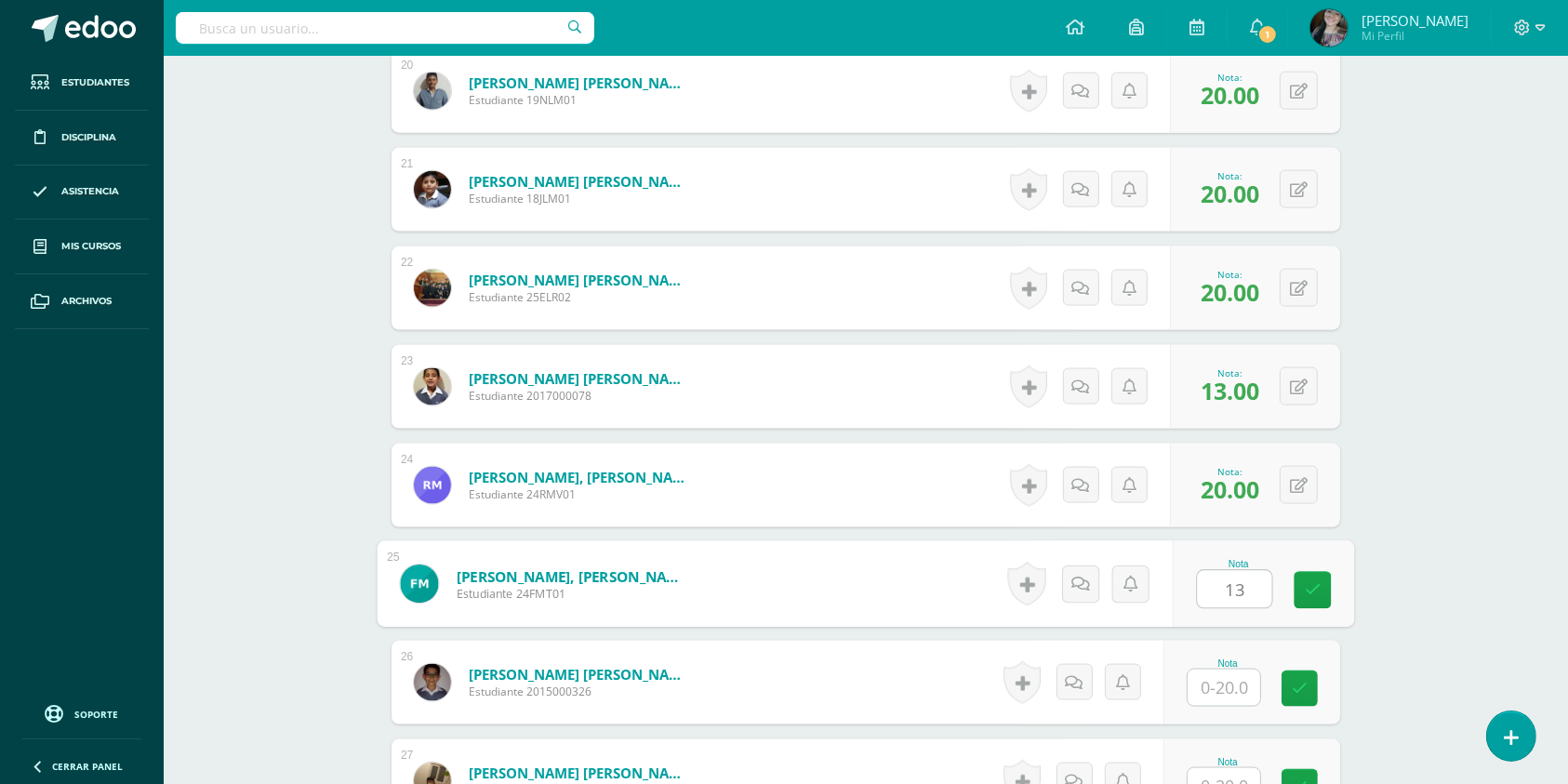
type input "13"
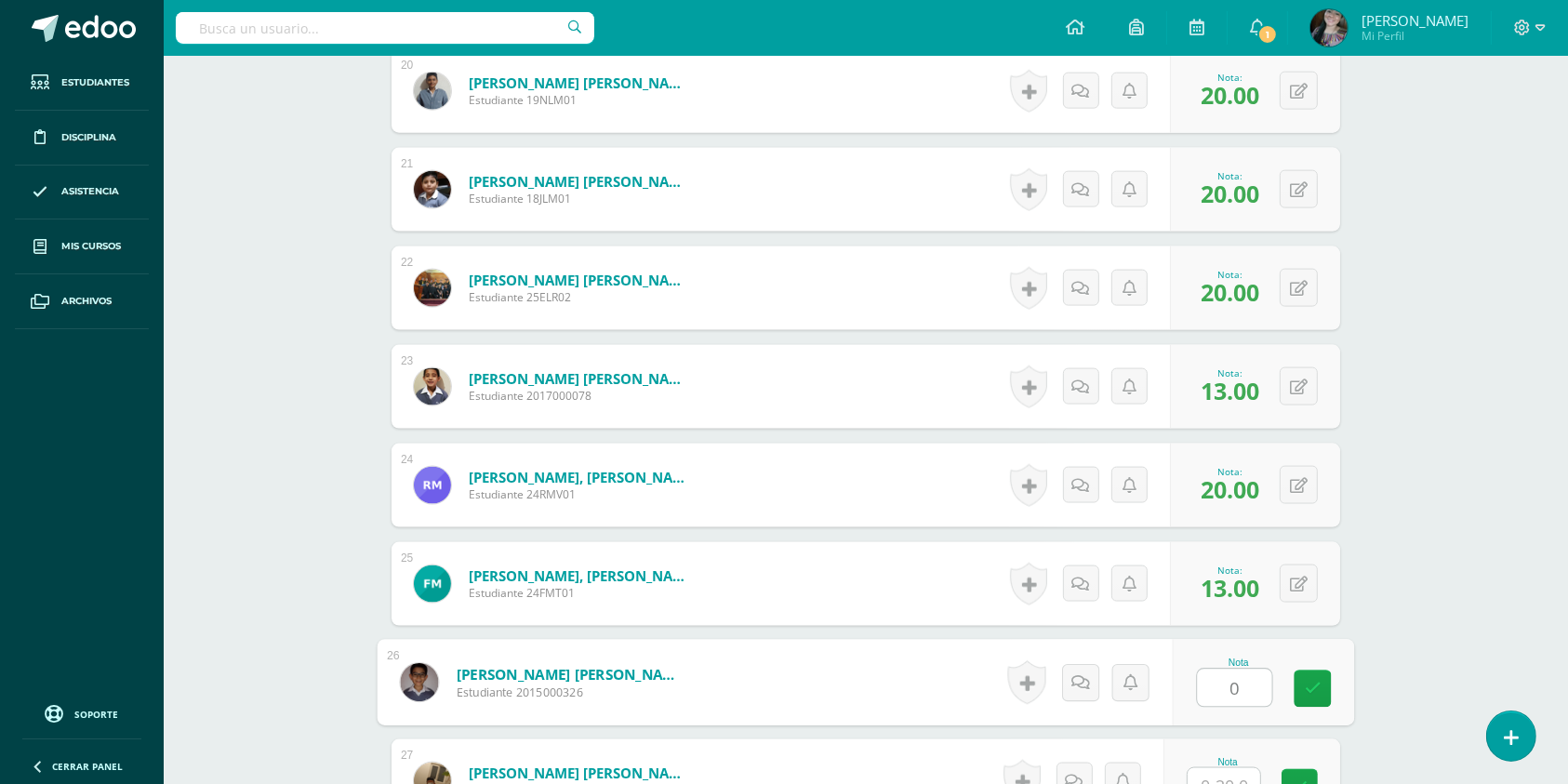
type input "0"
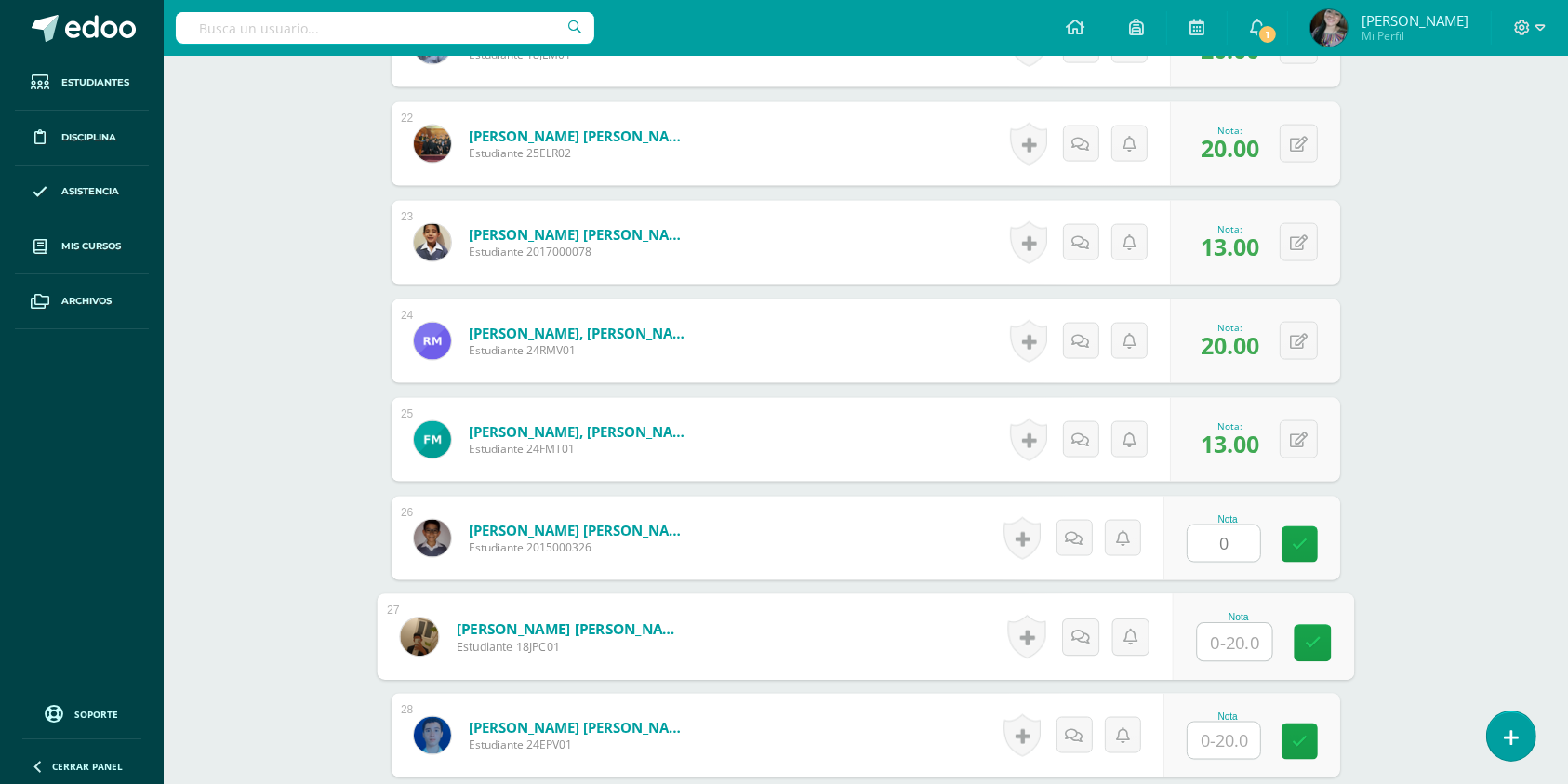
scroll to position [2677, 0]
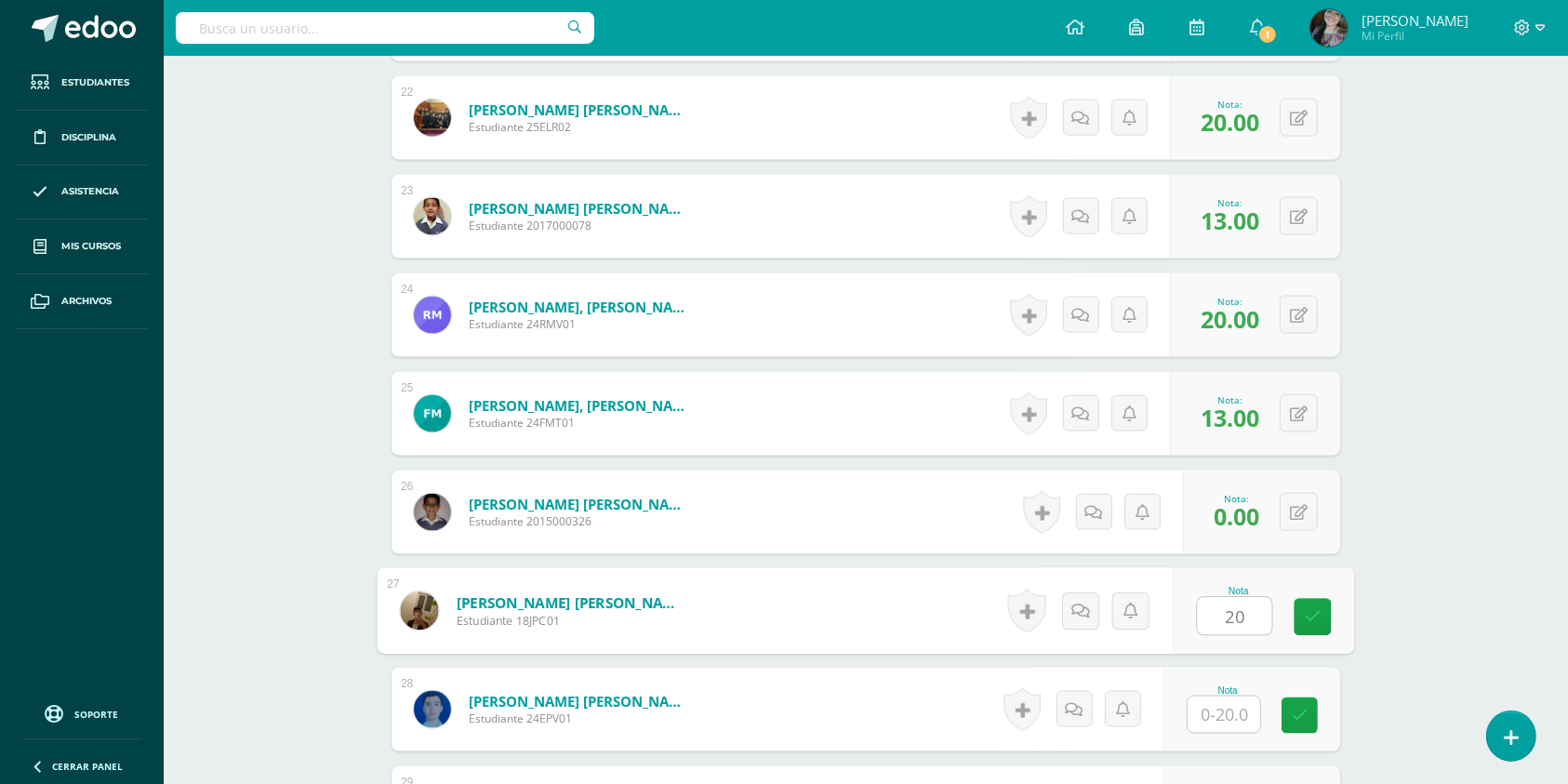
type input "20"
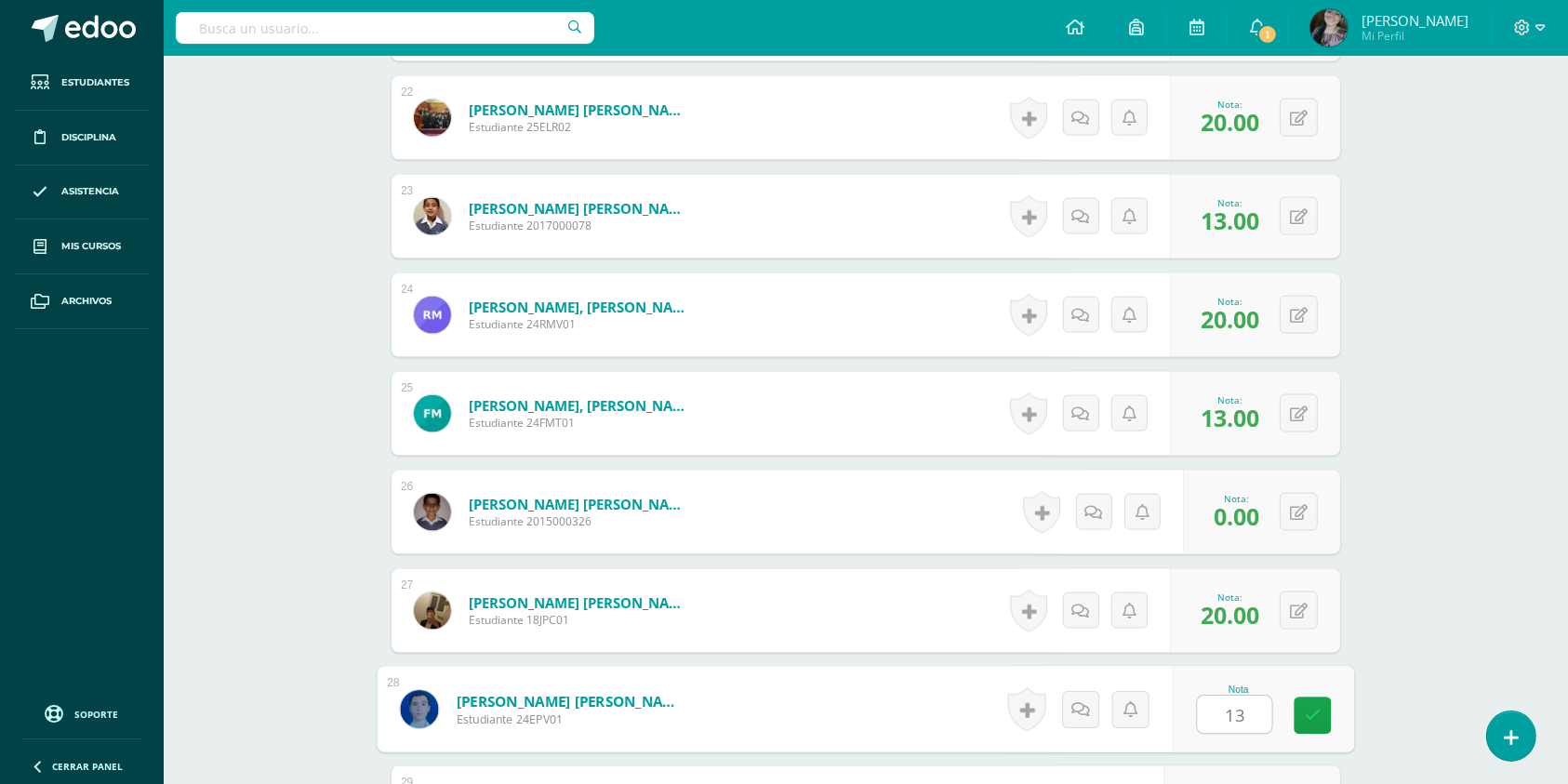
type input "13"
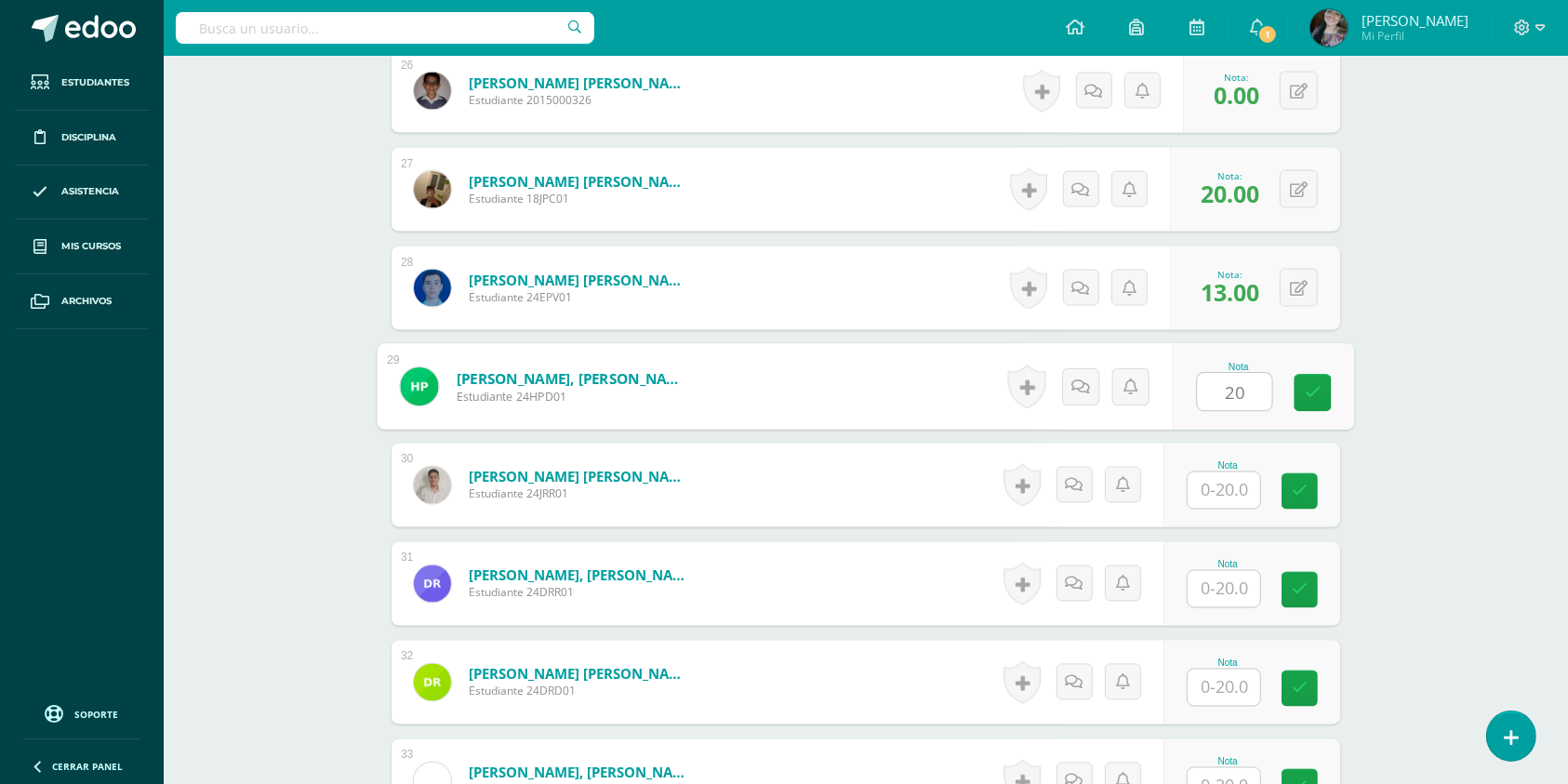
type input "20"
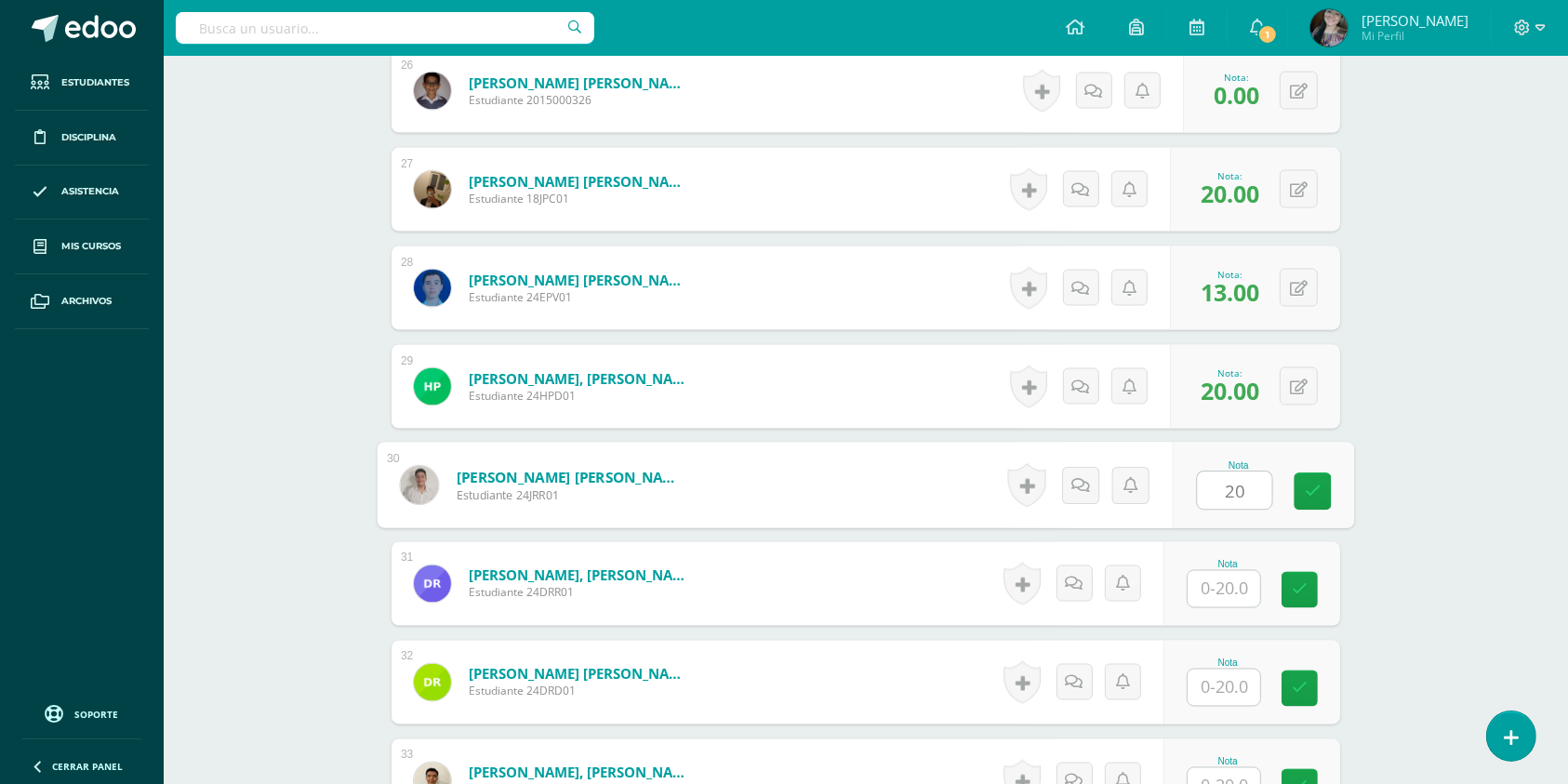
type input "20"
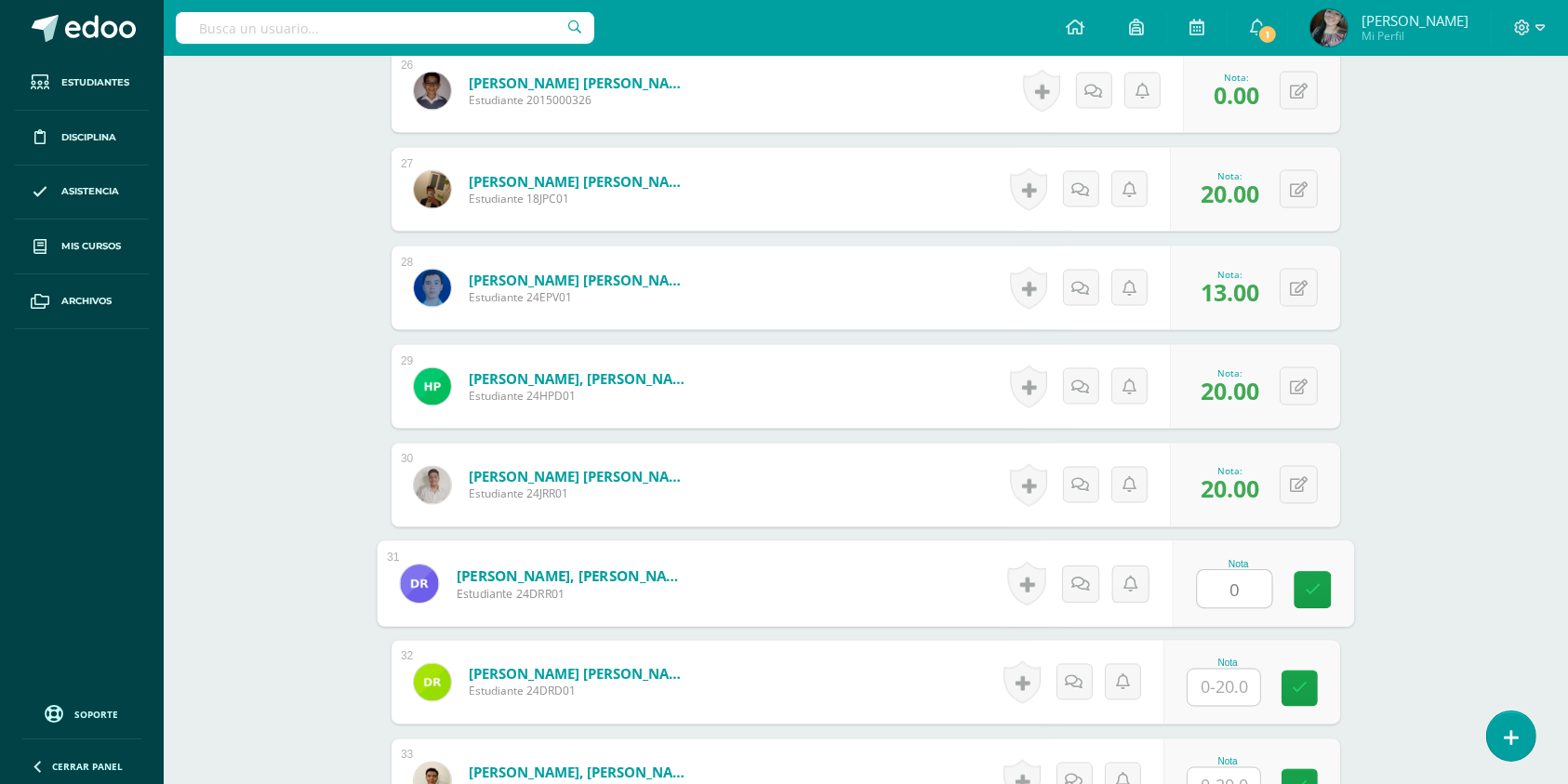
type input "0"
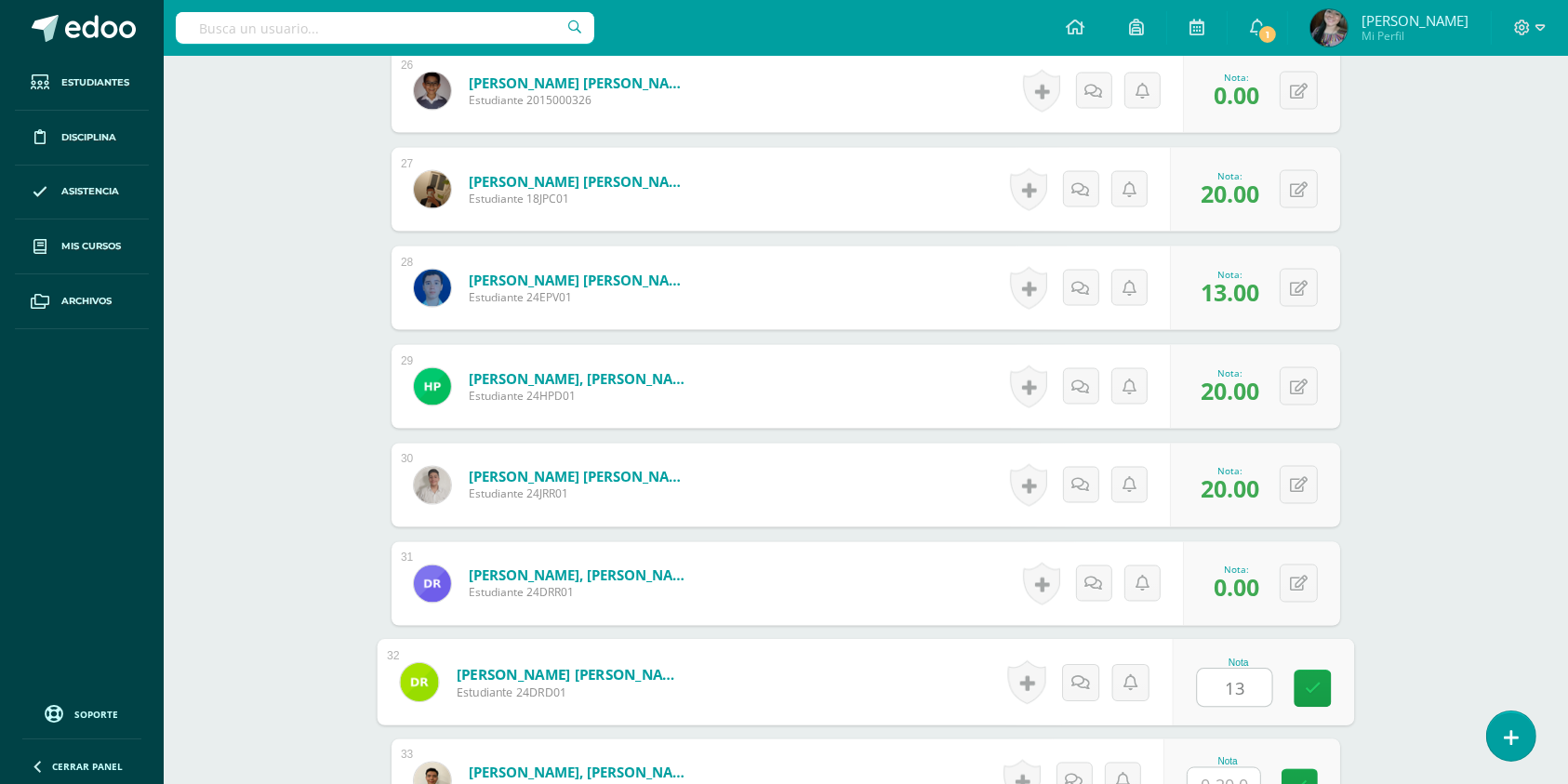
type input "13"
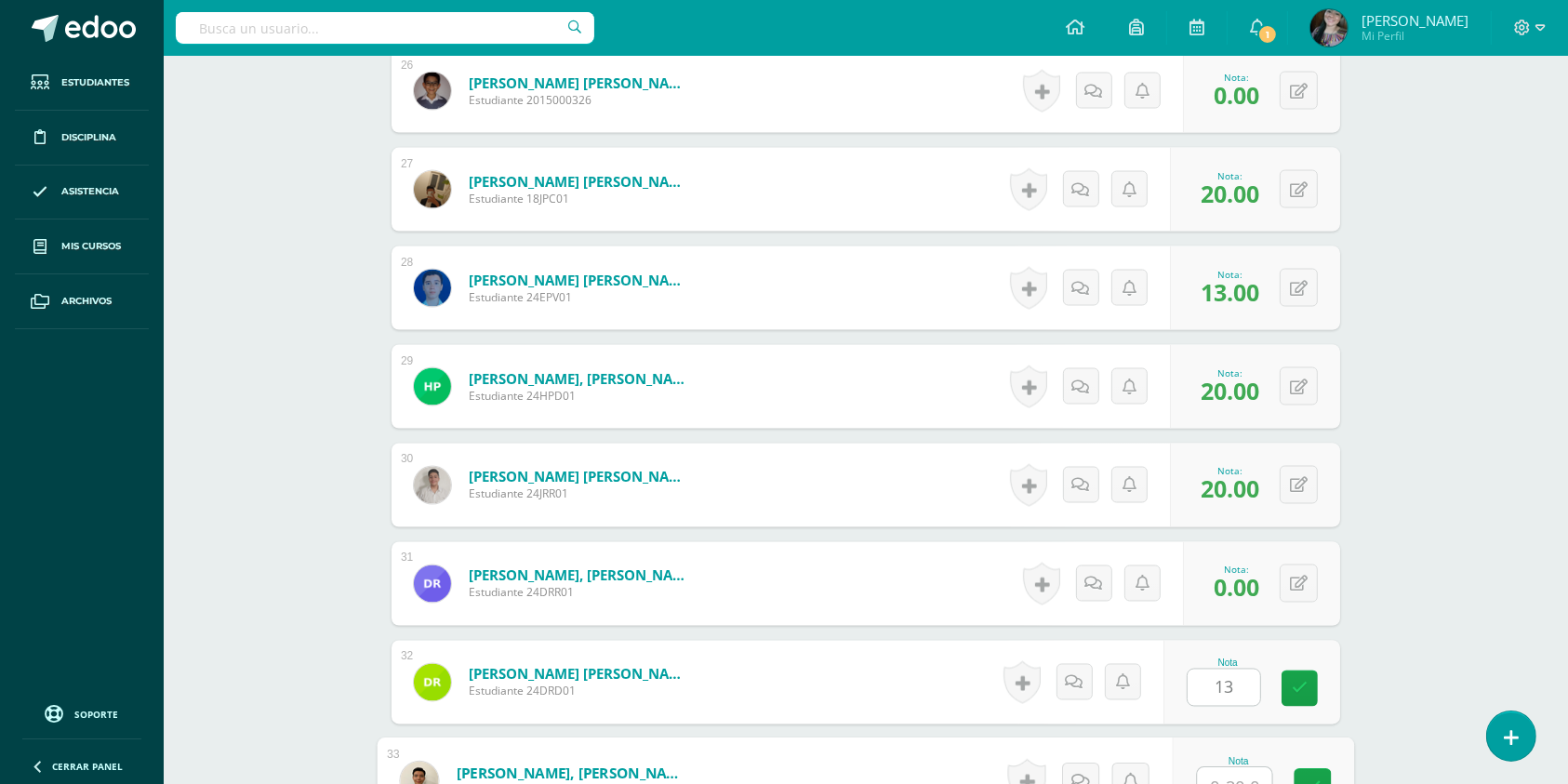
scroll to position [3119, 0]
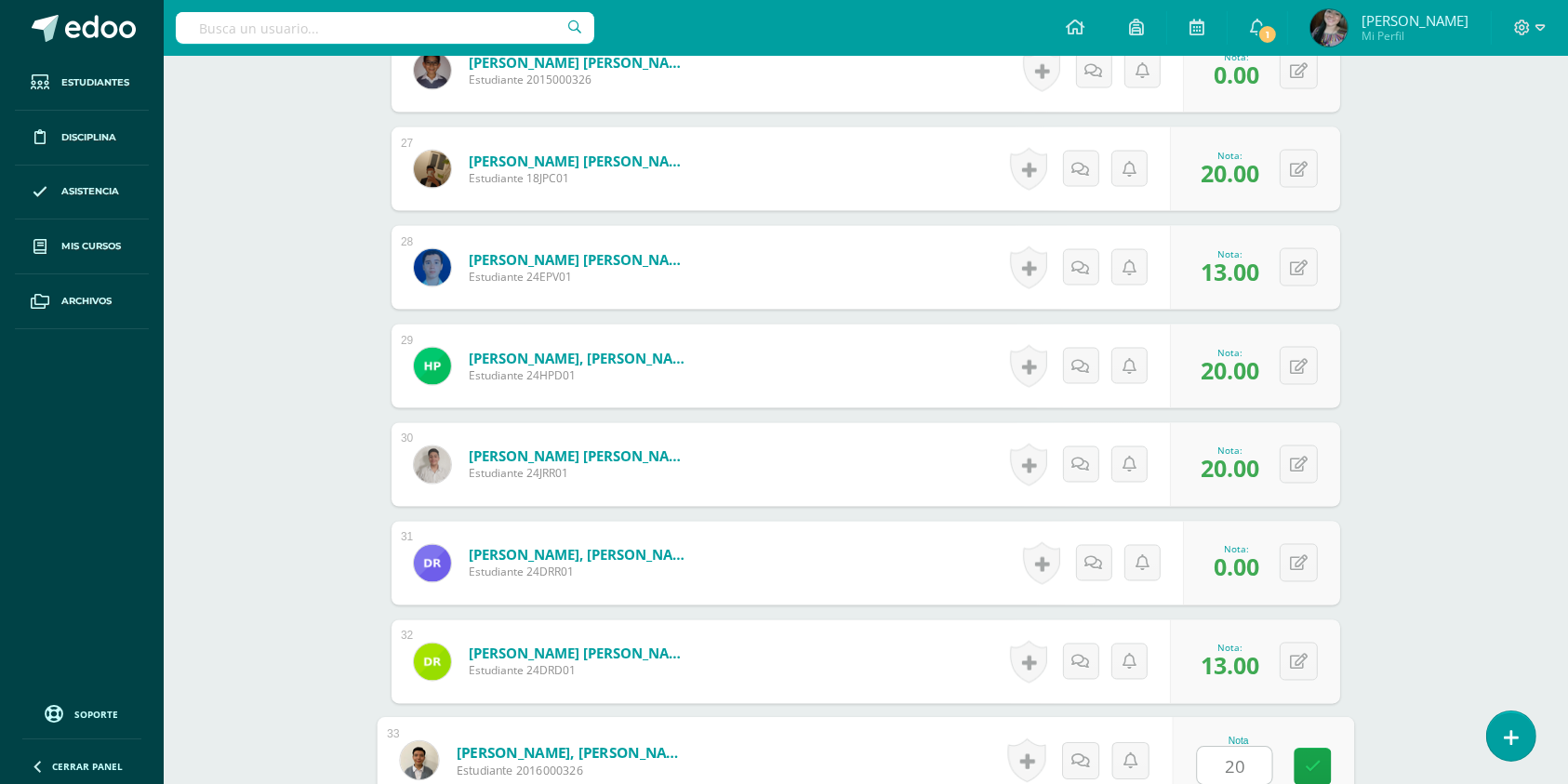
type input "20"
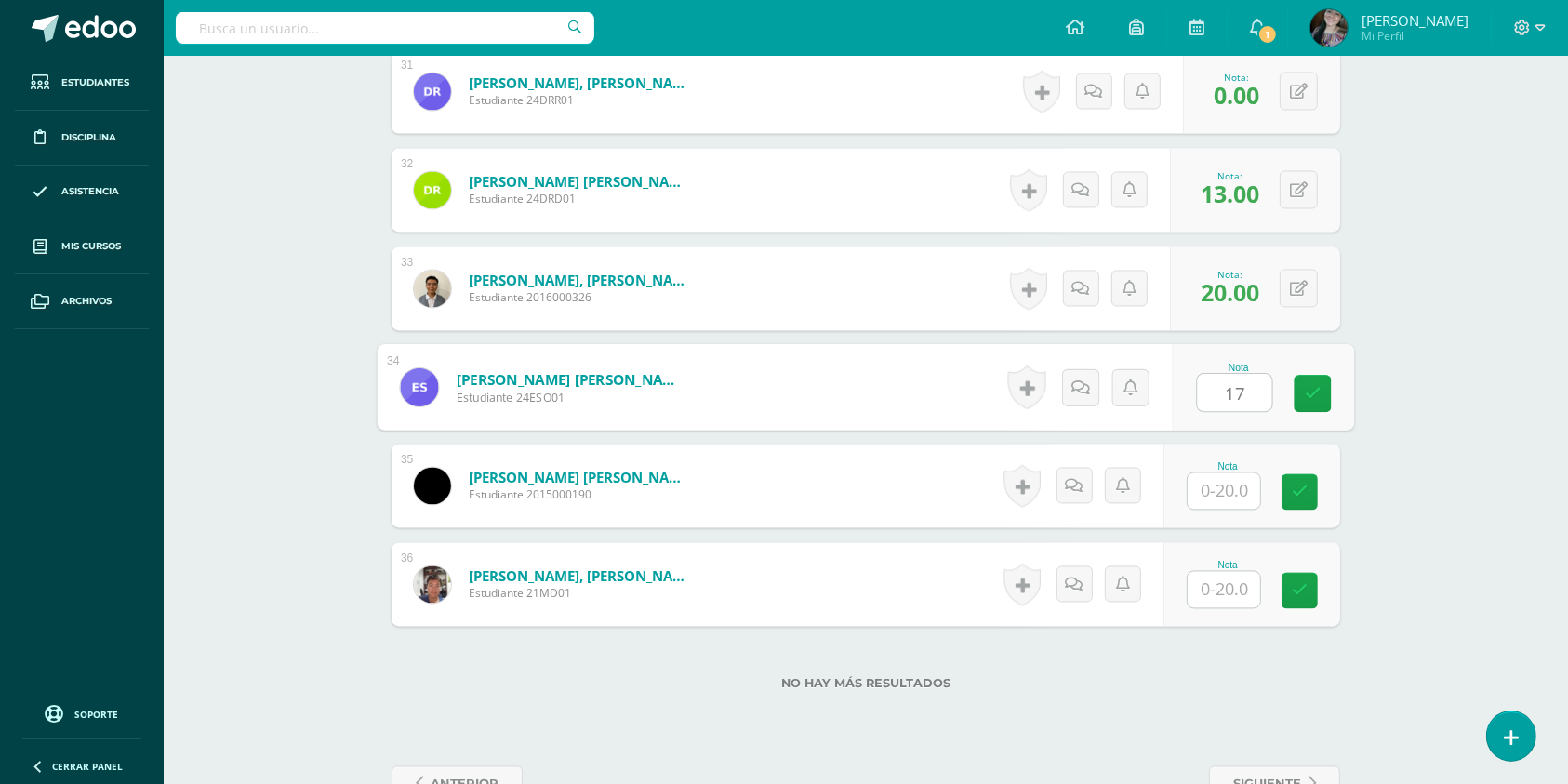
type input "17"
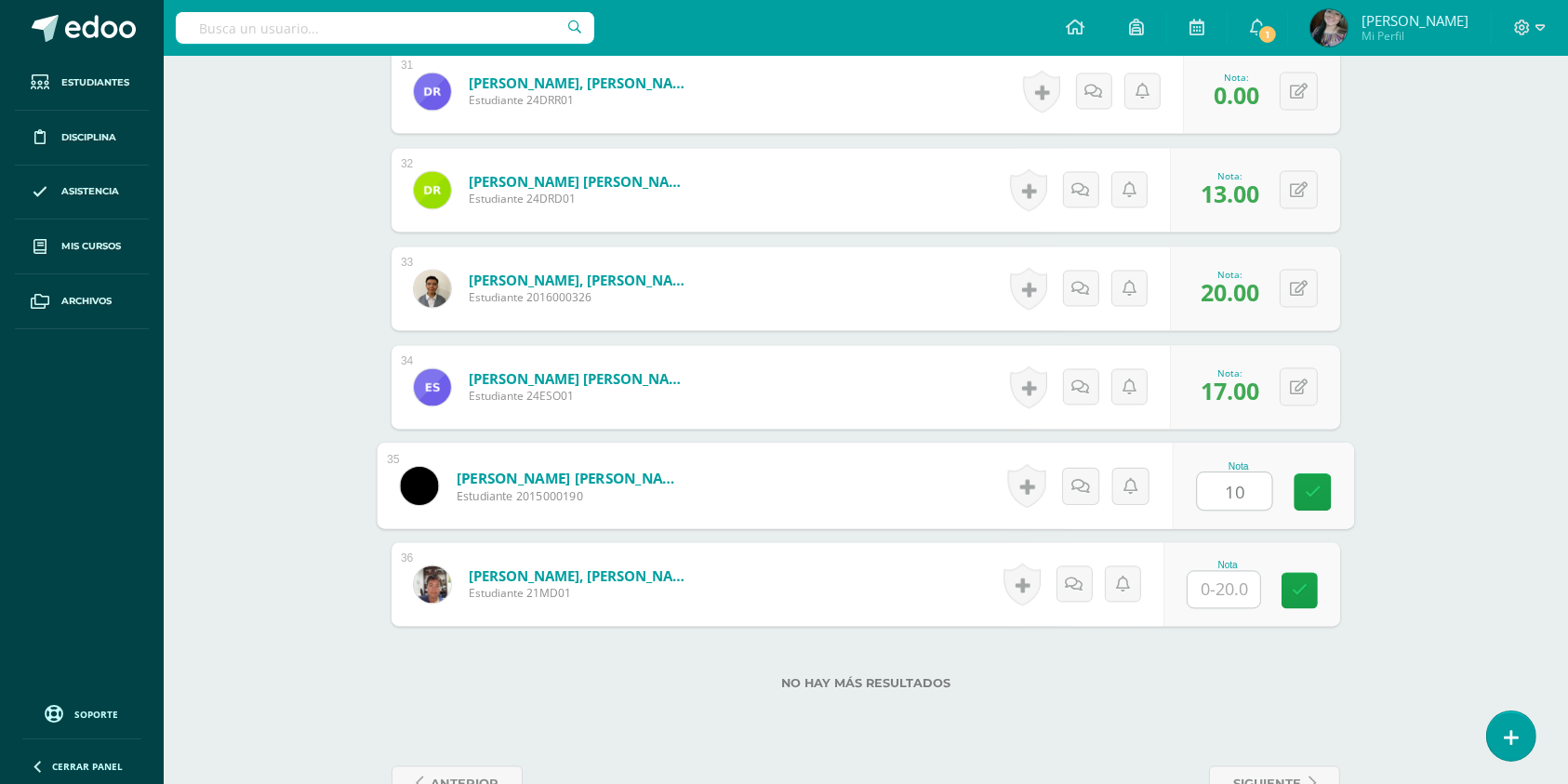
type input "10"
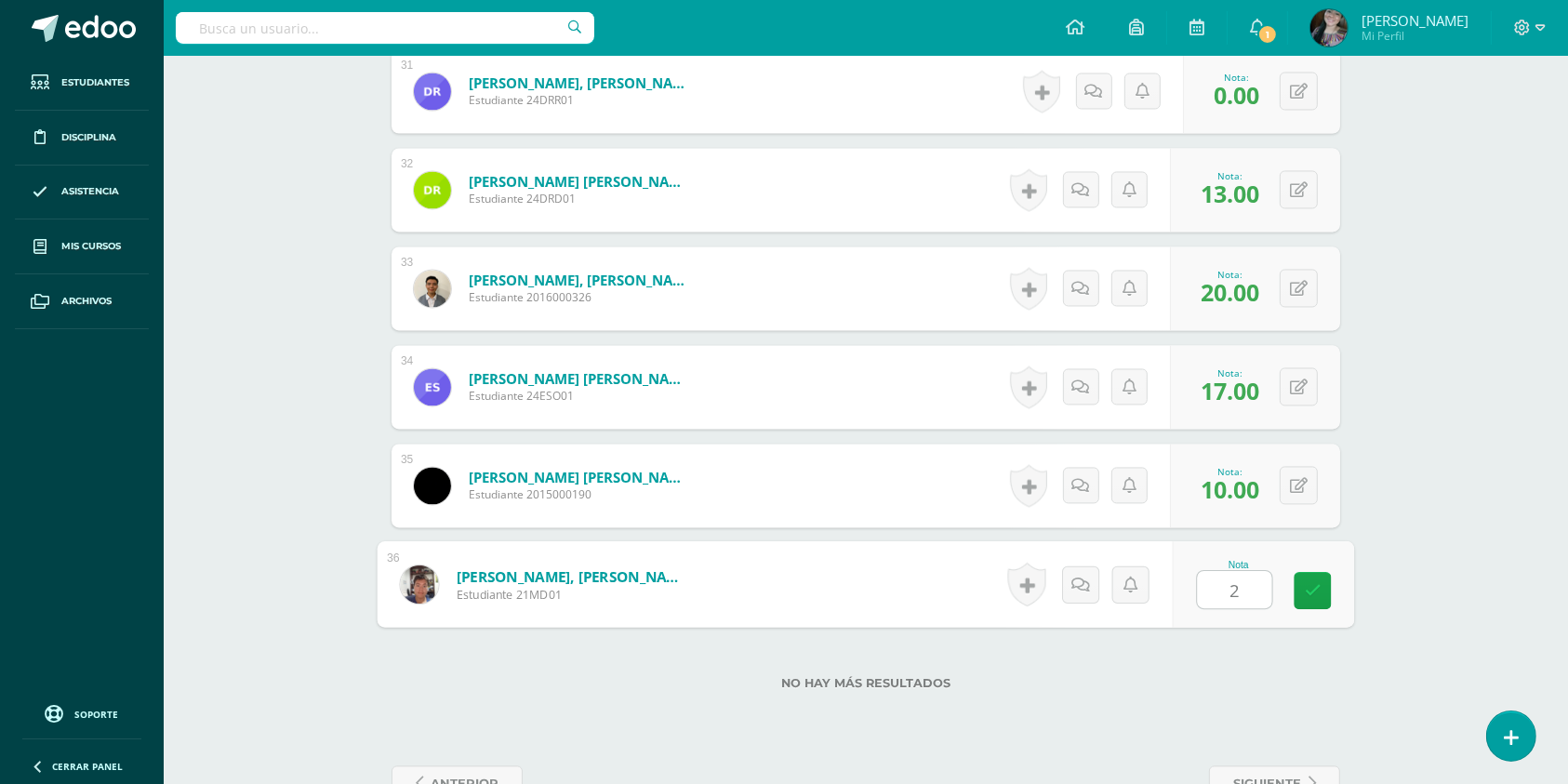
type input "20"
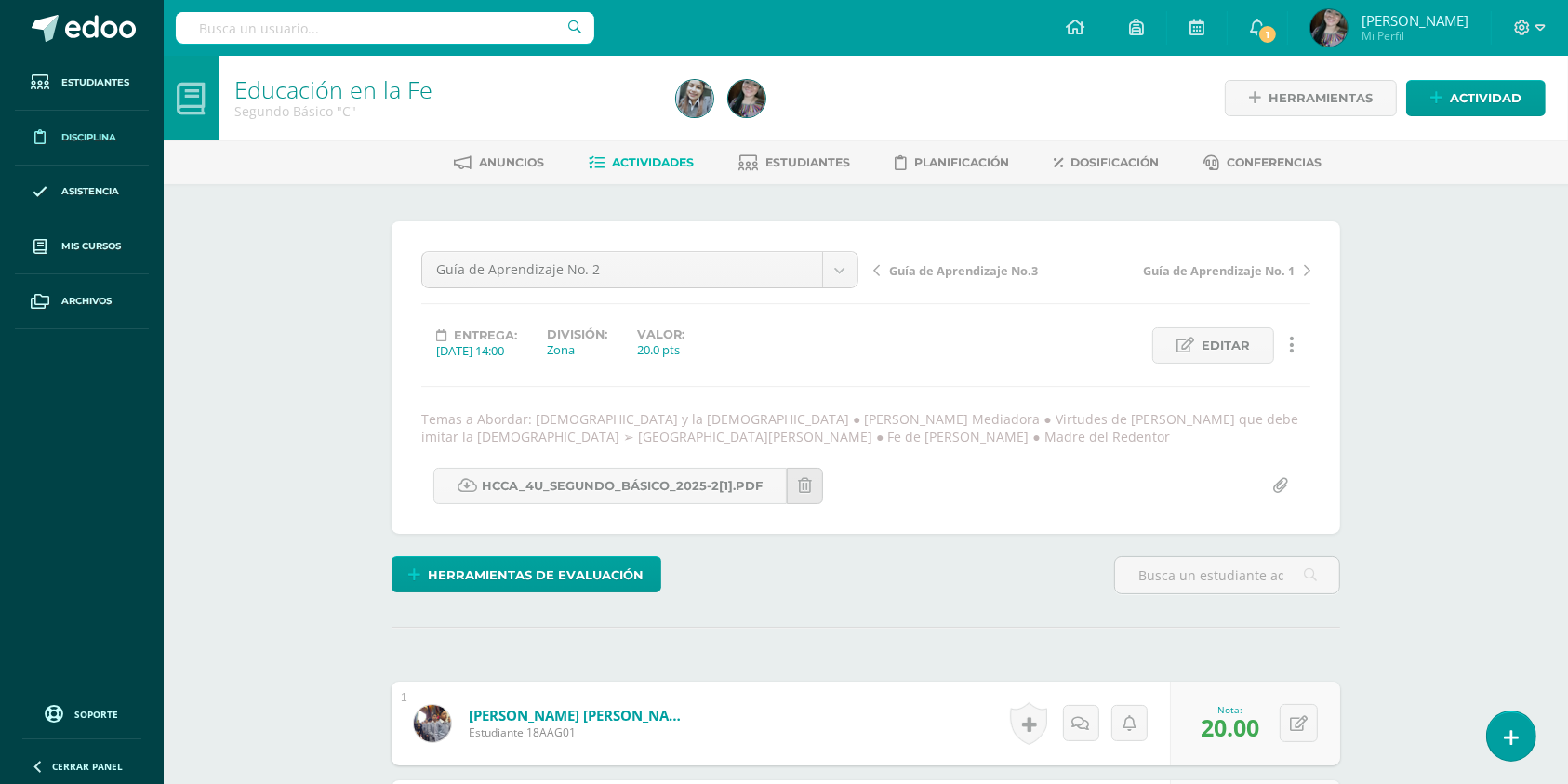
scroll to position [1, 0]
click at [1446, 93] on link "Actividad" at bounding box center [1476, 97] width 139 height 36
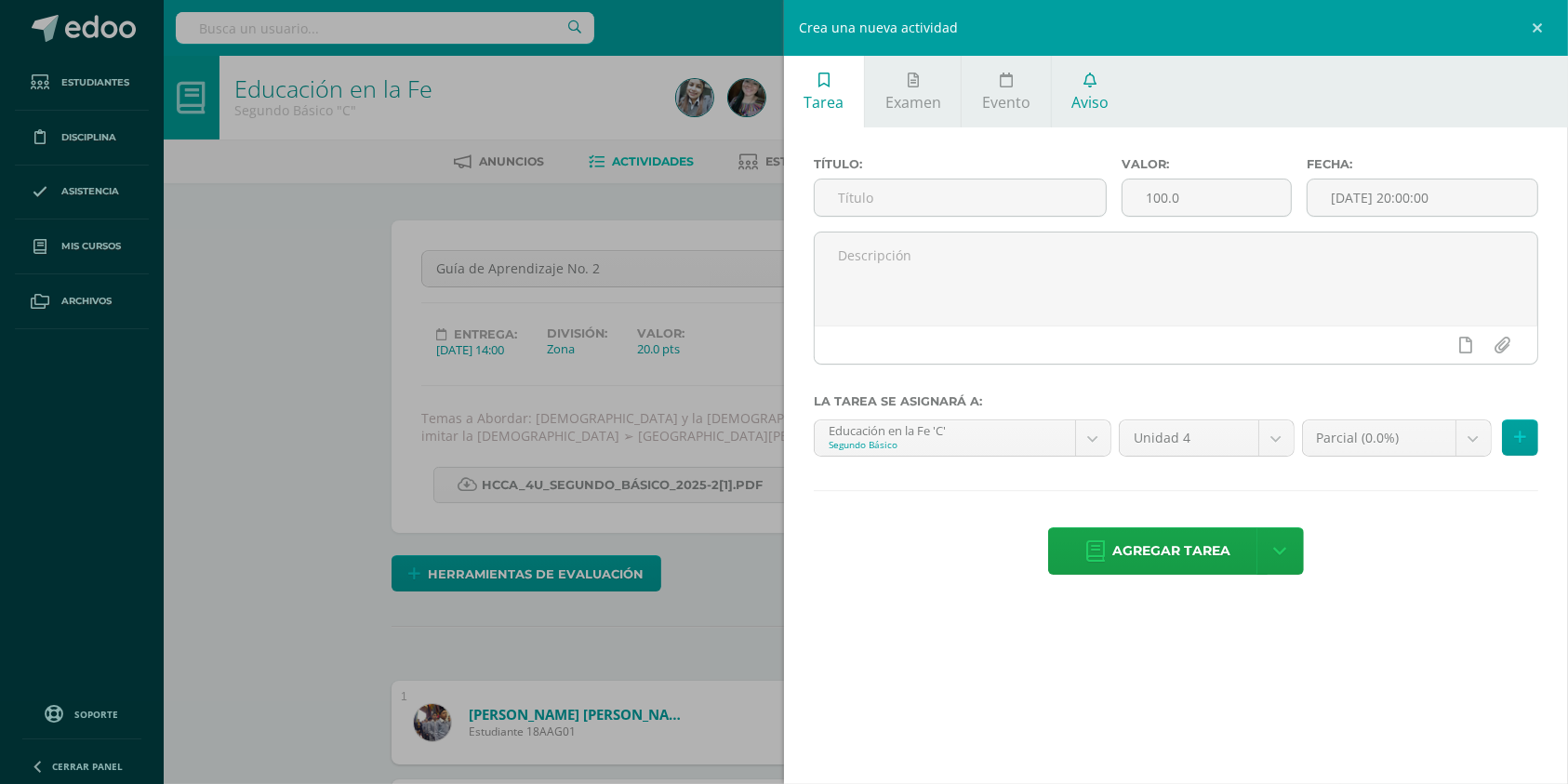
click at [1101, 92] on span "Aviso" at bounding box center [1090, 102] width 37 height 21
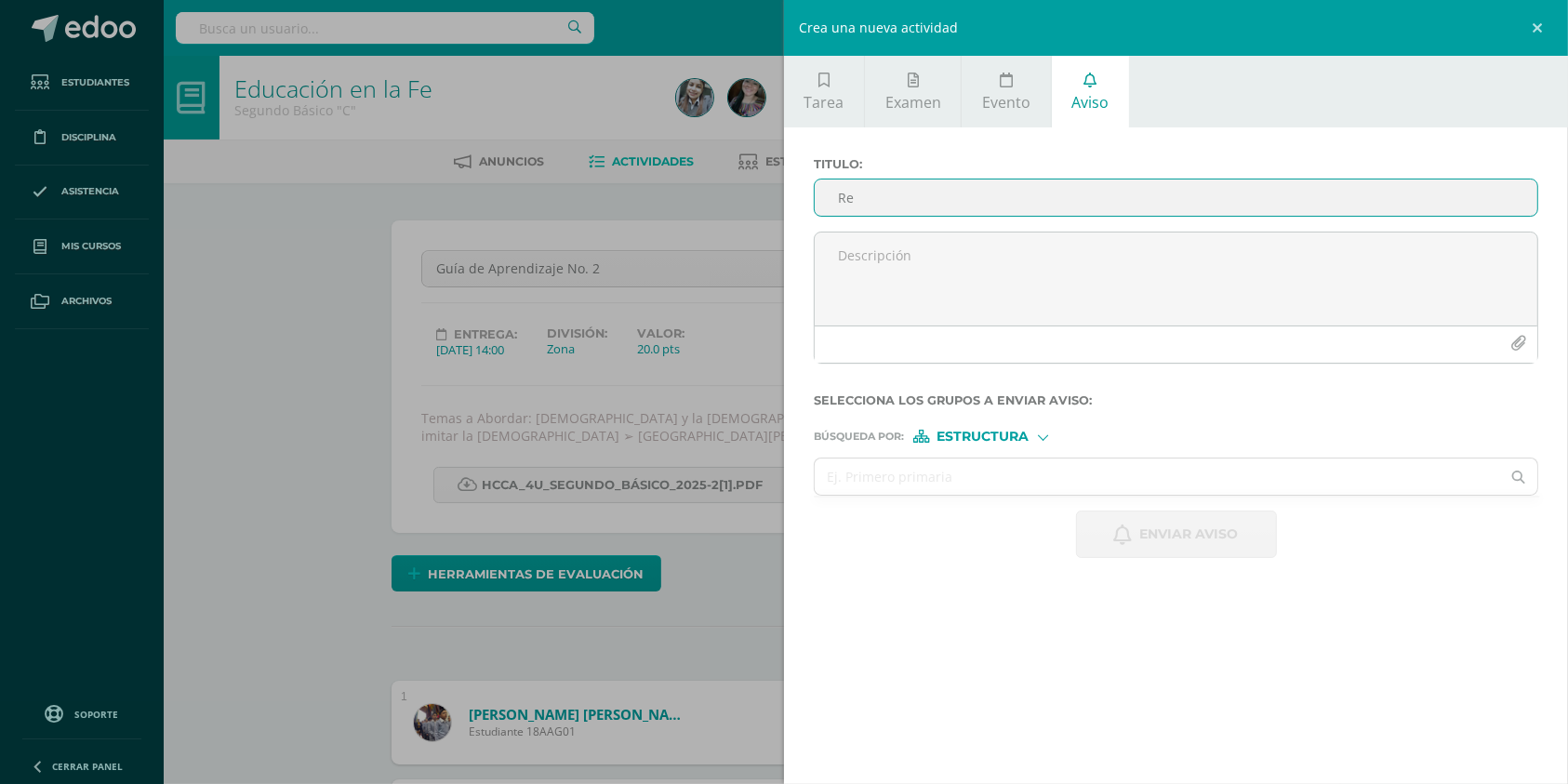
type input "R"
type input "Publicación de notas"
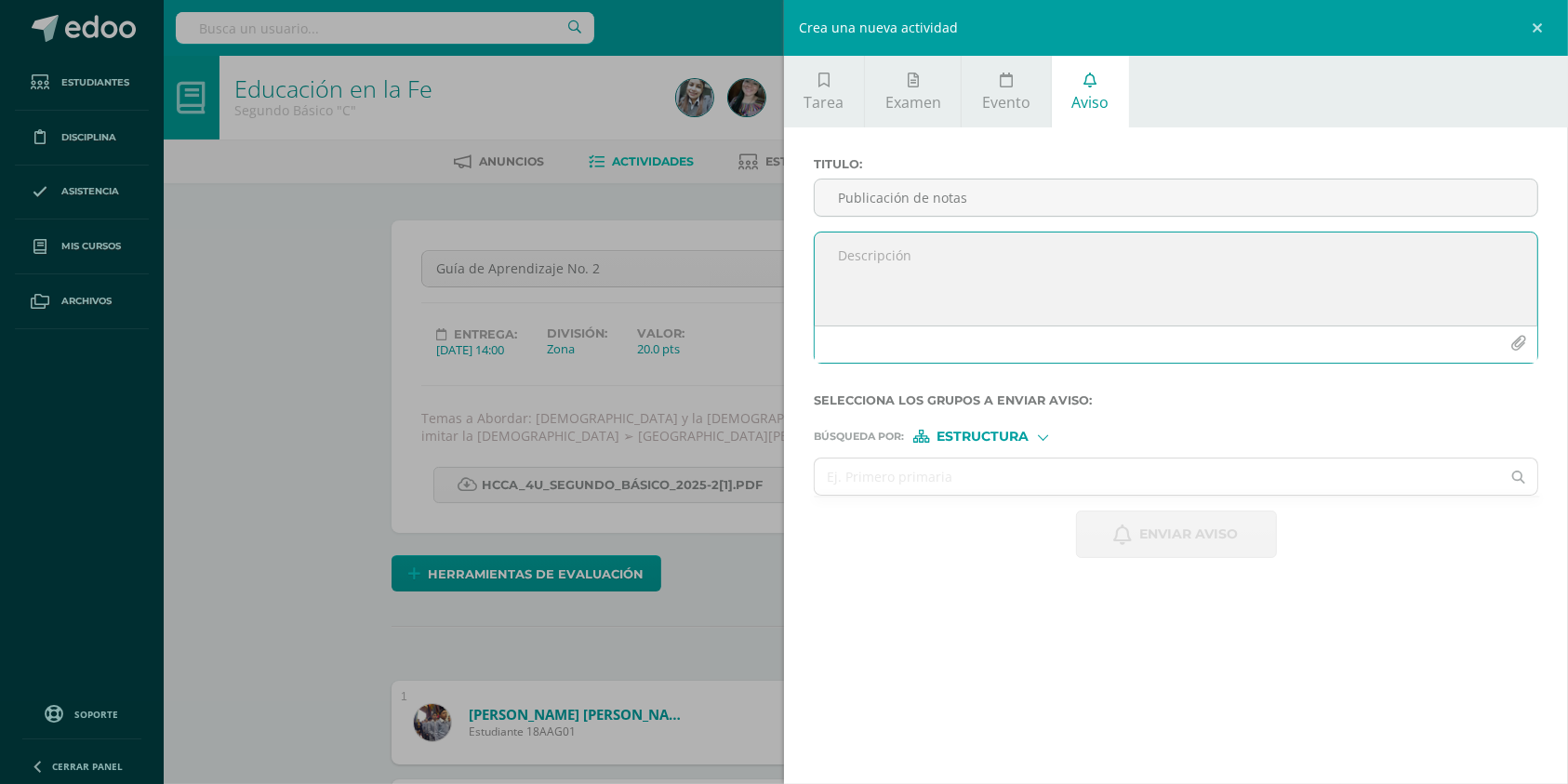
click at [873, 302] on textarea at bounding box center [1176, 278] width 723 height 93
paste textarea "Loremipsu dolors am consect ad Elitsed Doeius, Tempori ut laboree dolore. Mag a…"
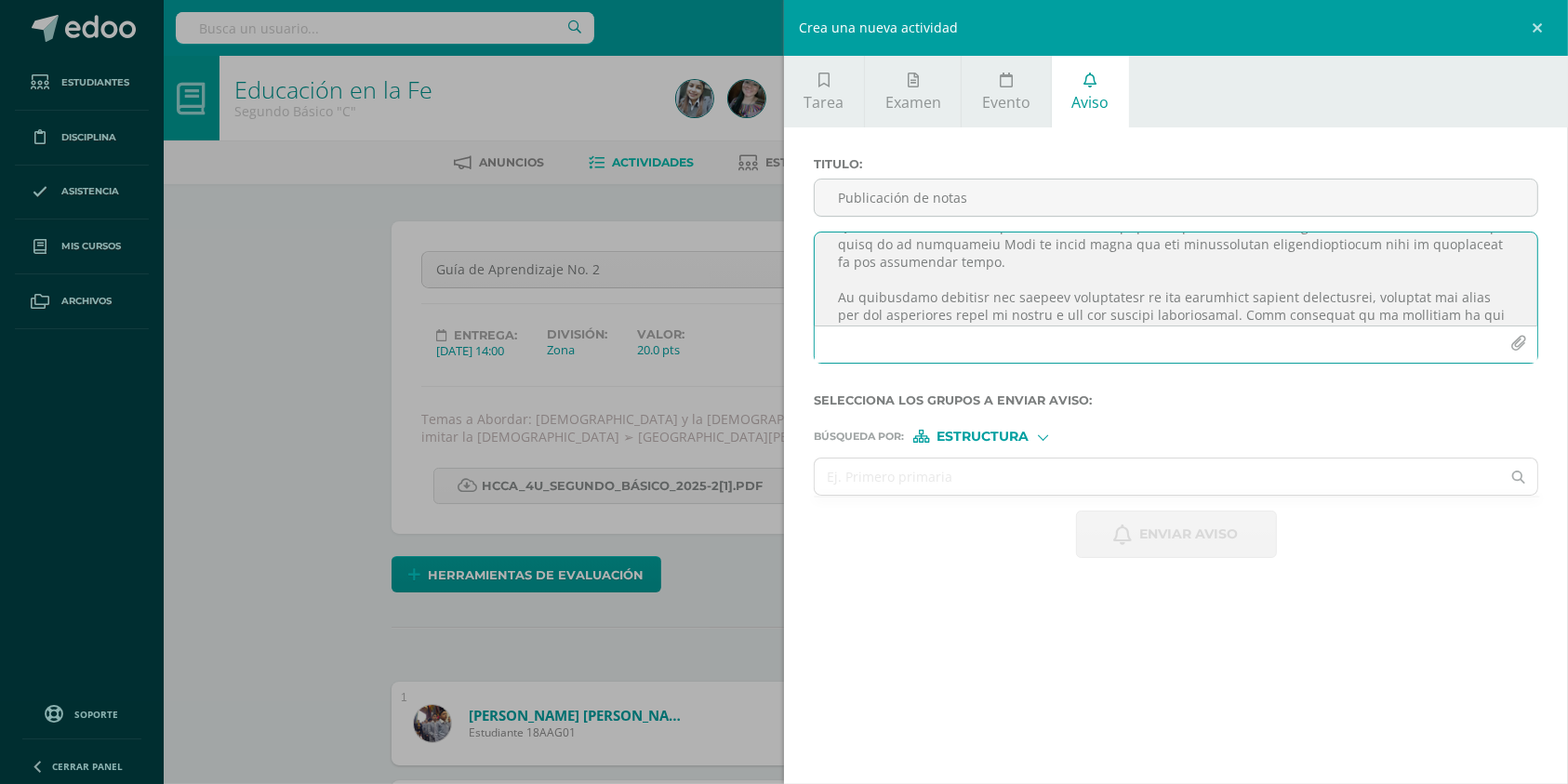
scroll to position [136, 0]
click at [872, 268] on textarea at bounding box center [1176, 278] width 723 height 93
click at [1013, 304] on textarea at bounding box center [1176, 278] width 723 height 93
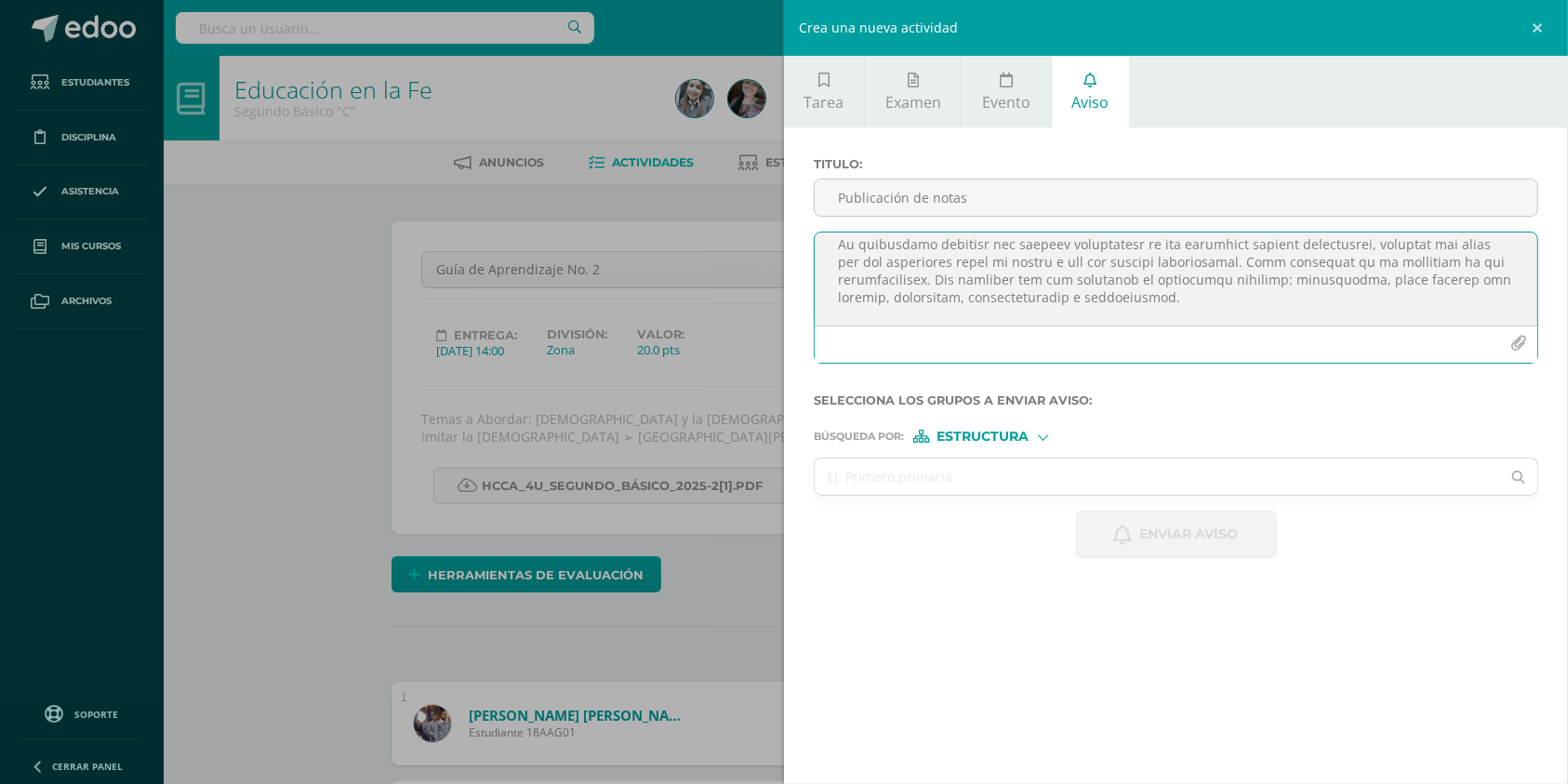
scroll to position [191, 0]
click at [1135, 308] on textarea at bounding box center [1176, 278] width 723 height 93
click at [1235, 309] on textarea at bounding box center [1176, 278] width 723 height 93
click at [1318, 286] on textarea at bounding box center [1176, 278] width 723 height 93
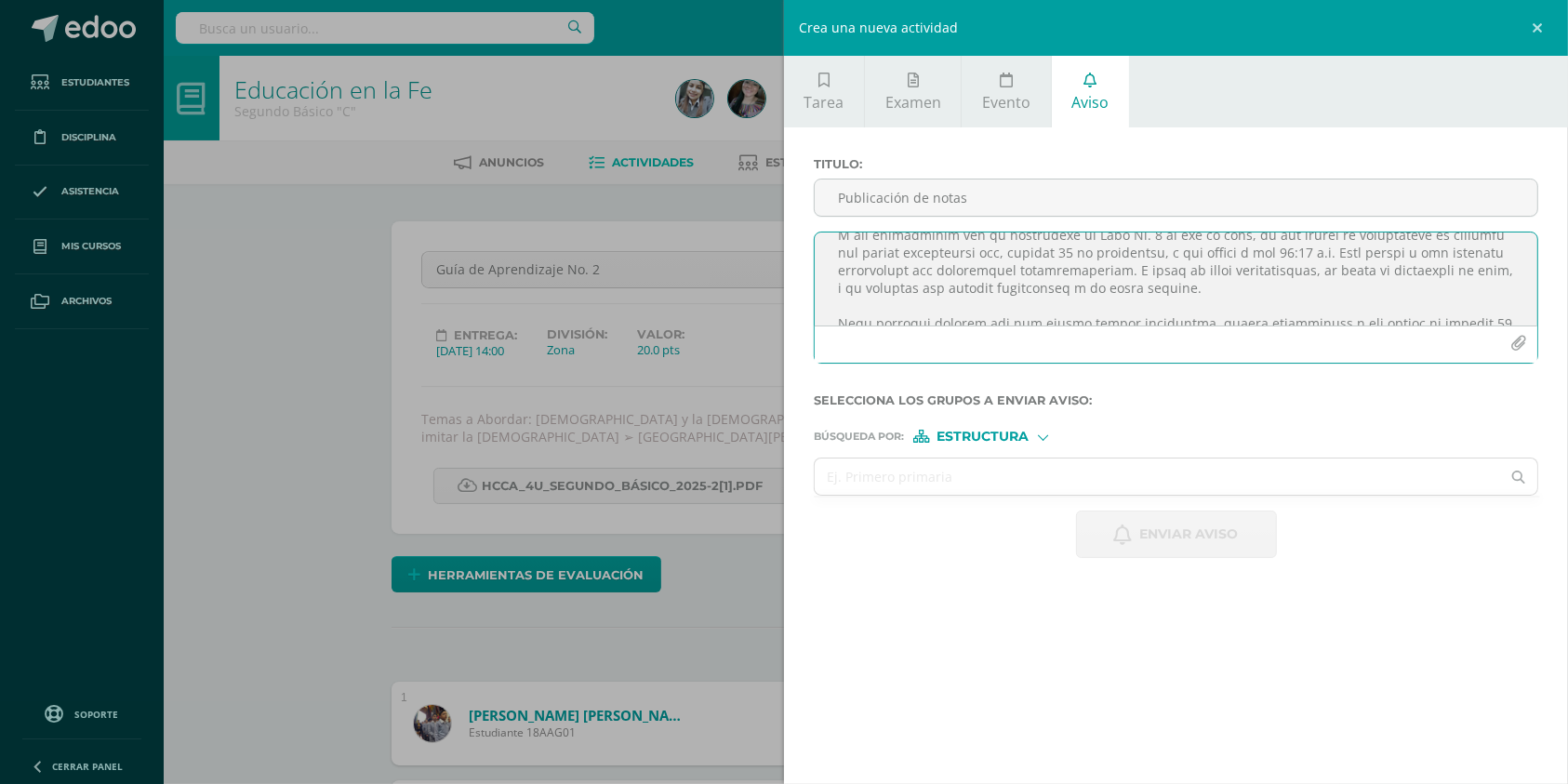
click at [1351, 281] on textarea at bounding box center [1176, 278] width 723 height 93
click at [1458, 280] on textarea at bounding box center [1176, 278] width 723 height 93
click at [1344, 310] on textarea at bounding box center [1176, 278] width 723 height 93
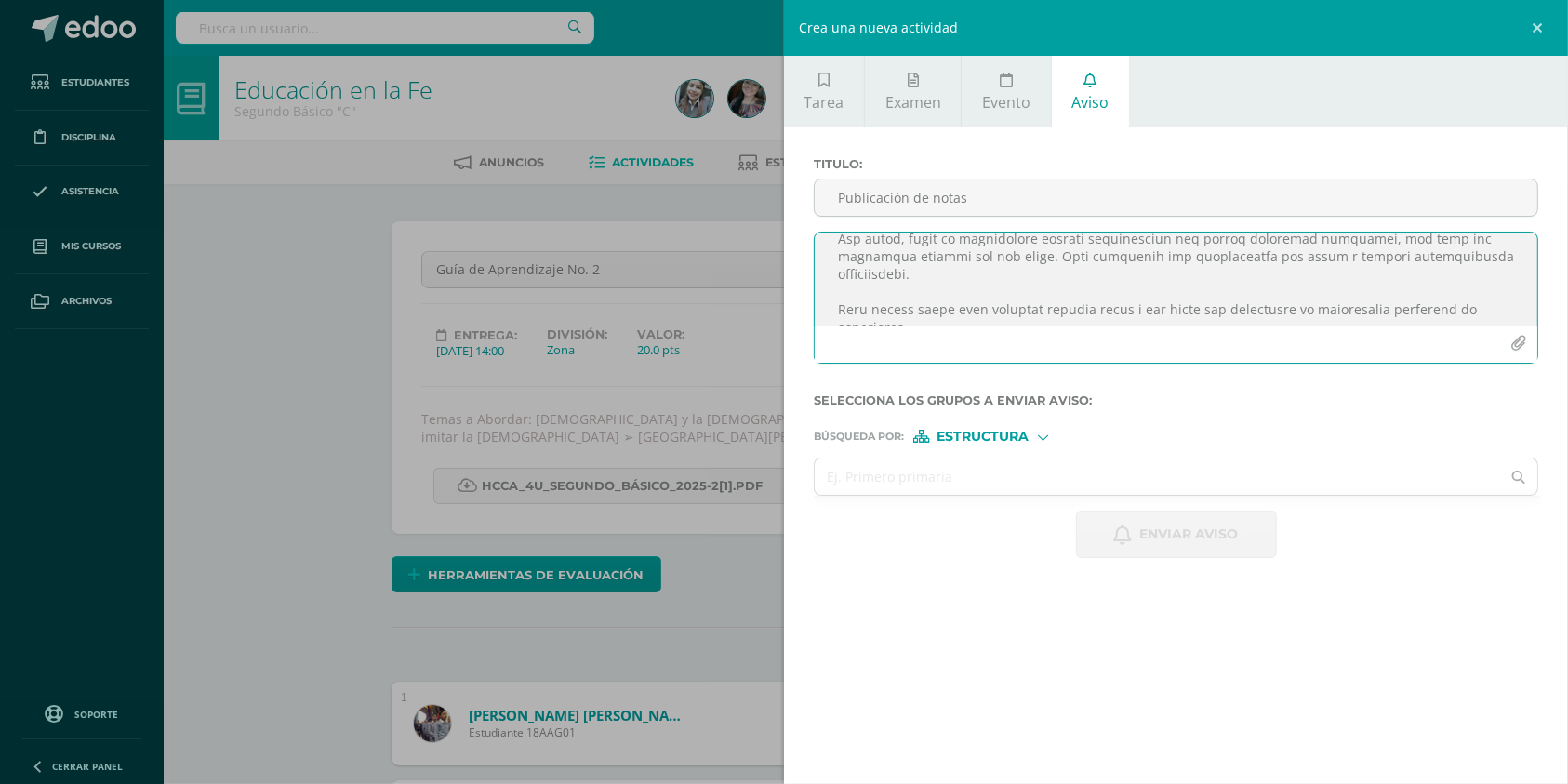
click at [1289, 302] on textarea at bounding box center [1176, 278] width 723 height 93
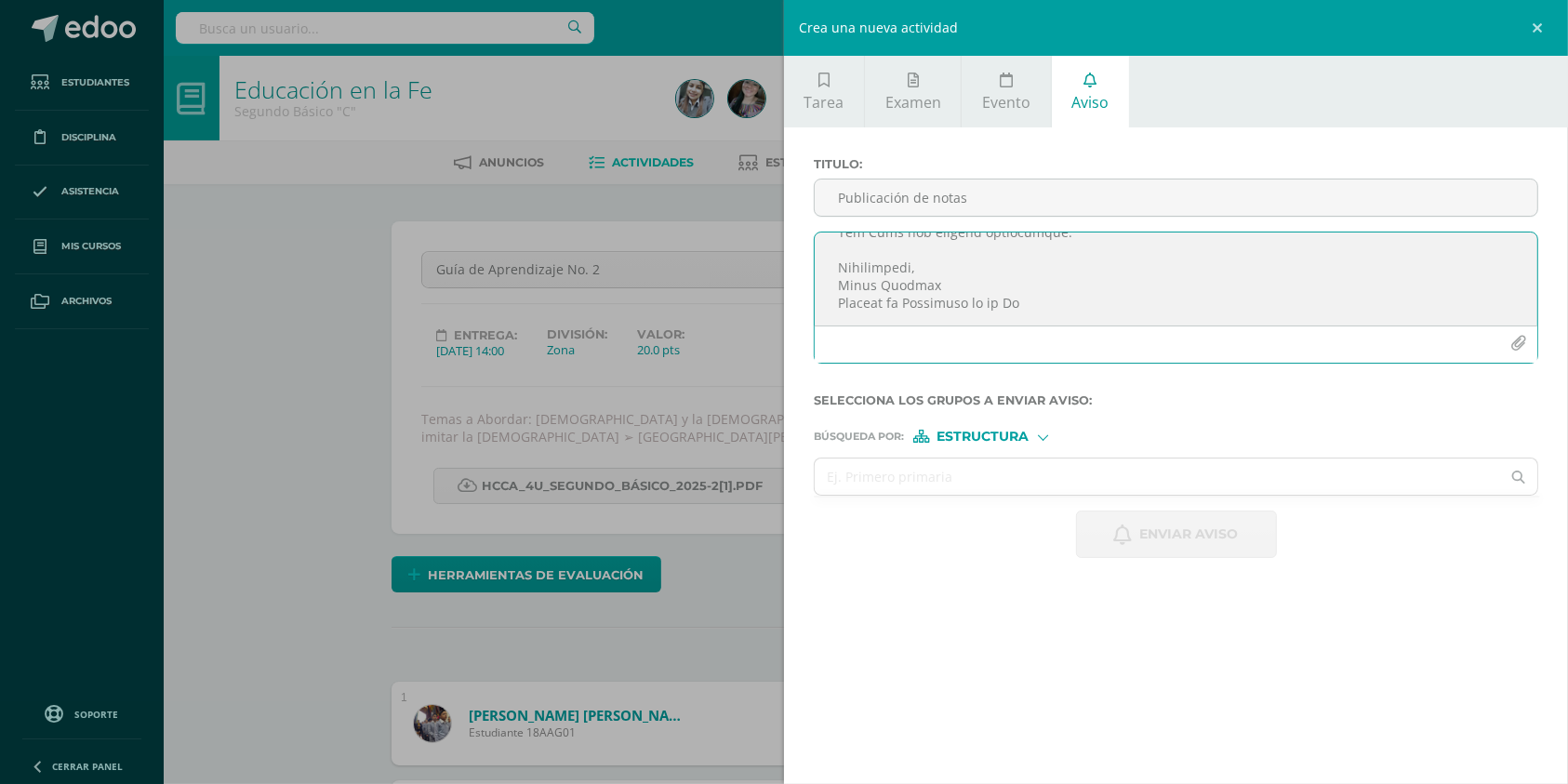
scroll to position [826, 0]
type textarea "Loremipsu dolors am consect ad Elitsed Doeius, Tempori ut laboree dolore. Mag a…"
click at [1515, 345] on icon "button" at bounding box center [1518, 344] width 16 height 16
click at [957, 433] on span "Estructura" at bounding box center [983, 437] width 92 height 10
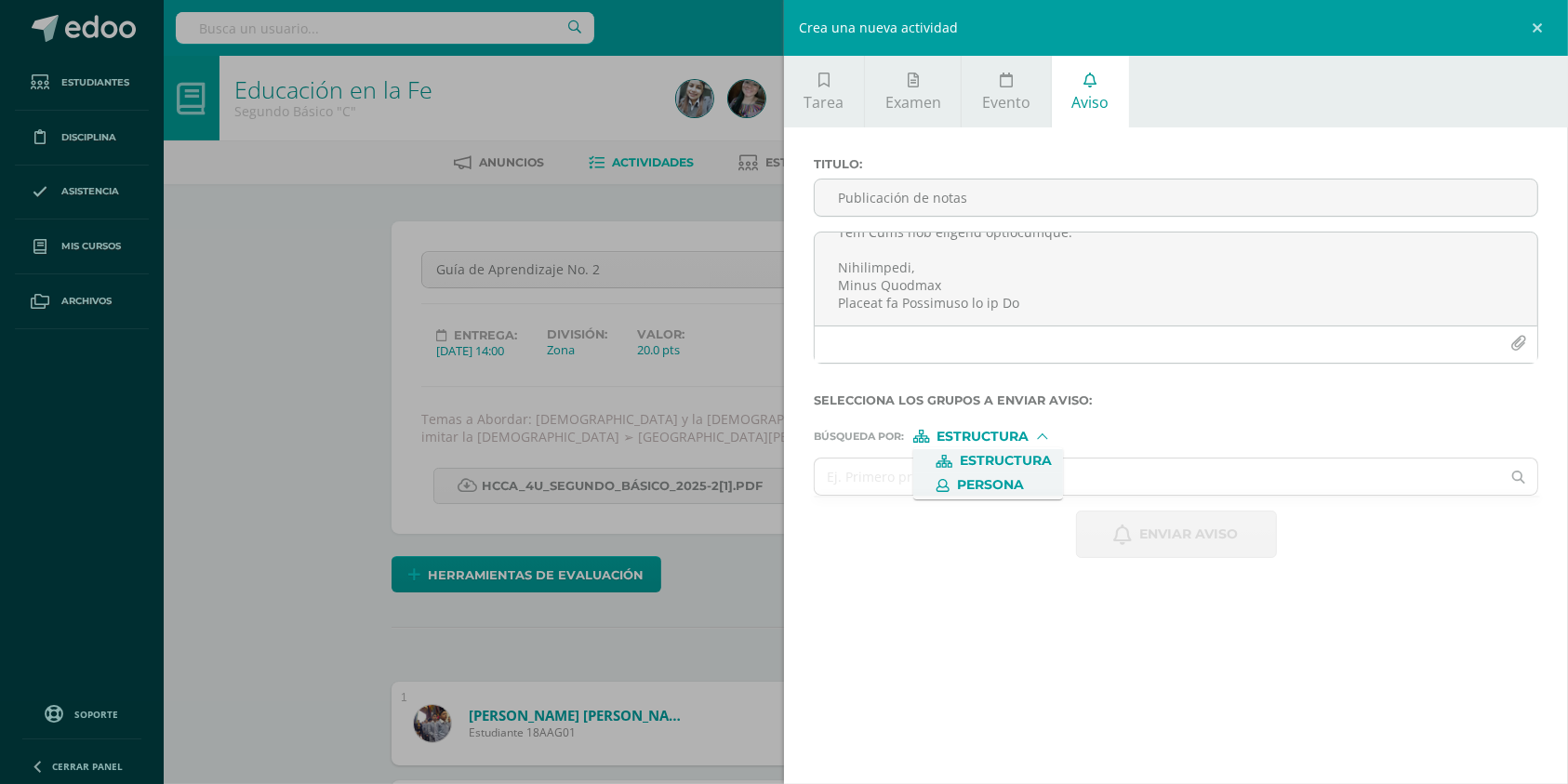
click at [967, 480] on span "Persona" at bounding box center [990, 485] width 67 height 10
click at [967, 479] on input "text" at bounding box center [1158, 476] width 686 height 36
type input "a"
type input "c"
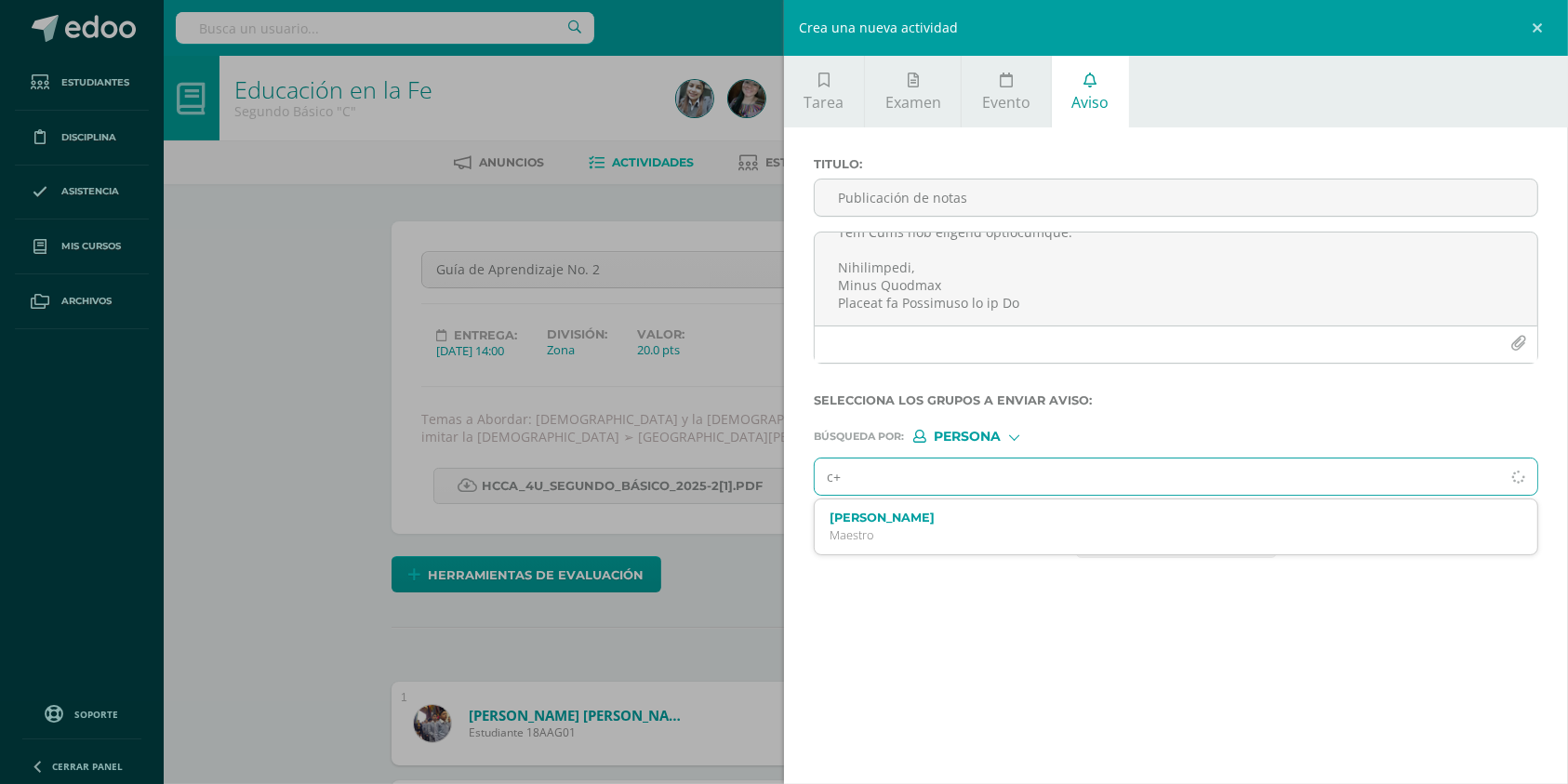
type input "c"
type input "[PERSON_NAME]"
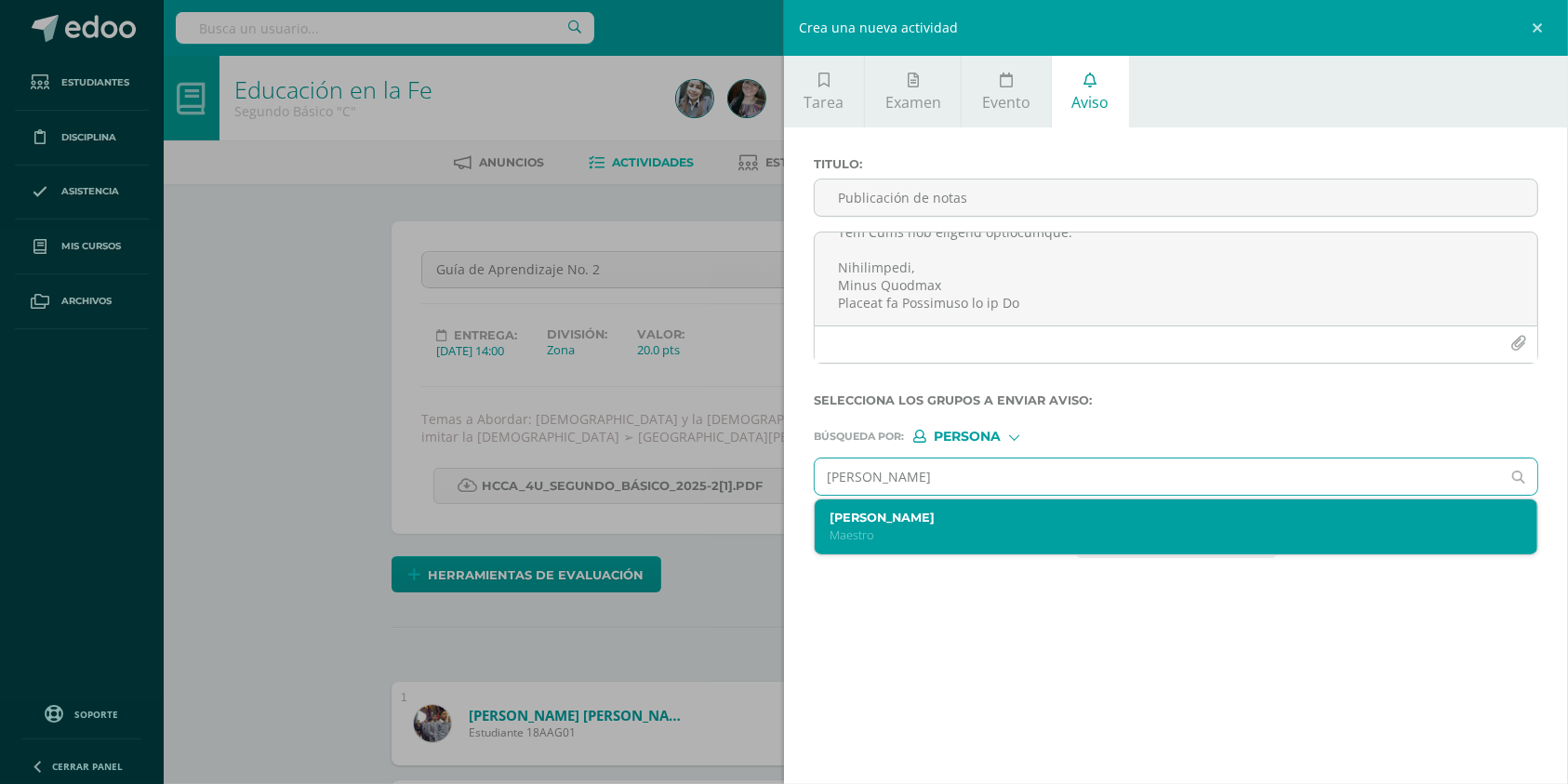
click at [949, 509] on div "Carol Dayana Culajay Saravia Maestro" at bounding box center [1176, 527] width 723 height 55
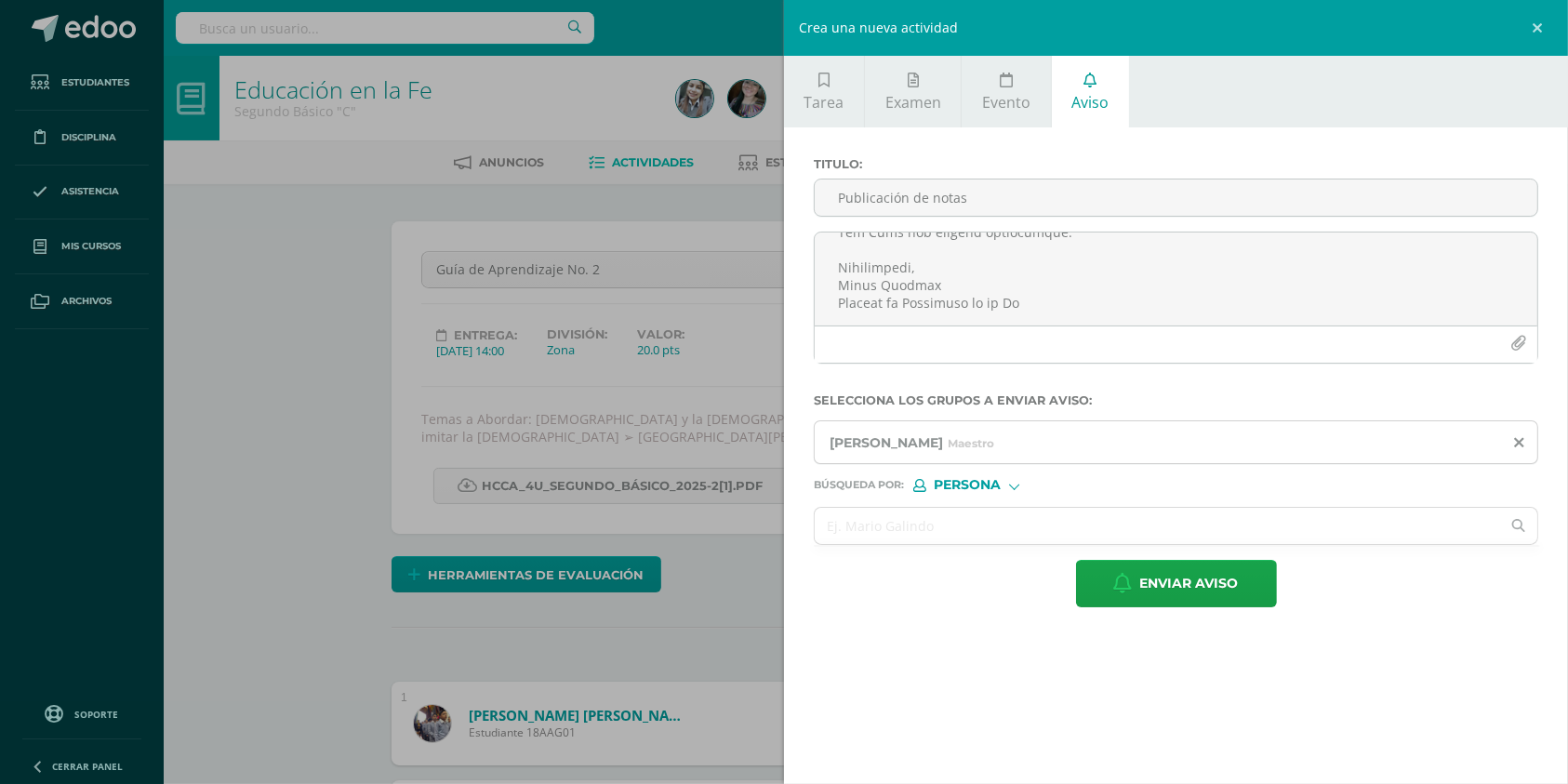
click at [958, 480] on span "Persona" at bounding box center [967, 485] width 67 height 10
click at [958, 501] on span "Estructura" at bounding box center [987, 511] width 150 height 24
click at [931, 525] on input "text" at bounding box center [1158, 525] width 686 height 36
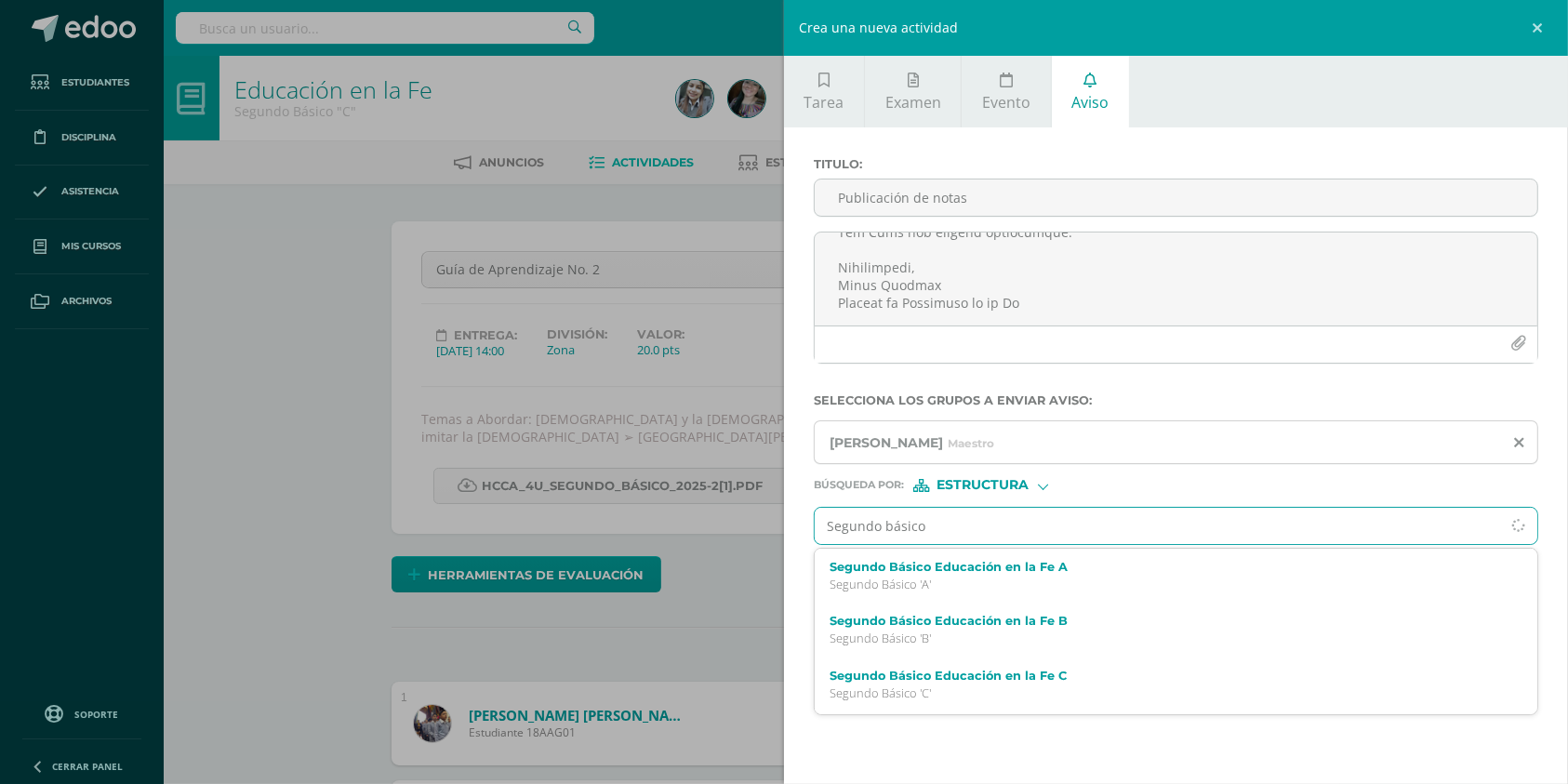
type input "Segundo básico"
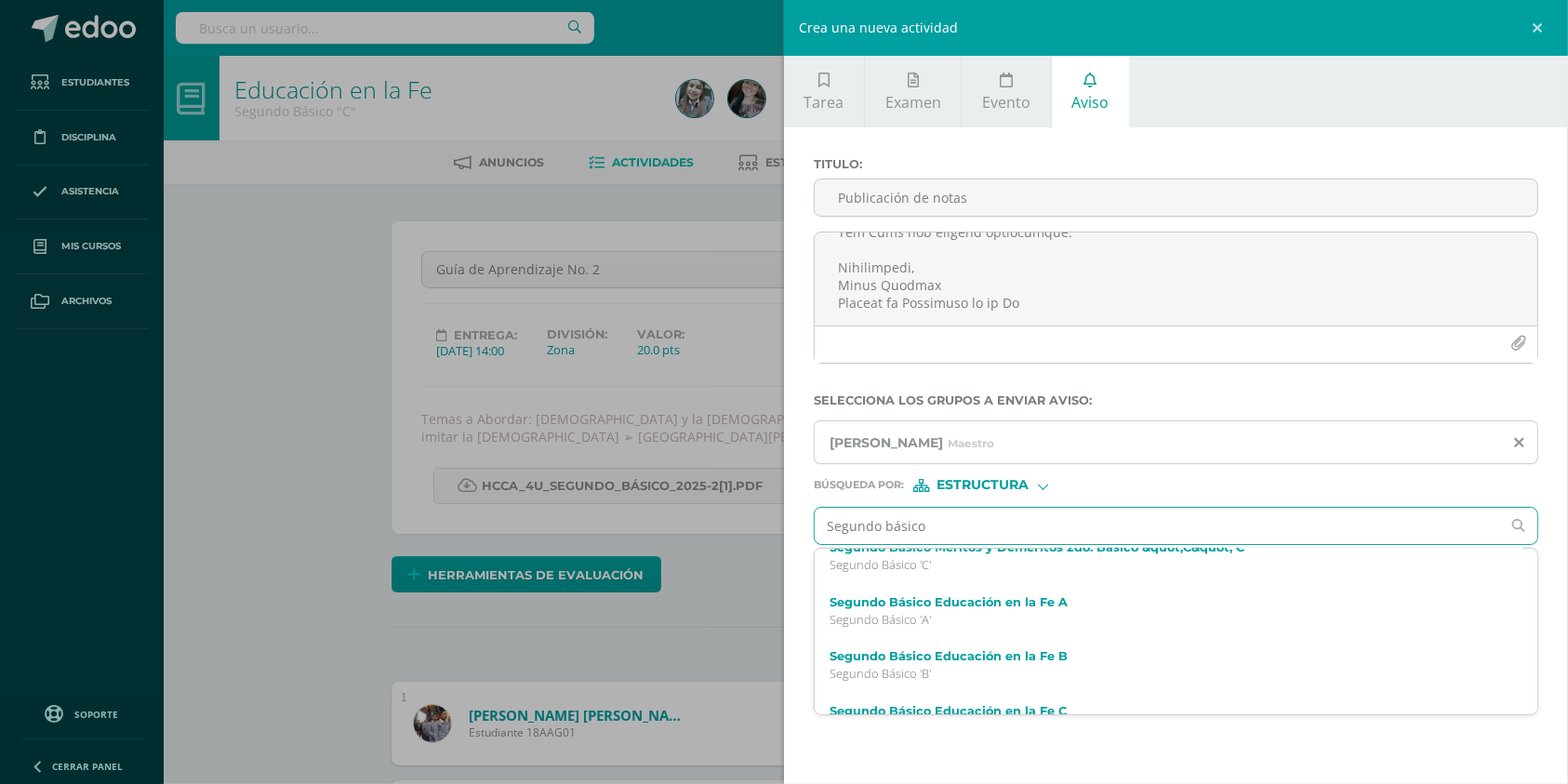
scroll to position [126, 0]
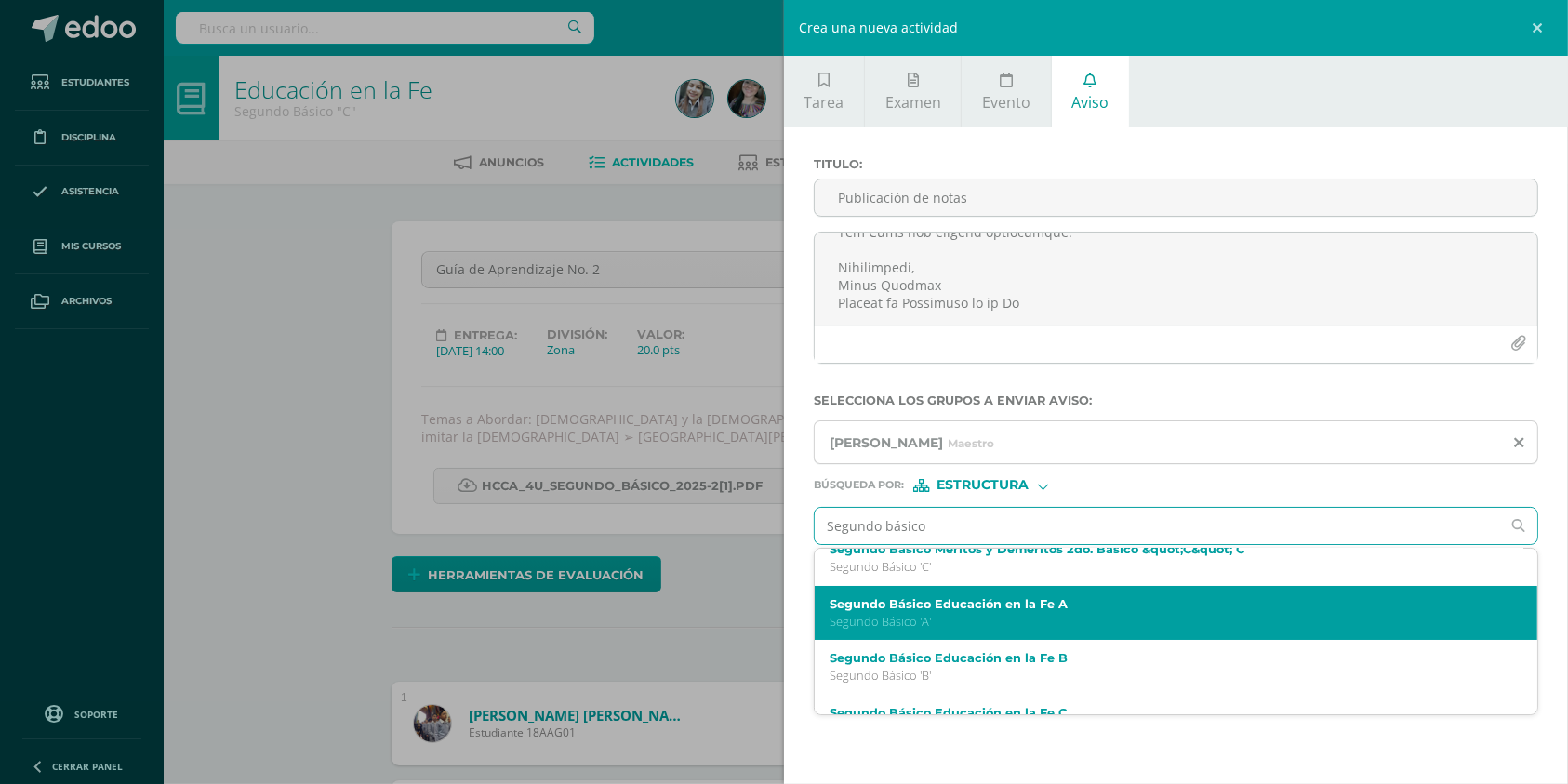
click at [959, 609] on label "Segundo Básico Educación en la Fe A" at bounding box center [1161, 605] width 662 height 14
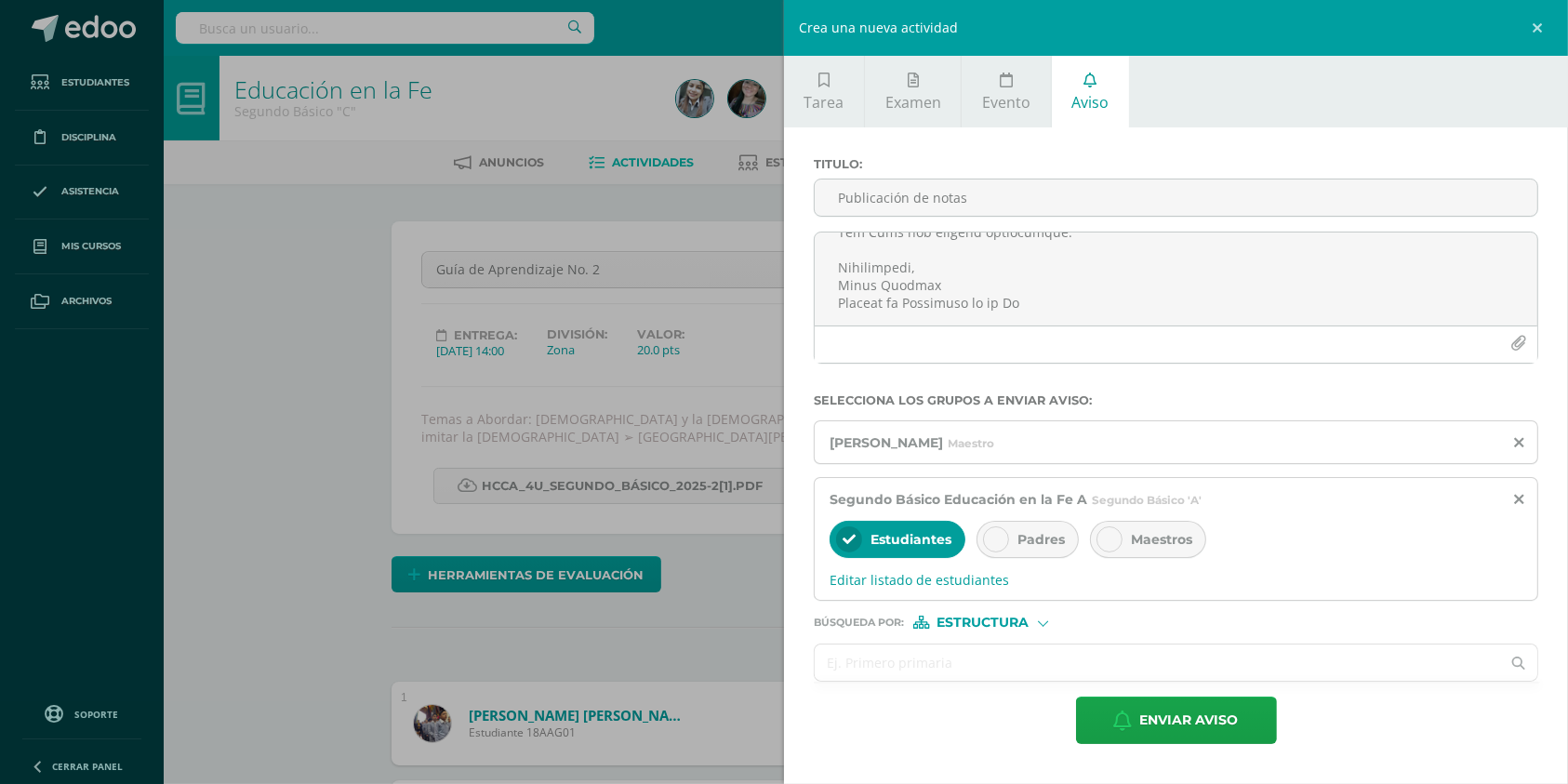
click at [948, 652] on input "text" at bounding box center [1158, 662] width 686 height 36
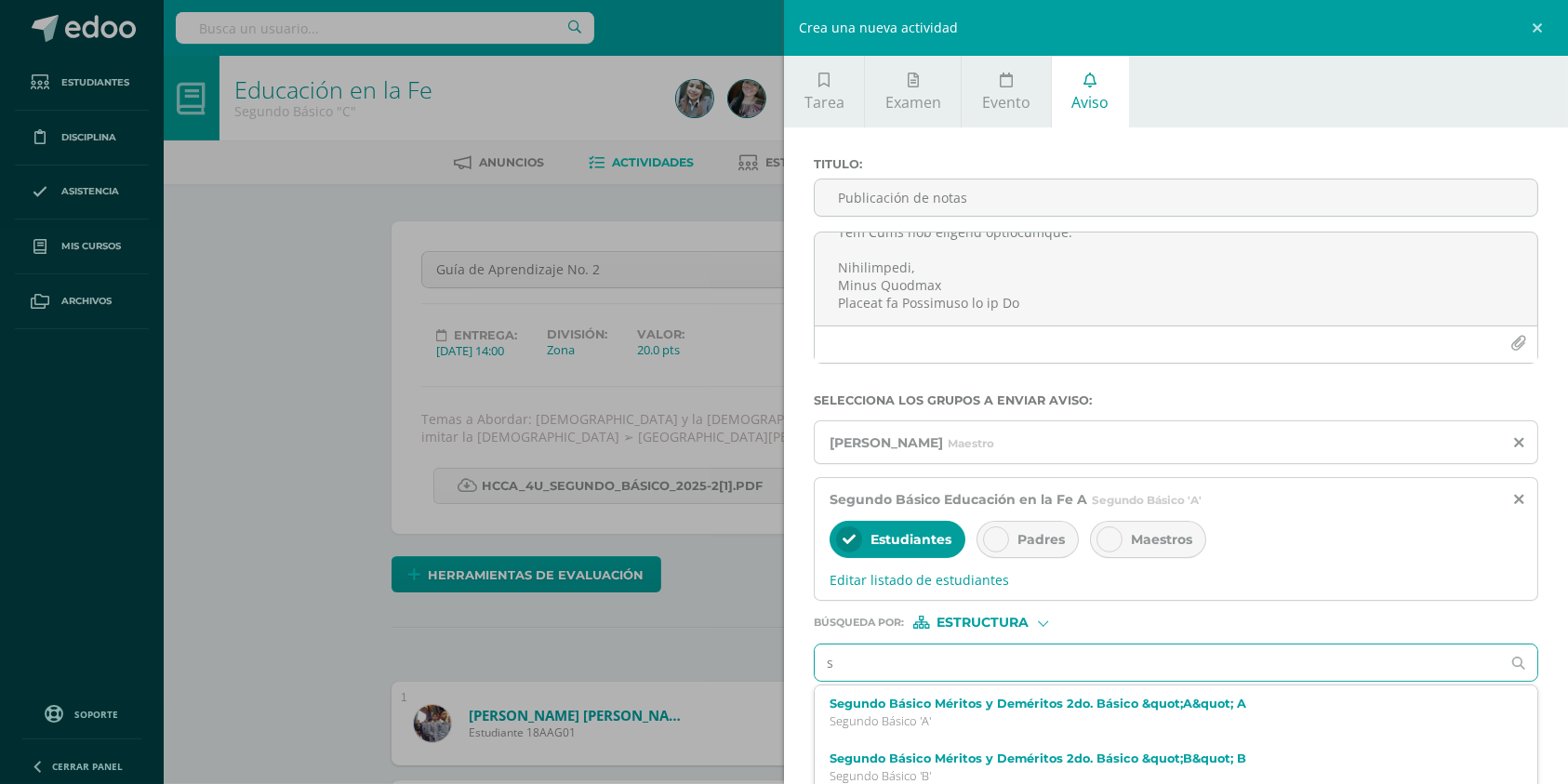
scroll to position [844, 0]
type input "segundo básico"
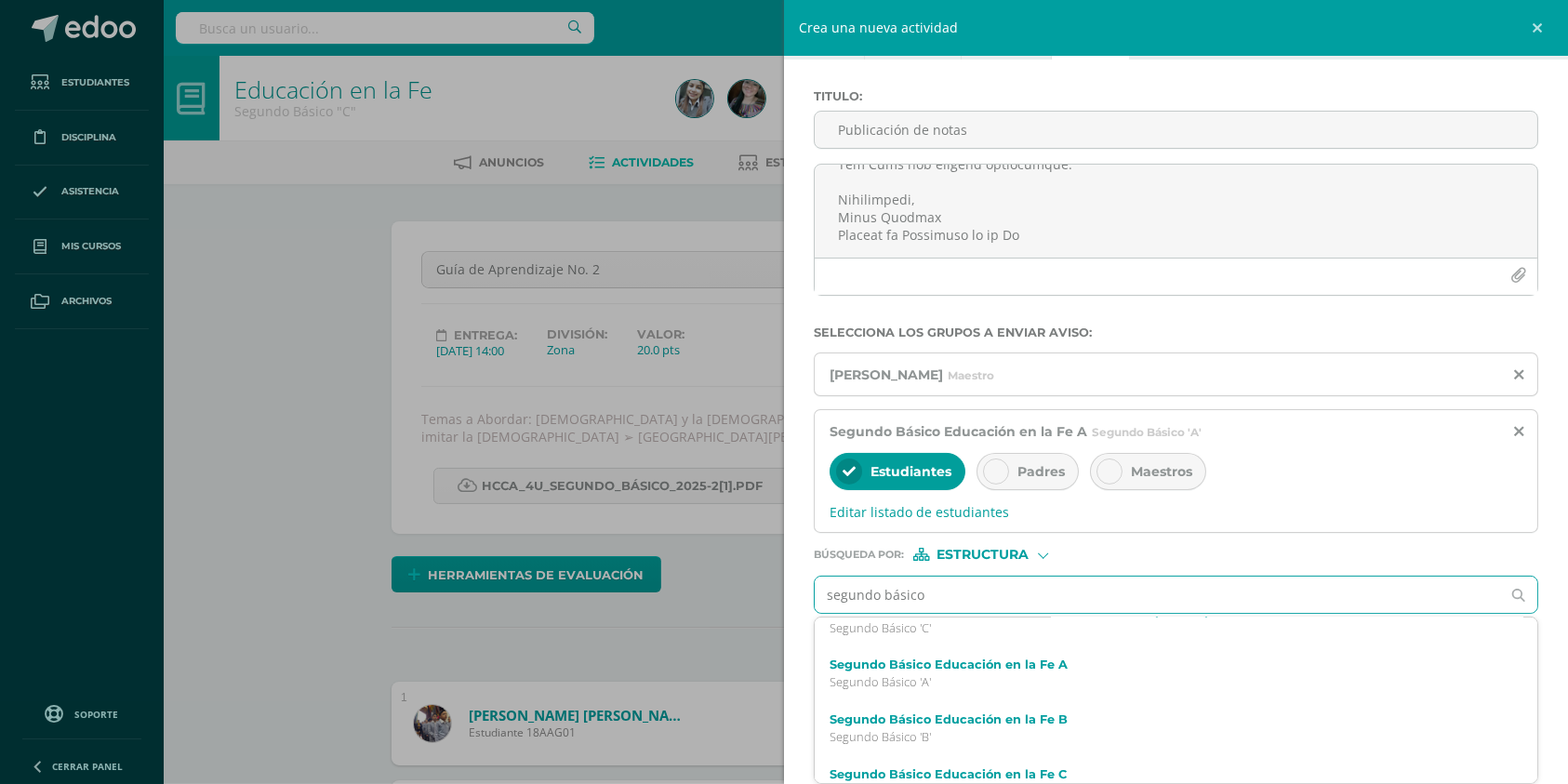
scroll to position [136, 0]
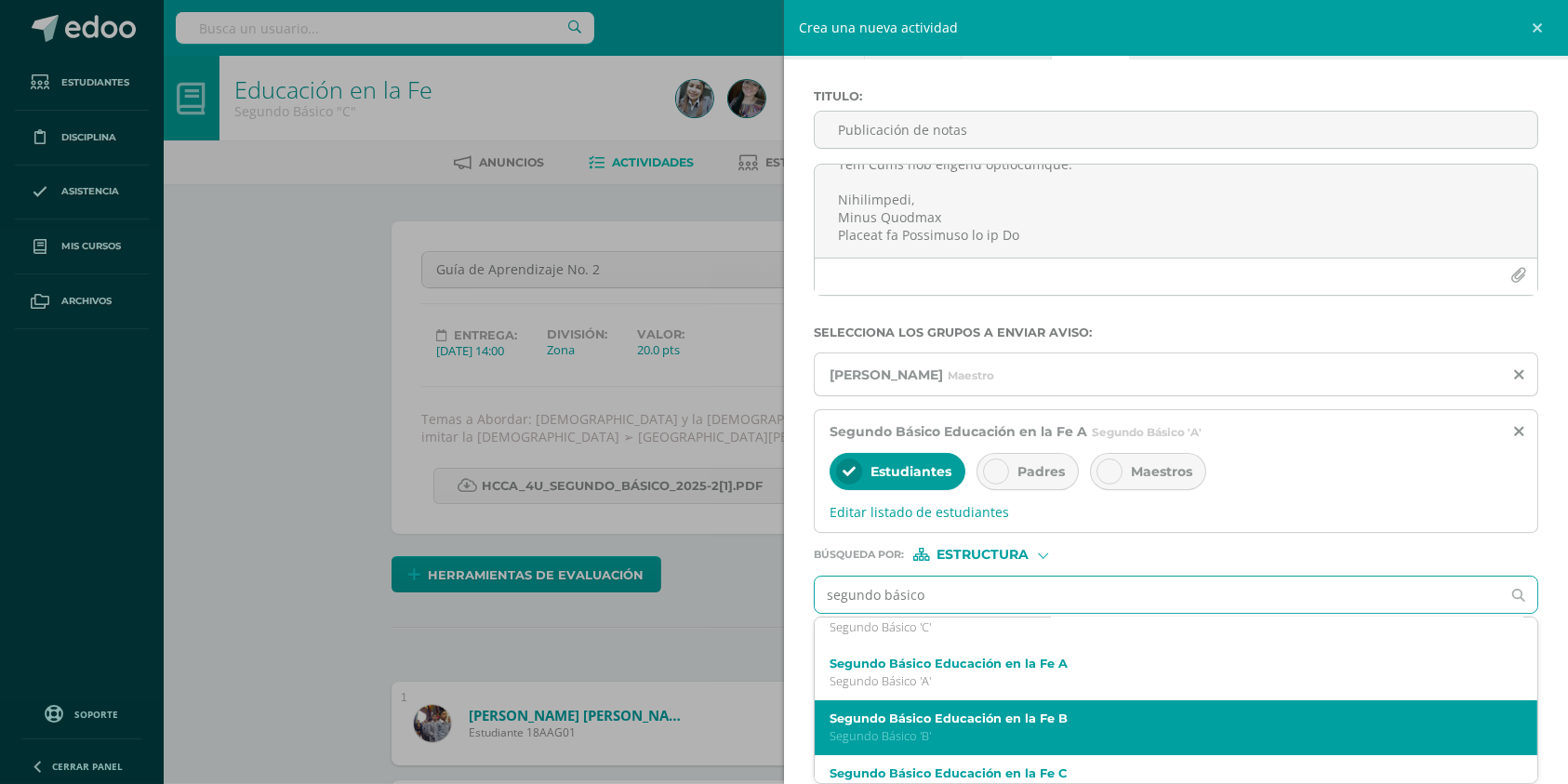
click at [1004, 710] on div "Segundo Básico Educación en la Fe B Segundo Básico 'B'" at bounding box center [1176, 728] width 723 height 55
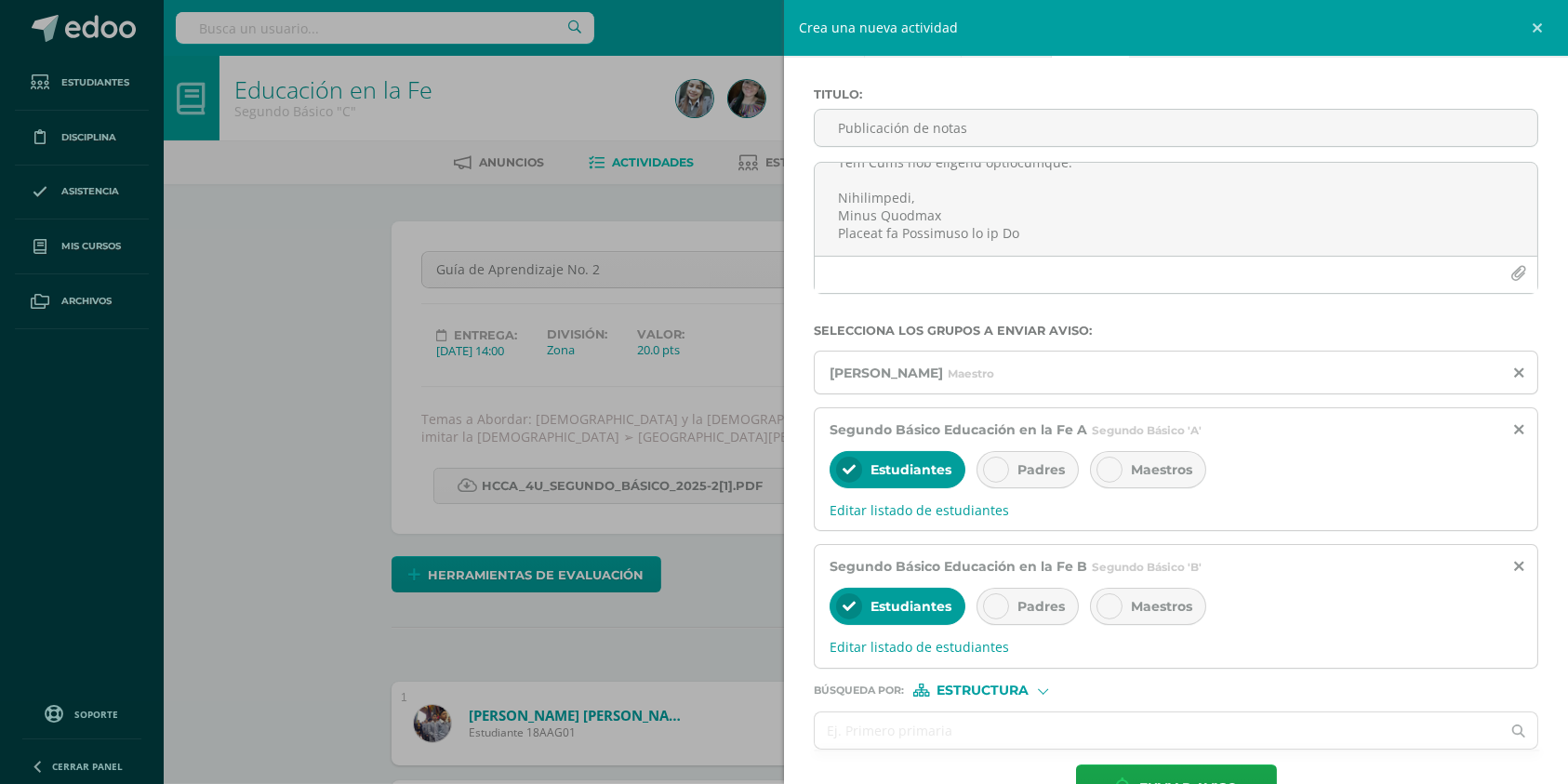
scroll to position [0, 0]
click at [991, 604] on icon at bounding box center [995, 606] width 13 height 13
click at [1000, 478] on div at bounding box center [996, 469] width 26 height 26
click at [946, 715] on input "text" at bounding box center [1158, 730] width 686 height 36
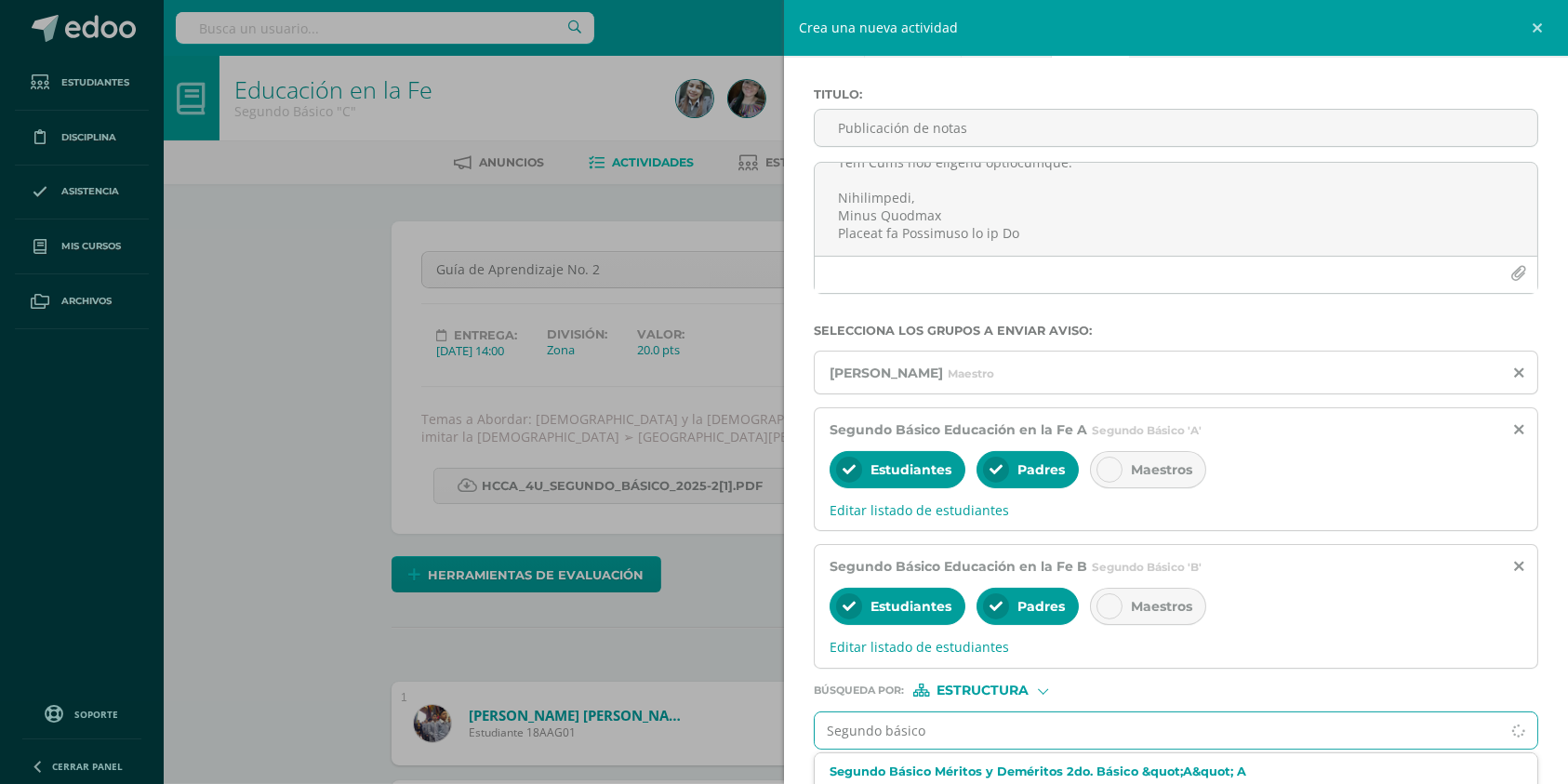
type input "Segundo básico"
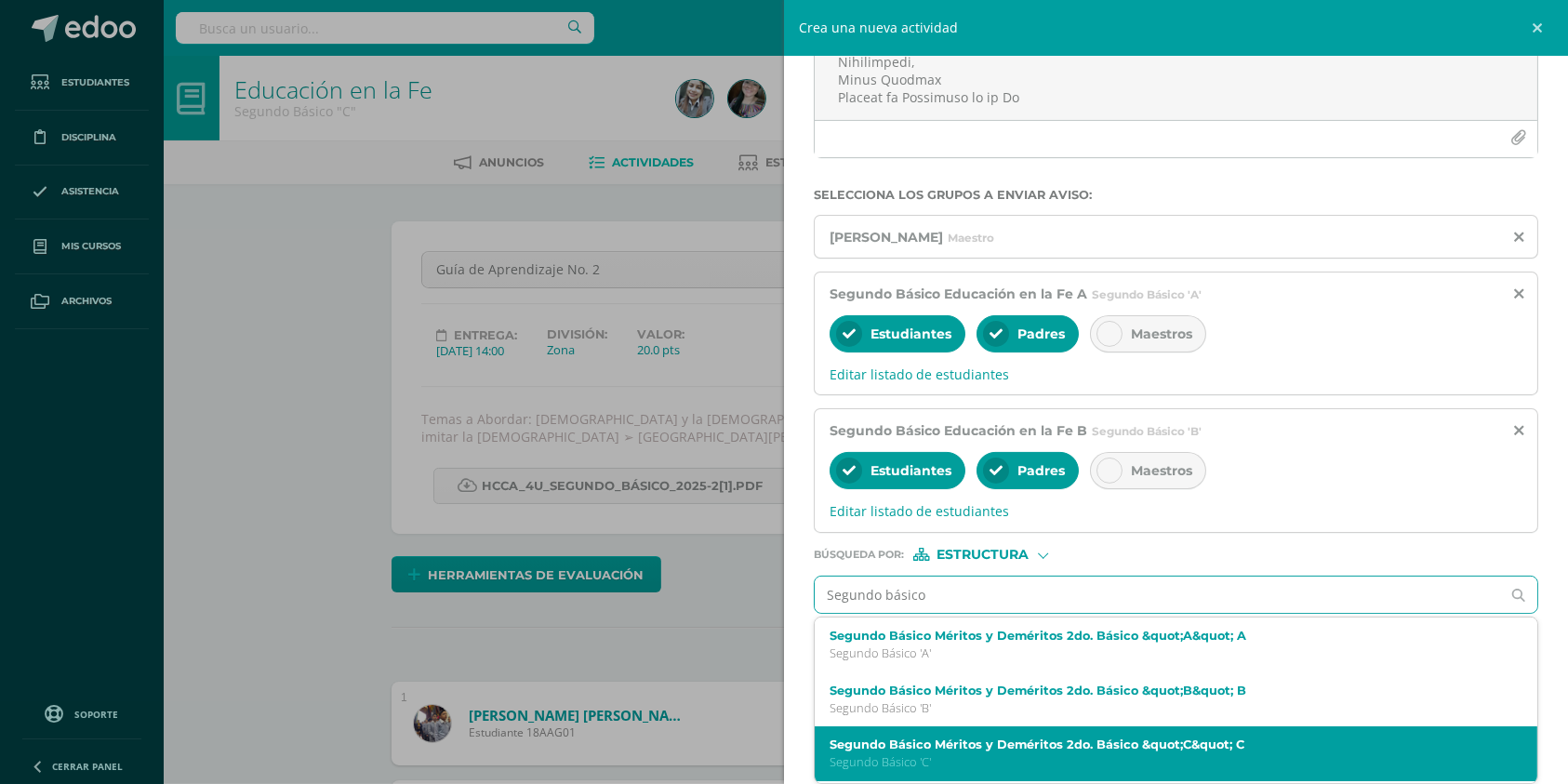
scroll to position [167, 0]
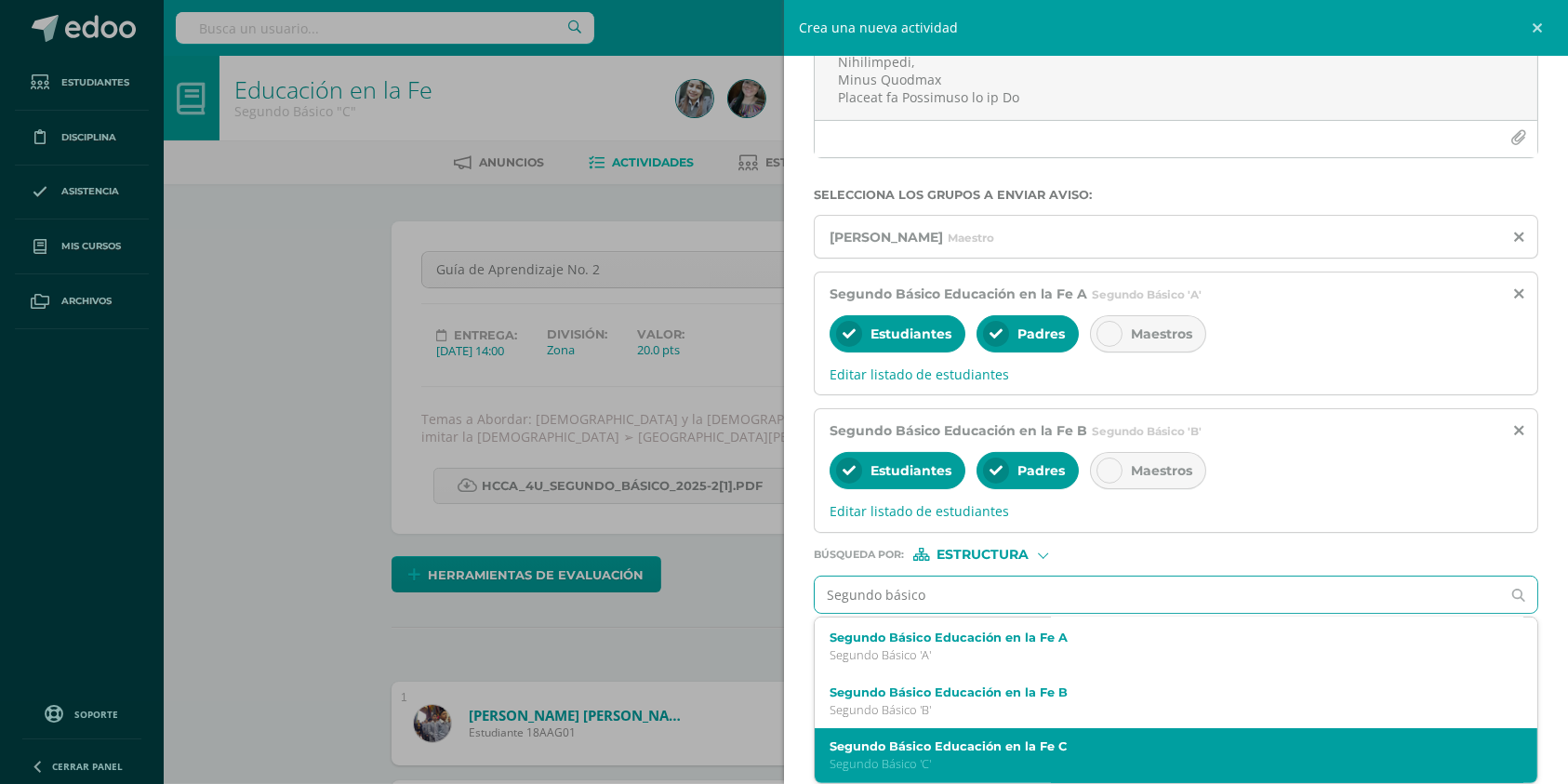
click at [998, 761] on p "Segundo Básico 'C'" at bounding box center [1161, 764] width 662 height 16
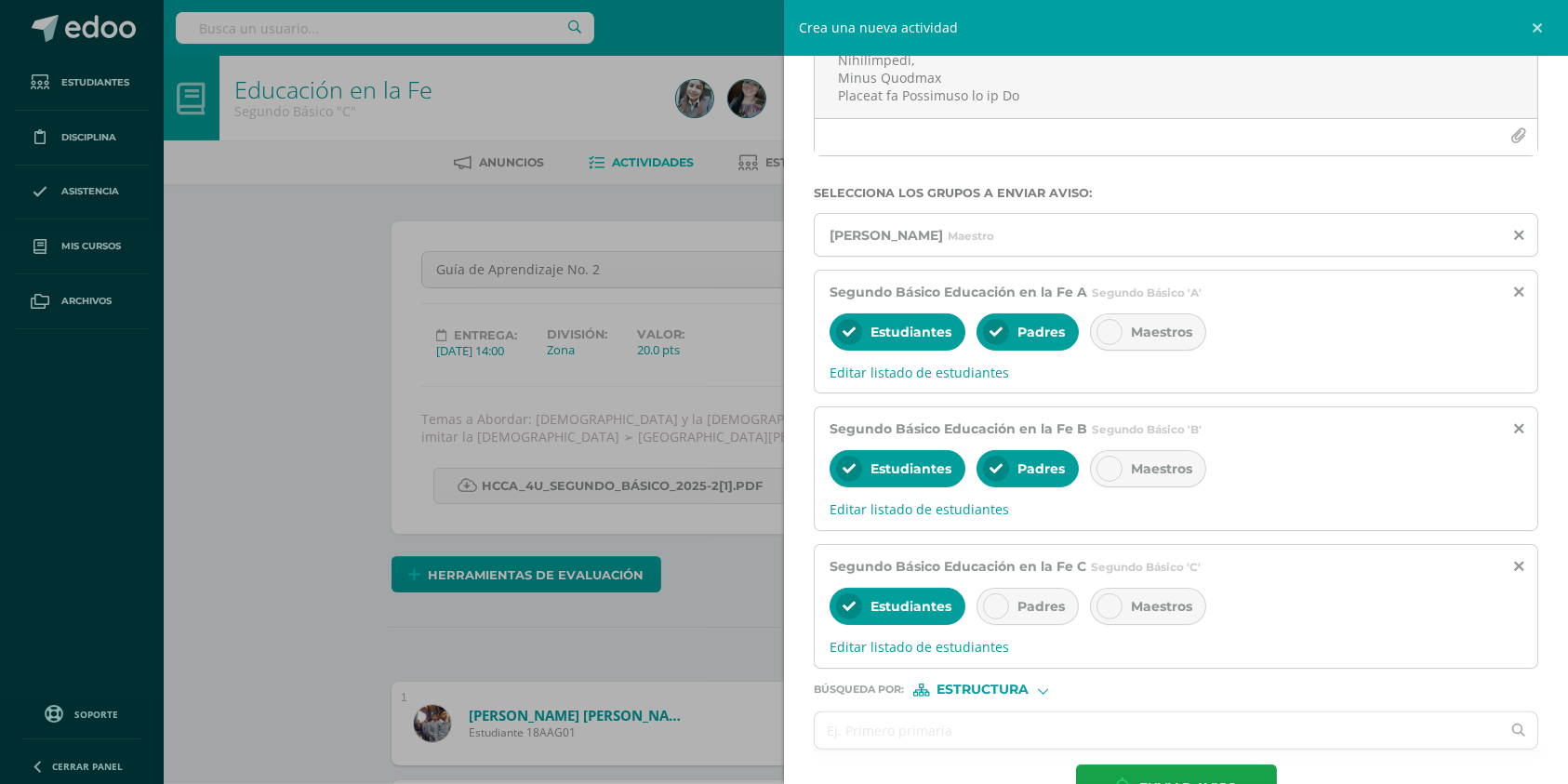
click at [999, 609] on icon at bounding box center [995, 606] width 13 height 13
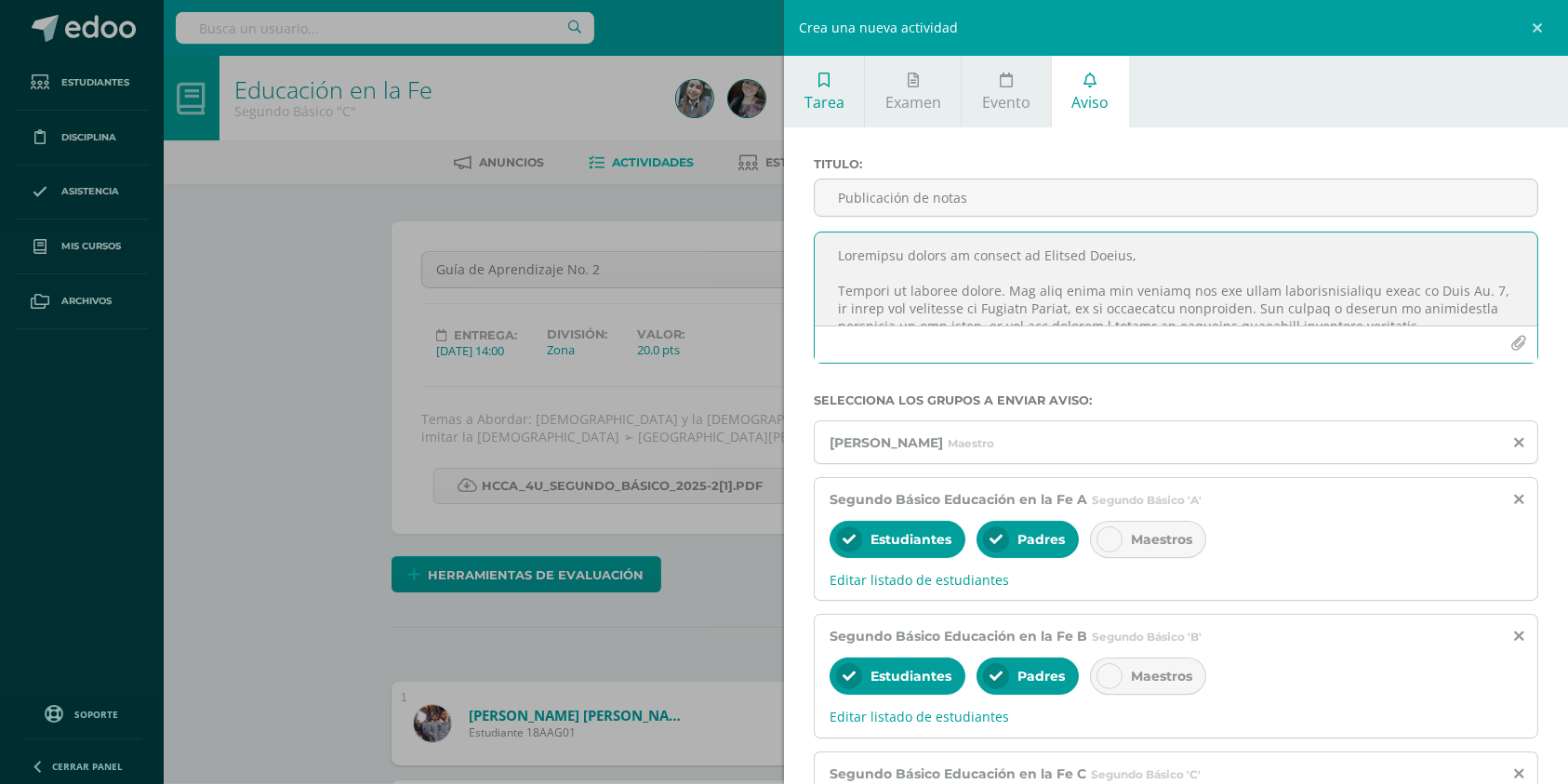
drag, startPoint x: 1032, startPoint y: 304, endPoint x: 790, endPoint y: 101, distance: 315.9
click at [790, 101] on div "Tarea Examen Evento Aviso Título: Valor: 100.0 Fecha: 2025-09-13 20:00:00 La ta…" at bounding box center [1175, 553] width 784 height 994
paste textarea "Loremipsu, 68 do sitametcon ad 8177 Elitseddo eiusmo te incidid ut Laboree Dolo…"
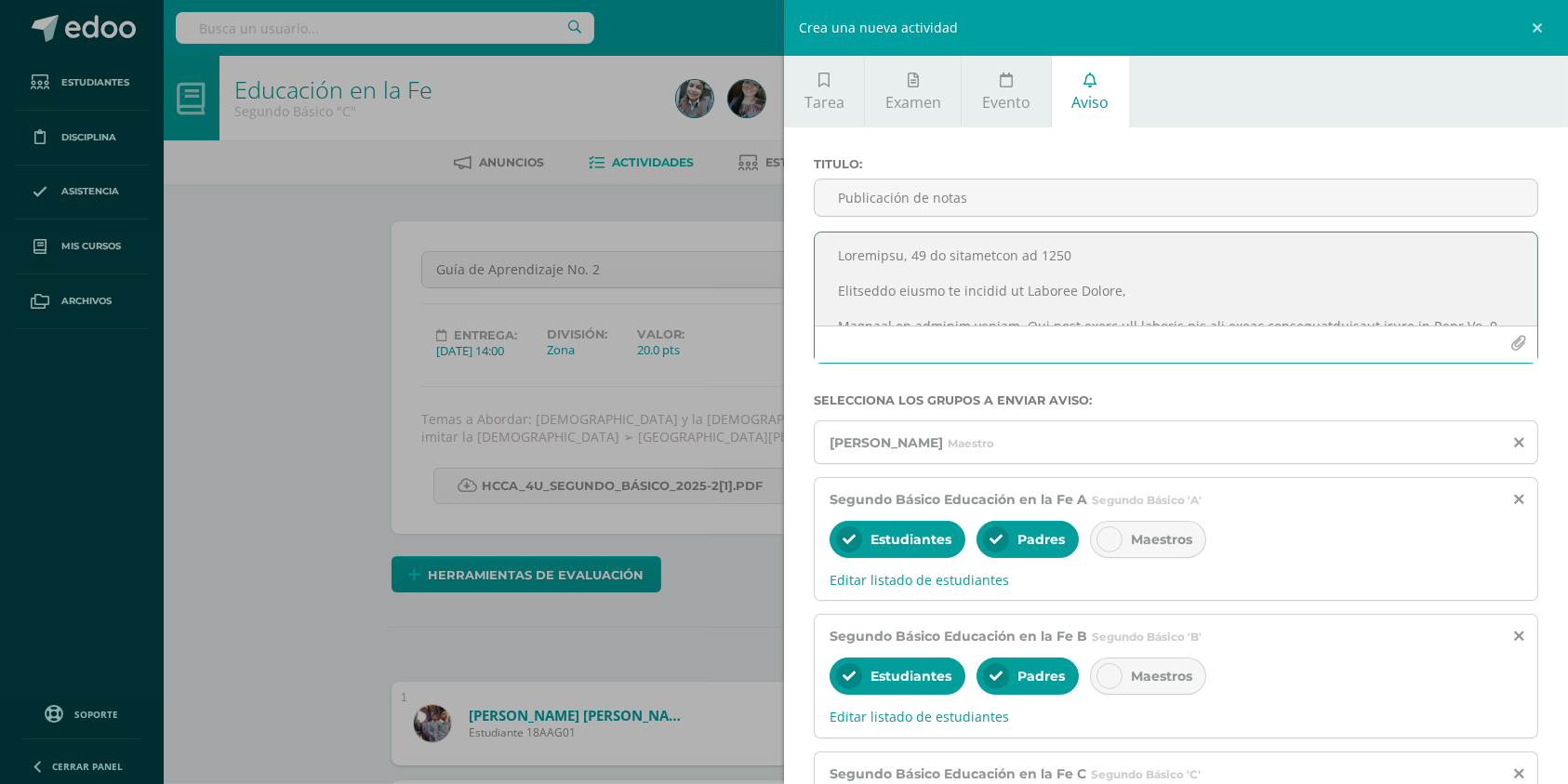
drag, startPoint x: 1070, startPoint y: 255, endPoint x: 744, endPoint y: 262, distance: 326.1
click at [744, 262] on div "Crea una nueva actividad Tarea Examen Evento Aviso Título: Valor: 100.0 Fecha: …" at bounding box center [784, 392] width 1568 height 784
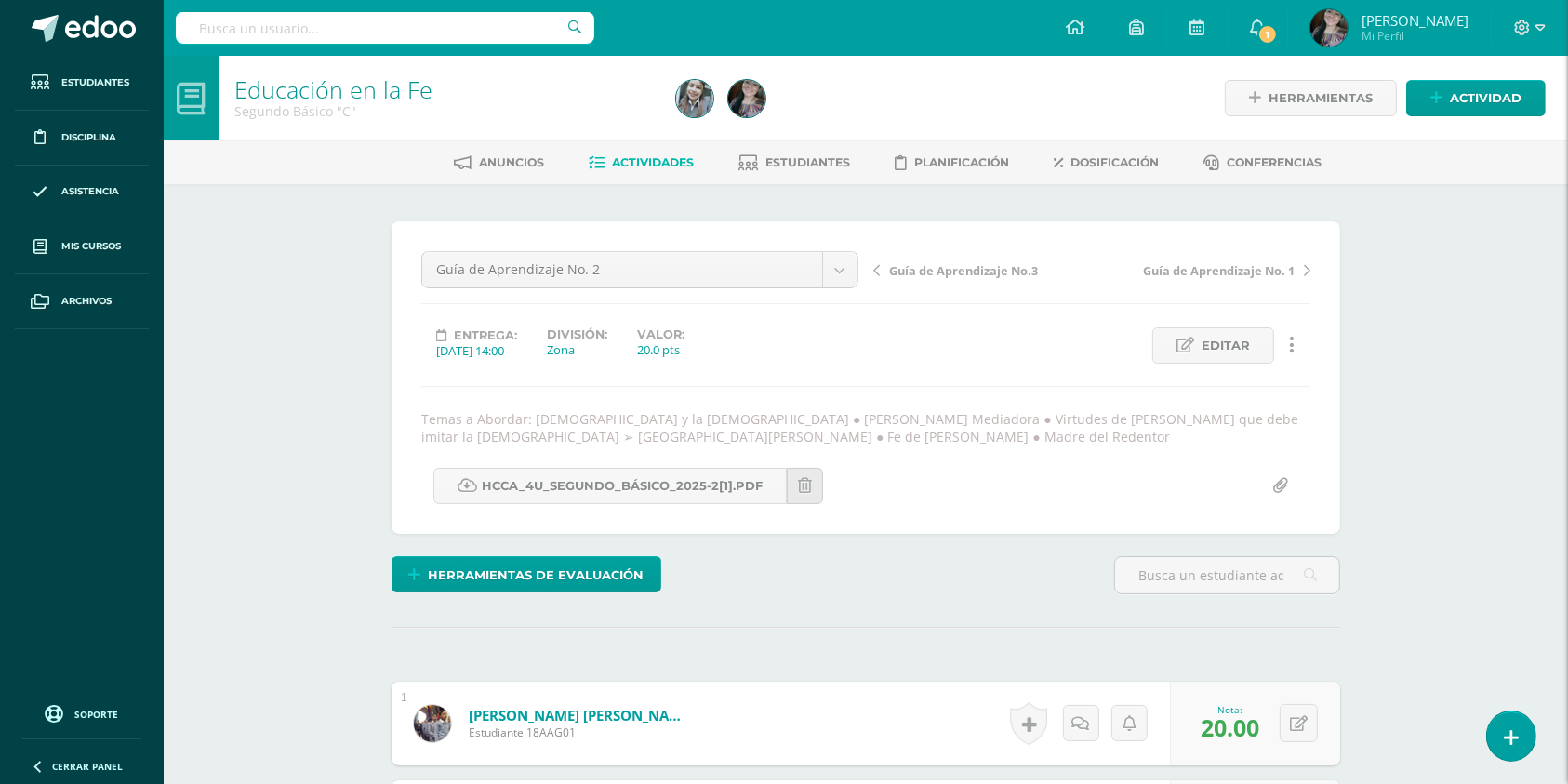
type textarea "Estimados padres de familia de Segundo Básico, Reciban un cordial saludo. Por e…"
click at [1278, 28] on span "1" at bounding box center [1267, 34] width 21 height 21
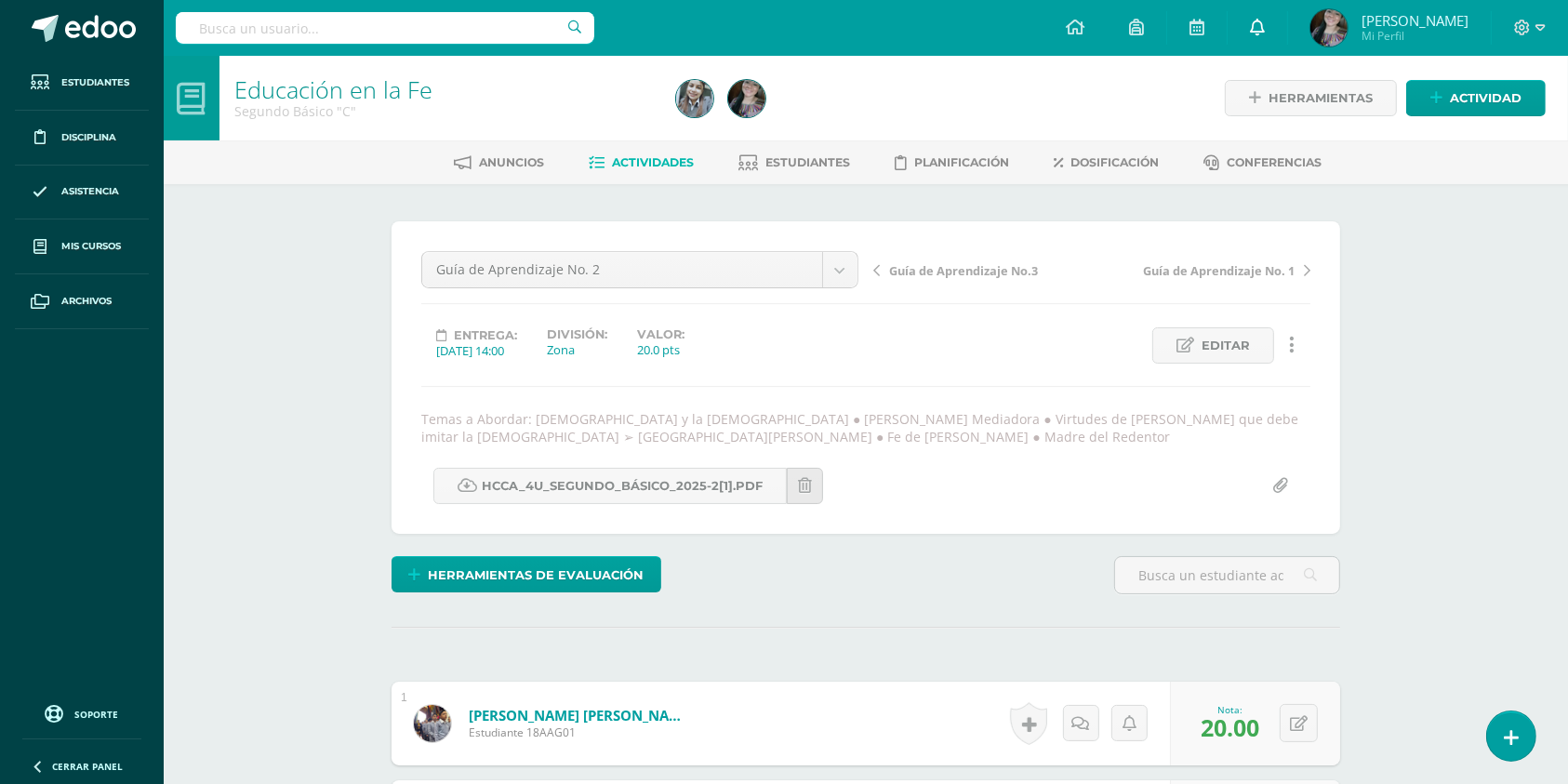
click at [1278, 40] on link "0" at bounding box center [1257, 27] width 60 height 56
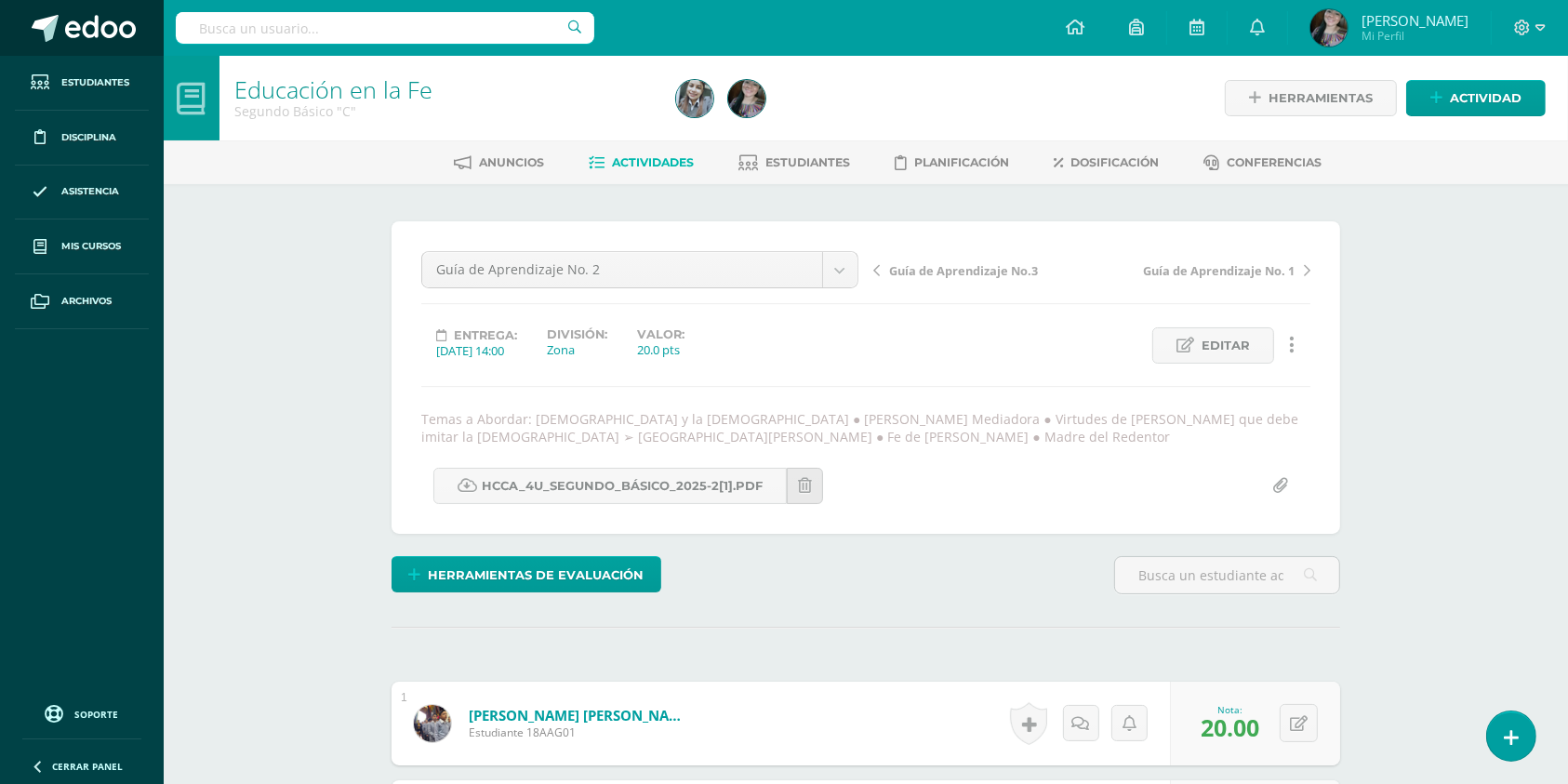
click at [66, 24] on span at bounding box center [100, 28] width 71 height 27
click at [1484, 108] on span "Actividad" at bounding box center [1485, 98] width 71 height 34
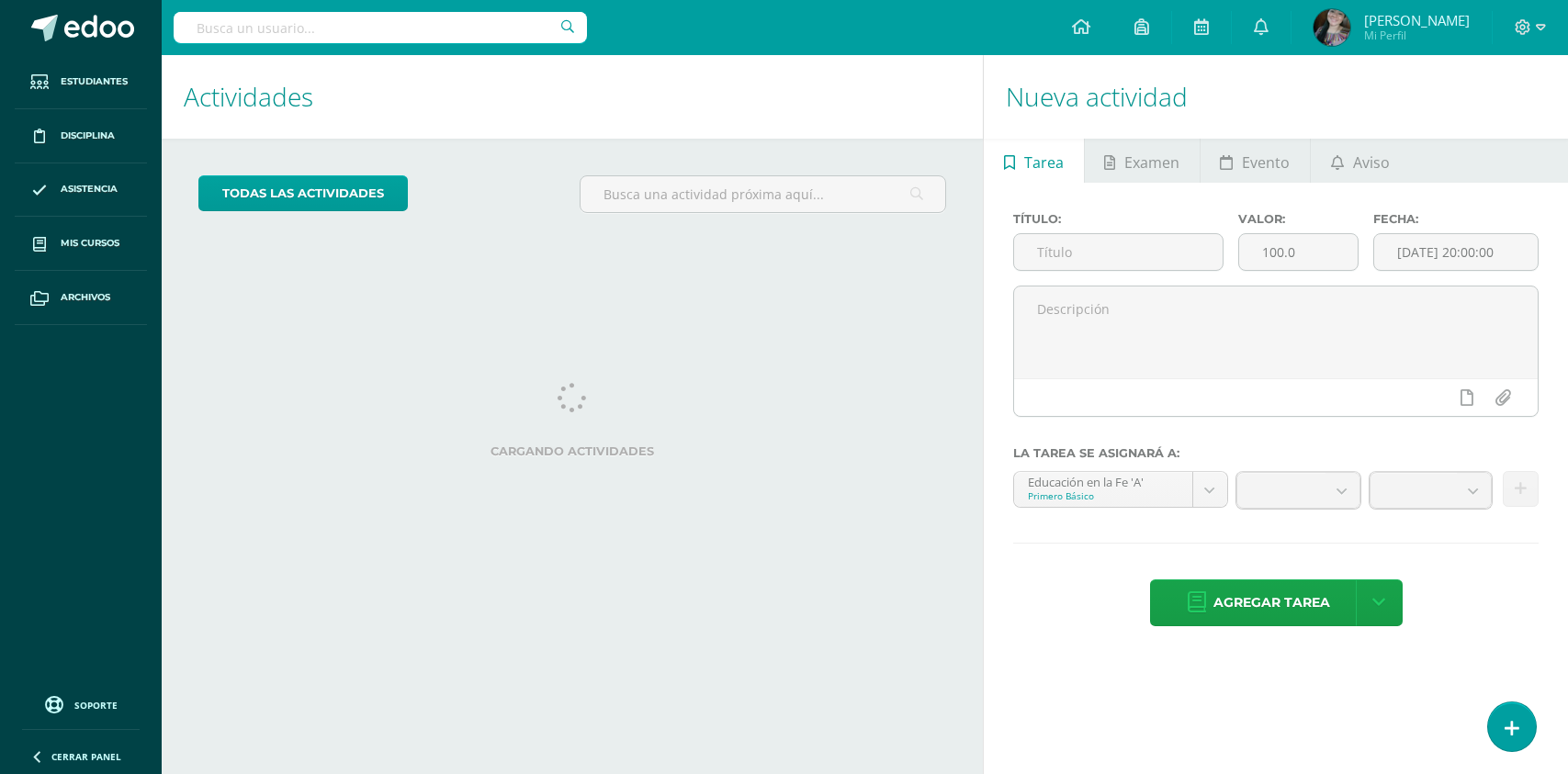
click at [1342, 154] on link "Aviso" at bounding box center [1360, 161] width 99 height 45
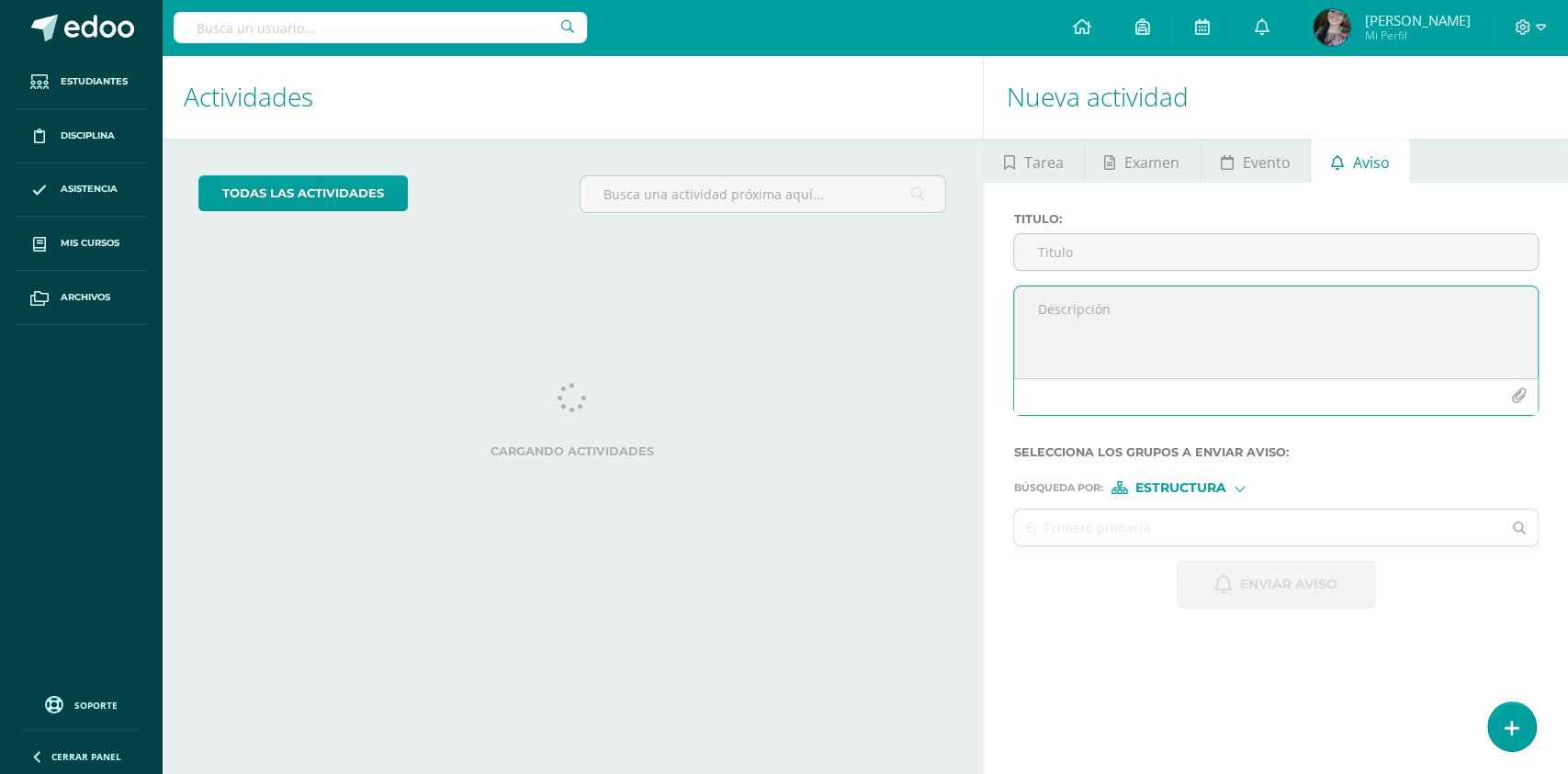
click at [1095, 313] on textarea at bounding box center [1275, 332] width 523 height 92
paste textarea "Loremipsu, 68 do sitametcon ad 8177 Elitseddo eiusmo te incidid ut Laboree Dolo…"
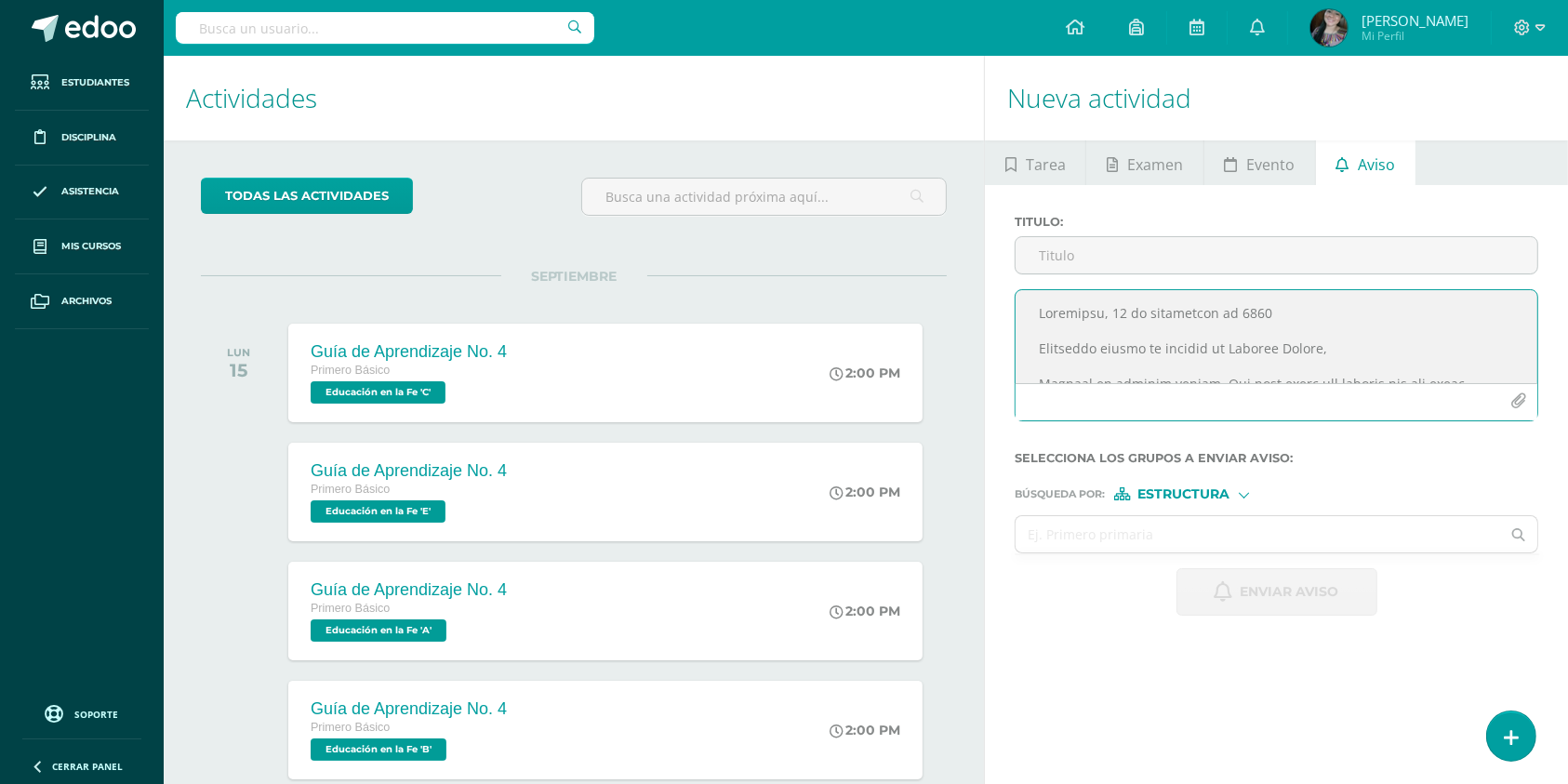
drag, startPoint x: 1279, startPoint y: 312, endPoint x: 1006, endPoint y: 314, distance: 273.0
click at [1007, 314] on div at bounding box center [1276, 363] width 539 height 147
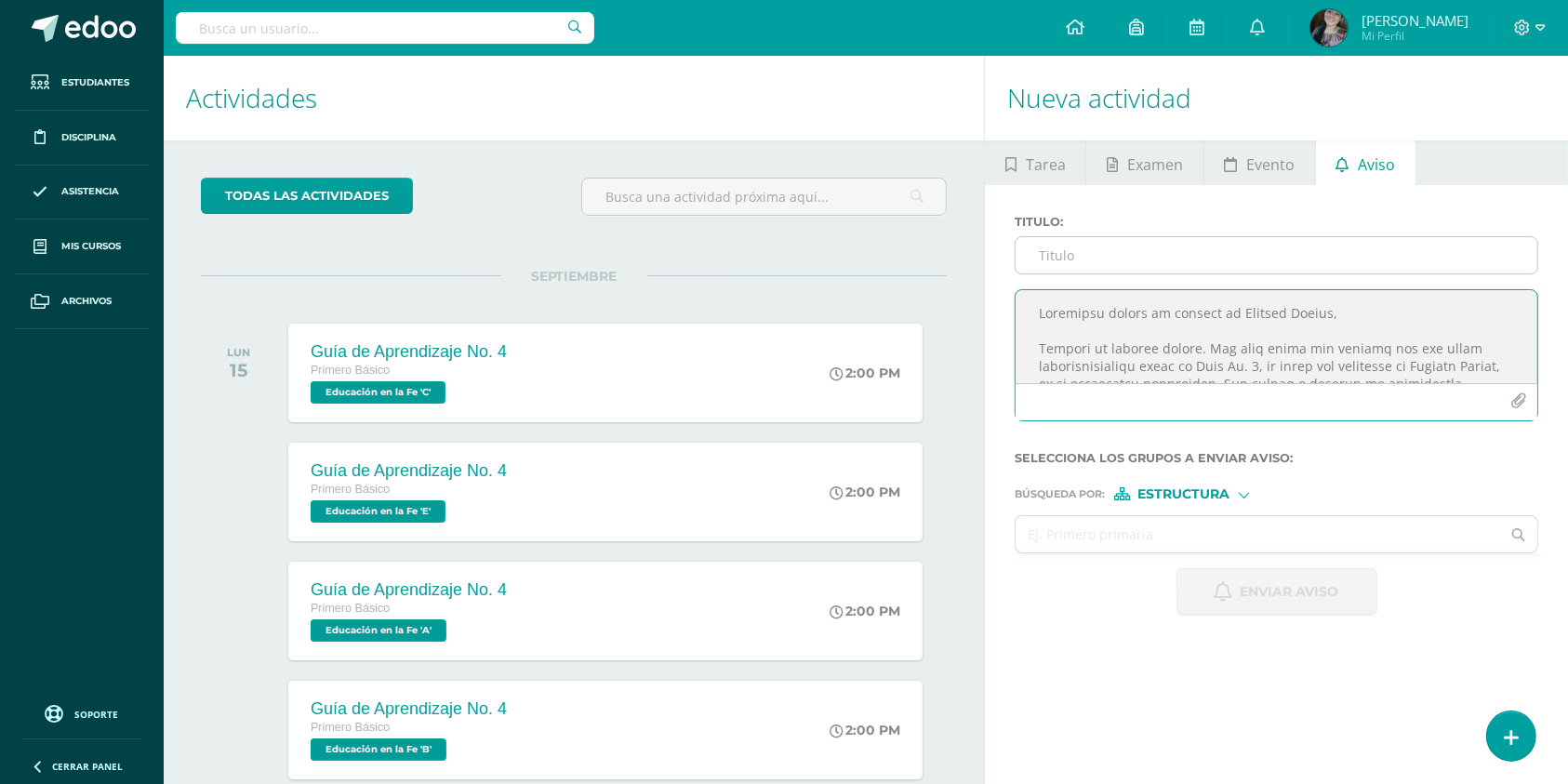
type textarea "Loremipsu dolors am consect ad Elitsed Doeius, Tempori ut laboree dolore. Mag a…"
click at [1082, 269] on input "Titulo :" at bounding box center [1276, 255] width 522 height 36
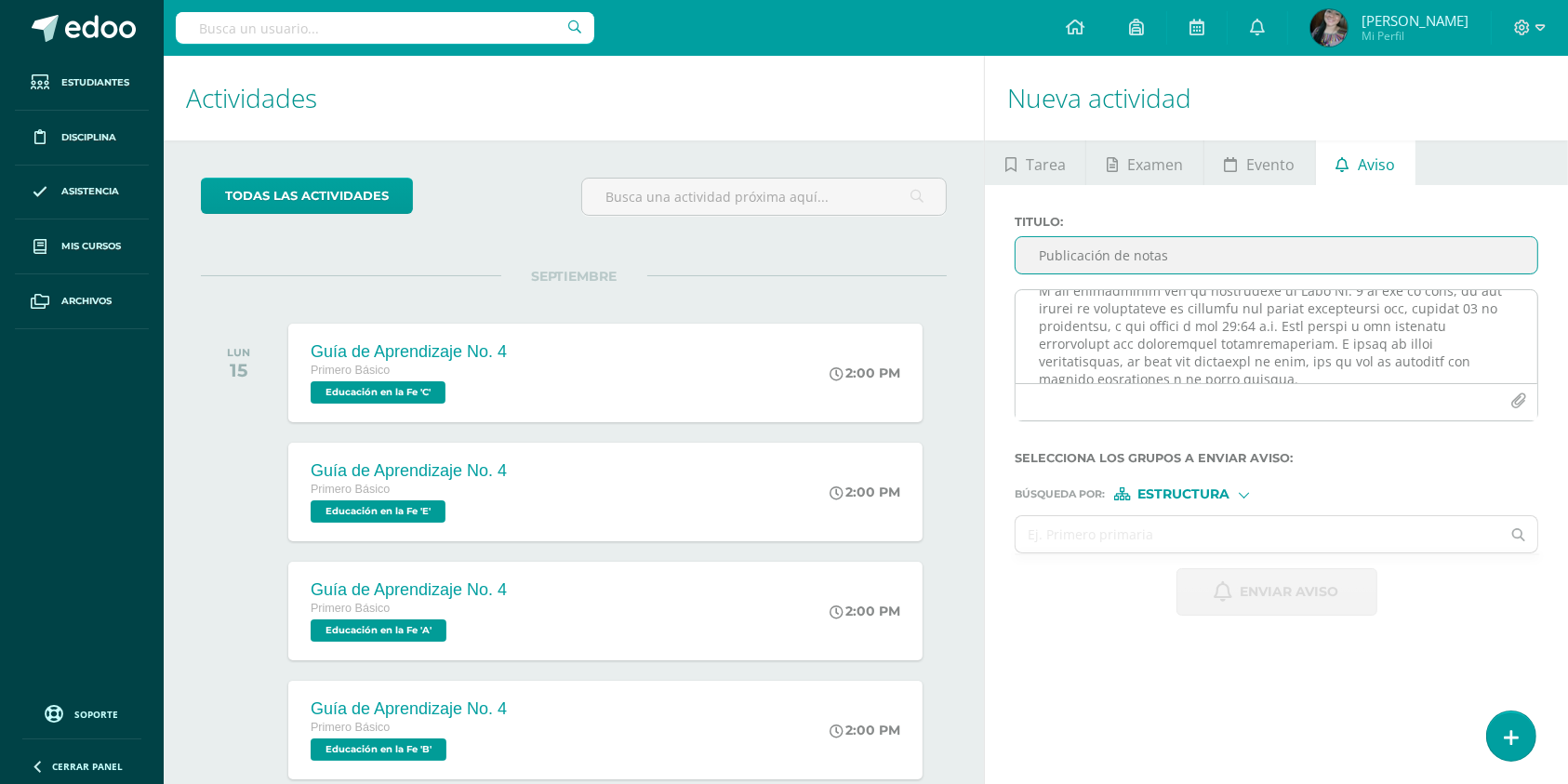
scroll to position [414, 0]
type input "Publicación de notas"
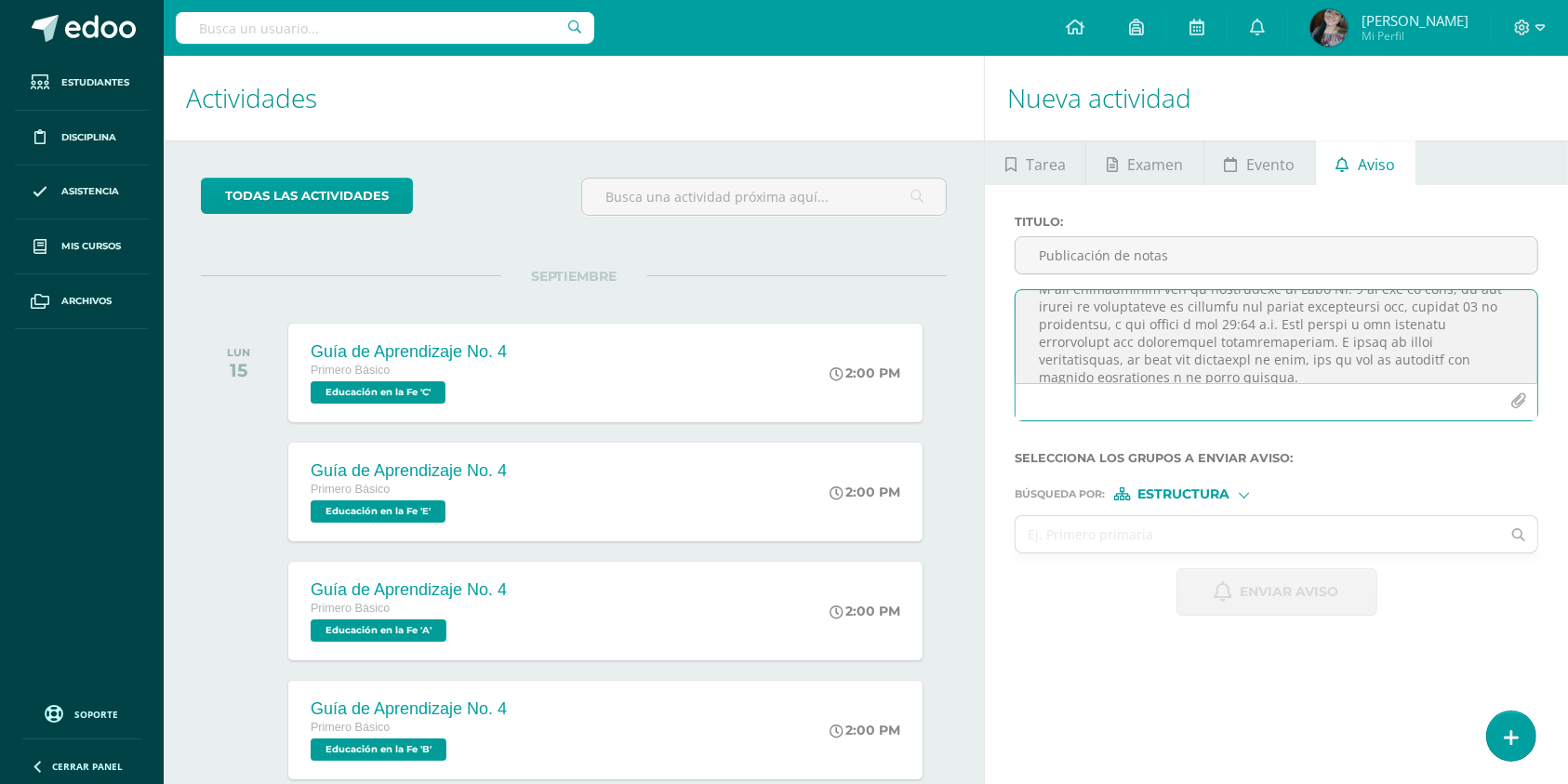
click at [1449, 306] on textarea at bounding box center [1276, 336] width 522 height 93
click at [1309, 372] on textarea at bounding box center [1276, 336] width 522 height 93
click at [1295, 330] on textarea at bounding box center [1276, 336] width 522 height 93
click at [1299, 347] on textarea at bounding box center [1276, 336] width 522 height 93
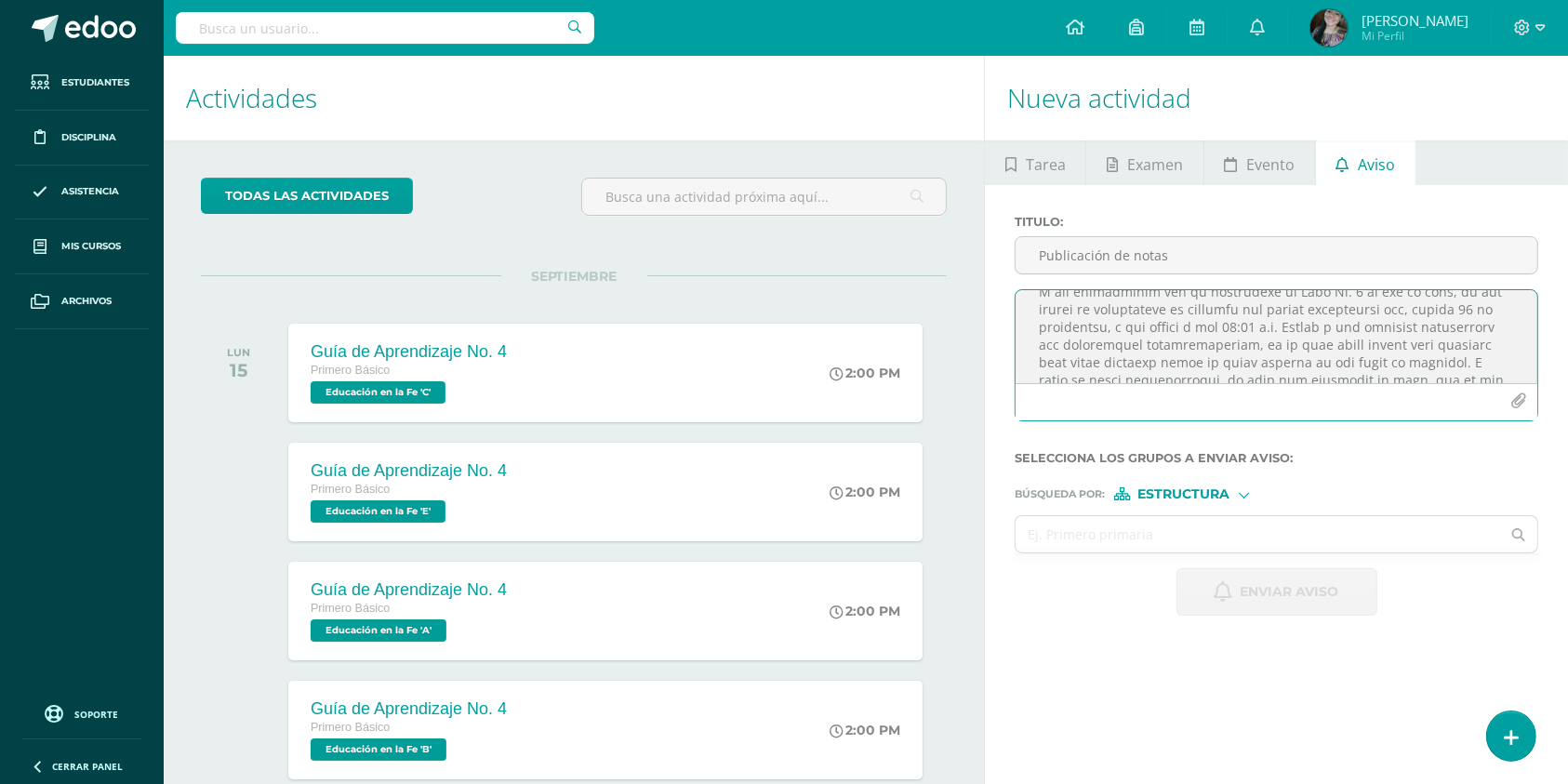
scroll to position [413, 0]
click at [1415, 356] on textarea at bounding box center [1276, 336] width 522 height 93
click at [1389, 331] on textarea at bounding box center [1276, 336] width 522 height 93
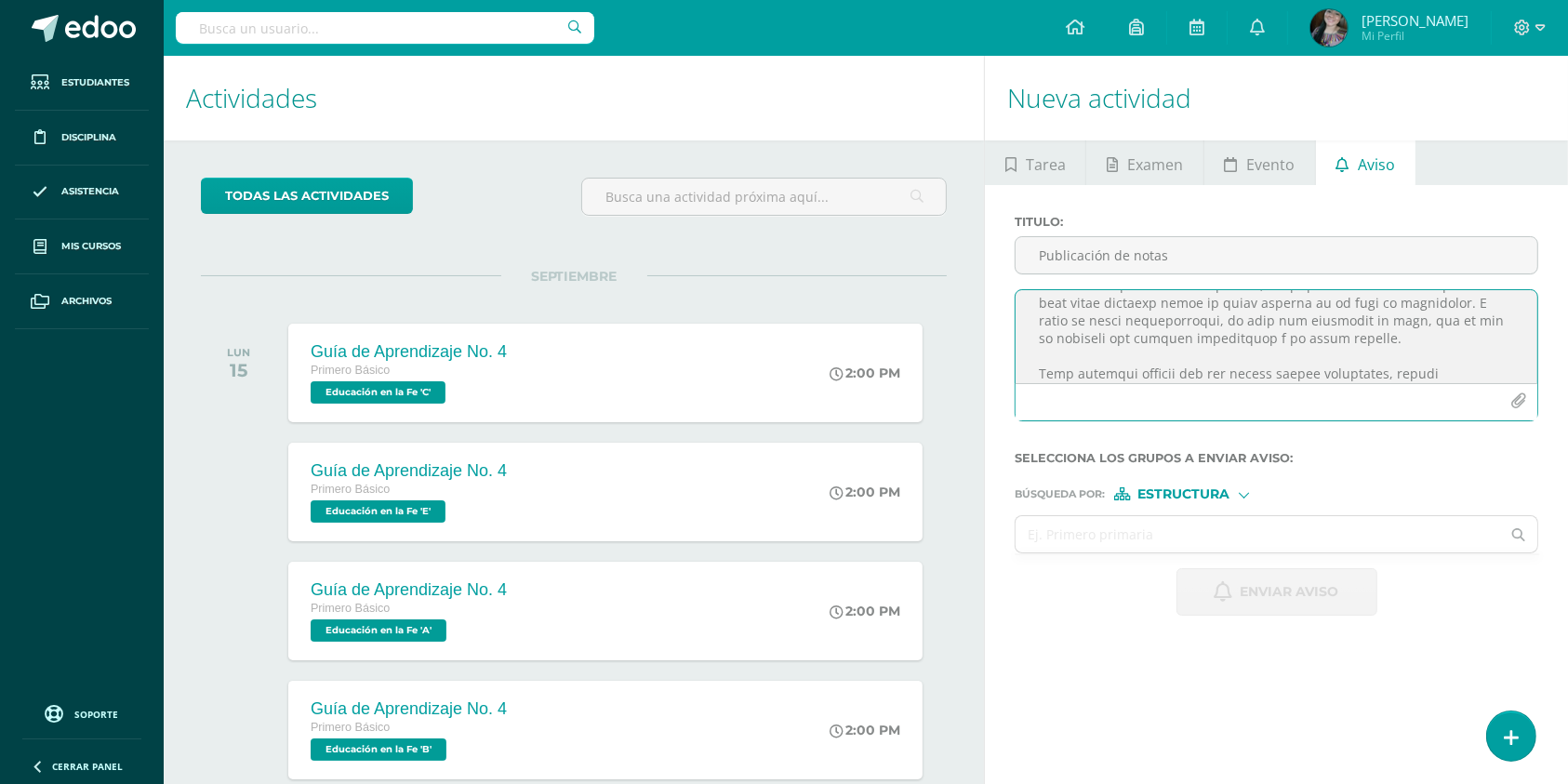
click at [1455, 363] on textarea at bounding box center [1276, 336] width 522 height 93
click at [1247, 367] on textarea at bounding box center [1276, 336] width 522 height 93
click at [1196, 314] on textarea at bounding box center [1276, 336] width 522 height 93
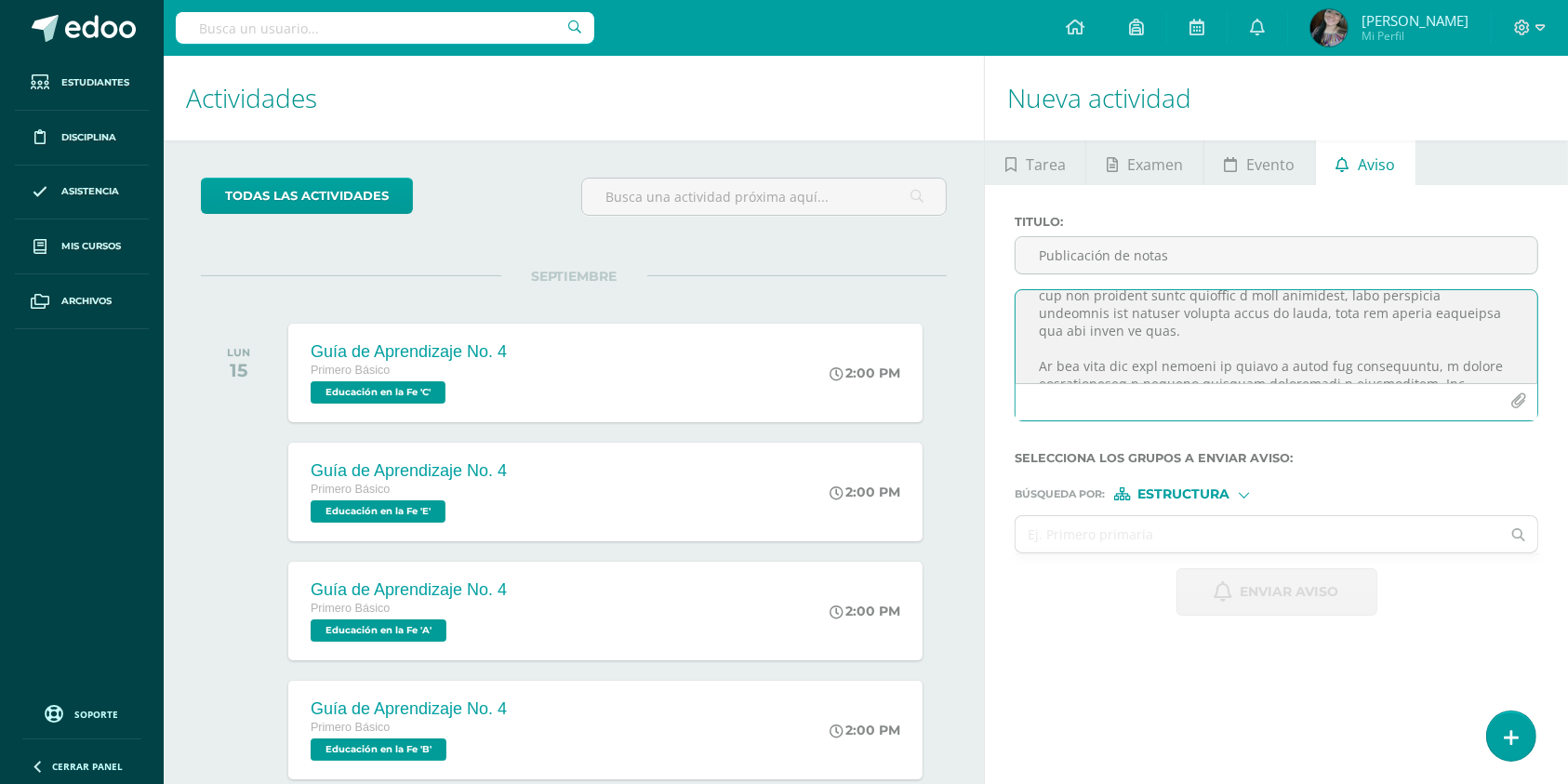
scroll to position [1008, 0]
click at [1287, 366] on textarea at bounding box center [1276, 336] width 522 height 93
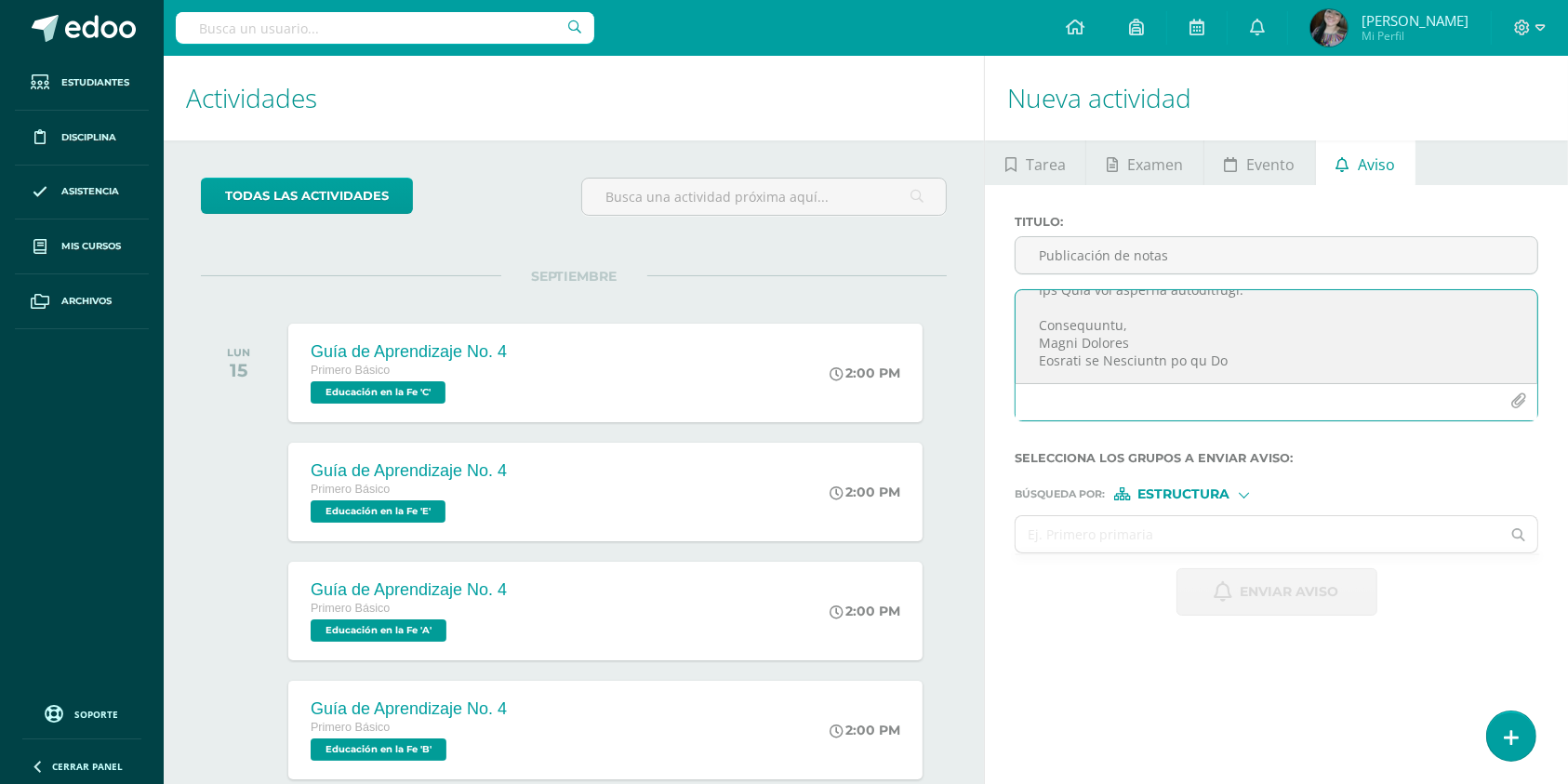
scroll to position [1482, 0]
type textarea "Loremipsu dolors am consect ad Elitsed Doeius, Tempori ut laboree dolore. Mag a…"
click at [1519, 396] on icon "button" at bounding box center [1518, 402] width 16 height 16
click at [1174, 487] on div "Búsqueda por : Estructura Estructura Persona" at bounding box center [1276, 486] width 524 height 27
click at [1163, 493] on span "Estructura" at bounding box center [1184, 494] width 92 height 10
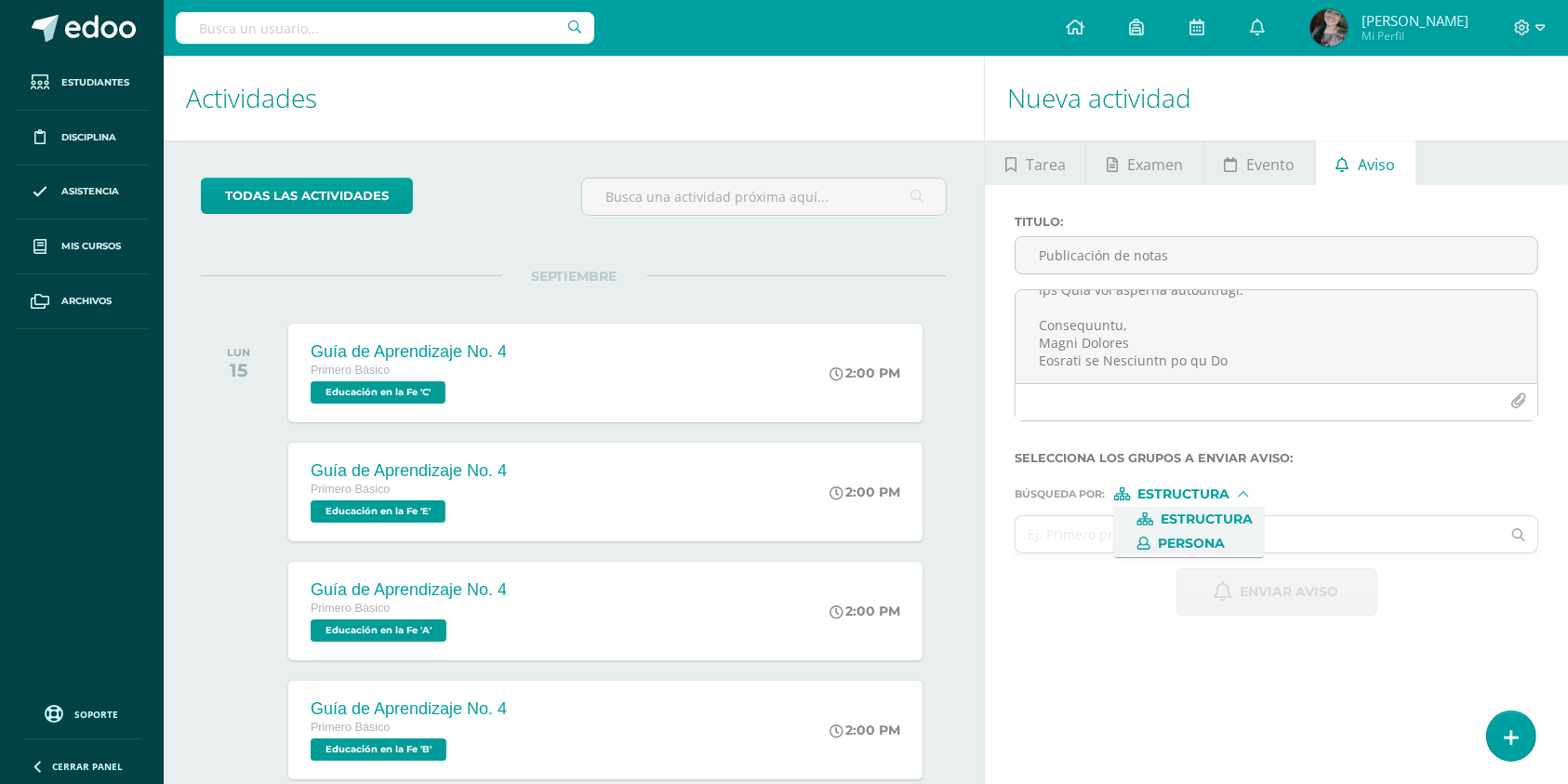
click at [1167, 543] on span "Persona" at bounding box center [1191, 544] width 67 height 10
click at [1162, 541] on input "text" at bounding box center [1258, 534] width 485 height 36
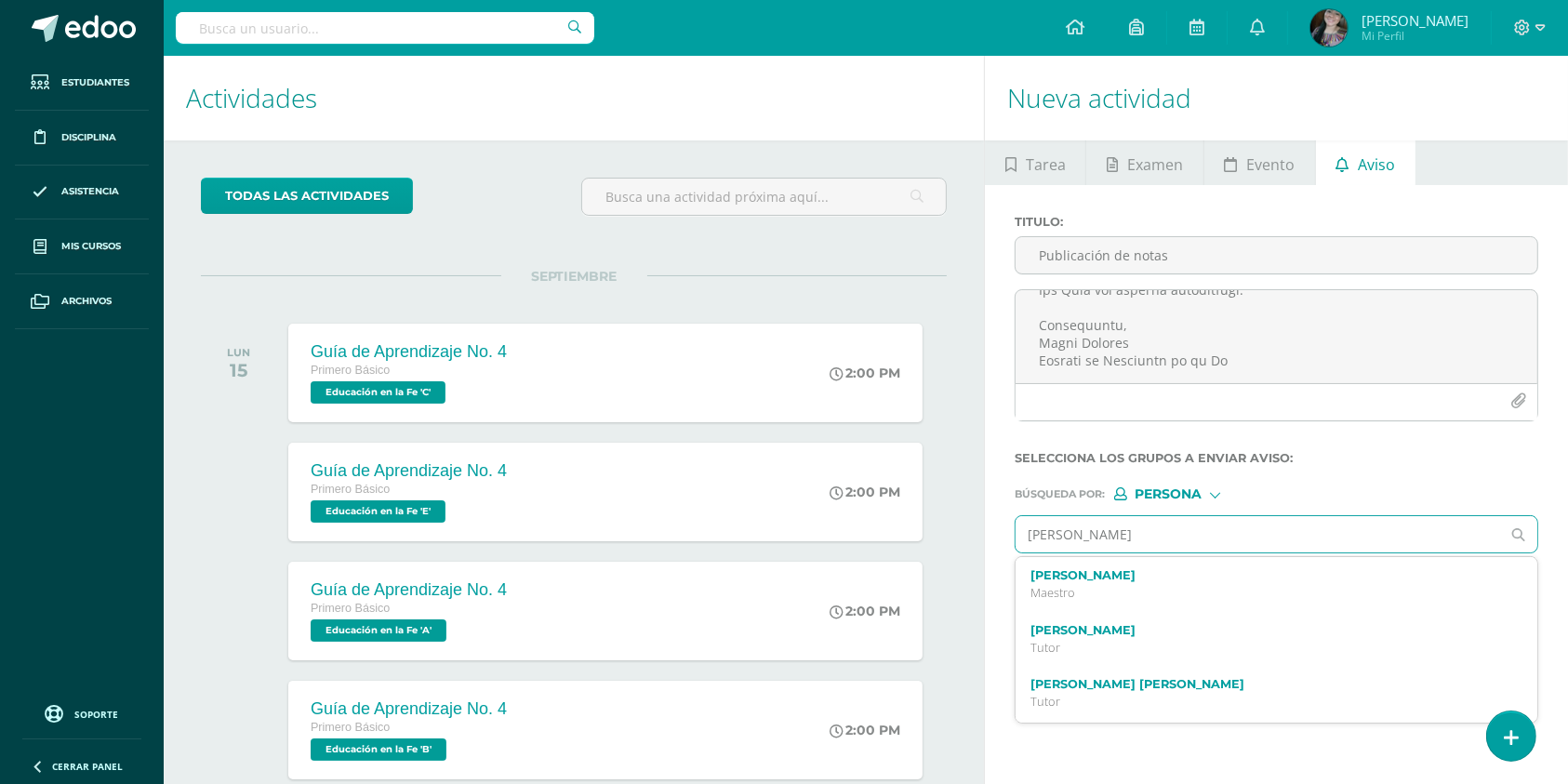
type input "[PERSON_NAME] S"
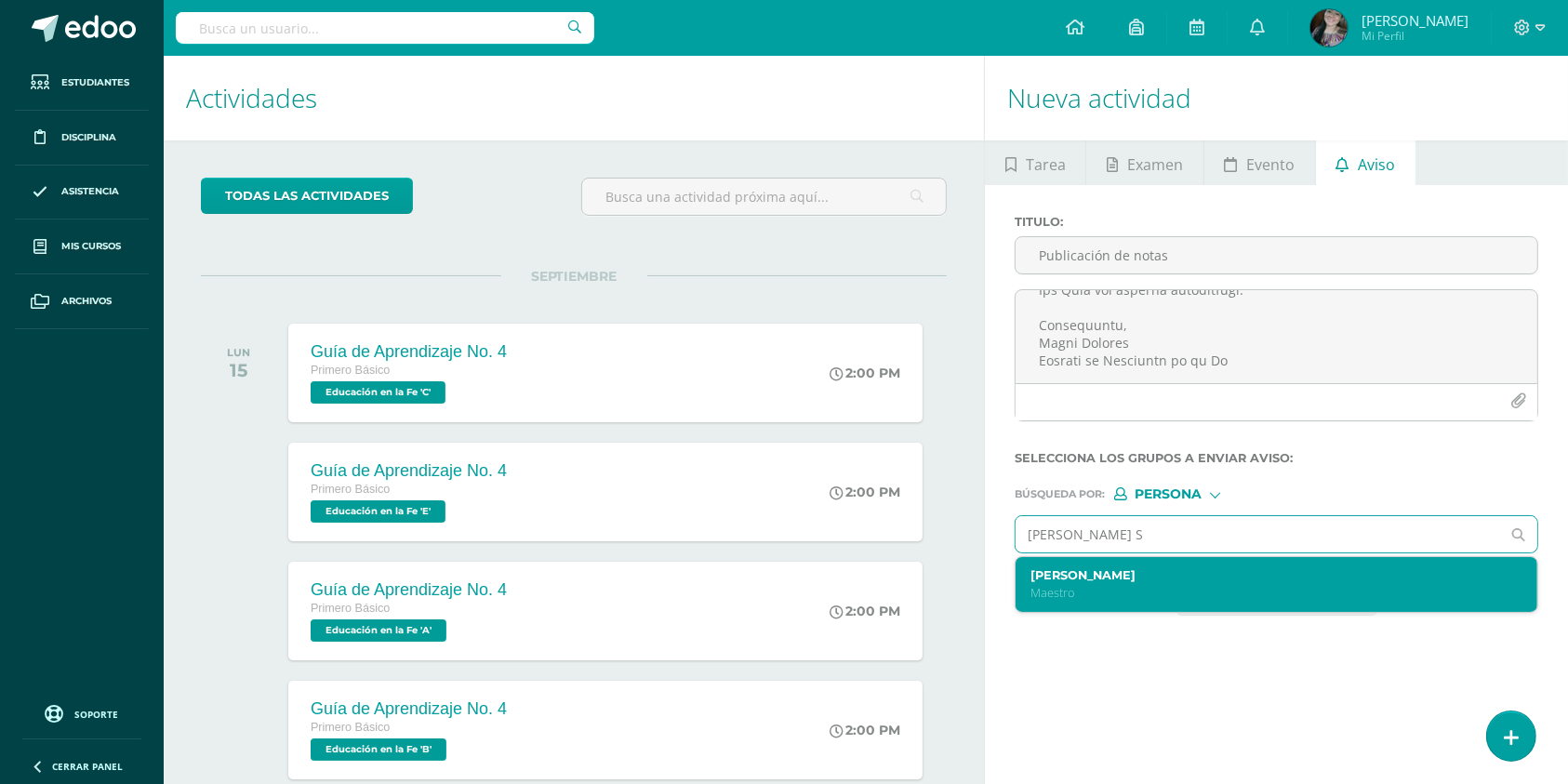
click at [1135, 580] on label "[PERSON_NAME]" at bounding box center [1265, 575] width 470 height 14
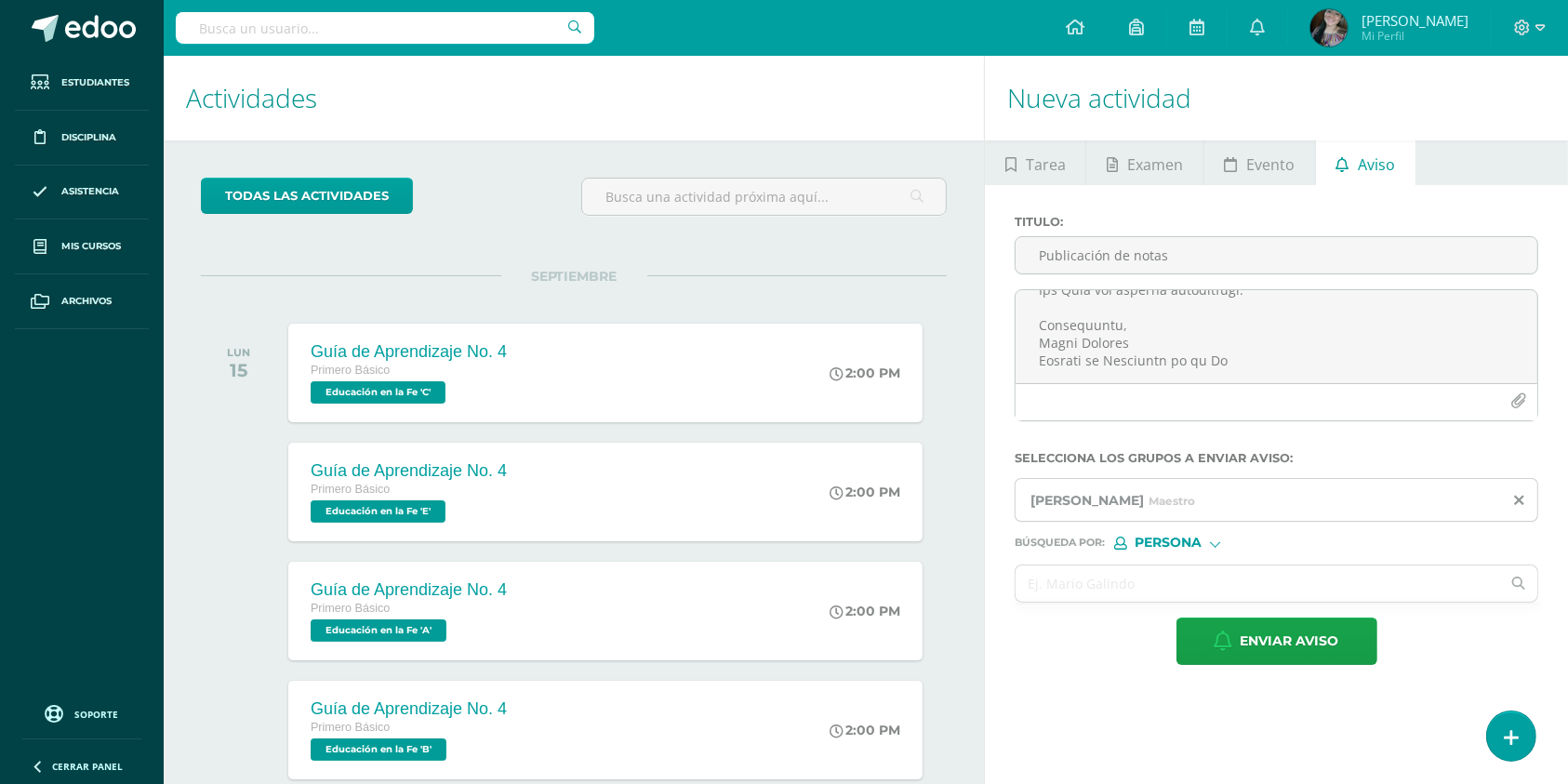
click at [1164, 547] on form "Titulo : Publicación de notas Selecciona los grupos a enviar aviso : [PERSON_NA…" at bounding box center [1276, 440] width 524 height 451
click at [1164, 547] on span "Persona" at bounding box center [1167, 543] width 67 height 10
click at [1167, 564] on span "Estructura" at bounding box center [1207, 568] width 92 height 10
click at [1131, 581] on input "S" at bounding box center [1258, 583] width 485 height 36
type input "Segundo básico"
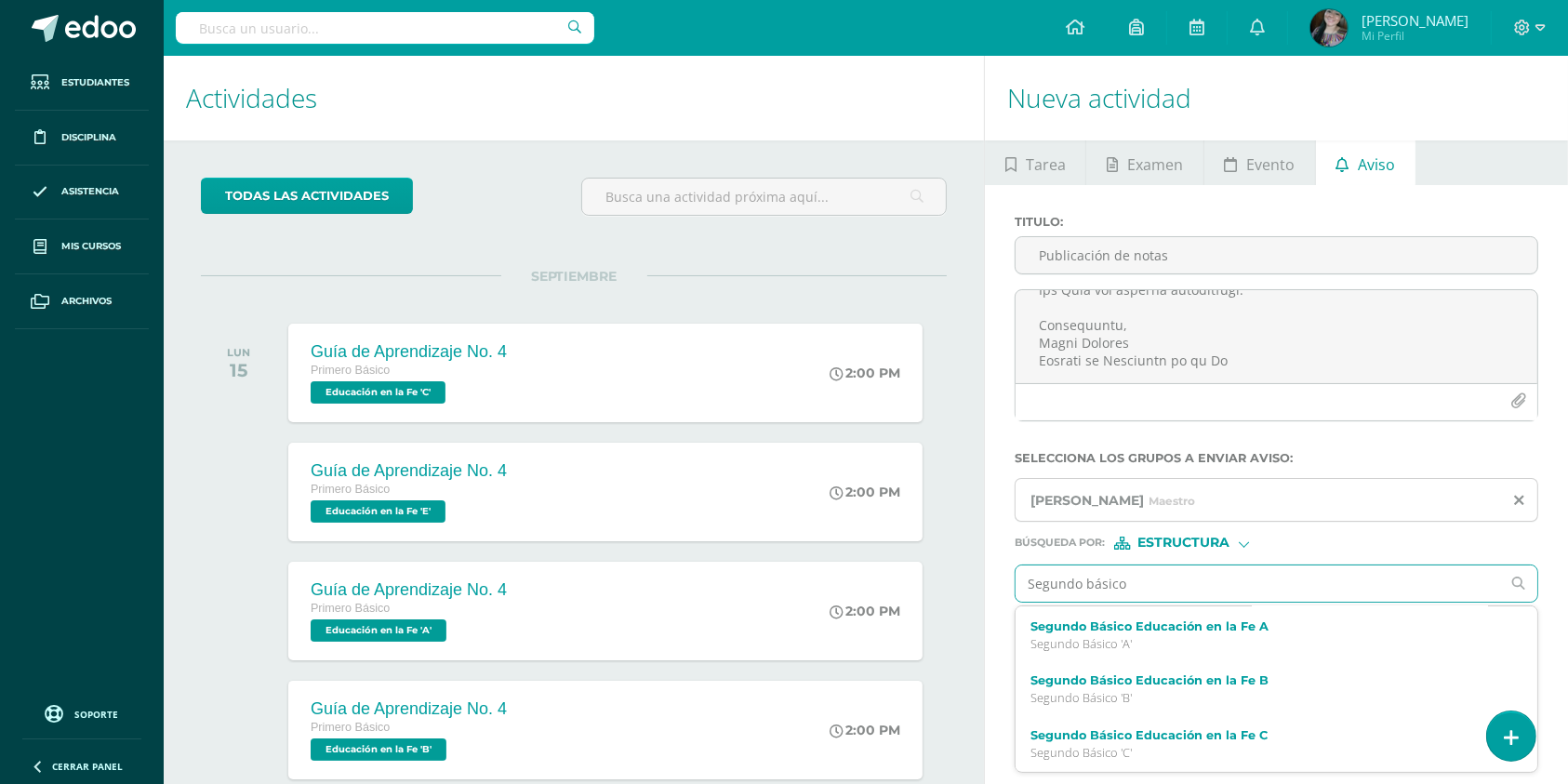
scroll to position [166, 0]
click at [1142, 650] on p "Segundo Básico 'A'" at bounding box center [1265, 644] width 470 height 16
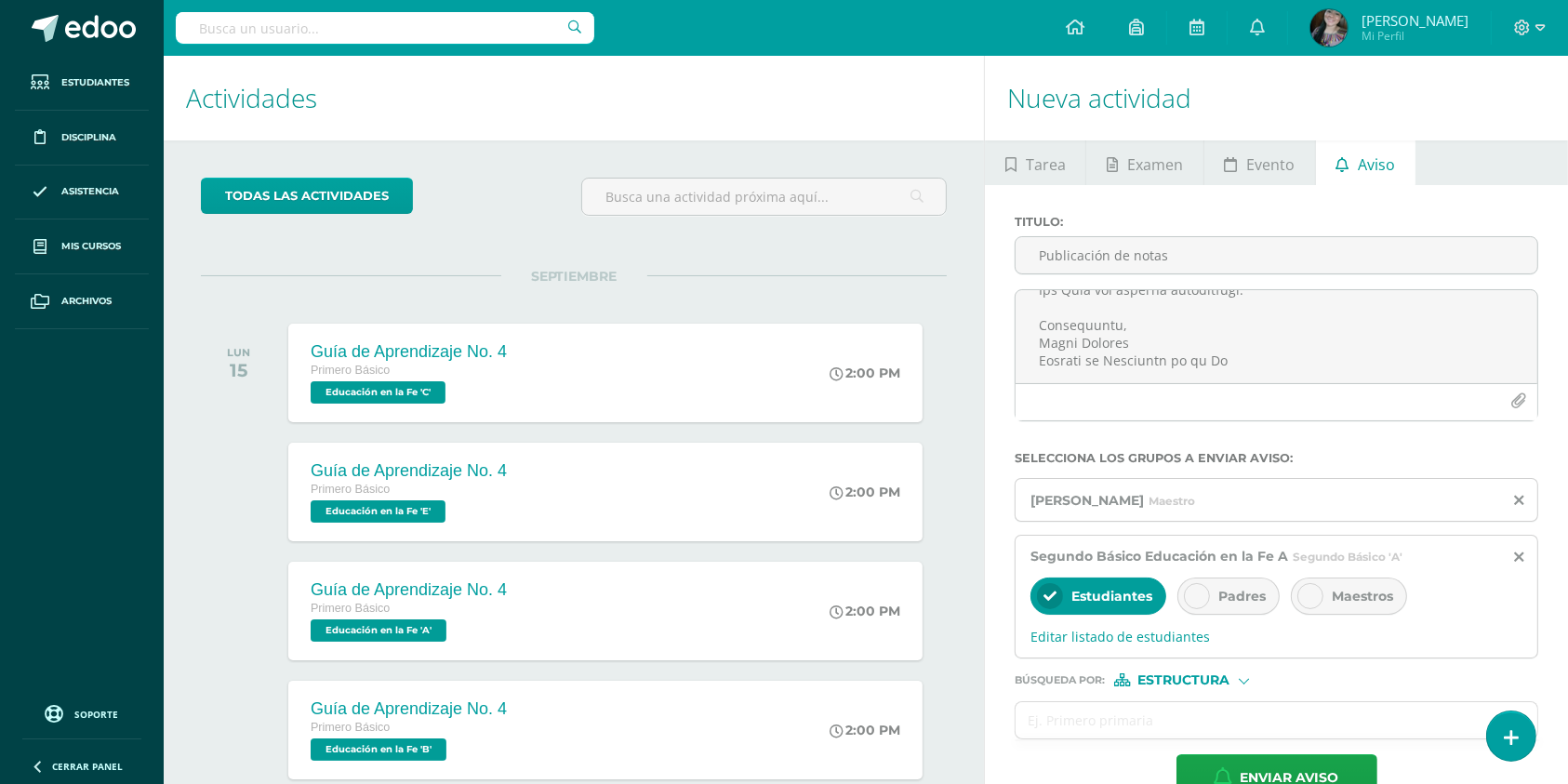
scroll to position [0, 0]
click at [1184, 599] on div at bounding box center [1197, 596] width 26 height 26
click at [1120, 718] on input "S" at bounding box center [1258, 720] width 485 height 36
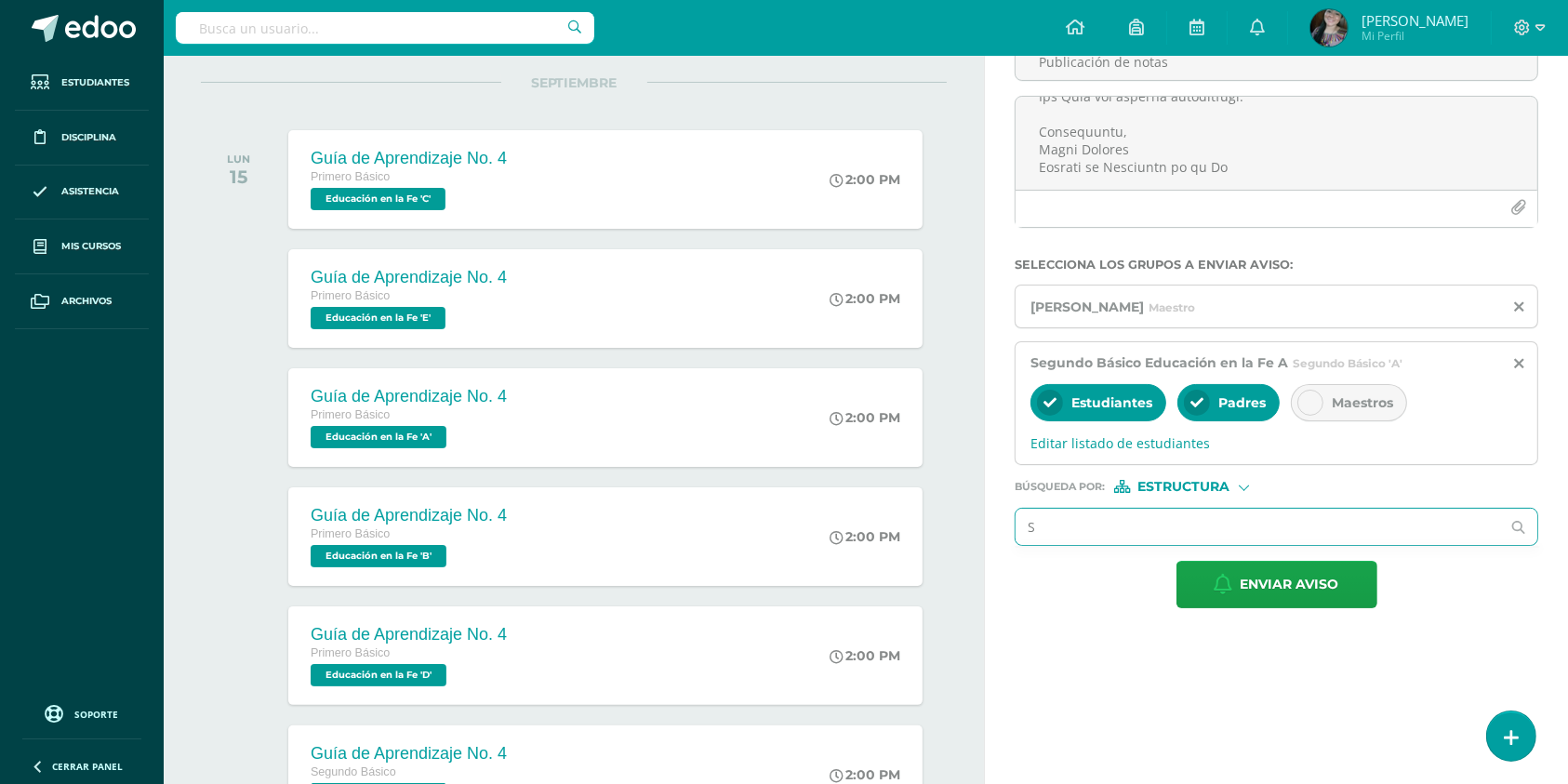
scroll to position [201, 0]
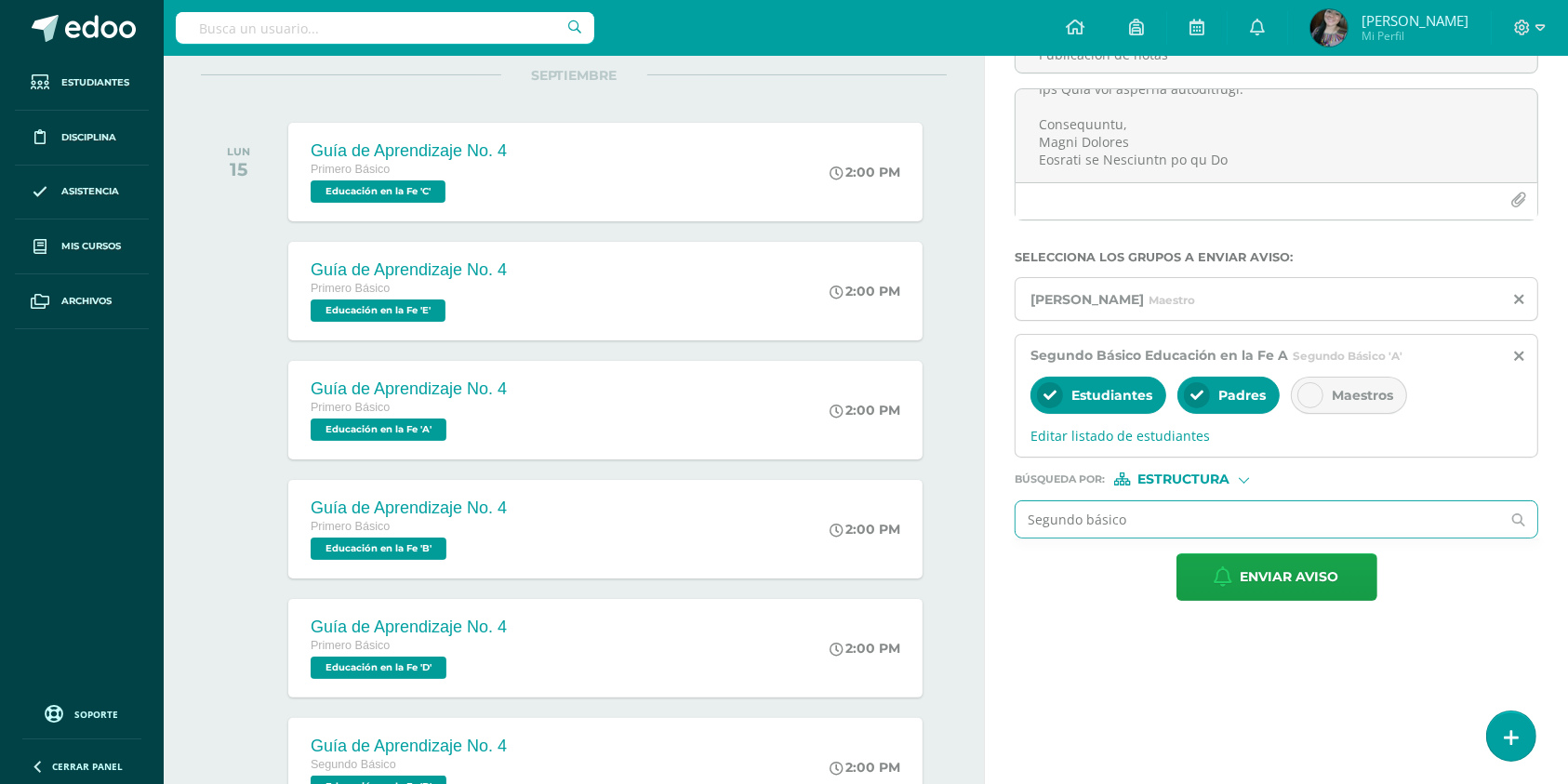
type input "Segundo básico"
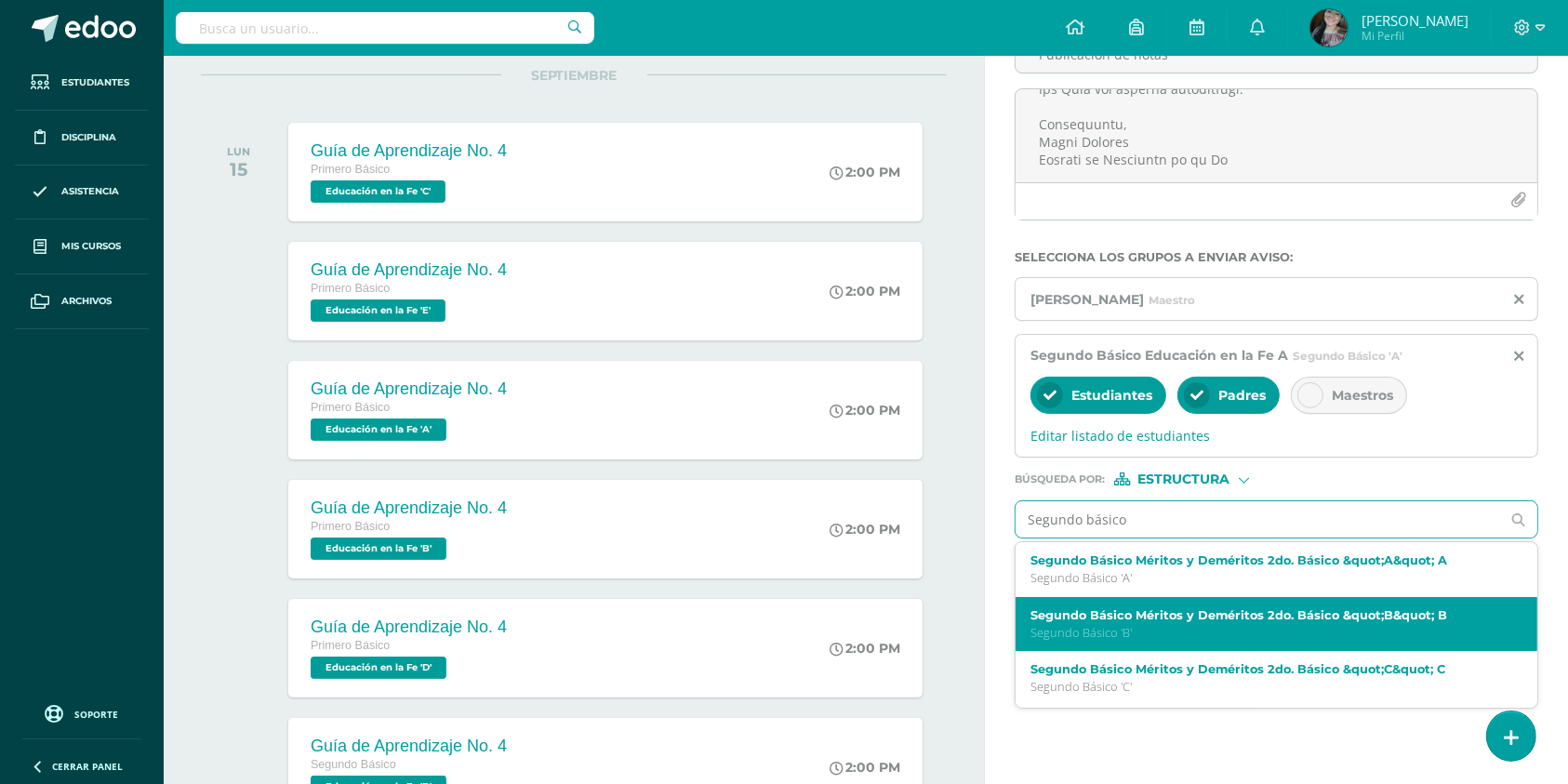
scroll to position [167, 0]
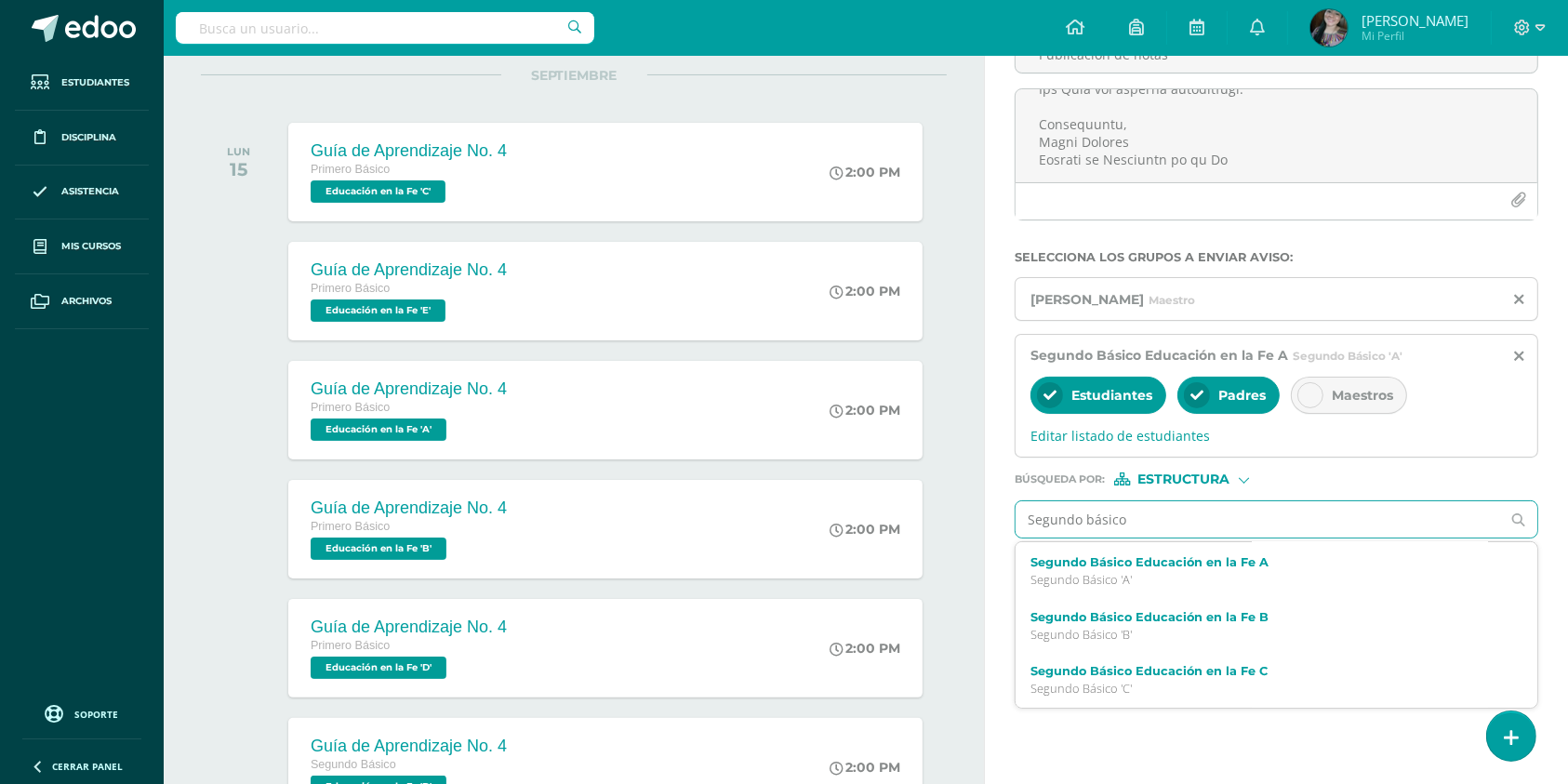
click at [1170, 652] on div "Segundo Básico Educación en la Fe B Segundo Básico 'B'" at bounding box center [1276, 626] width 522 height 55
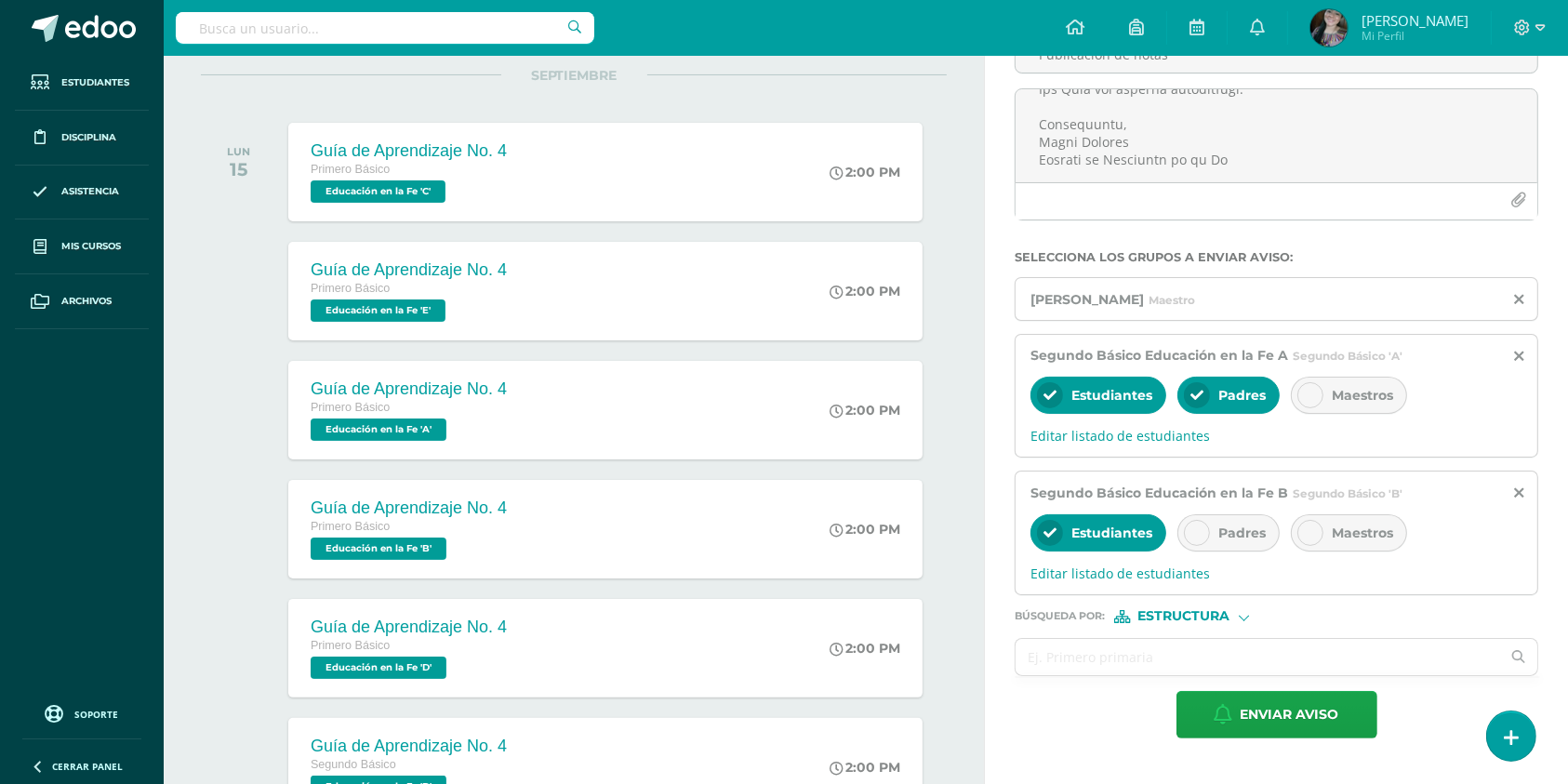
click at [1198, 531] on icon at bounding box center [1196, 532] width 13 height 13
click at [1094, 667] on input "S" at bounding box center [1258, 657] width 485 height 36
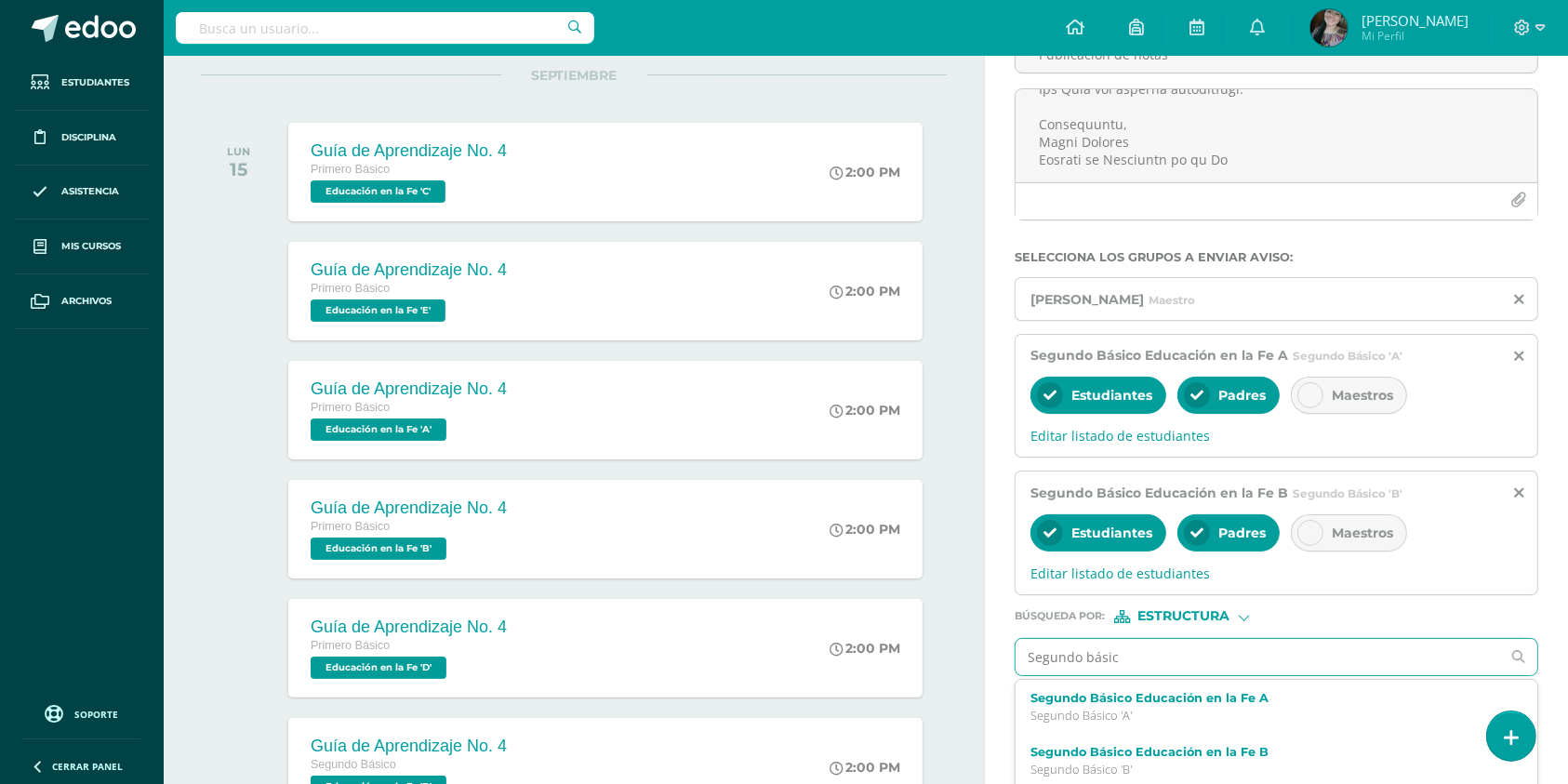
type input "Segundo básico"
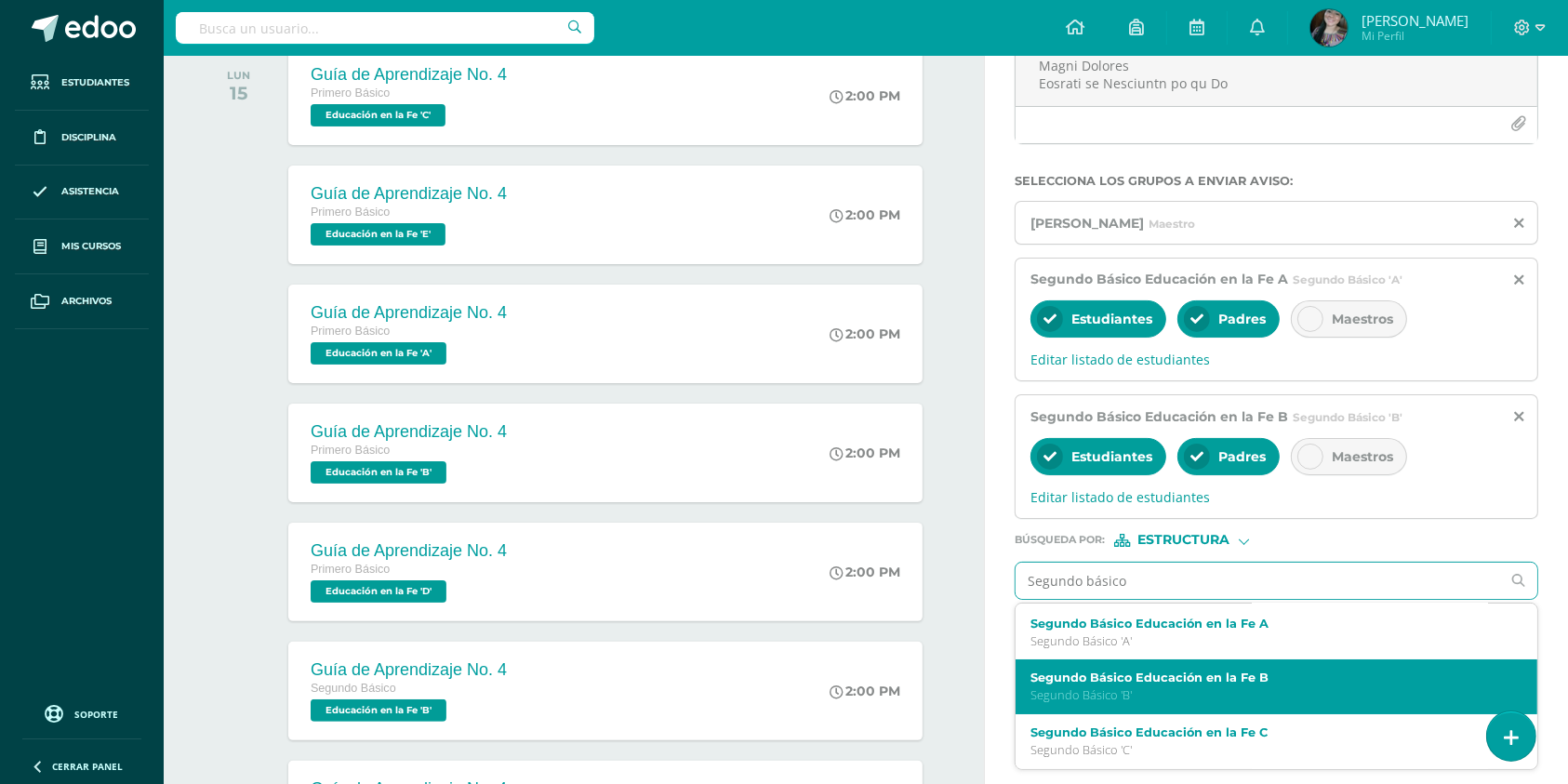
scroll to position [280, 0]
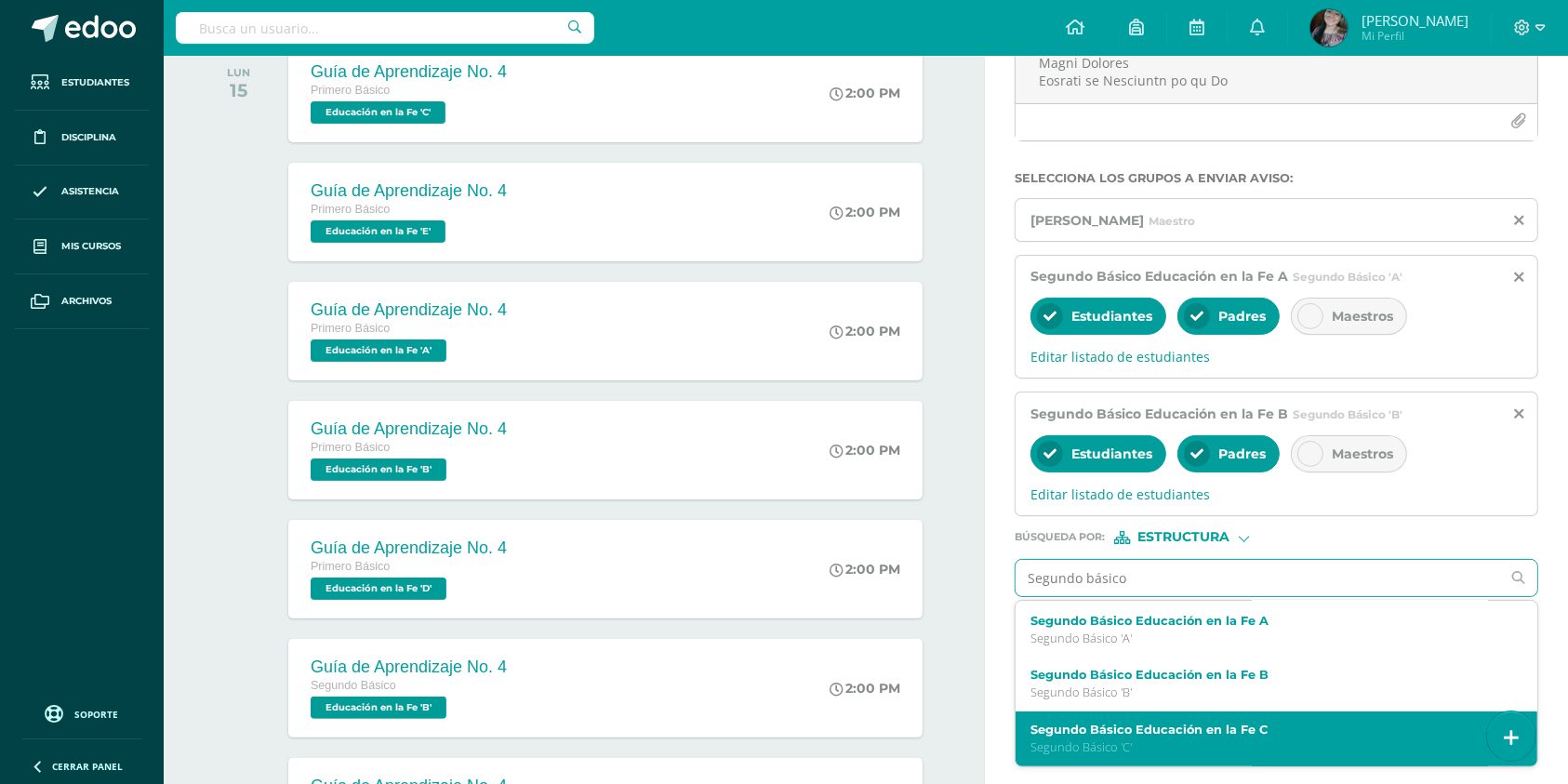
click at [1160, 743] on p "Segundo Básico 'C'" at bounding box center [1265, 748] width 470 height 16
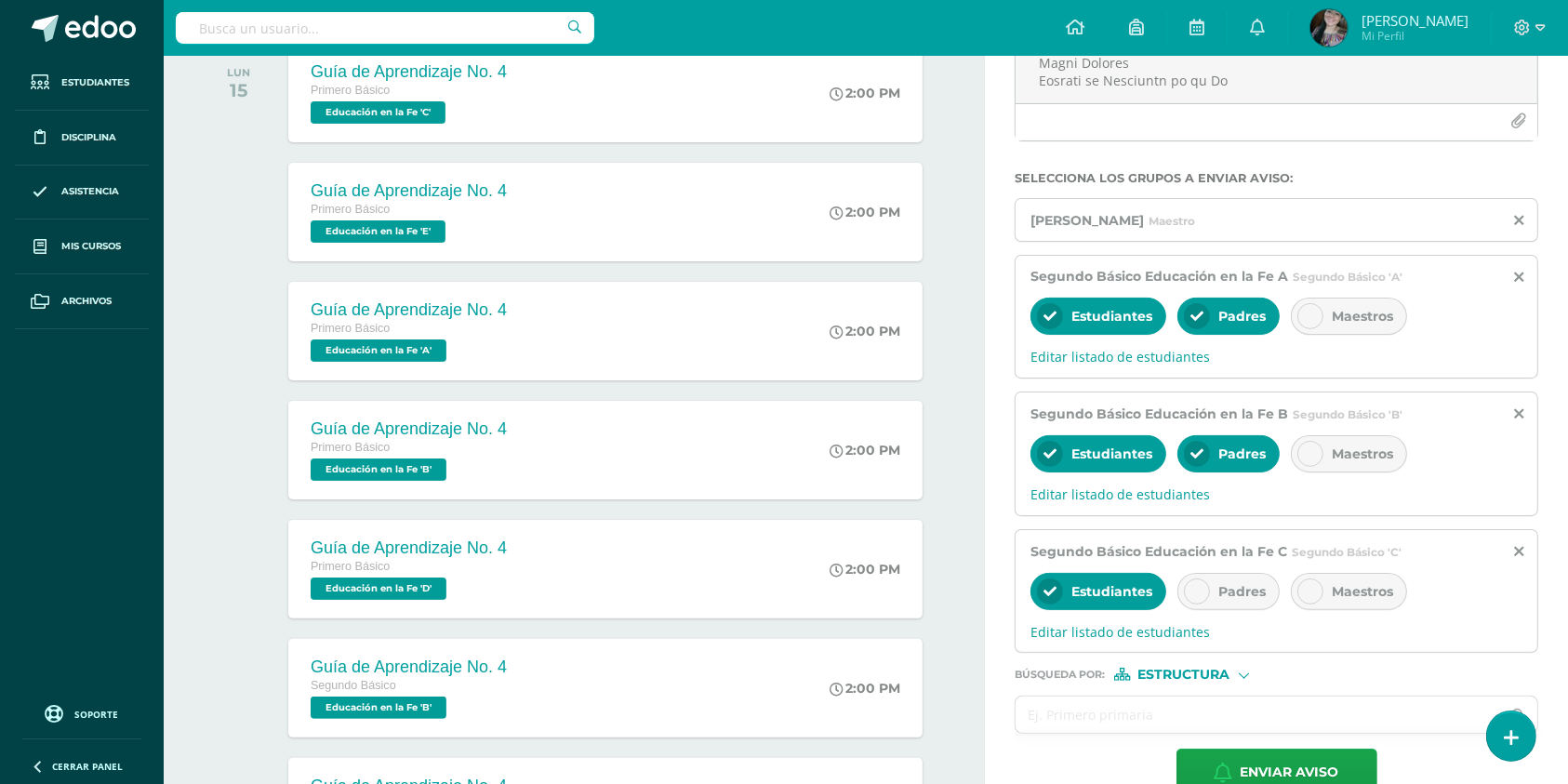
click at [1190, 592] on icon at bounding box center [1196, 591] width 13 height 13
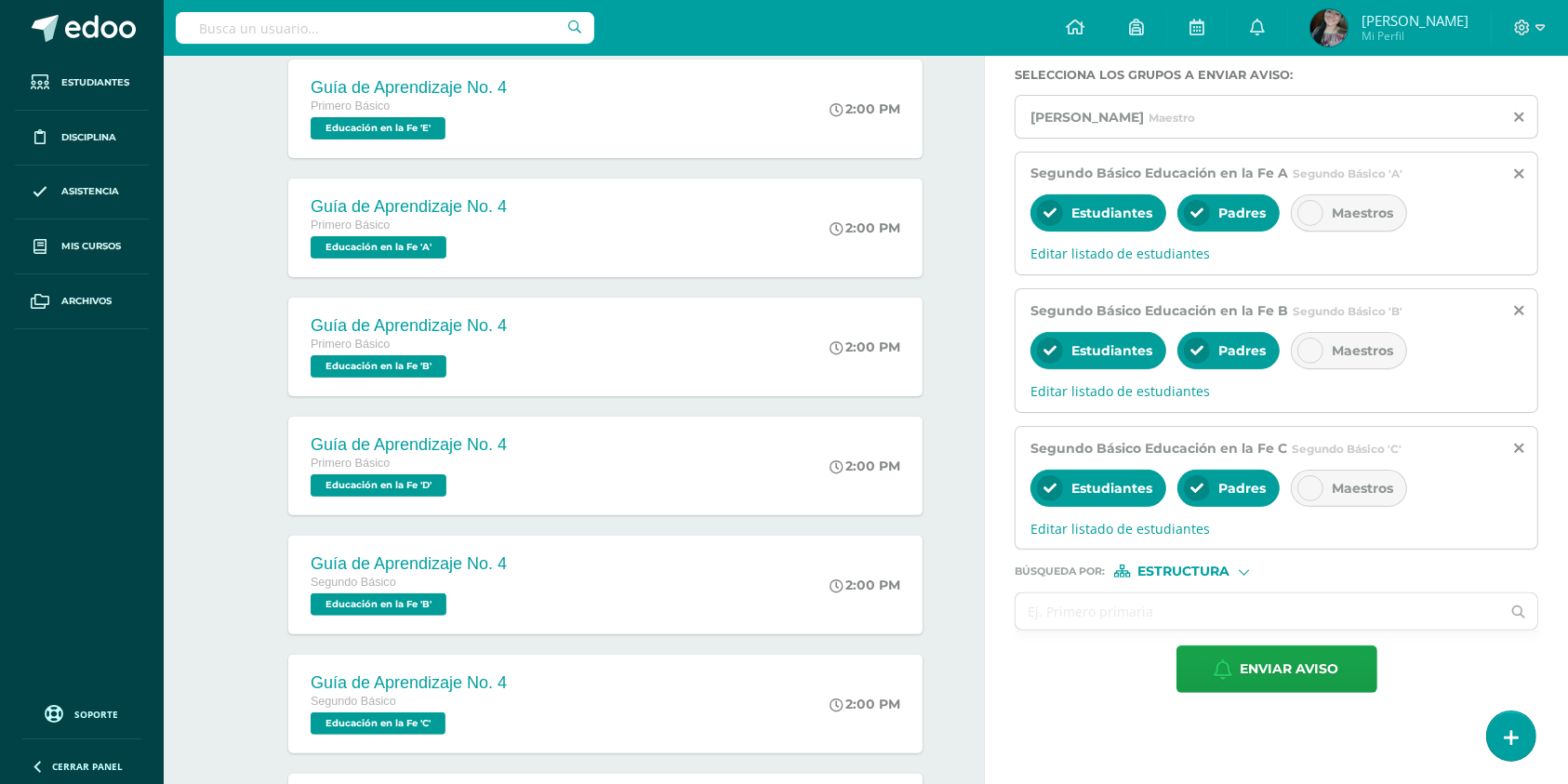
scroll to position [389, 0]
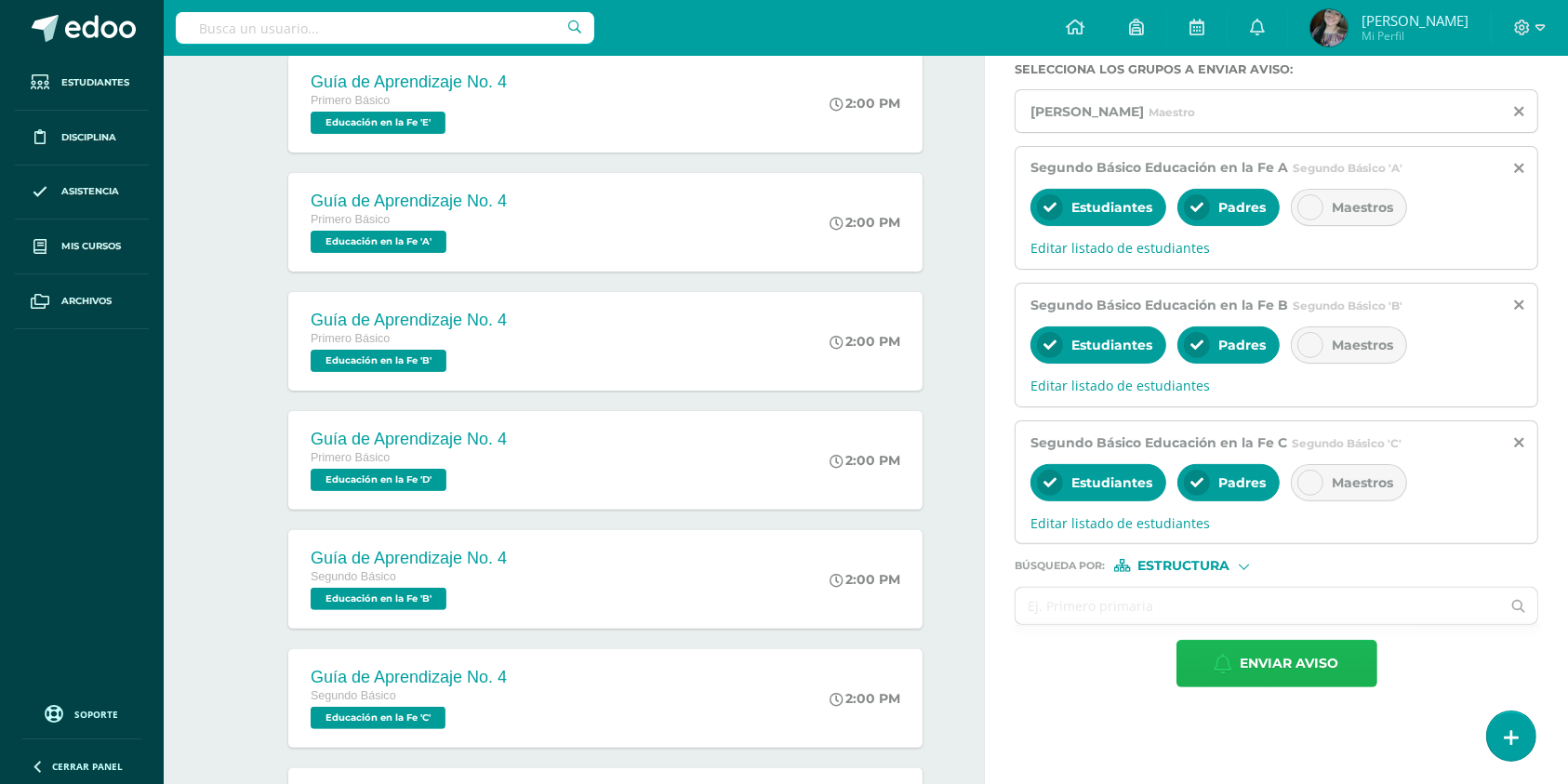
click at [1261, 662] on span "Enviar aviso" at bounding box center [1290, 663] width 99 height 46
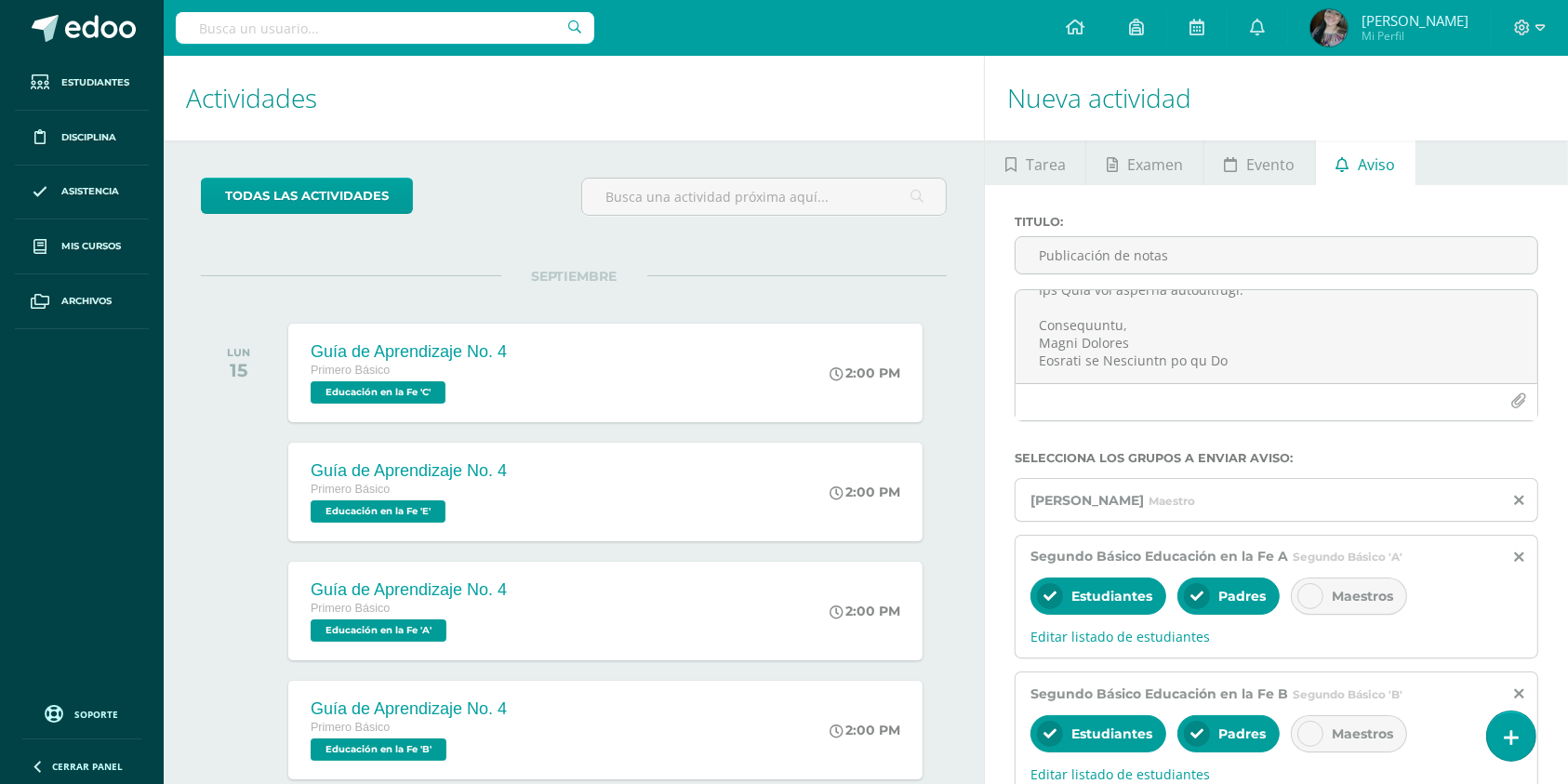
scroll to position [0, 0]
